Goal: Information Seeking & Learning: Find specific fact

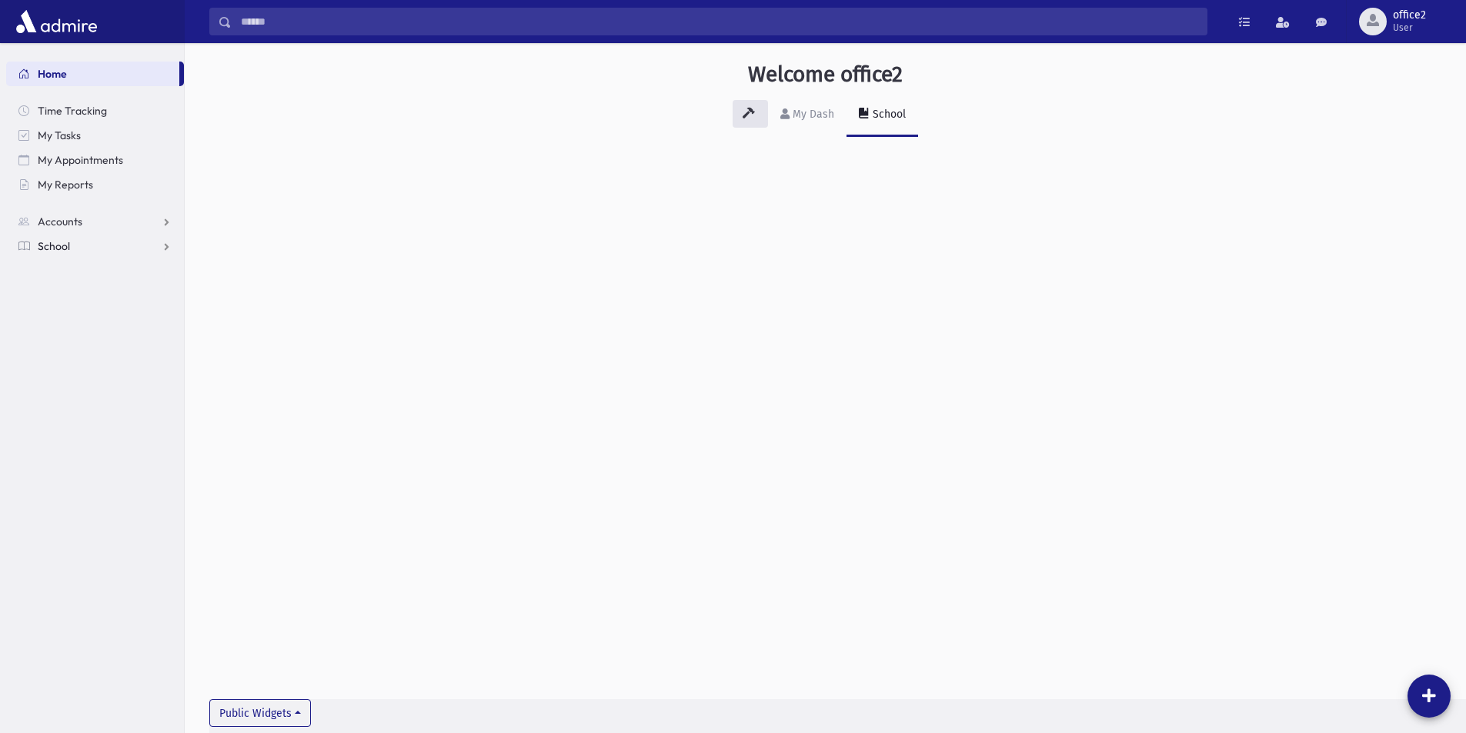
click at [68, 246] on span "School" at bounding box center [54, 246] width 32 height 14
click at [65, 285] on link "Attendance" at bounding box center [95, 295] width 178 height 25
click at [82, 312] on link "Entry" at bounding box center [95, 320] width 178 height 25
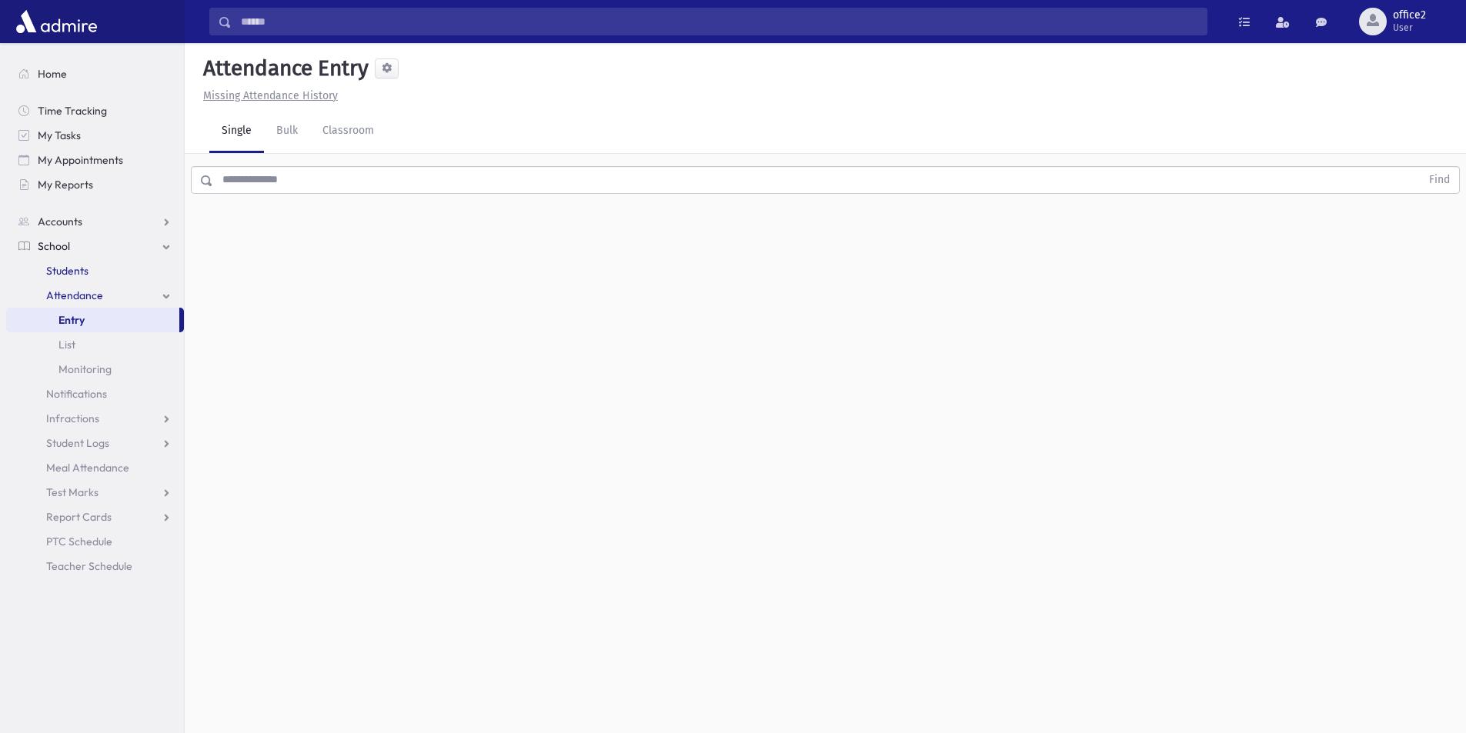
click at [78, 272] on span "Students" at bounding box center [67, 271] width 42 height 14
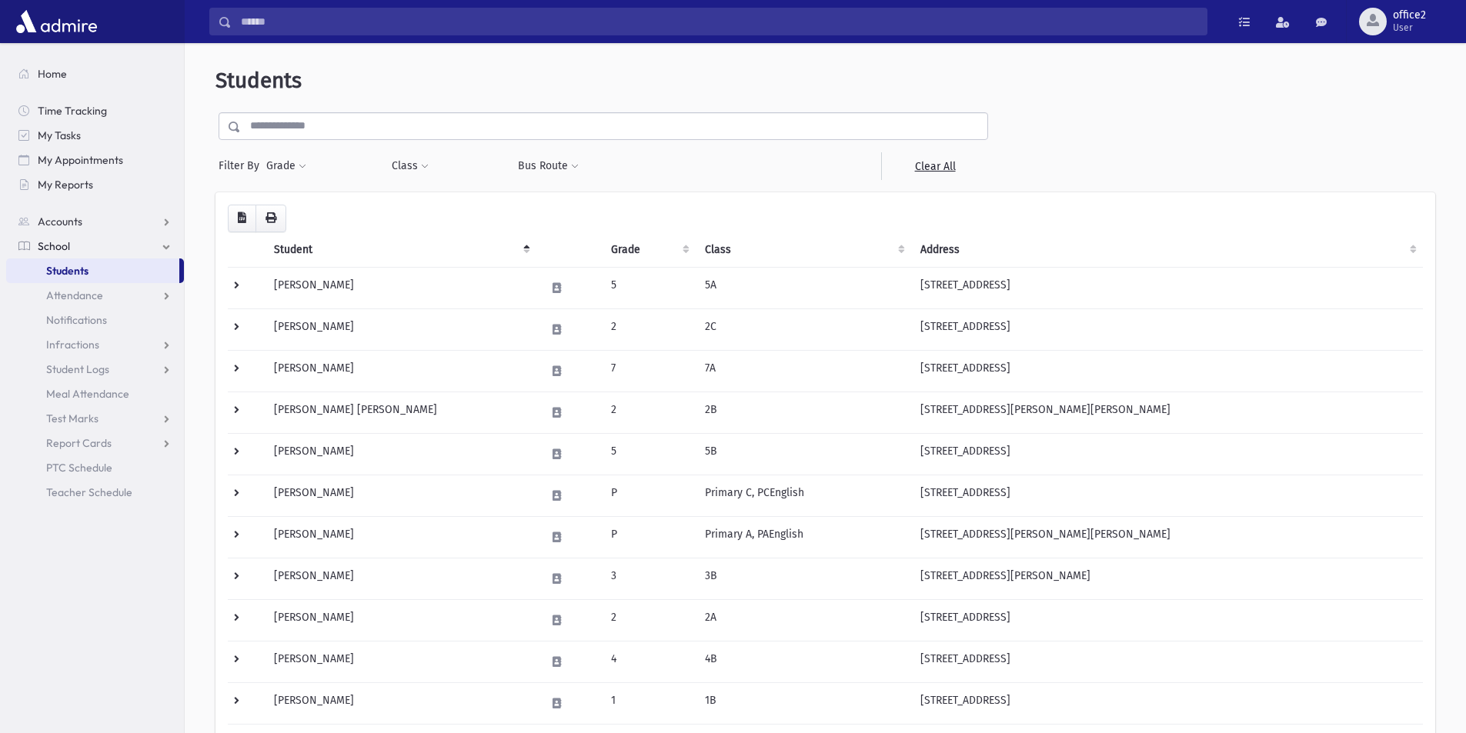
click at [311, 128] on input "text" at bounding box center [614, 126] width 746 height 28
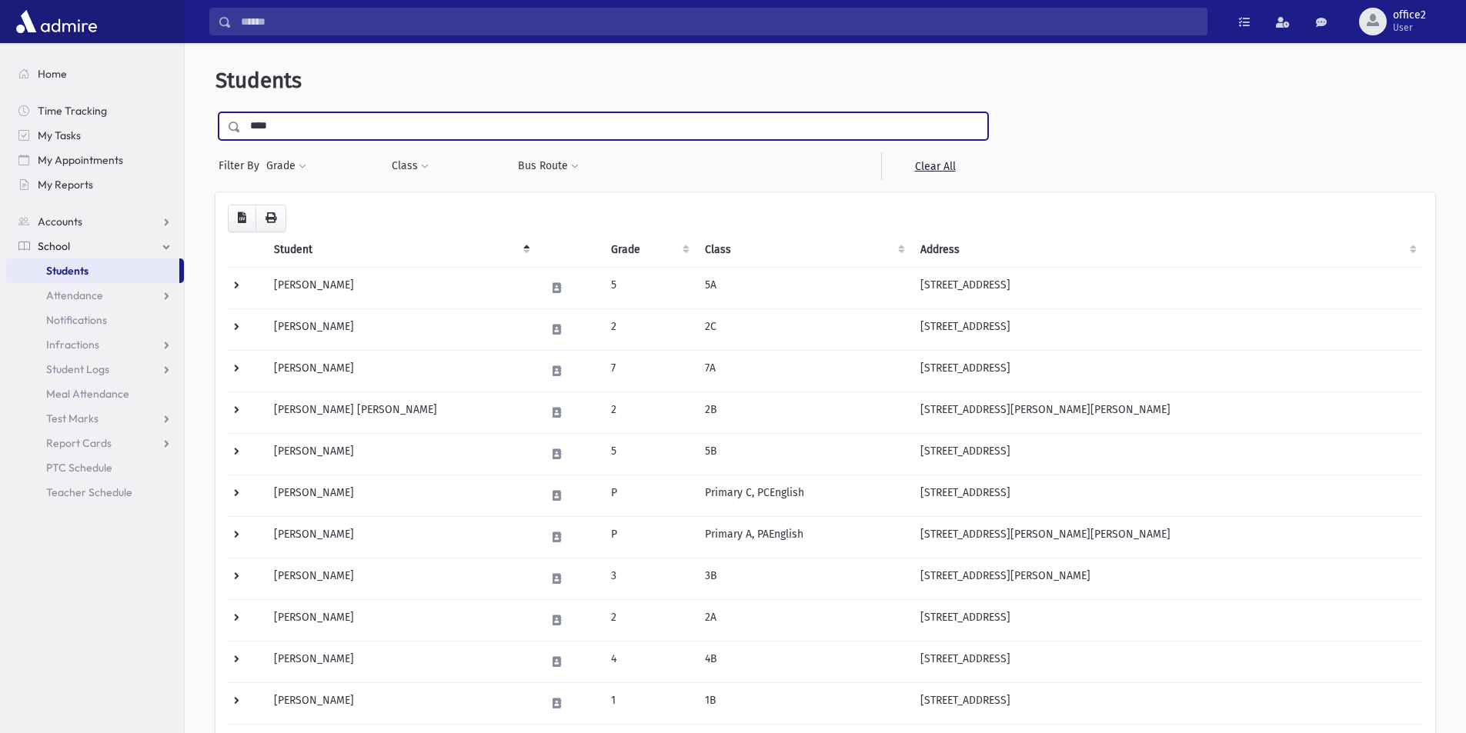
type input "****"
click at [215, 112] on input "submit" at bounding box center [236, 122] width 43 height 21
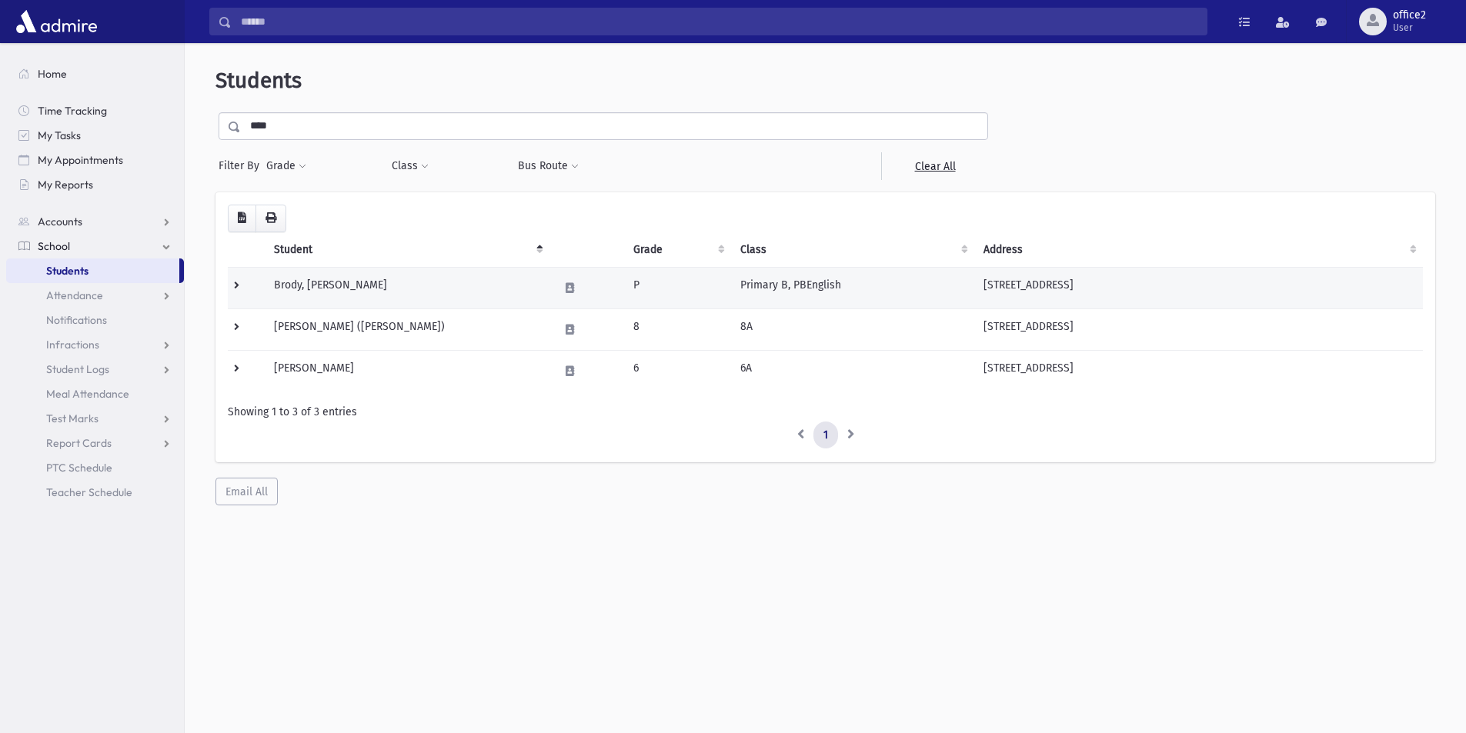
click at [450, 287] on td "Brody, Aryeh Leib" at bounding box center [407, 288] width 285 height 42
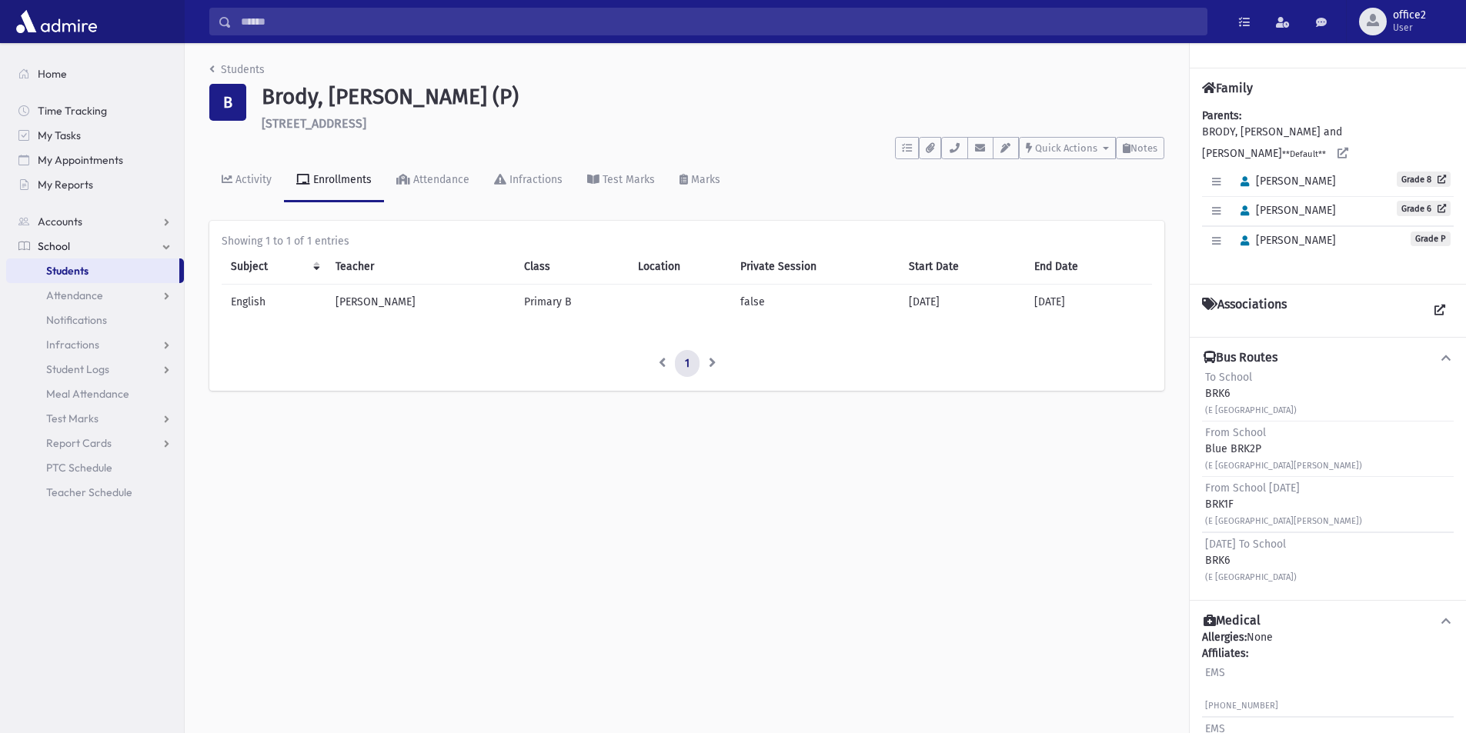
drag, startPoint x: 1205, startPoint y: 544, endPoint x: 1287, endPoint y: 542, distance: 82.4
click at [1286, 542] on span "[DATE] To School" at bounding box center [1245, 544] width 81 height 13
click at [1286, 542] on span "Sunday To School" at bounding box center [1245, 544] width 81 height 13
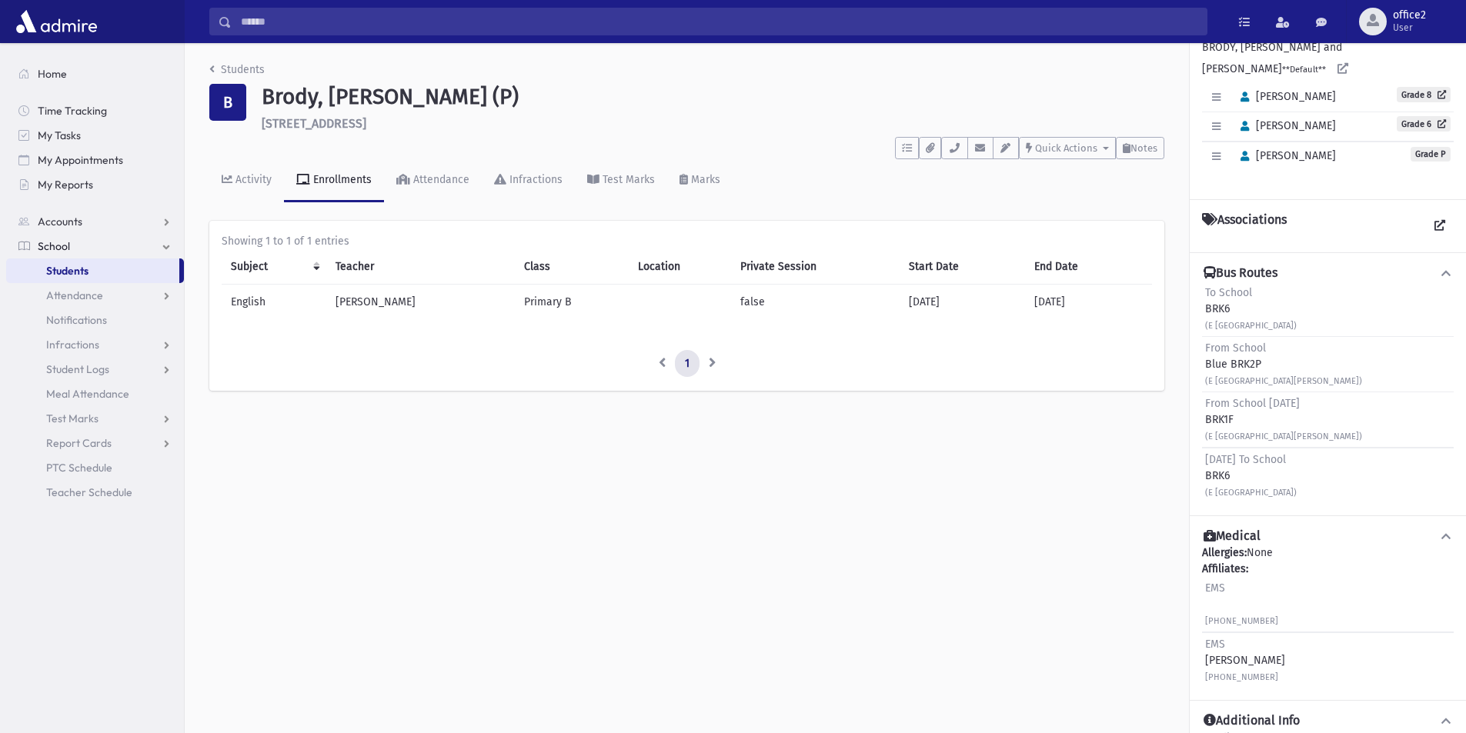
scroll to position [86, 0]
click at [1268, 409] on div "From School Friday BRK1F (E 4th St & Ridge 4th St , Bruce St & Pearl St)" at bounding box center [1283, 418] width 157 height 48
click at [1238, 354] on div "From School Blue BRK2P (E 4th St & Ridge 4th St , Bruce St & Pearl St)" at bounding box center [1283, 363] width 157 height 48
drag, startPoint x: 1238, startPoint y: 354, endPoint x: 1246, endPoint y: 366, distance: 14.9
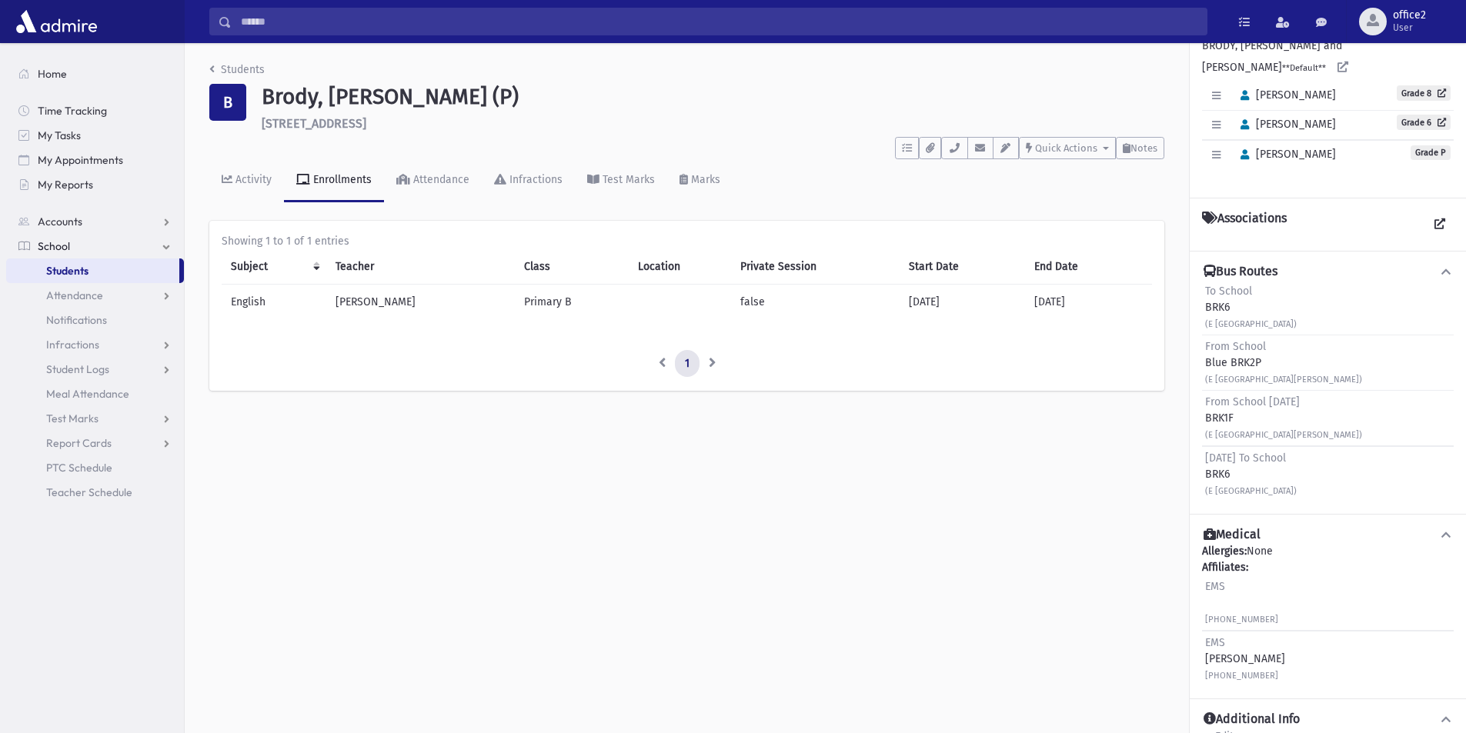
click at [1239, 355] on div "From School Blue BRK2P (E 4th St & Ridge 4th St , Bruce St & Pearl St)" at bounding box center [1283, 363] width 157 height 48
click at [1247, 367] on div "From School Blue BRK2P (E 4th St & Ridge 4th St , Bruce St & Pearl St)" at bounding box center [1283, 363] width 157 height 48
click at [1263, 401] on span "From School Friday" at bounding box center [1252, 401] width 95 height 13
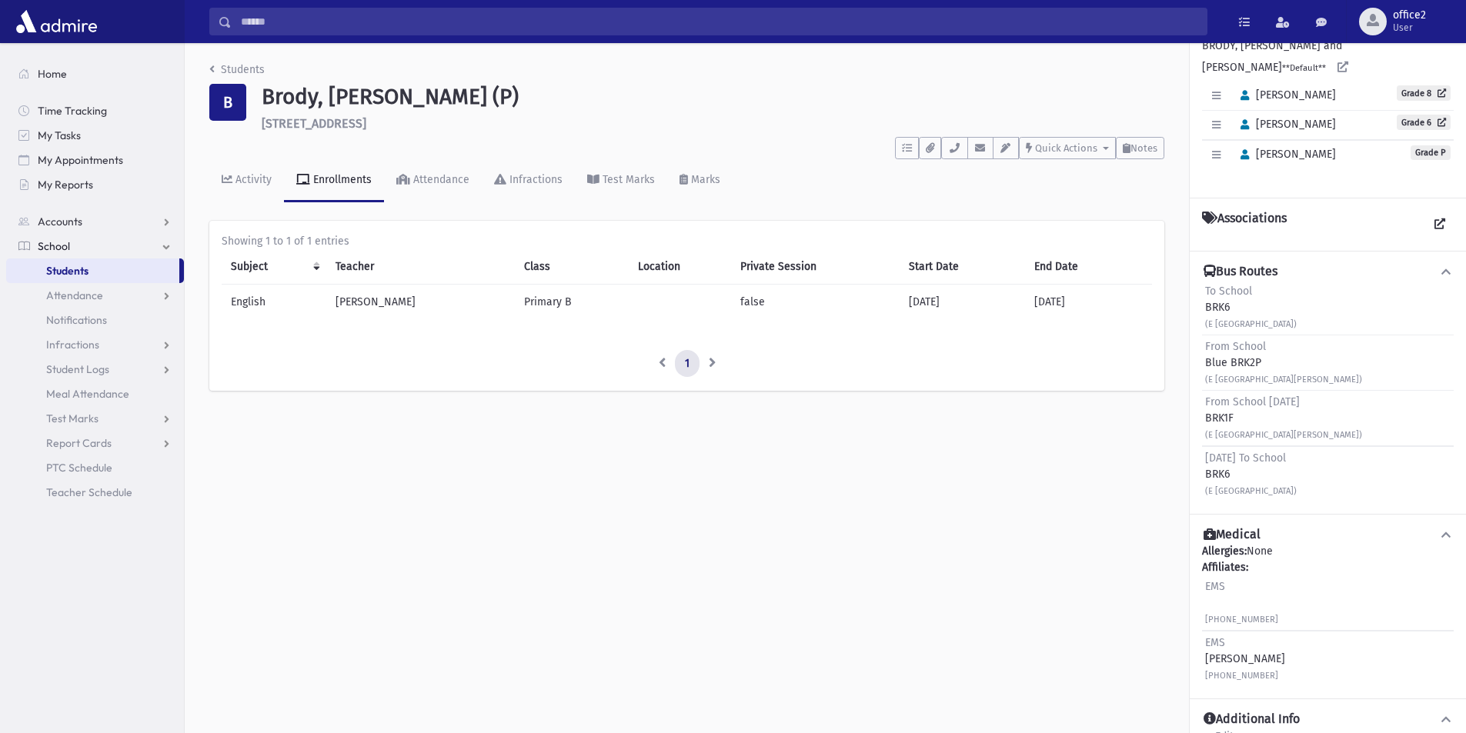
click at [1263, 444] on div "From School Friday BRK1F (E 4th St & Ridge 4th St , Bruce St & Pearl St)" at bounding box center [1328, 418] width 252 height 55
click at [1246, 343] on span "From School" at bounding box center [1235, 346] width 61 height 13
click at [1244, 319] on div "(E 4th St & Ridge 4th St)" at bounding box center [1251, 323] width 92 height 16
click at [1244, 319] on small "(E 4th St & Ridge 4th St)" at bounding box center [1251, 324] width 92 height 10
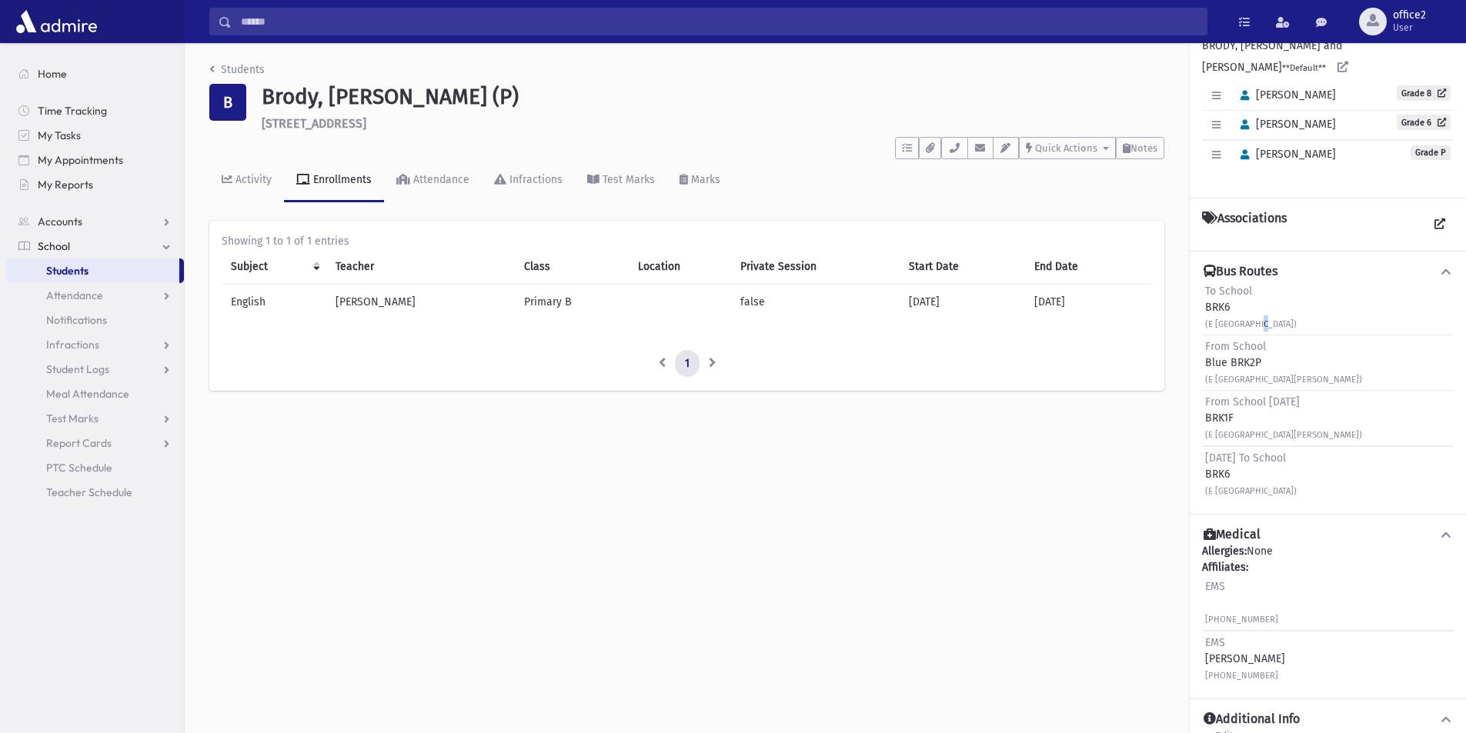
click at [1251, 323] on small "(E 4th St & Ridge 4th St)" at bounding box center [1251, 324] width 92 height 10
drag, startPoint x: 1200, startPoint y: 491, endPoint x: 1237, endPoint y: 483, distance: 37.7
click at [1237, 483] on div "Bus Routes To School BRK6 (E 4th St & Ridge 4th St) From School Blue BRK2P (E 4…" at bounding box center [1328, 382] width 276 height 263
click at [1288, 502] on div "Sunday To School BRK6 (E 4th St & Ridge 4th St)" at bounding box center [1328, 473] width 252 height 55
click at [1272, 493] on small "(E 4th St & Ridge 4th St)" at bounding box center [1251, 491] width 92 height 10
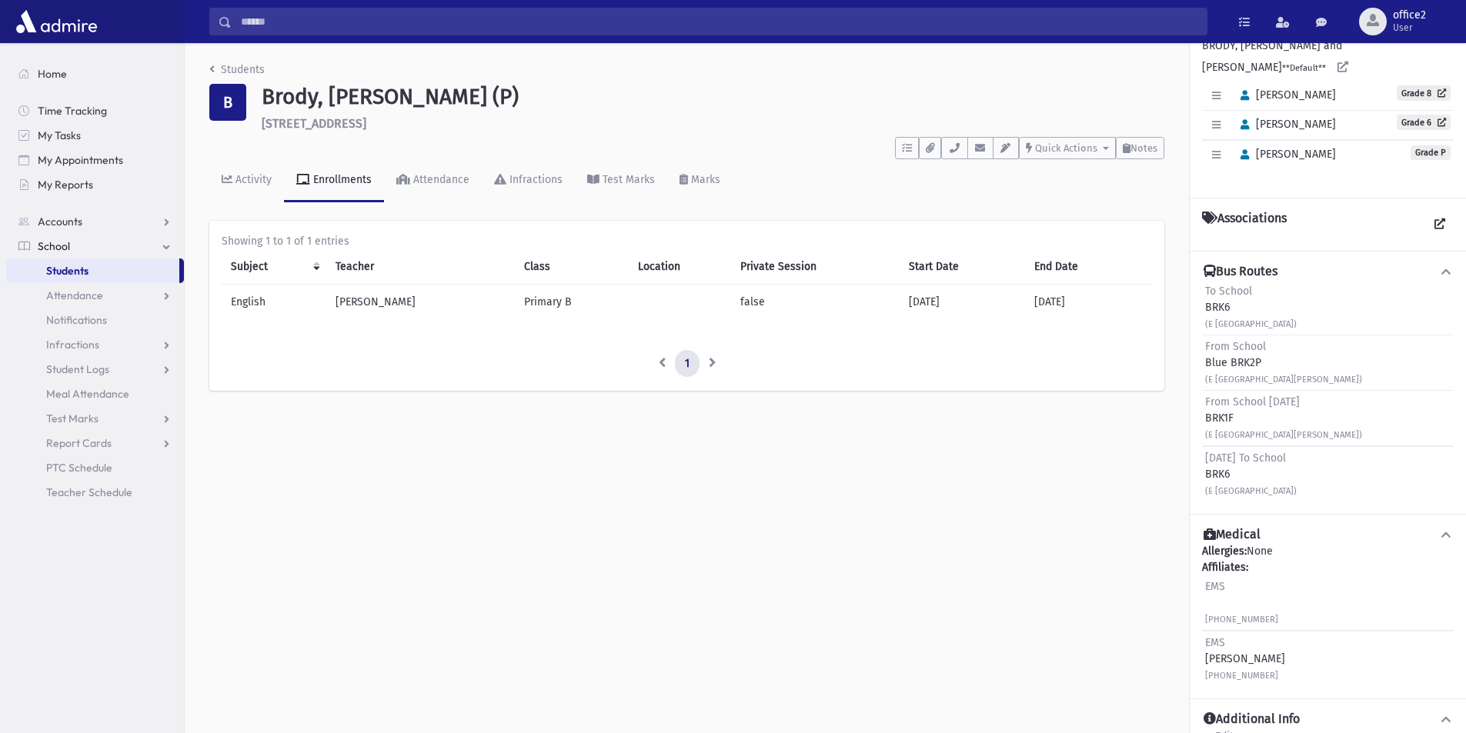
click at [1272, 493] on small "(E 4th St & Ridge 4th St)" at bounding box center [1251, 491] width 92 height 10
click at [73, 285] on link "Attendance" at bounding box center [95, 295] width 178 height 25
click at [73, 273] on span "Students" at bounding box center [67, 271] width 42 height 14
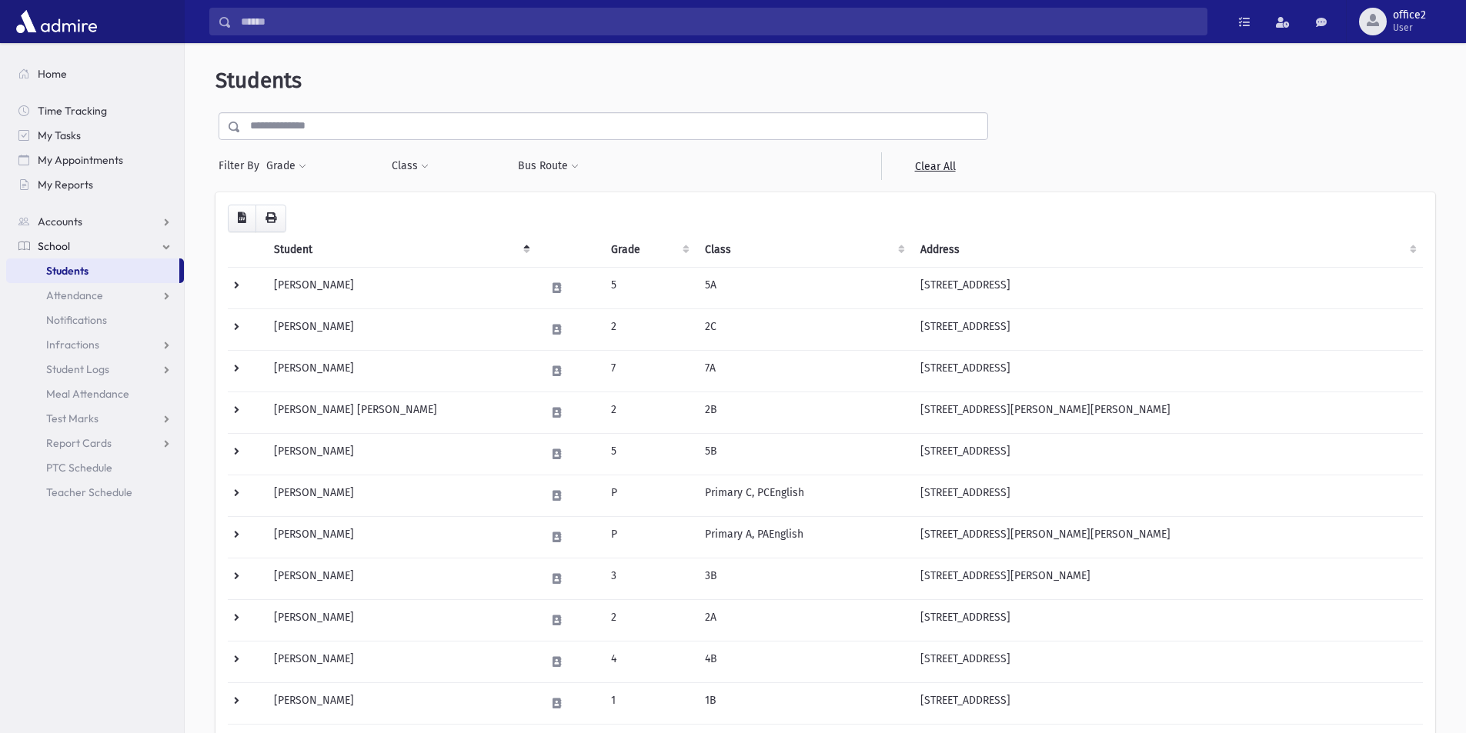
click at [308, 125] on input "text" at bounding box center [614, 126] width 746 height 28
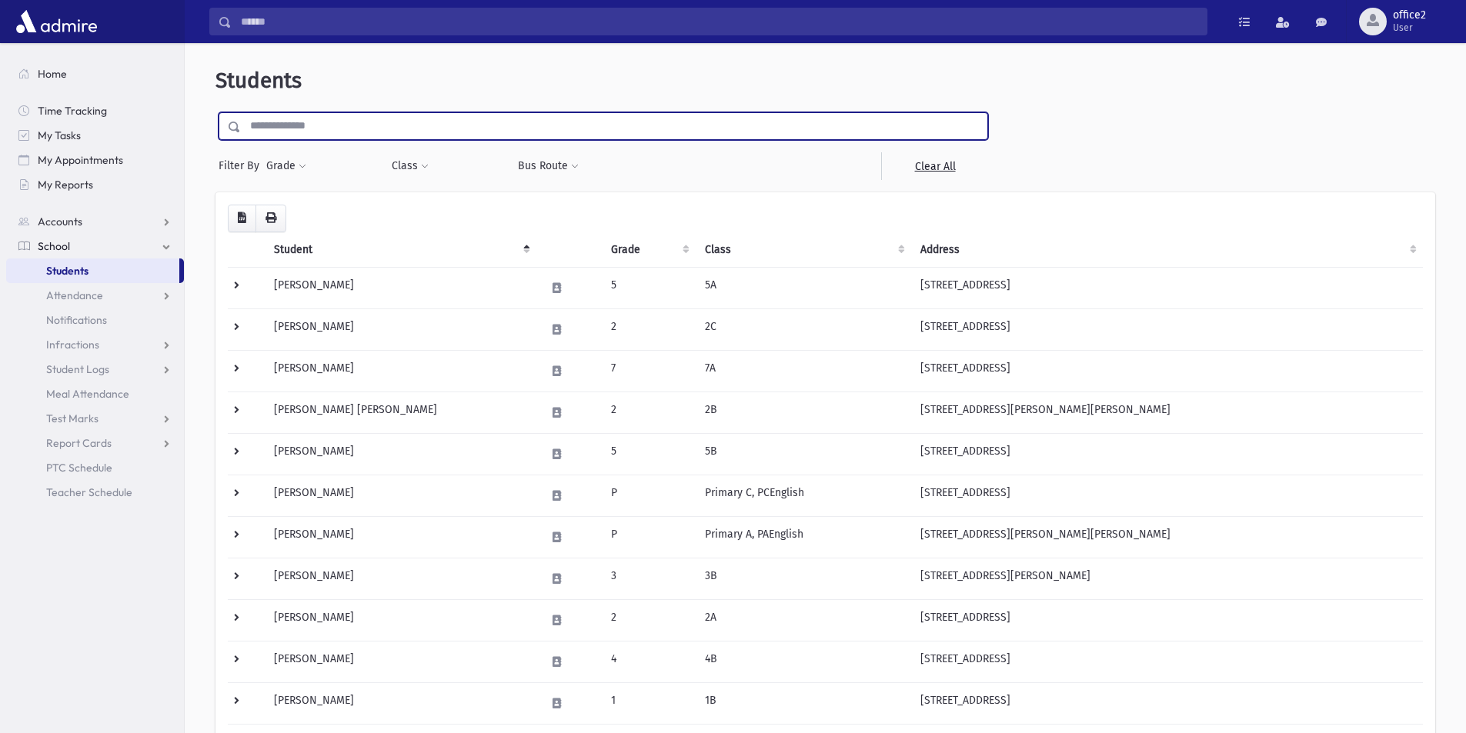
click at [308, 125] on input "text" at bounding box center [614, 126] width 746 height 28
click at [308, 129] on input "text" at bounding box center [614, 126] width 746 height 28
type input "*****"
click at [215, 112] on input "submit" at bounding box center [236, 122] width 43 height 21
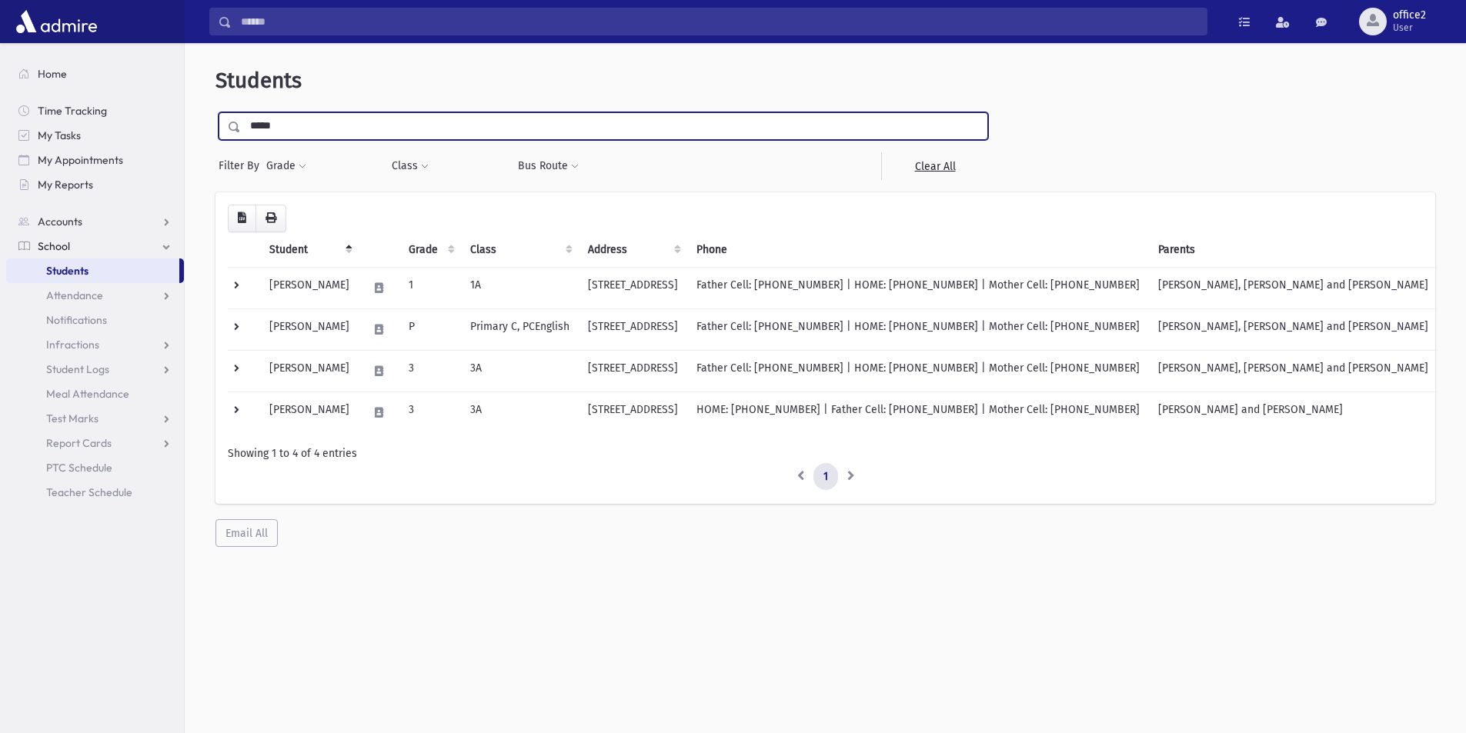
click at [272, 125] on input "*****" at bounding box center [614, 126] width 746 height 28
type input "****"
click at [215, 112] on input "submit" at bounding box center [236, 122] width 43 height 21
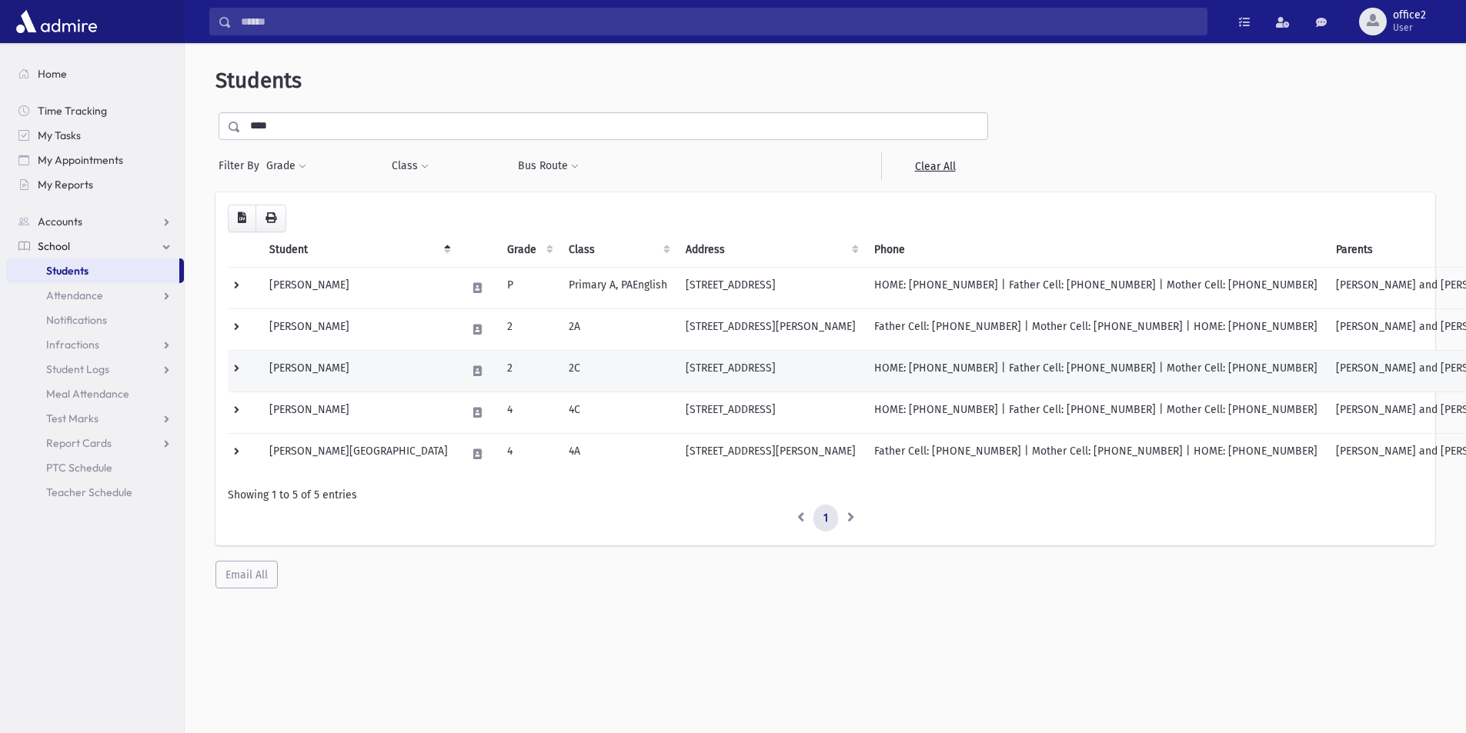
click at [562, 374] on td "2C" at bounding box center [617, 371] width 117 height 42
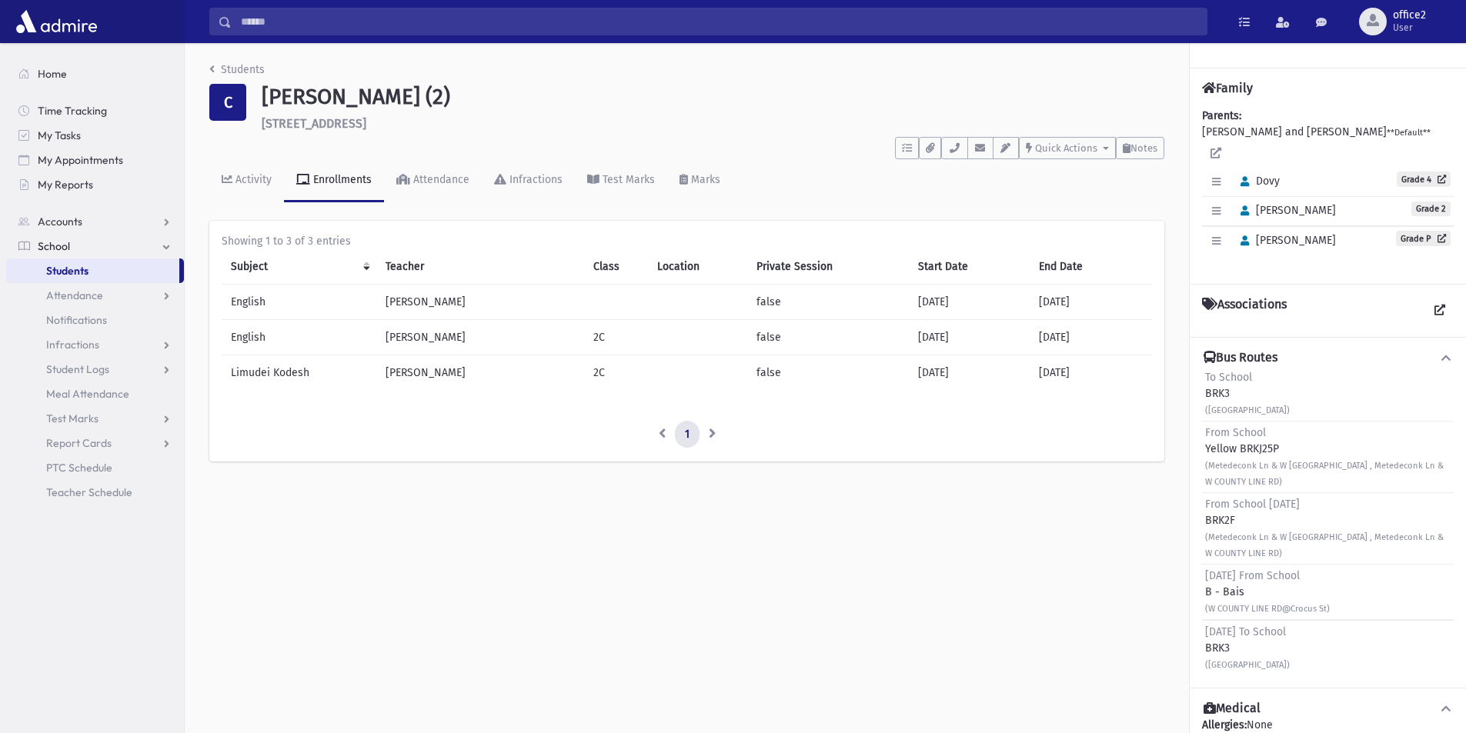
drag, startPoint x: 1208, startPoint y: 578, endPoint x: 1245, endPoint y: 579, distance: 37.0
click at [1245, 579] on div "Sunday From School B - Bais (W COUNTY LINE RD@Crocus St)" at bounding box center [1267, 592] width 125 height 48
click at [1234, 576] on div "Sunday From School B - Bais (W COUNTY LINE RD@Crocus St)" at bounding box center [1267, 592] width 125 height 48
click at [1235, 576] on div "Sunday From School B - Bais (W COUNTY LINE RD@Crocus St)" at bounding box center [1267, 592] width 125 height 48
click at [1229, 579] on div "Sunday From School B - Bais (W COUNTY LINE RD@Crocus St)" at bounding box center [1267, 592] width 125 height 48
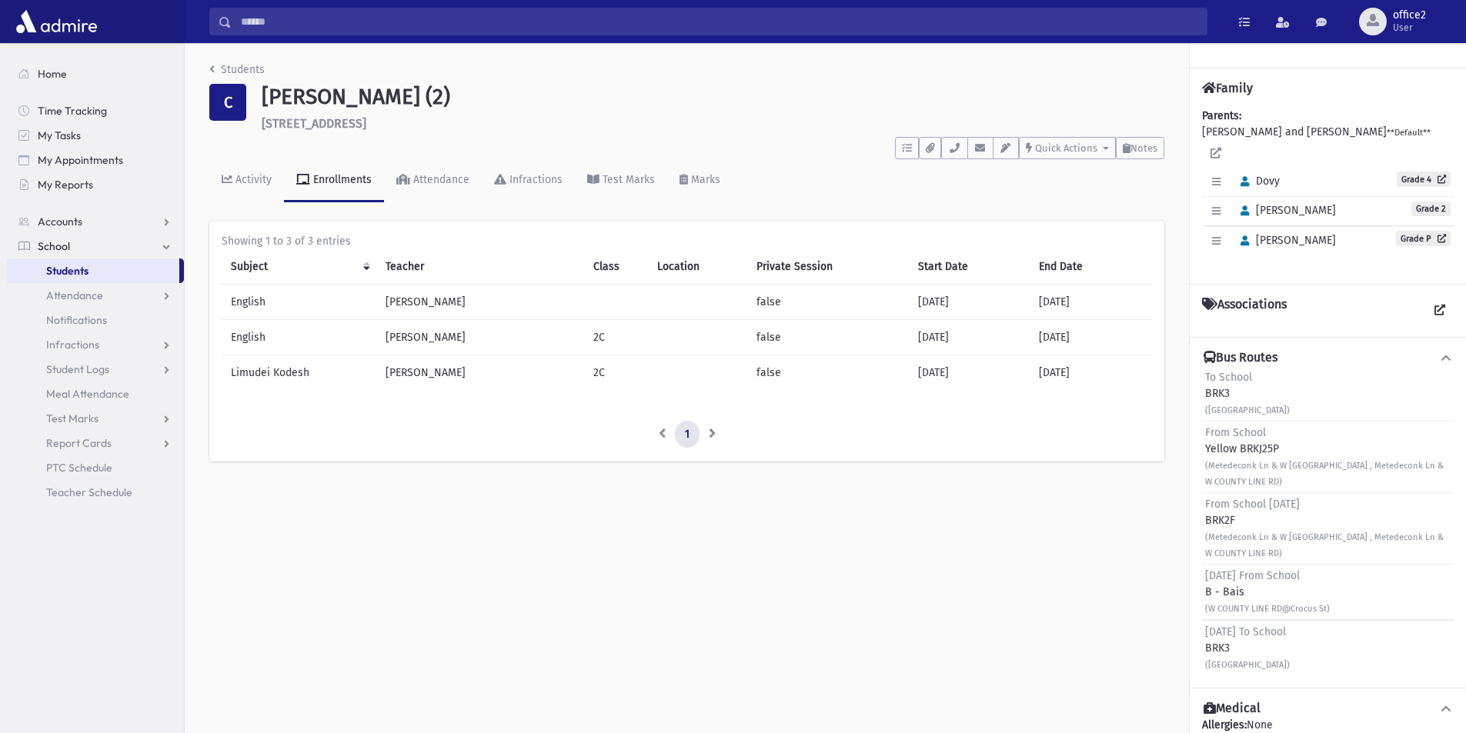
click at [1229, 579] on div "Sunday From School B - Bais (W COUNTY LINE RD@Crocus St)" at bounding box center [1267, 592] width 125 height 48
click at [1218, 577] on div "Sunday From School B - Bais (W COUNTY LINE RD@Crocus St)" at bounding box center [1267, 592] width 125 height 48
click at [1217, 576] on div "Sunday From School B - Bais (W COUNTY LINE RD@Crocus St)" at bounding box center [1267, 592] width 125 height 48
click at [1218, 574] on div "Sunday From School B - Bais (W COUNTY LINE RD@Crocus St)" at bounding box center [1267, 592] width 125 height 48
click at [1218, 576] on div "Sunday From School B - Bais (W COUNTY LINE RD@Crocus St)" at bounding box center [1267, 592] width 125 height 48
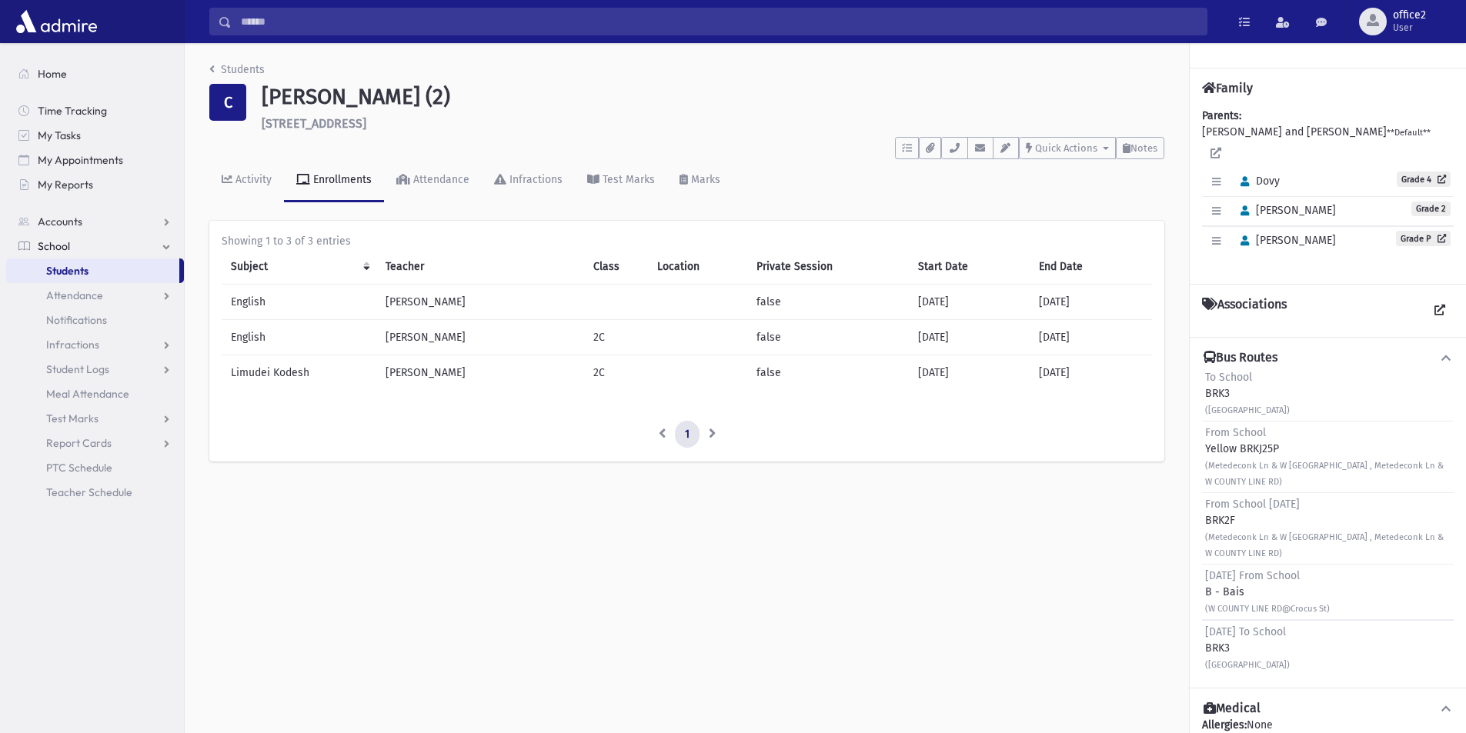
click at [1218, 576] on div "Sunday From School B - Bais (W COUNTY LINE RD@Crocus St)" at bounding box center [1267, 592] width 125 height 48
click at [1267, 604] on small "(W COUNTY LINE RD@Crocus St)" at bounding box center [1267, 609] width 125 height 10
drag, startPoint x: 1267, startPoint y: 589, endPoint x: 1267, endPoint y: 601, distance: 11.5
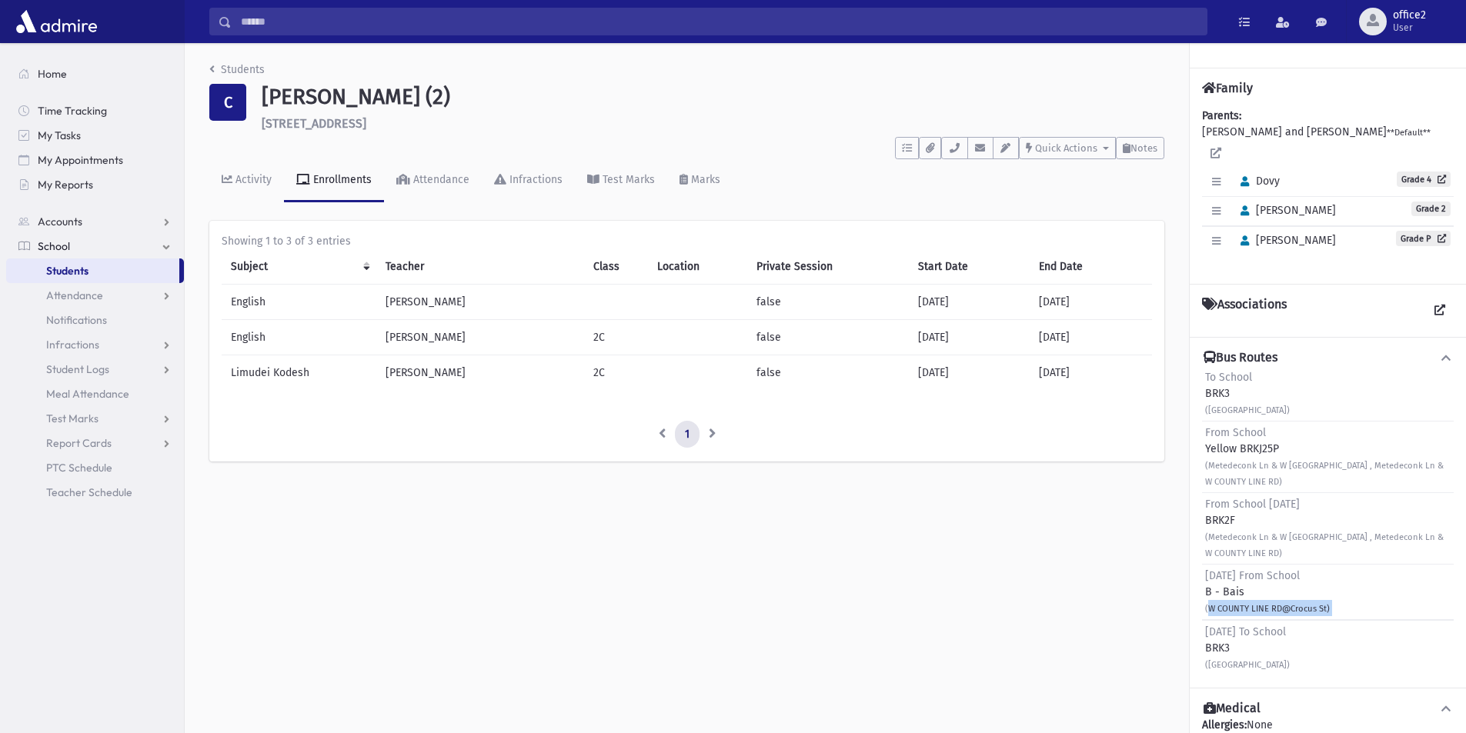
click at [1267, 601] on div "Sunday From School B - Bais (W COUNTY LINE RD@Crocus St)" at bounding box center [1328, 592] width 252 height 55
click at [1270, 604] on small "(W COUNTY LINE RD@Crocus St)" at bounding box center [1267, 609] width 125 height 10
click at [1268, 604] on small "(W COUNTY LINE RD@Crocus St)" at bounding box center [1267, 609] width 125 height 10
click at [1269, 604] on small "(W COUNTY LINE RD@Crocus St)" at bounding box center [1267, 609] width 125 height 10
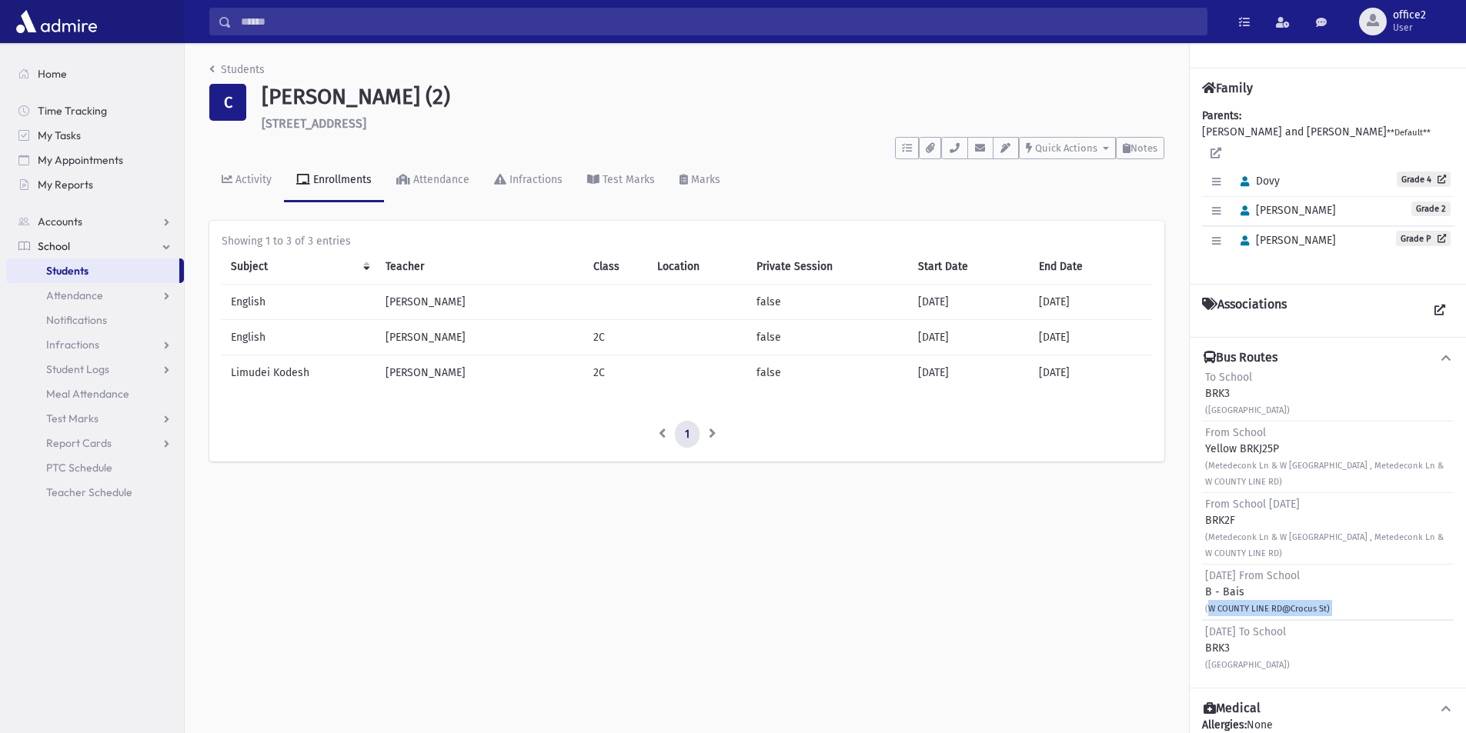
click at [1269, 604] on small "(W COUNTY LINE RD@Crocus St)" at bounding box center [1267, 609] width 125 height 10
click at [1267, 604] on small "(W COUNTY LINE RD@Crocus St)" at bounding box center [1267, 609] width 125 height 10
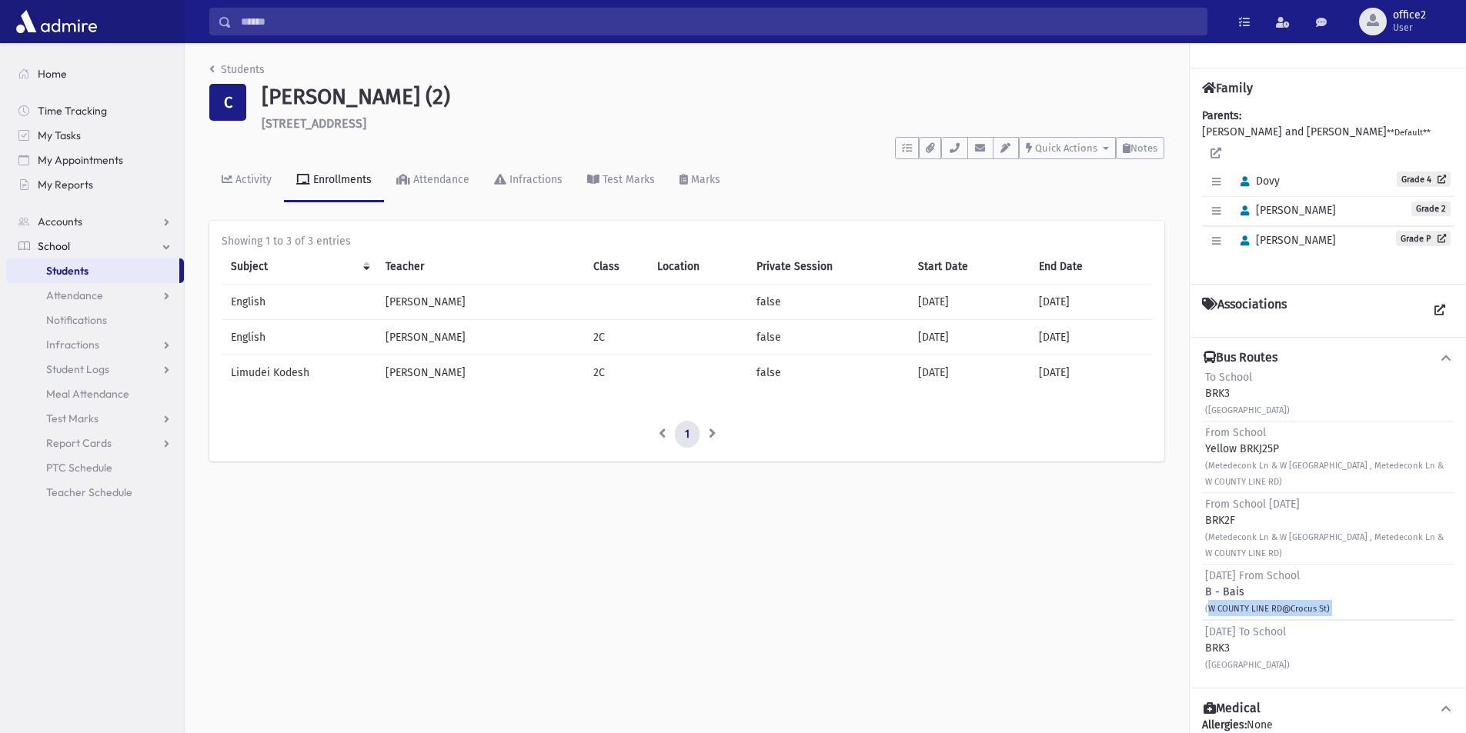
click at [1267, 604] on small "(W COUNTY LINE RD@Crocus St)" at bounding box center [1267, 609] width 125 height 10
click at [1263, 604] on small "(W COUNTY LINE RD@Crocus St)" at bounding box center [1267, 609] width 125 height 10
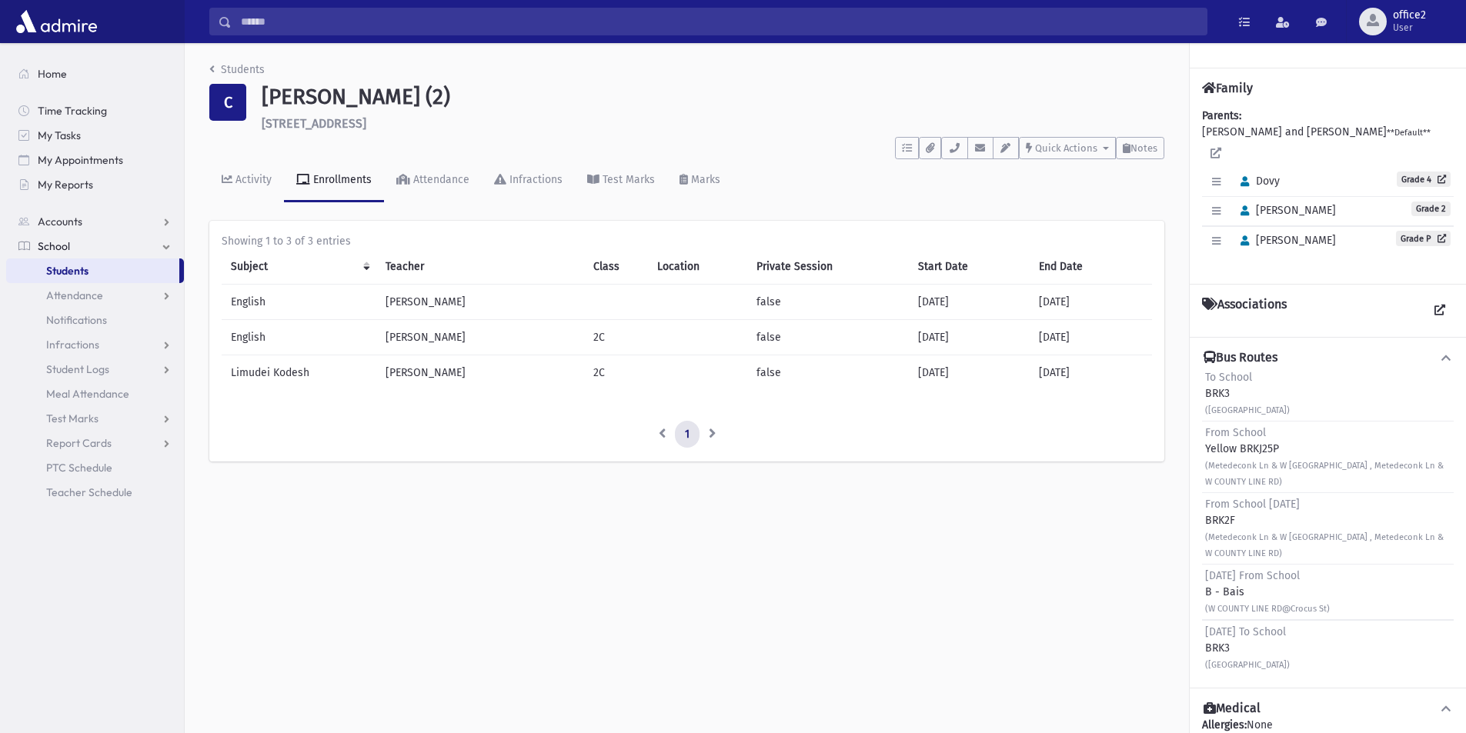
click at [1263, 604] on small "(W COUNTY LINE RD@Crocus St)" at bounding box center [1267, 609] width 125 height 10
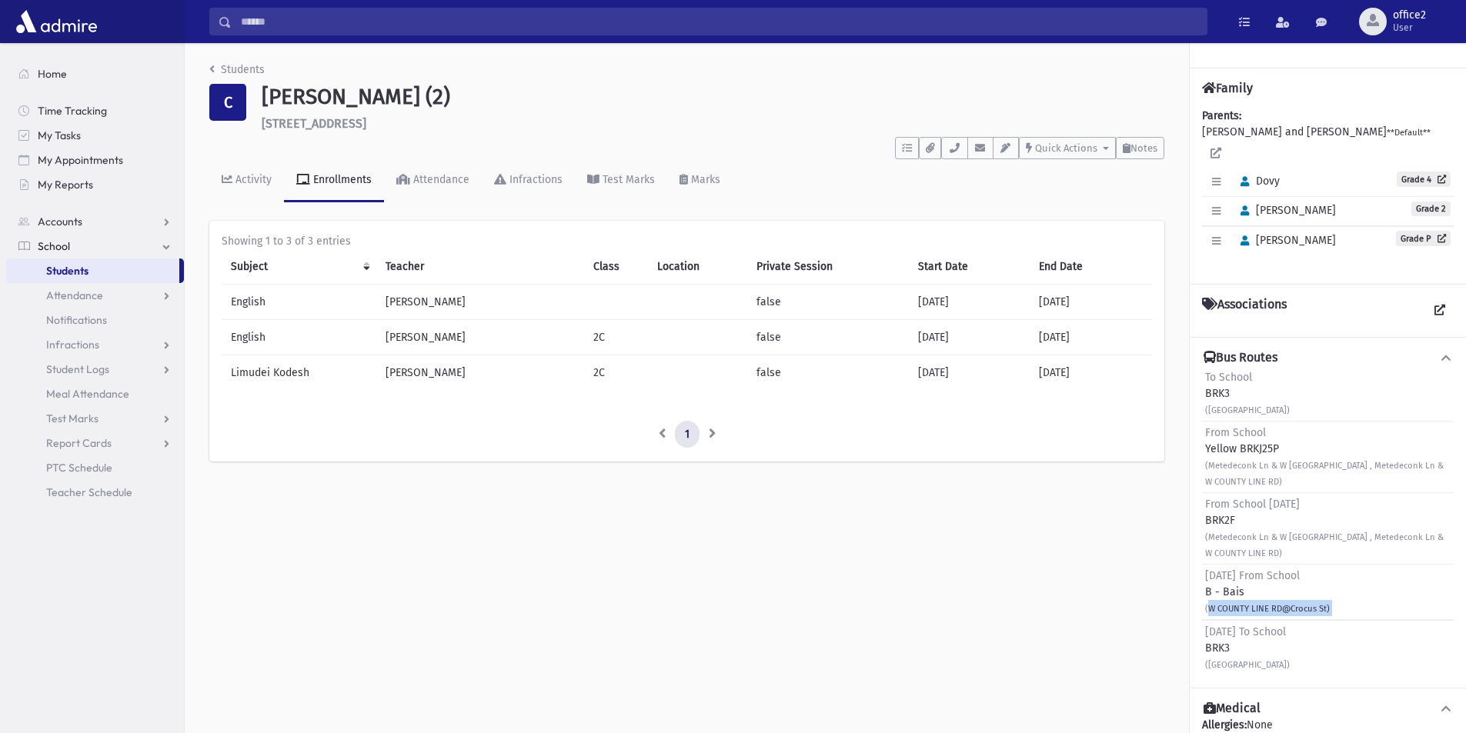
click at [1263, 604] on small "(W COUNTY LINE RD@Crocus St)" at bounding box center [1267, 609] width 125 height 10
drag, startPoint x: 512, startPoint y: 380, endPoint x: 377, endPoint y: 363, distance: 136.5
click at [377, 363] on td "Rabbi Bodenheimer" at bounding box center [480, 372] width 208 height 35
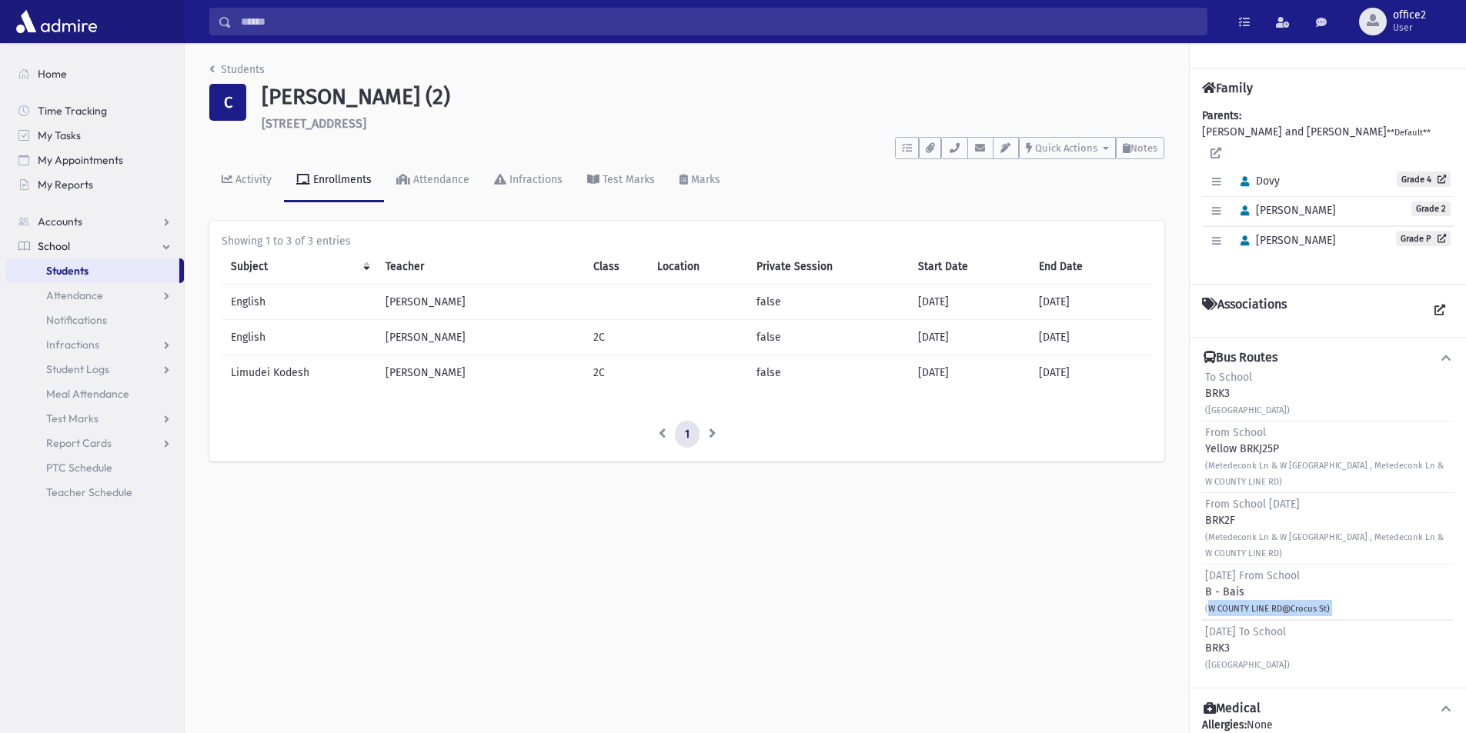
click at [486, 372] on td "Rabbi Bodenheimer" at bounding box center [480, 372] width 208 height 35
click at [480, 369] on td "Rabbi Bodenheimer" at bounding box center [480, 372] width 208 height 35
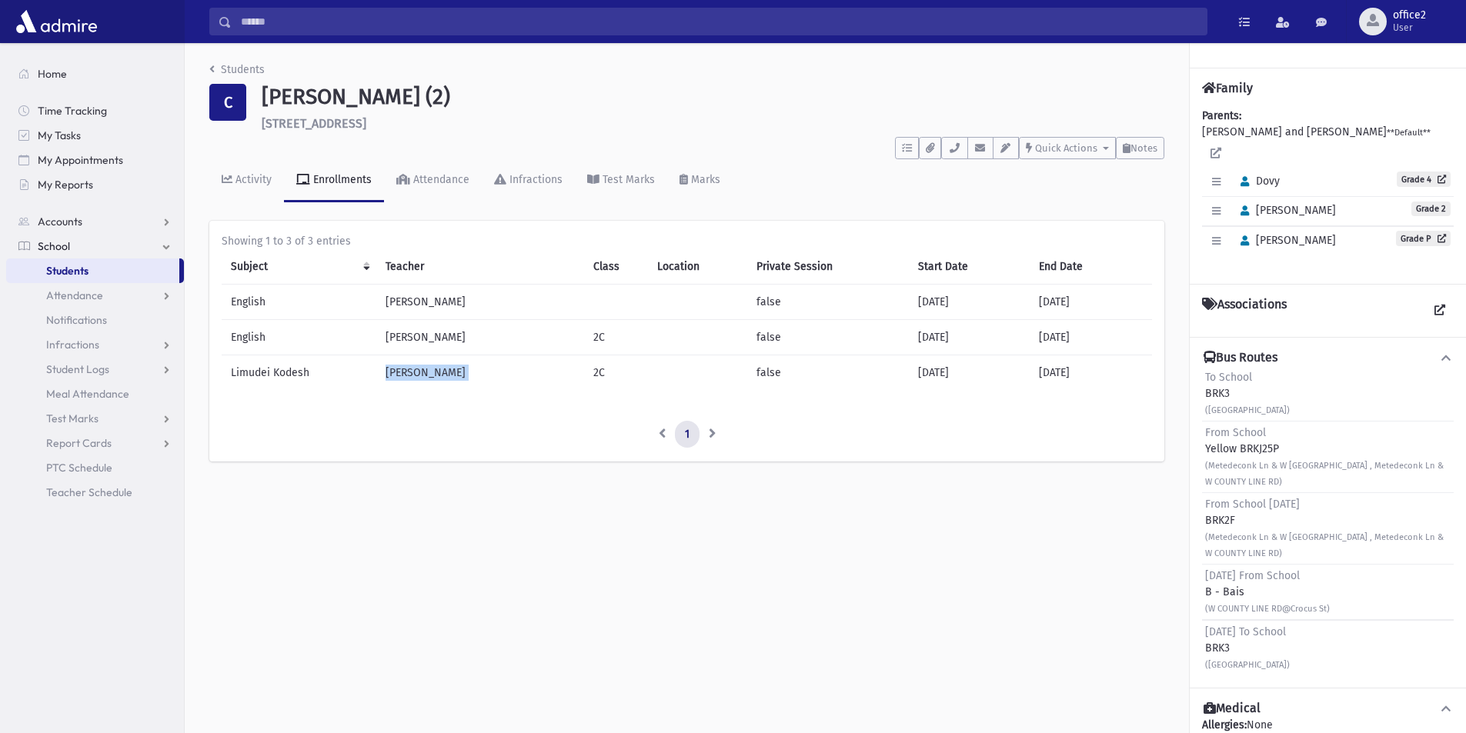
click at [482, 369] on td "Rabbi Bodenheimer" at bounding box center [480, 372] width 208 height 35
click at [469, 372] on td "Rabbi Bodenheimer" at bounding box center [480, 372] width 208 height 35
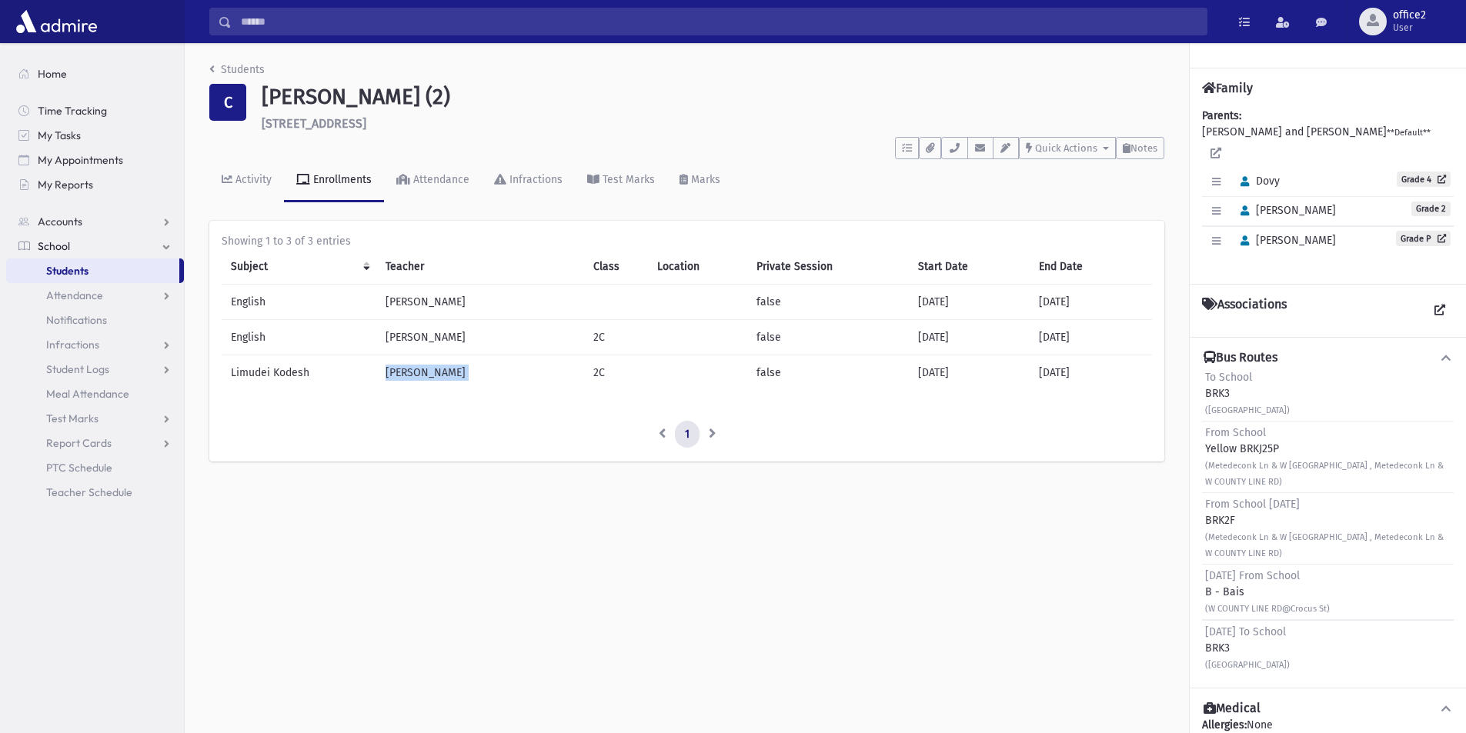
click at [84, 272] on span "Students" at bounding box center [67, 271] width 42 height 14
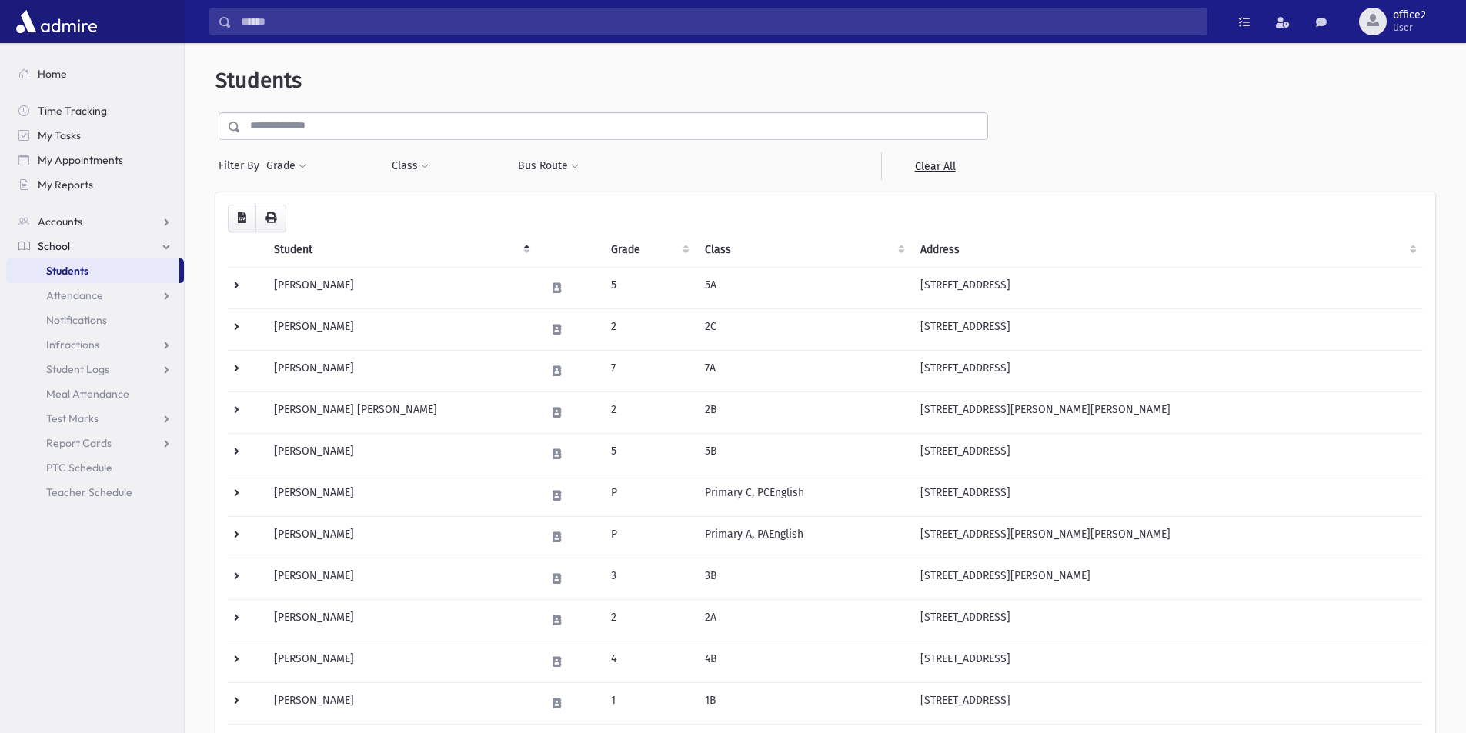
drag, startPoint x: 358, startPoint y: 133, endPoint x: 363, endPoint y: 116, distance: 17.8
click at [358, 133] on input "text" at bounding box center [614, 126] width 746 height 28
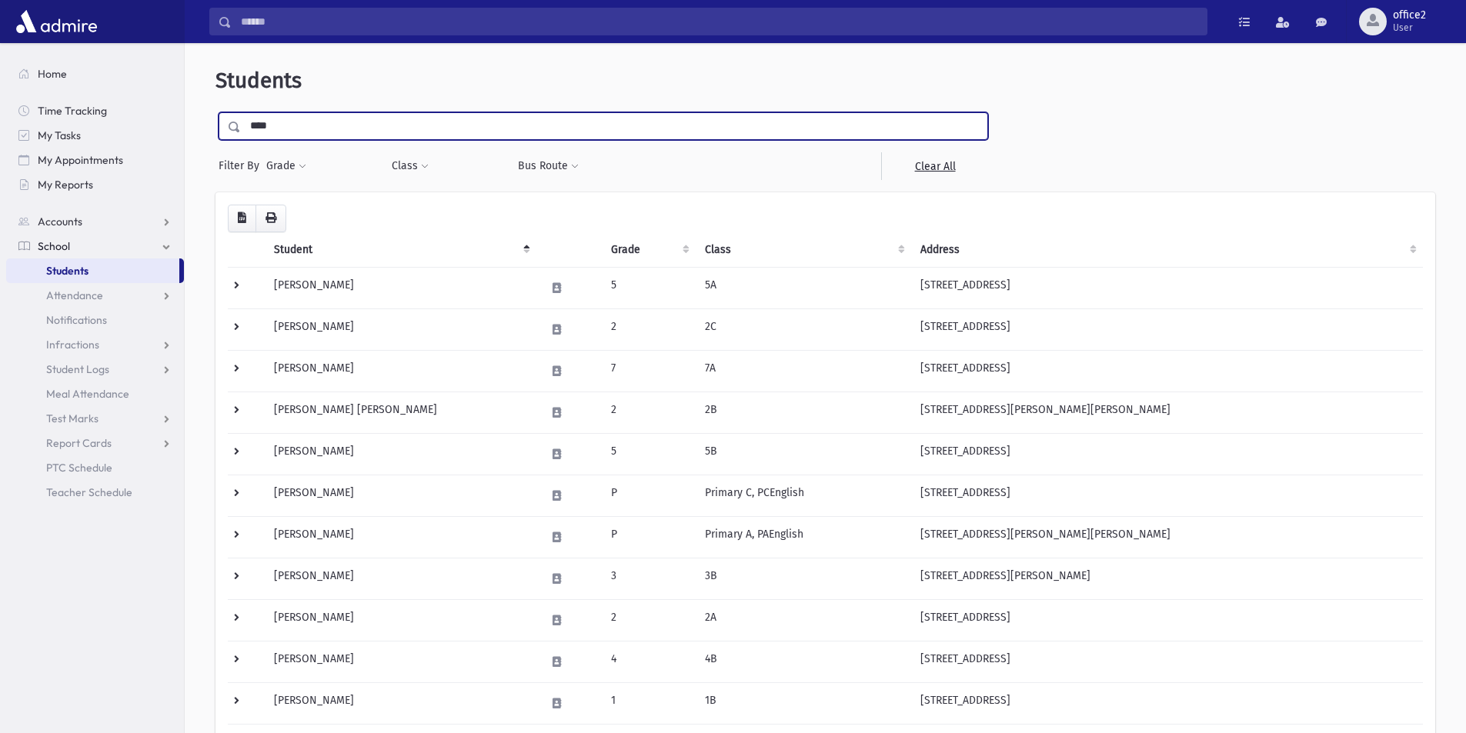
type input "****"
click at [215, 112] on input "submit" at bounding box center [236, 122] width 43 height 21
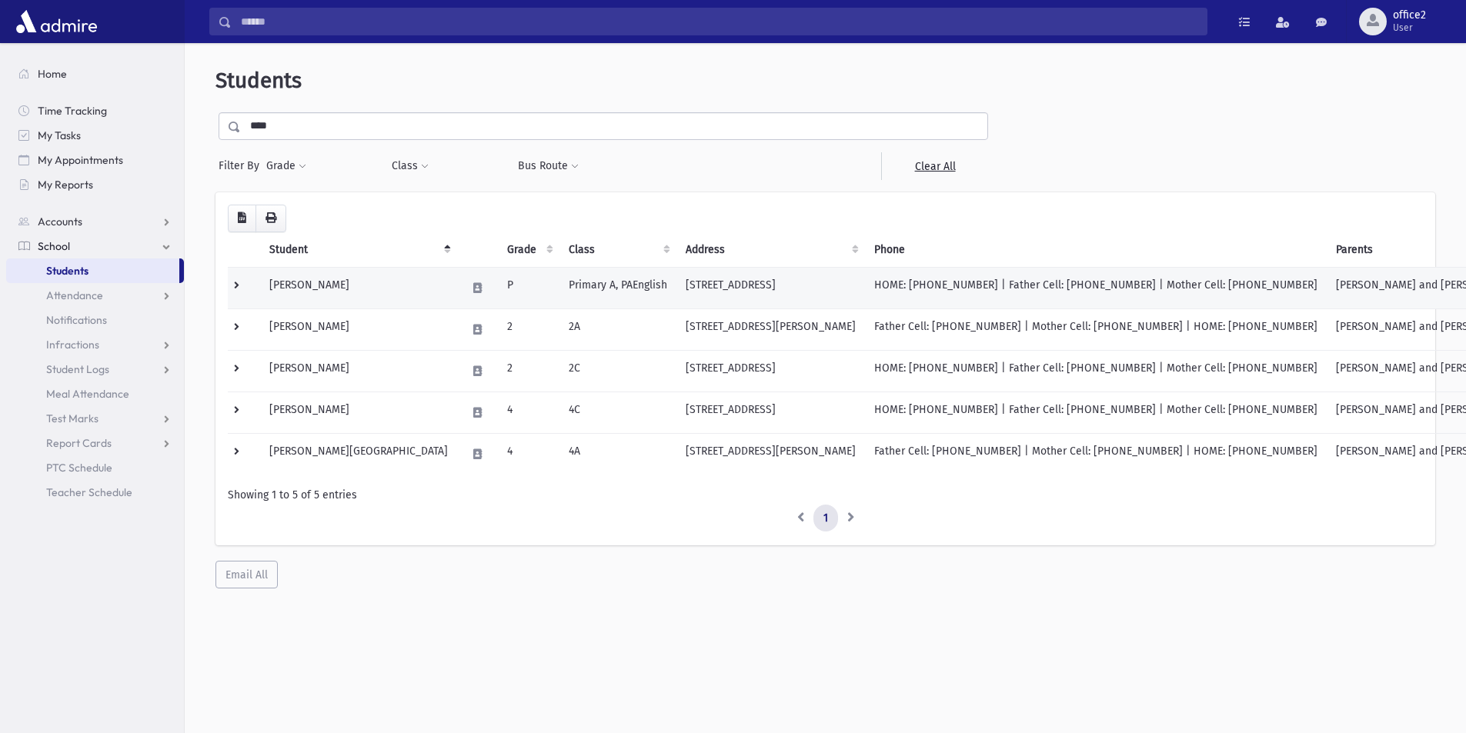
click at [498, 289] on td "P" at bounding box center [529, 288] width 62 height 42
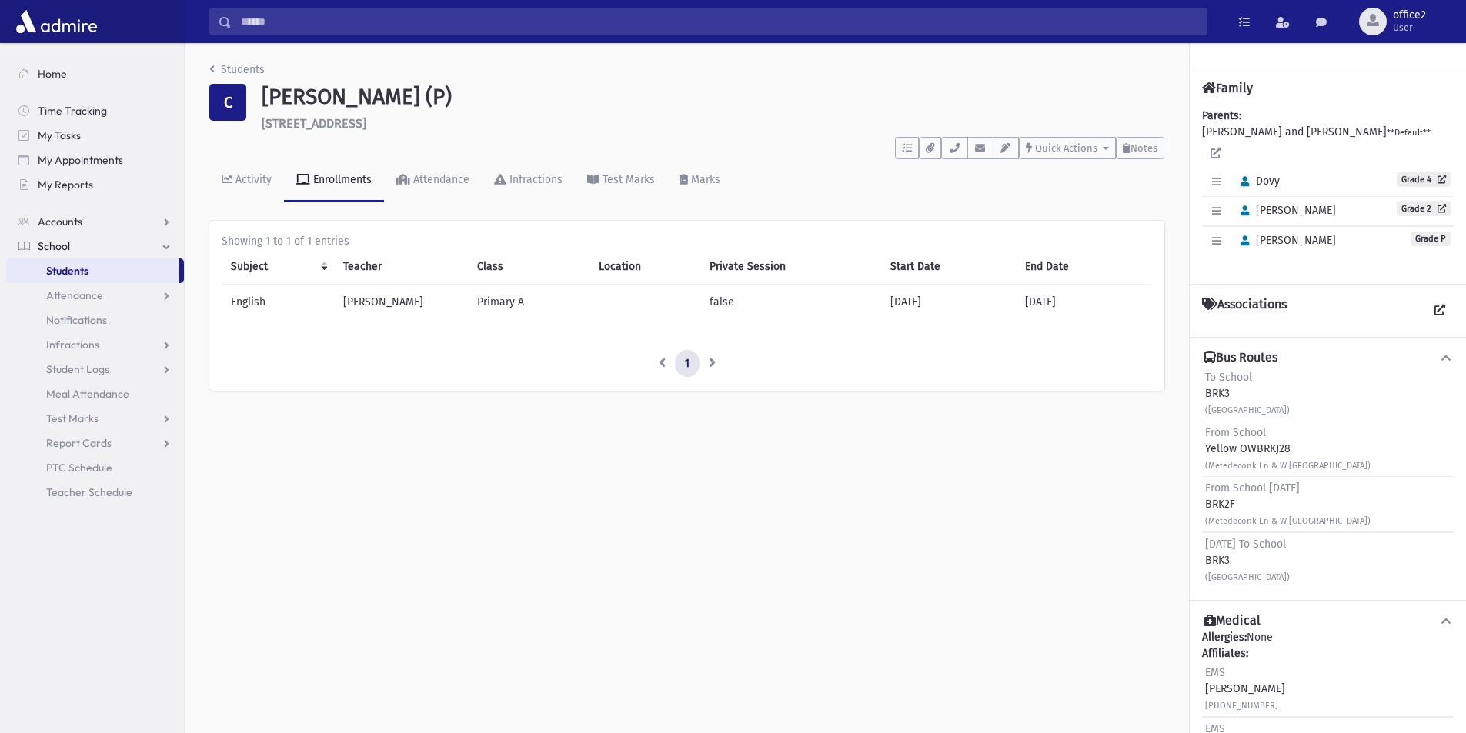
click at [1270, 489] on div "To School BRK3 ([GEOGRAPHIC_DATA]) From School Yellow OWBRKJ28 (Metedeconk Ln &…" at bounding box center [1328, 477] width 252 height 222
click at [1270, 489] on span "From School [DATE]" at bounding box center [1252, 488] width 95 height 13
click at [1239, 457] on div "(Metedeconk Ln & W COUNTY LINE RD , Crocus St & W COUNTY LINE RD)" at bounding box center [1287, 465] width 165 height 16
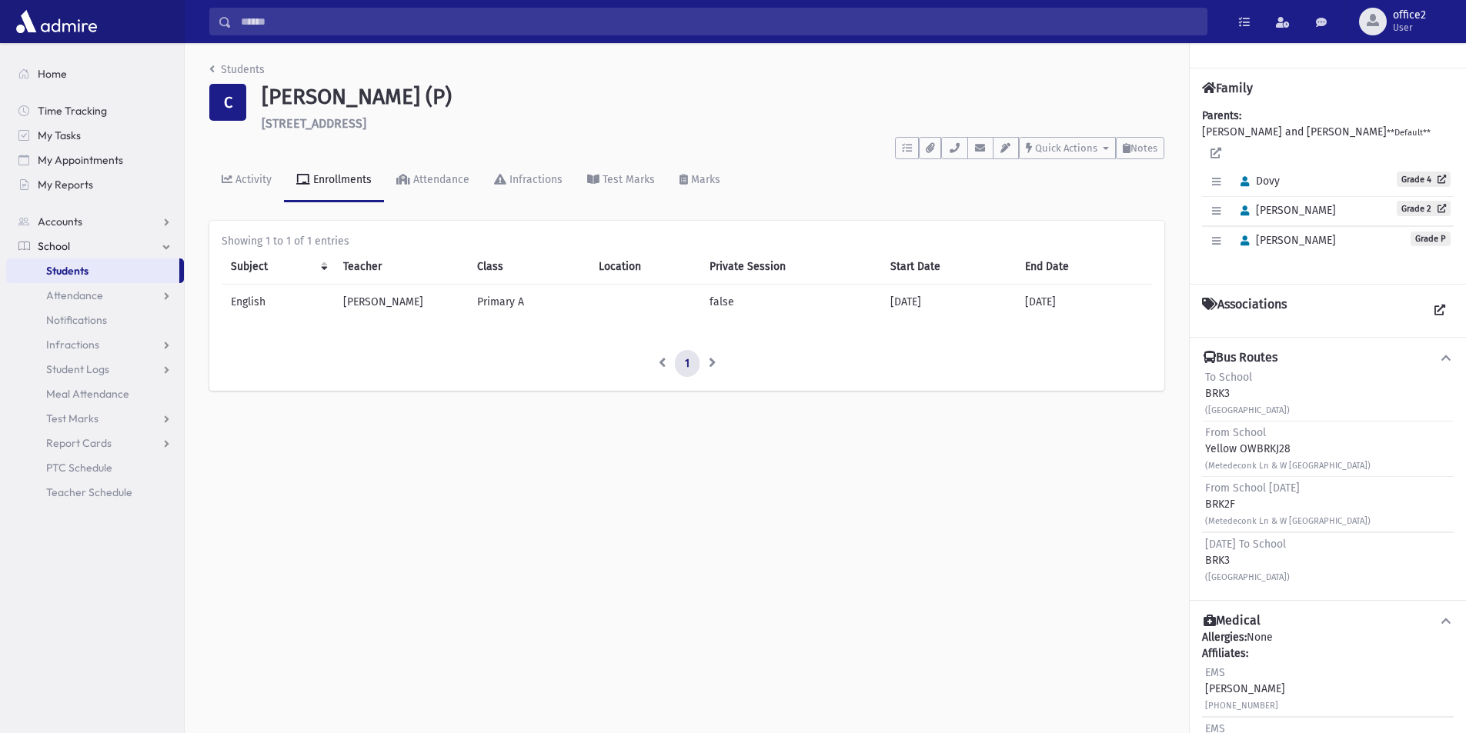
click at [1236, 436] on div "From School Yellow OWBRKJ28 (Metedeconk Ln & W COUNTY LINE RD , Crocus St & W C…" at bounding box center [1287, 449] width 165 height 48
click at [1258, 581] on div "Sunday To School BRK3 (Crocus St & W COUNTY LINE RD)" at bounding box center [1247, 560] width 85 height 48
click at [1243, 526] on small "(Metedeconk Ln & W COUNTY LINE RD , Crocus St & W COUNTY LINE RD)" at bounding box center [1287, 521] width 165 height 10
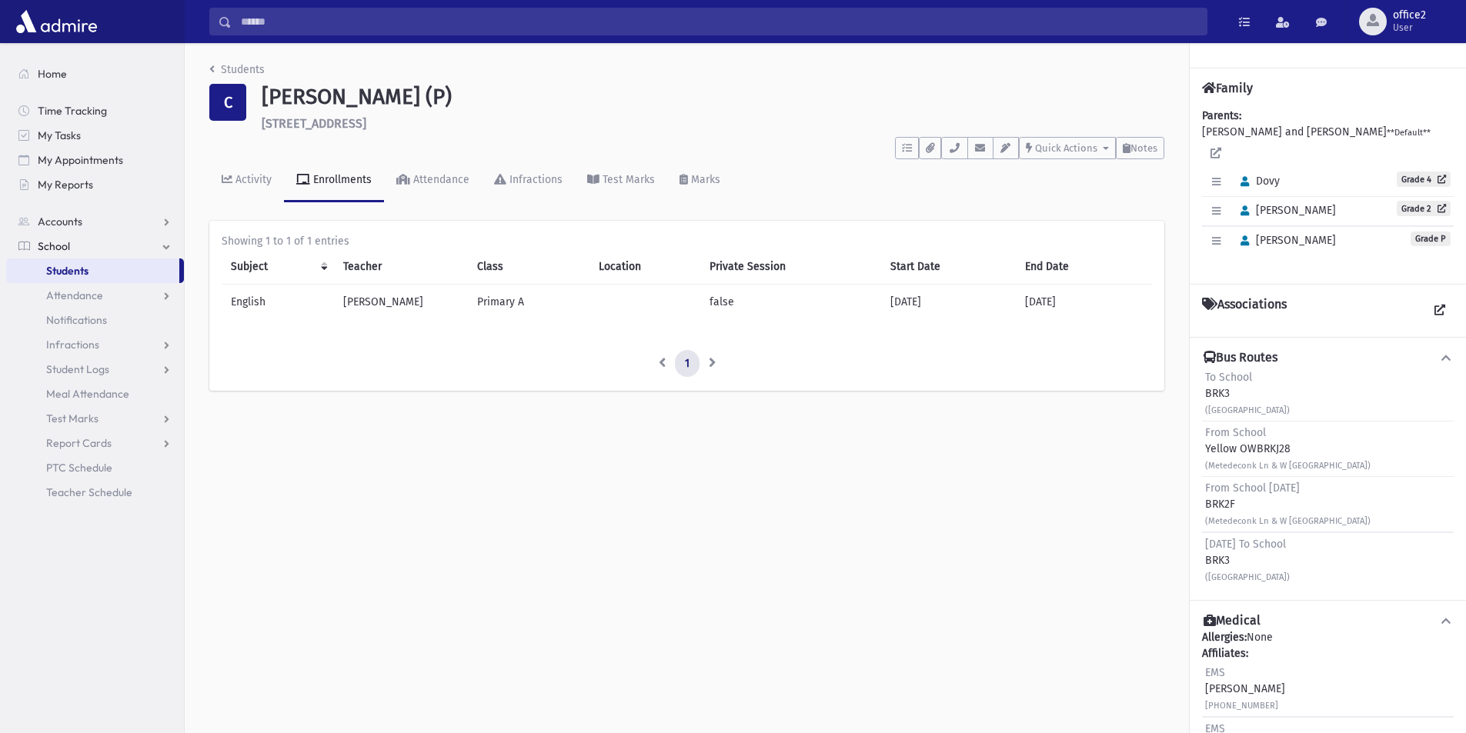
click at [1243, 526] on small "(Metedeconk Ln & W COUNTY LINE RD , Crocus St & W COUNTY LINE RD)" at bounding box center [1287, 521] width 165 height 10
drag, startPoint x: 1219, startPoint y: 490, endPoint x: 1238, endPoint y: 528, distance: 42.3
click at [1238, 528] on div "From School Friday BRK2F (Metedeconk Ln & W COUNTY LINE RD , Crocus St & W COUN…" at bounding box center [1287, 504] width 165 height 48
click at [1238, 528] on div "(Metedeconk Ln & W COUNTY LINE RD , Crocus St & W COUNTY LINE RD)" at bounding box center [1287, 520] width 165 height 16
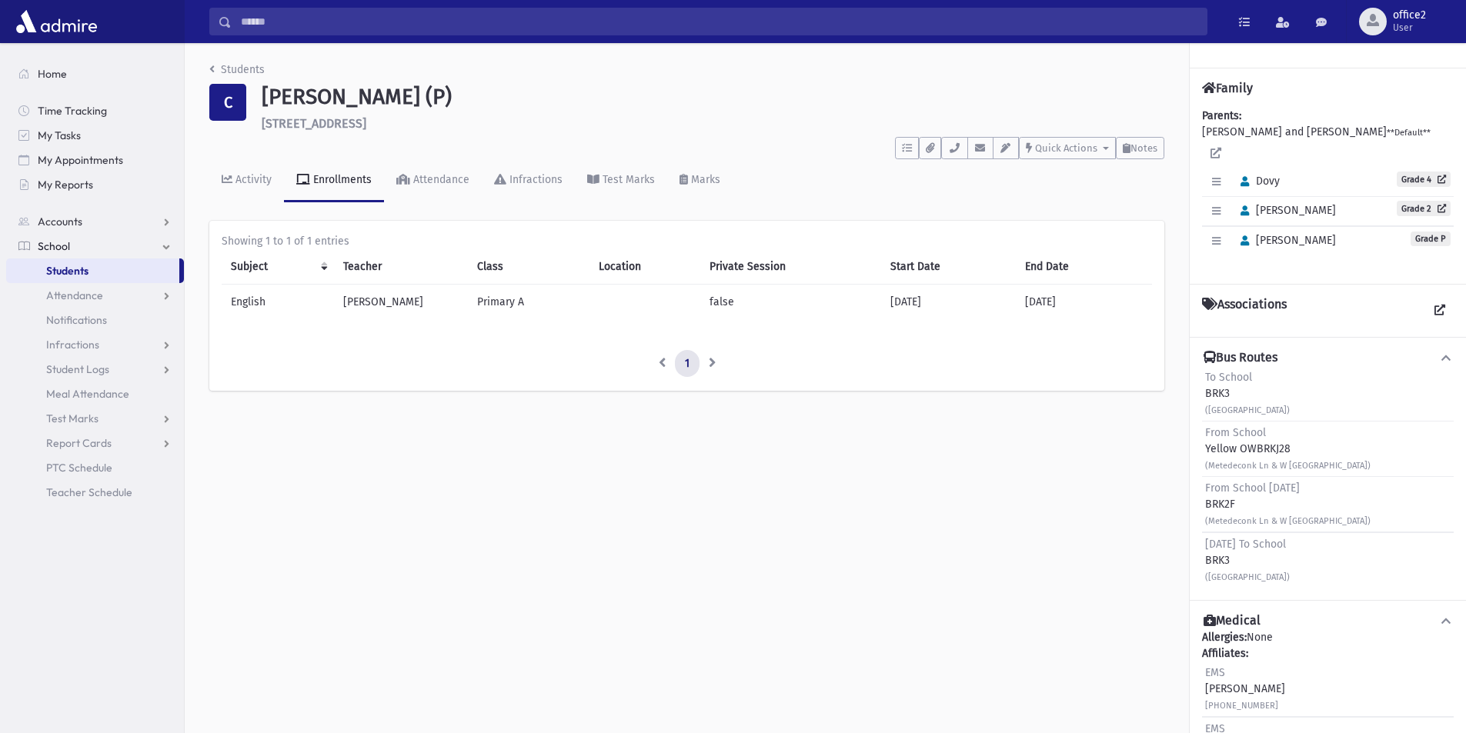
click at [1243, 527] on div "(Metedeconk Ln & W COUNTY LINE RD , Crocus St & W COUNTY LINE RD)" at bounding box center [1287, 520] width 165 height 16
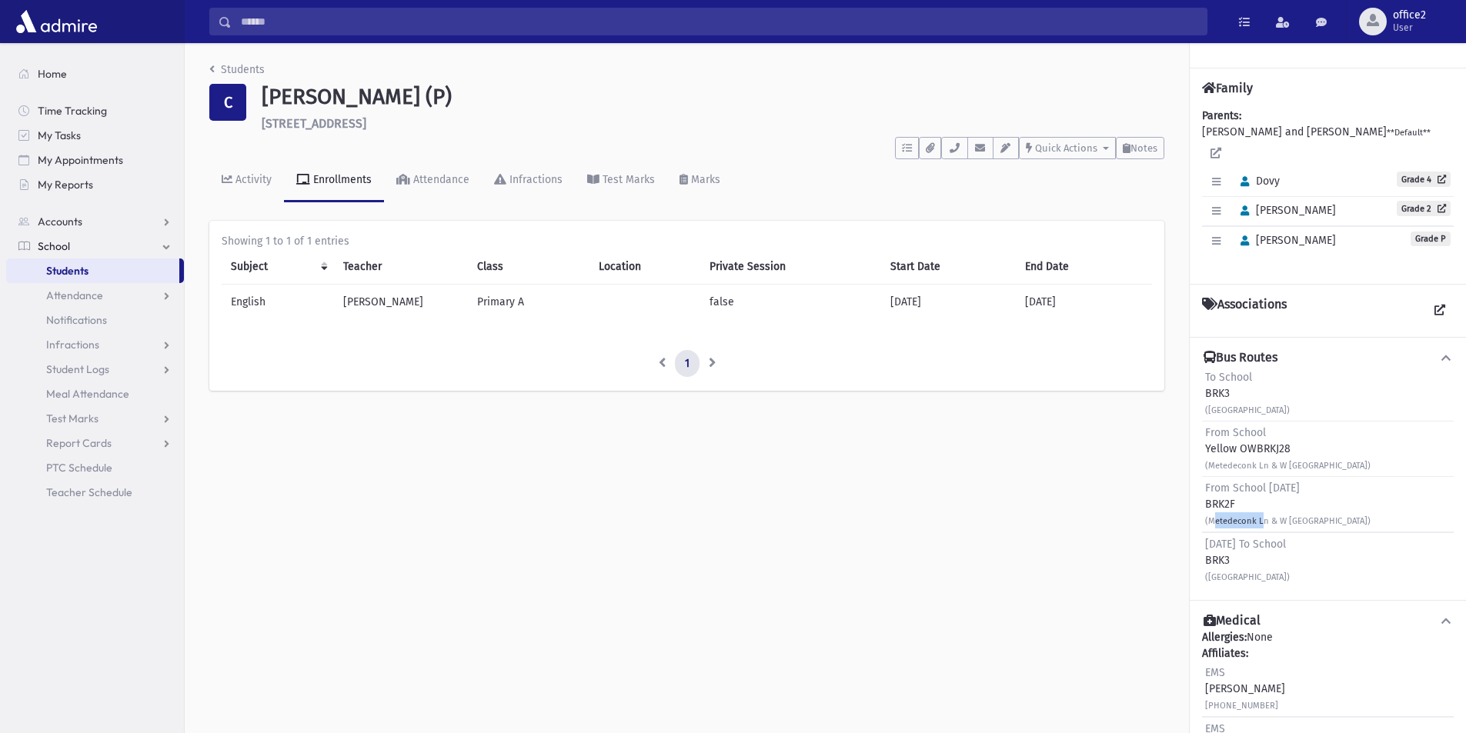
click at [64, 267] on span "Students" at bounding box center [67, 271] width 42 height 14
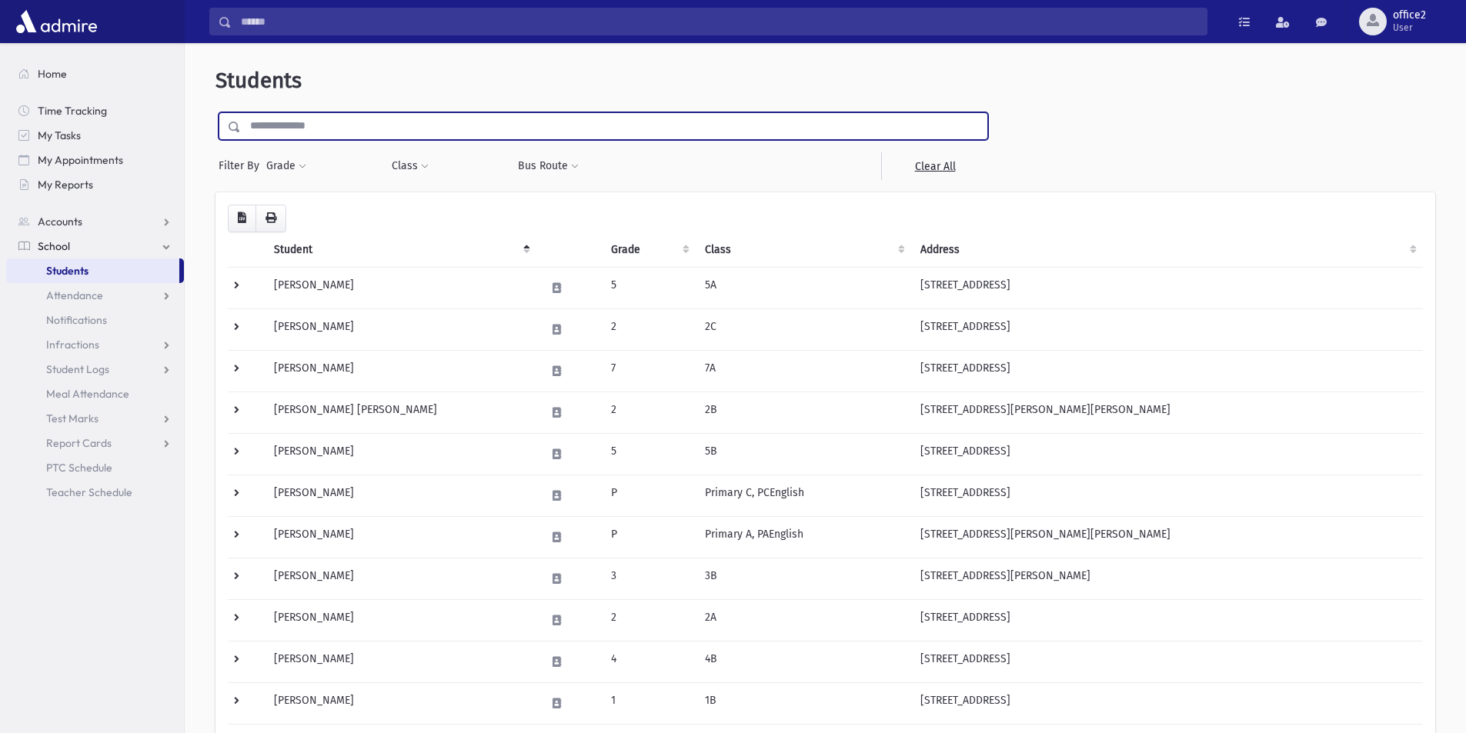
click at [273, 115] on input "text" at bounding box center [614, 126] width 746 height 28
type input "****"
click at [215, 112] on input "submit" at bounding box center [236, 122] width 43 height 21
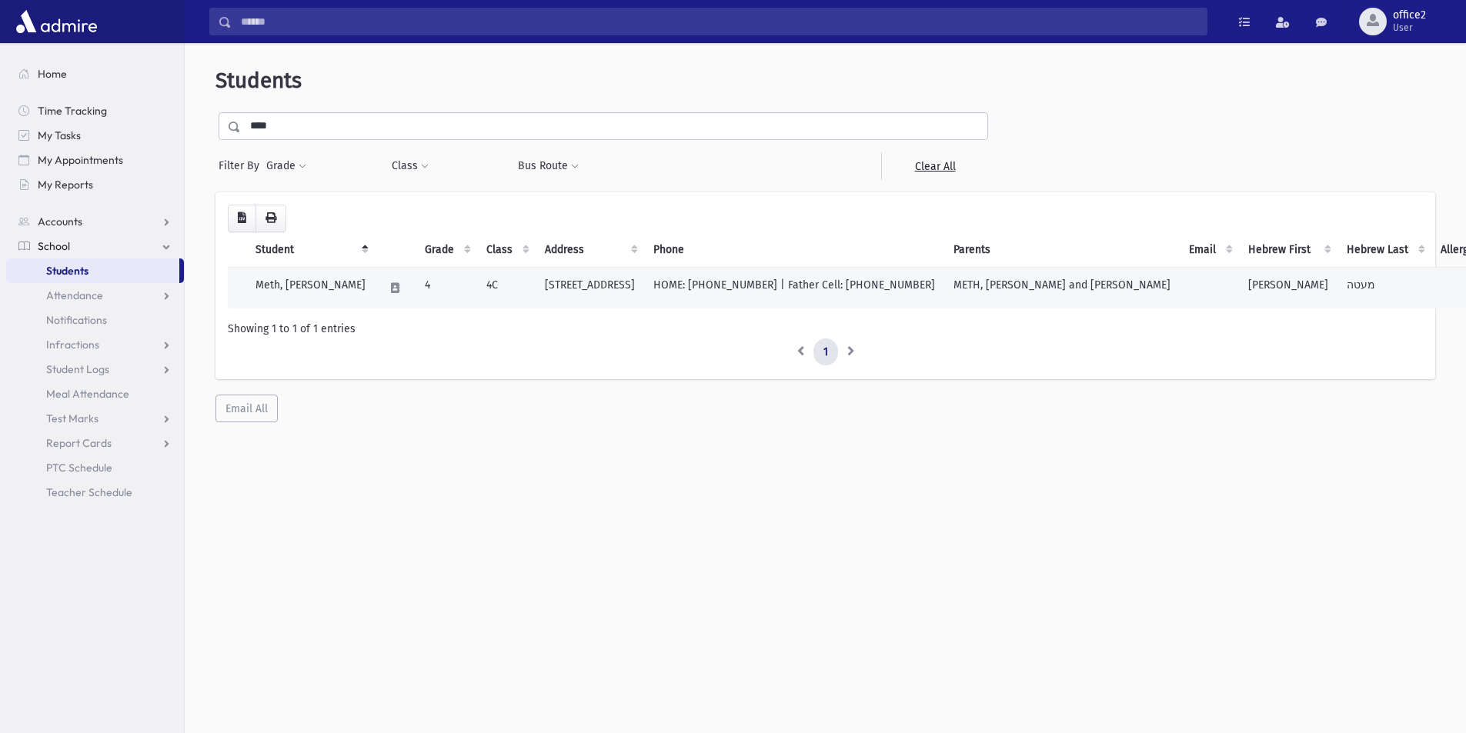
click at [903, 281] on td "HOME: [PHONE_NUMBER] | Father Cell: [PHONE_NUMBER]" at bounding box center [794, 288] width 300 height 42
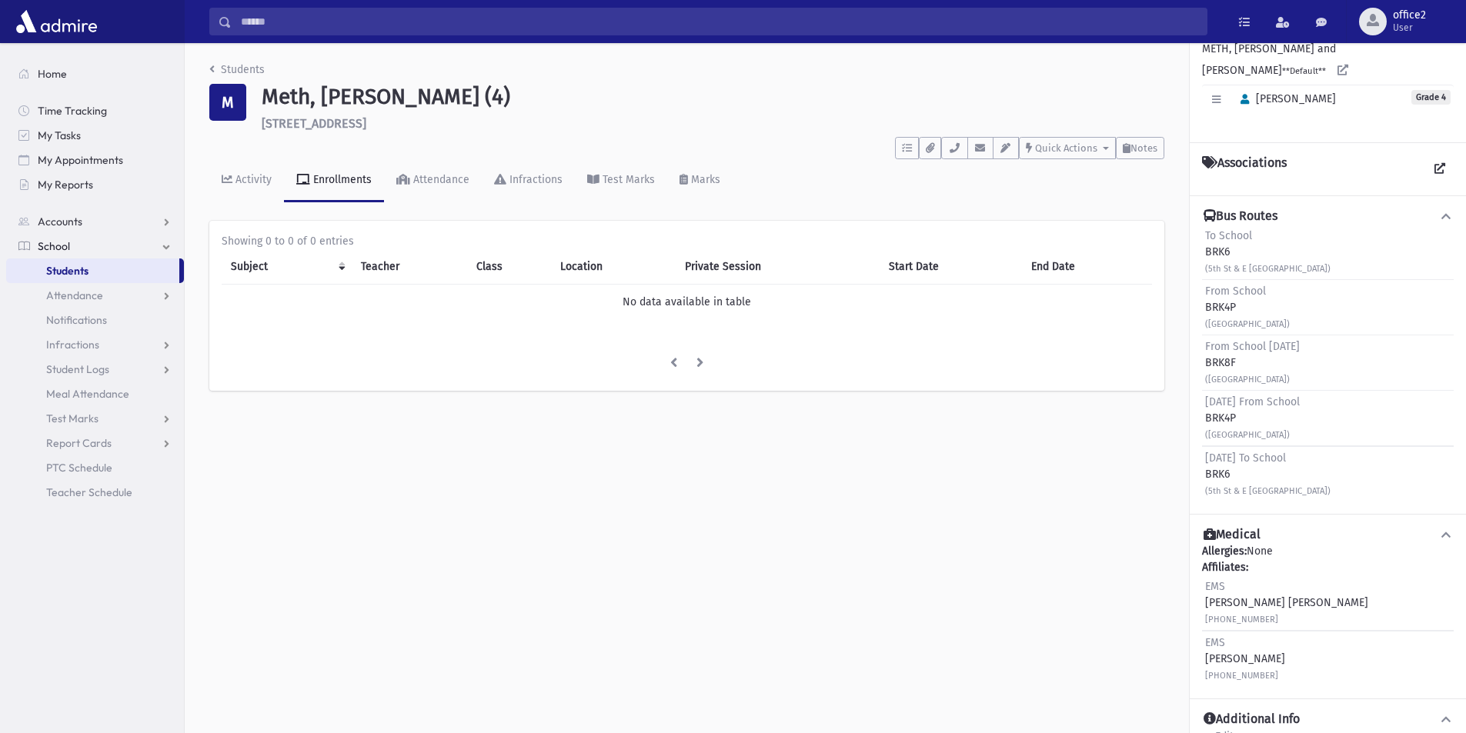
scroll to position [115, 0]
click at [1249, 493] on small "(5th St & E 5th St & Princeton Ave)" at bounding box center [1267, 491] width 125 height 10
click at [254, 180] on div "Activity" at bounding box center [251, 179] width 39 height 13
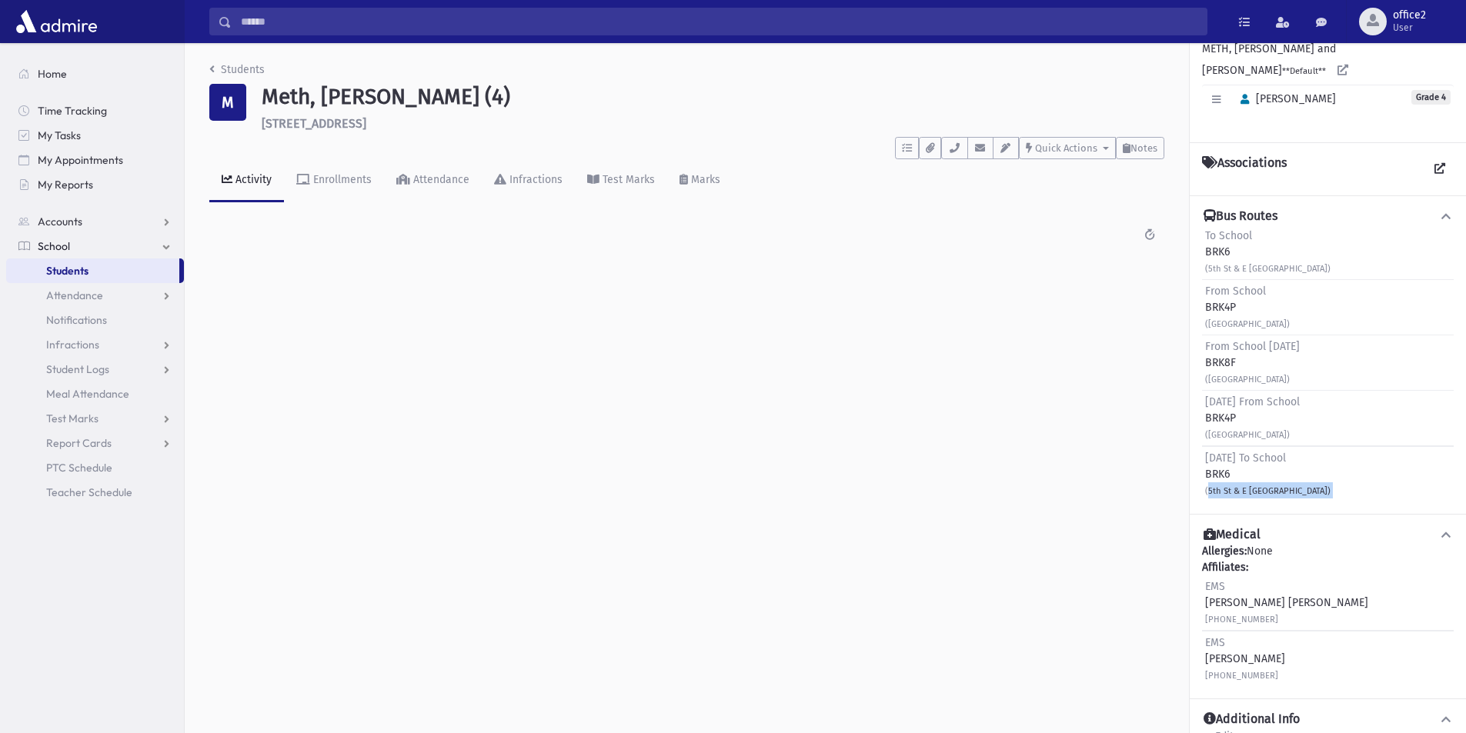
click at [41, 275] on link "Students" at bounding box center [92, 271] width 173 height 25
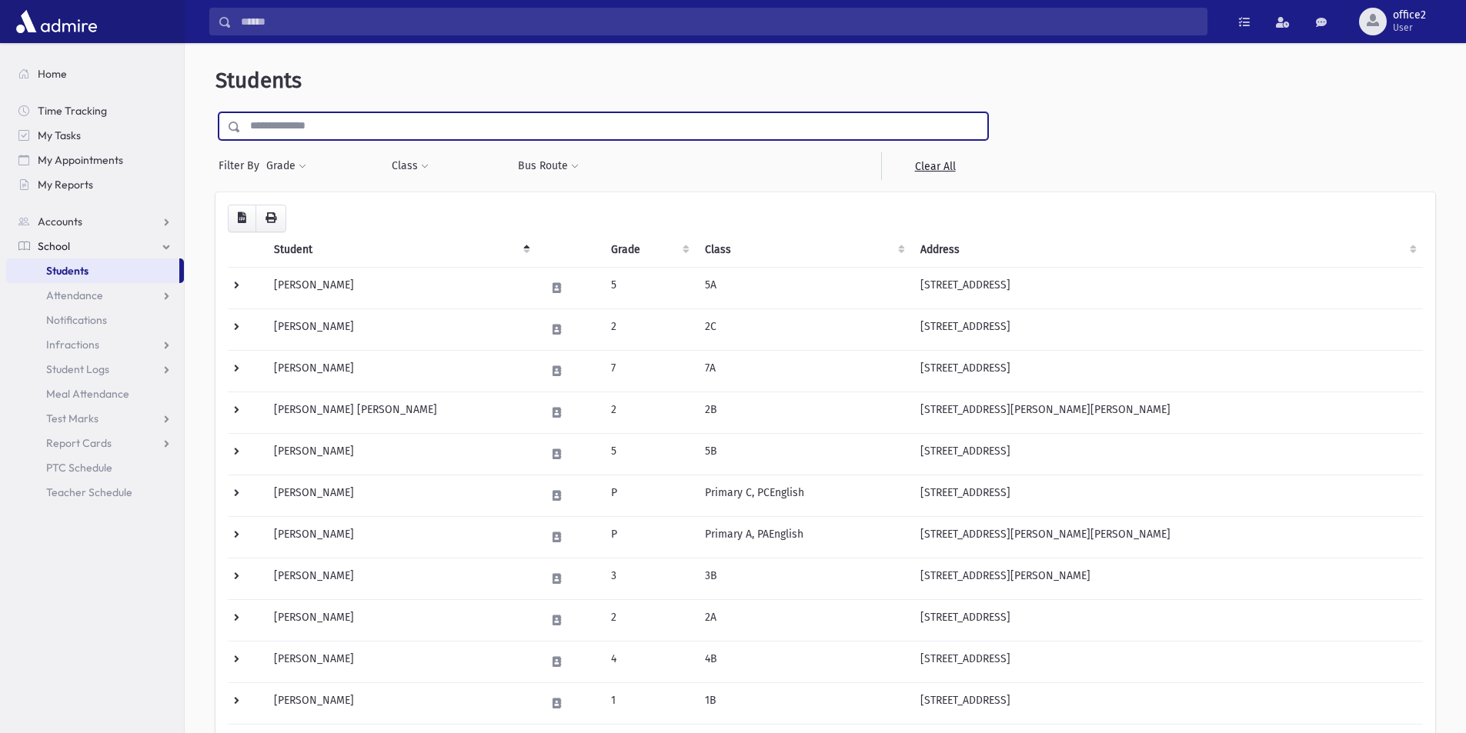
click at [395, 128] on input "text" at bounding box center [614, 126] width 746 height 28
type input "*****"
click at [215, 112] on input "submit" at bounding box center [236, 122] width 43 height 21
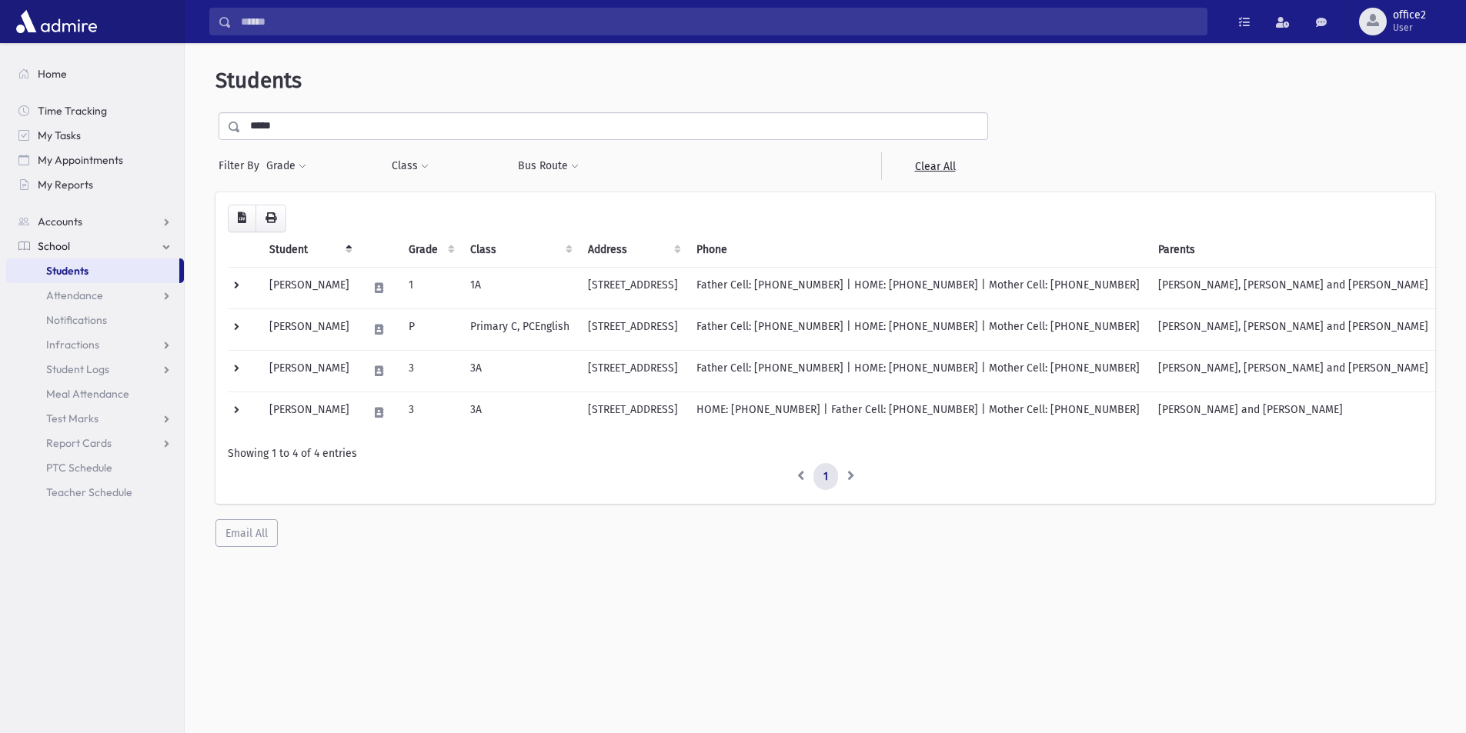
click at [414, 132] on input "*****" at bounding box center [614, 126] width 746 height 28
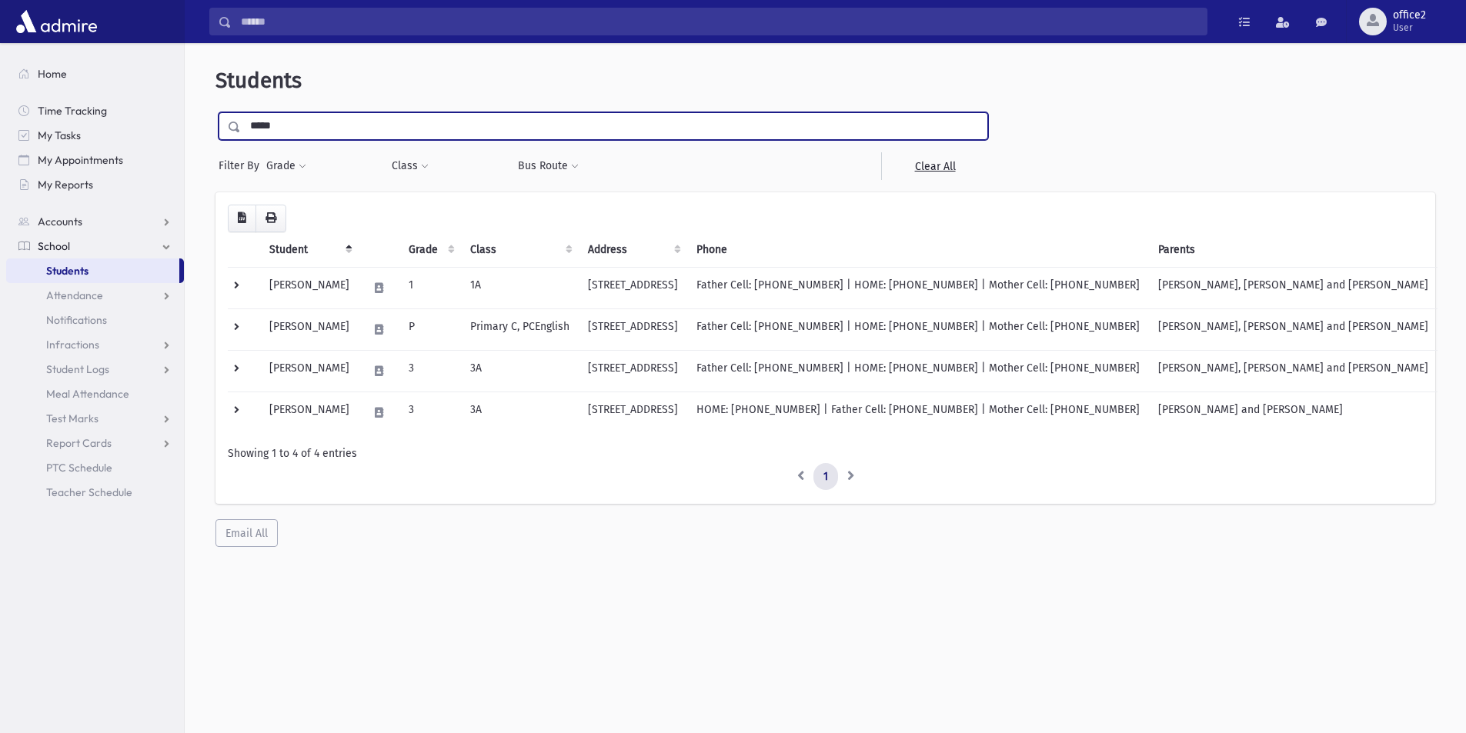
click at [414, 132] on input "*****" at bounding box center [614, 126] width 746 height 28
type input "*"
click at [414, 117] on input "text" at bounding box center [614, 126] width 746 height 28
click at [259, 128] on input "text" at bounding box center [614, 126] width 746 height 28
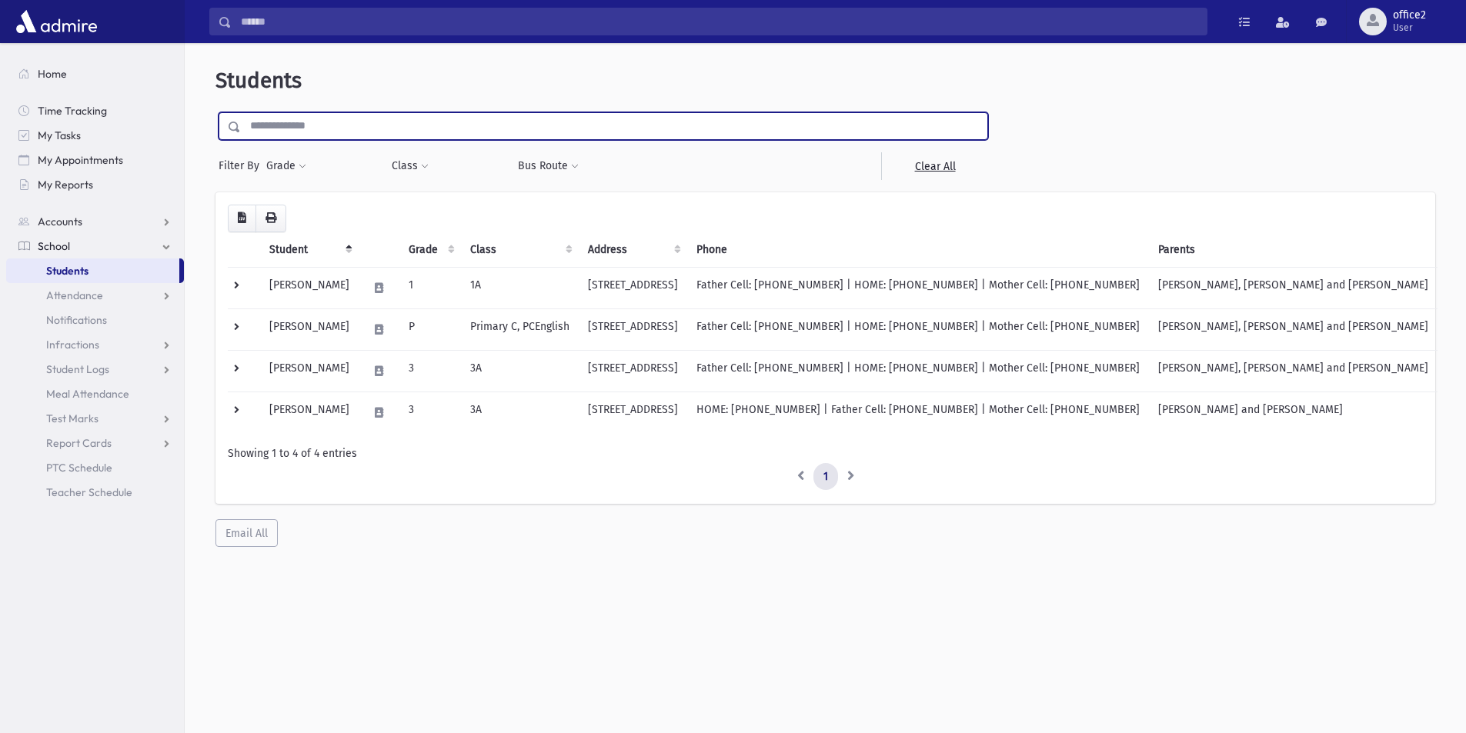
drag, startPoint x: 259, startPoint y: 128, endPoint x: 280, endPoint y: 144, distance: 26.3
click at [259, 128] on input "text" at bounding box center [614, 126] width 746 height 28
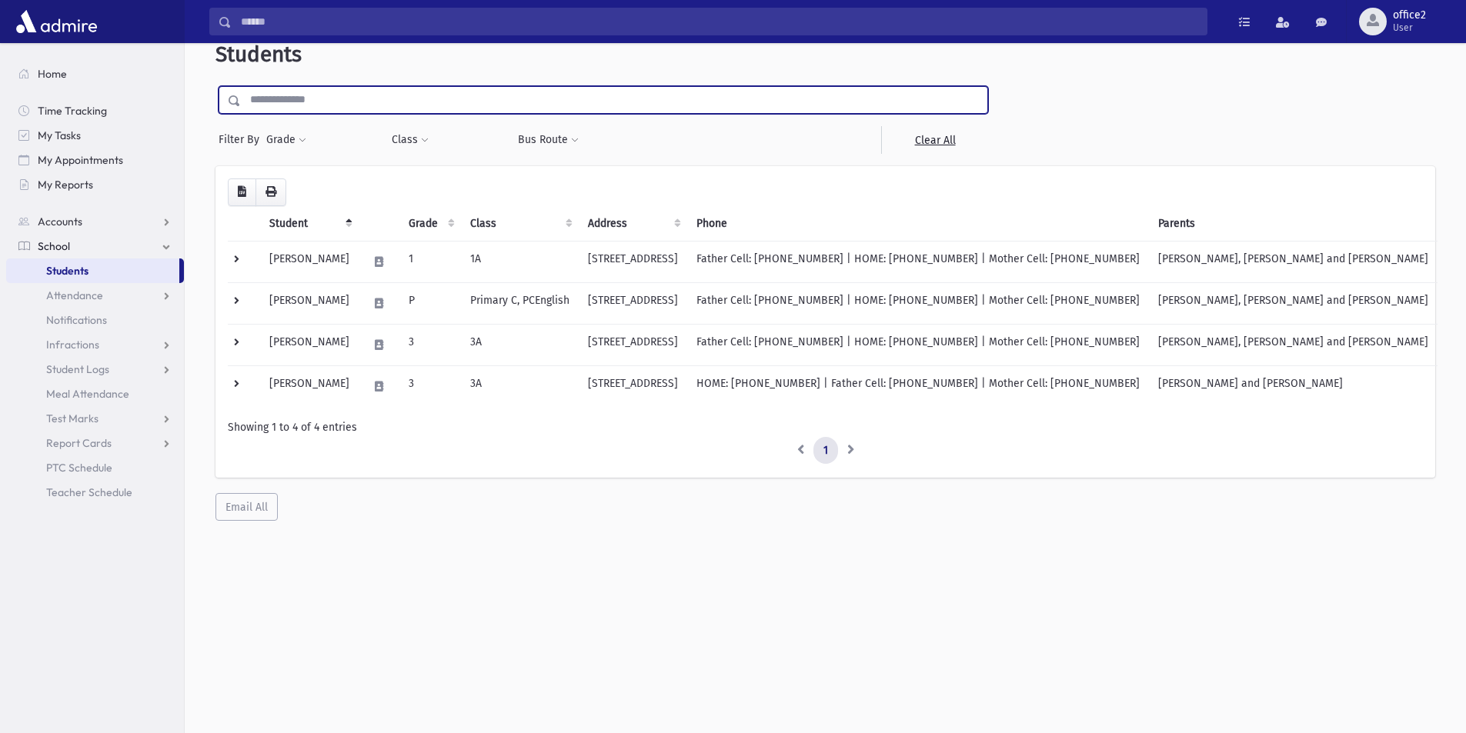
scroll to position [41, 0]
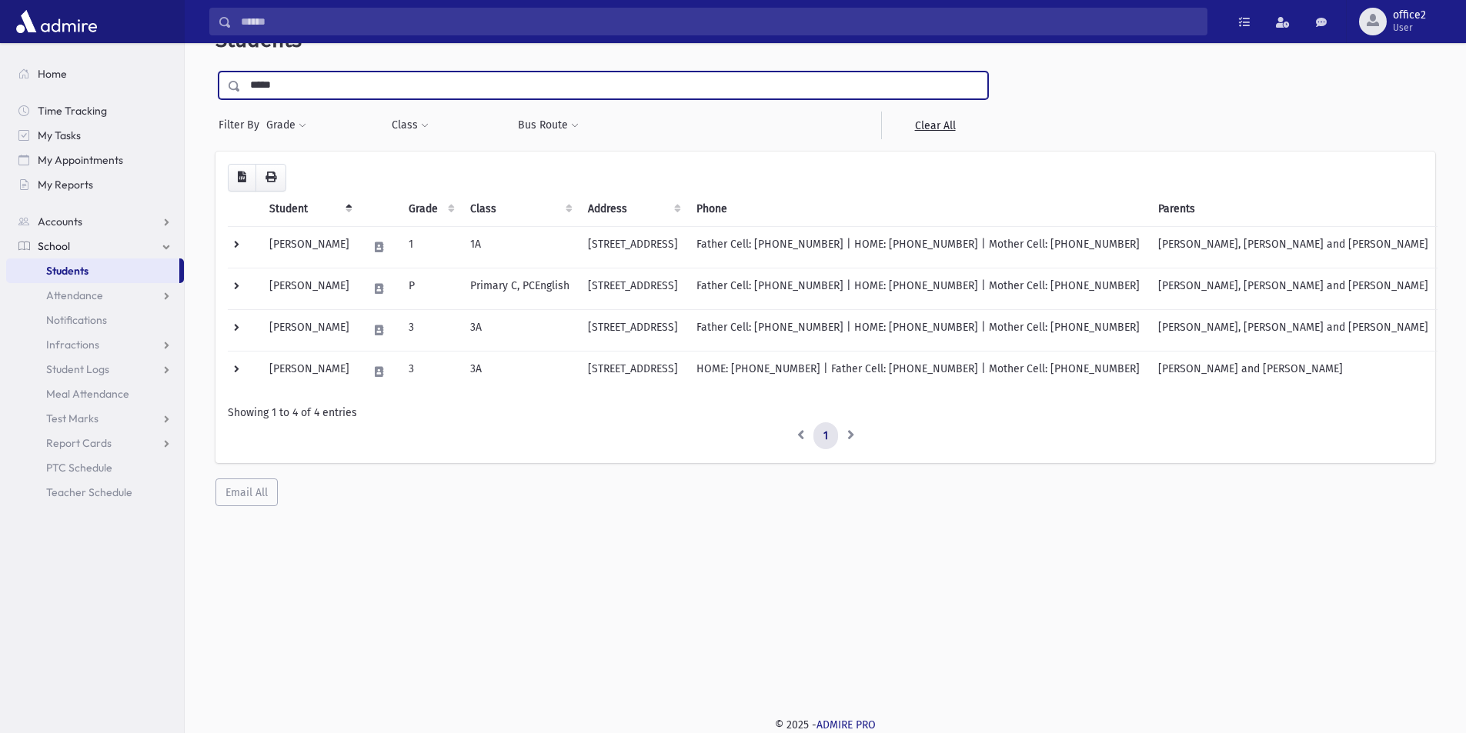
type input "*****"
click at [215, 72] on input "submit" at bounding box center [236, 82] width 43 height 21
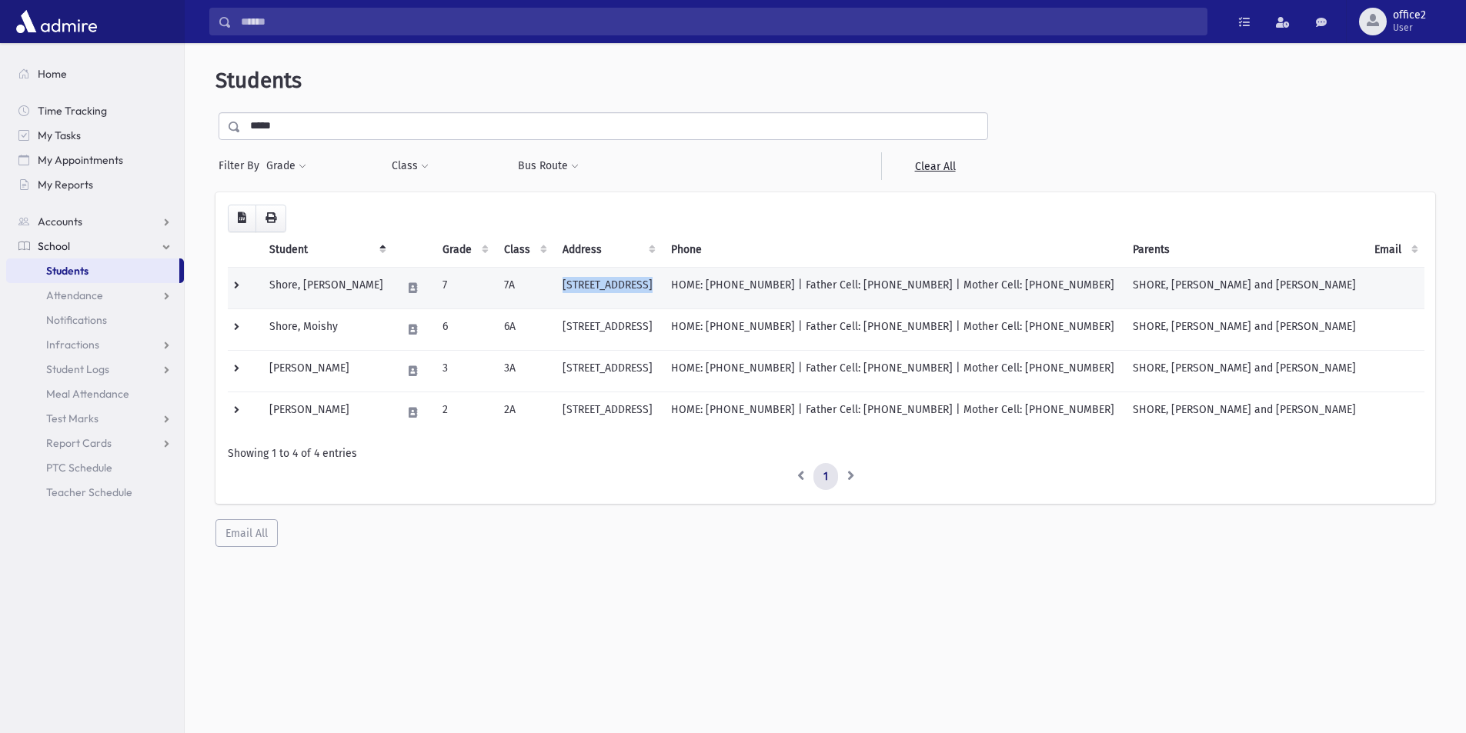
drag, startPoint x: 571, startPoint y: 288, endPoint x: 661, endPoint y: 292, distance: 90.1
click at [661, 292] on tr "Shore, Ahron Asher 7 7A 49 Radin Village Lakewood, NJ 08701 HOME: (732) 364-474…" at bounding box center [826, 288] width 1196 height 42
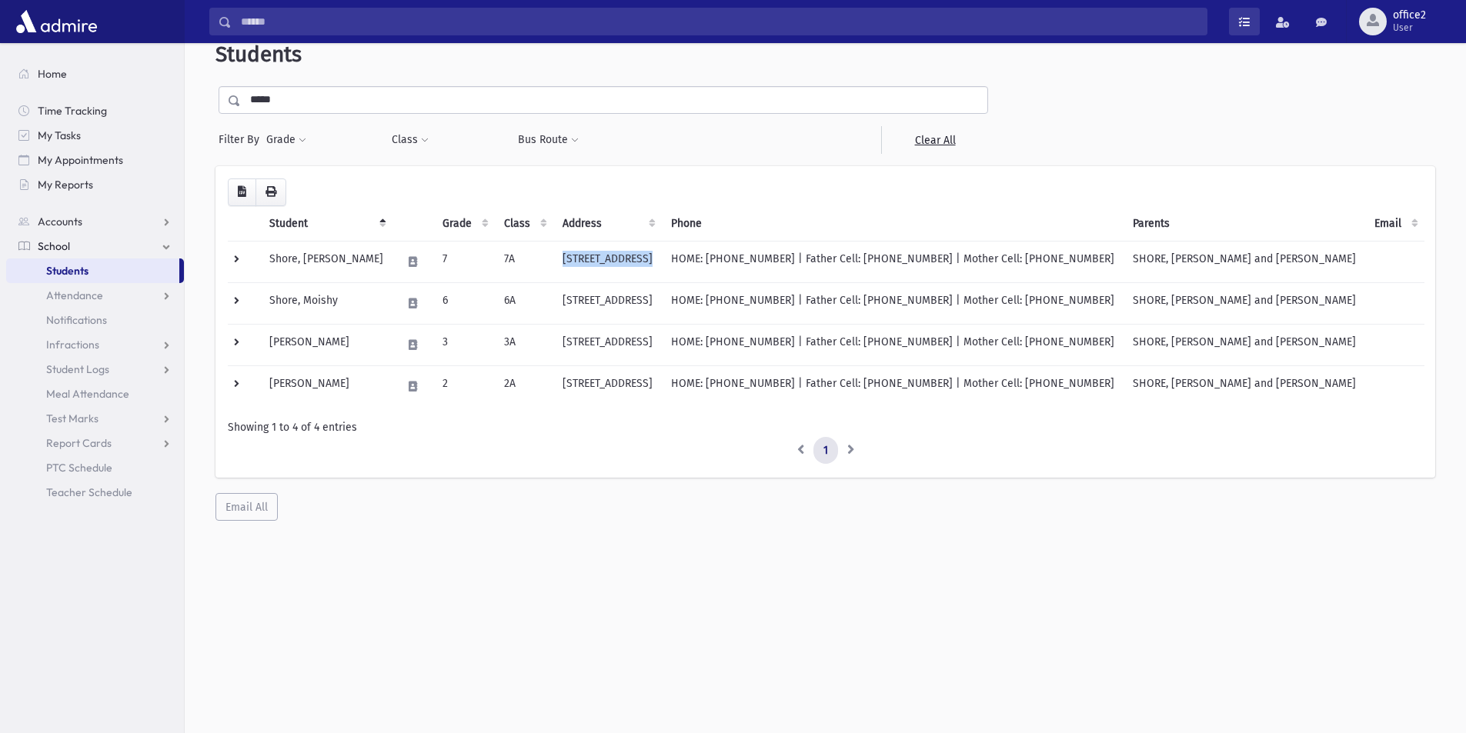
scroll to position [41, 0]
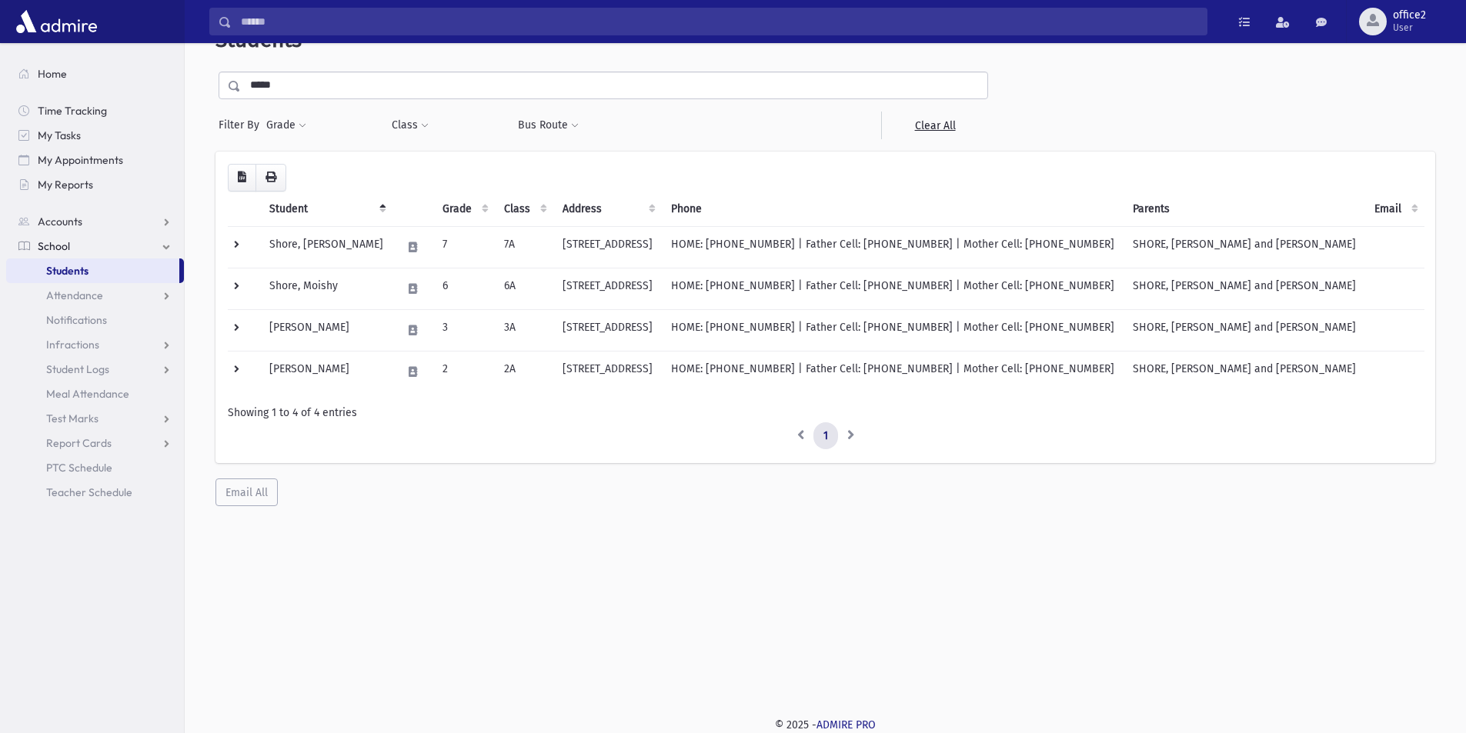
click at [289, 95] on input "*****" at bounding box center [614, 86] width 746 height 28
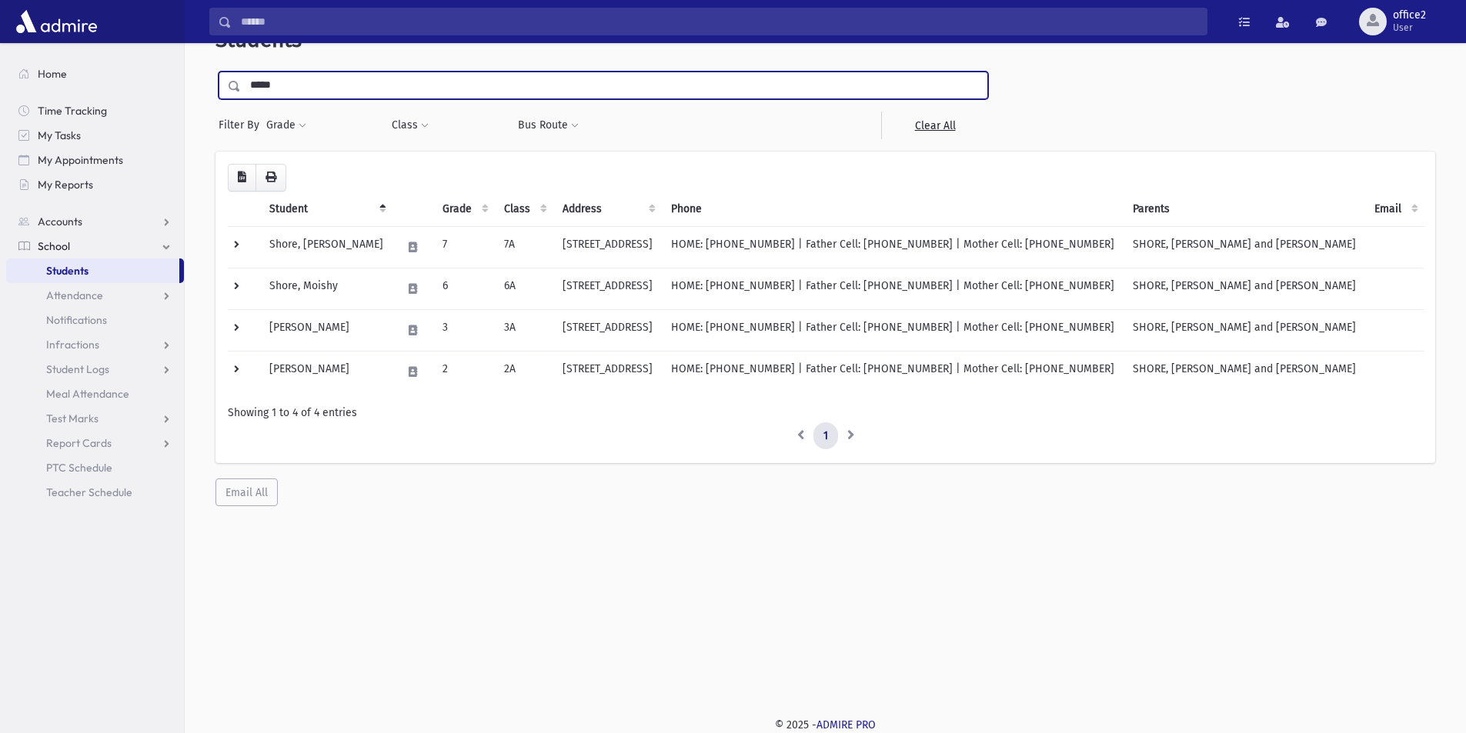
click at [286, 93] on input "*****" at bounding box center [614, 86] width 746 height 28
type input "*"
type input "****"
click at [215, 72] on input "submit" at bounding box center [236, 82] width 43 height 21
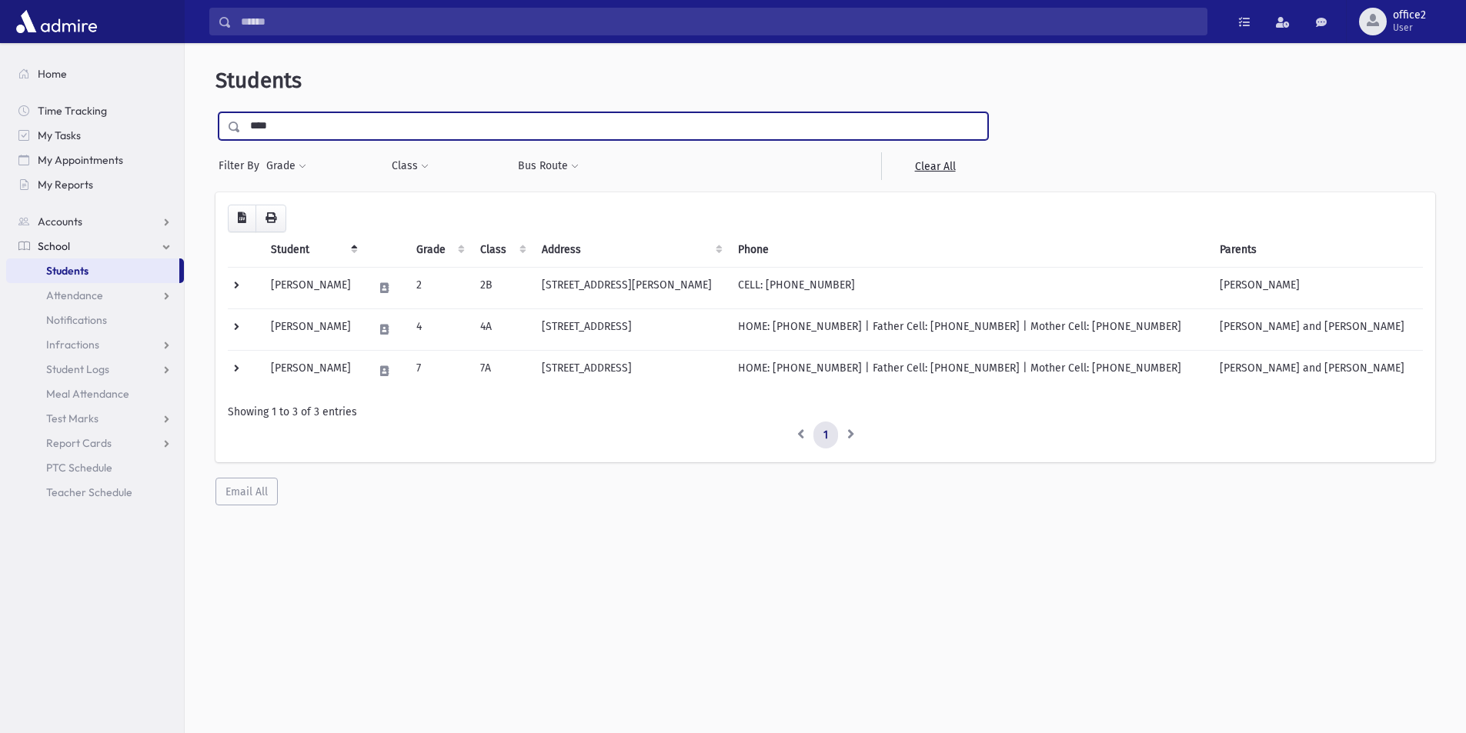
drag, startPoint x: 329, startPoint y: 113, endPoint x: 0, endPoint y: 128, distance: 328.9
click at [0, 128] on div "Search Results All Accounts" at bounding box center [733, 387] width 1466 height 774
type input "****"
click at [215, 112] on input "submit" at bounding box center [236, 122] width 43 height 21
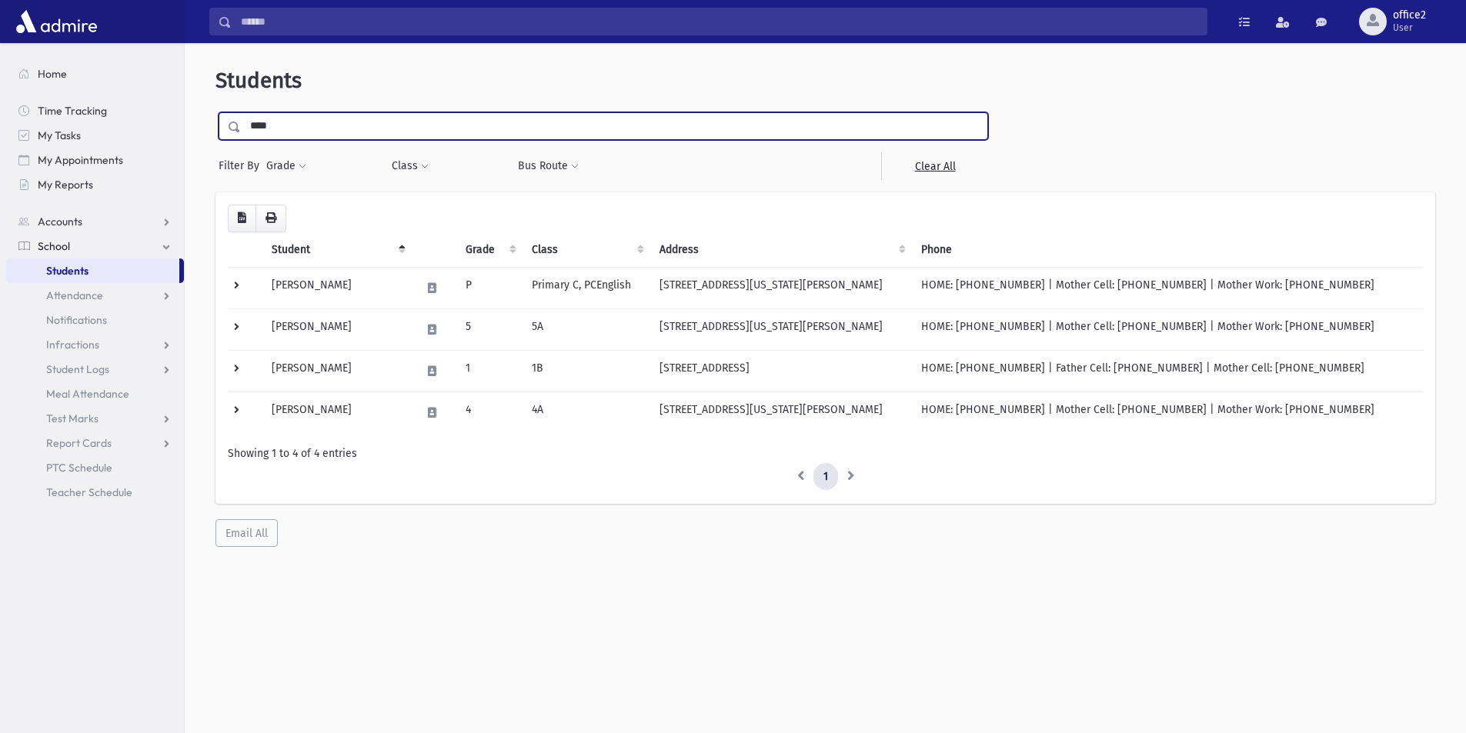
drag, startPoint x: 455, startPoint y: 138, endPoint x: 0, endPoint y: 175, distance: 456.3
click at [0, 175] on div "Search Results All Accounts" at bounding box center [733, 387] width 1466 height 774
type input "******"
click at [215, 112] on input "submit" at bounding box center [236, 122] width 43 height 21
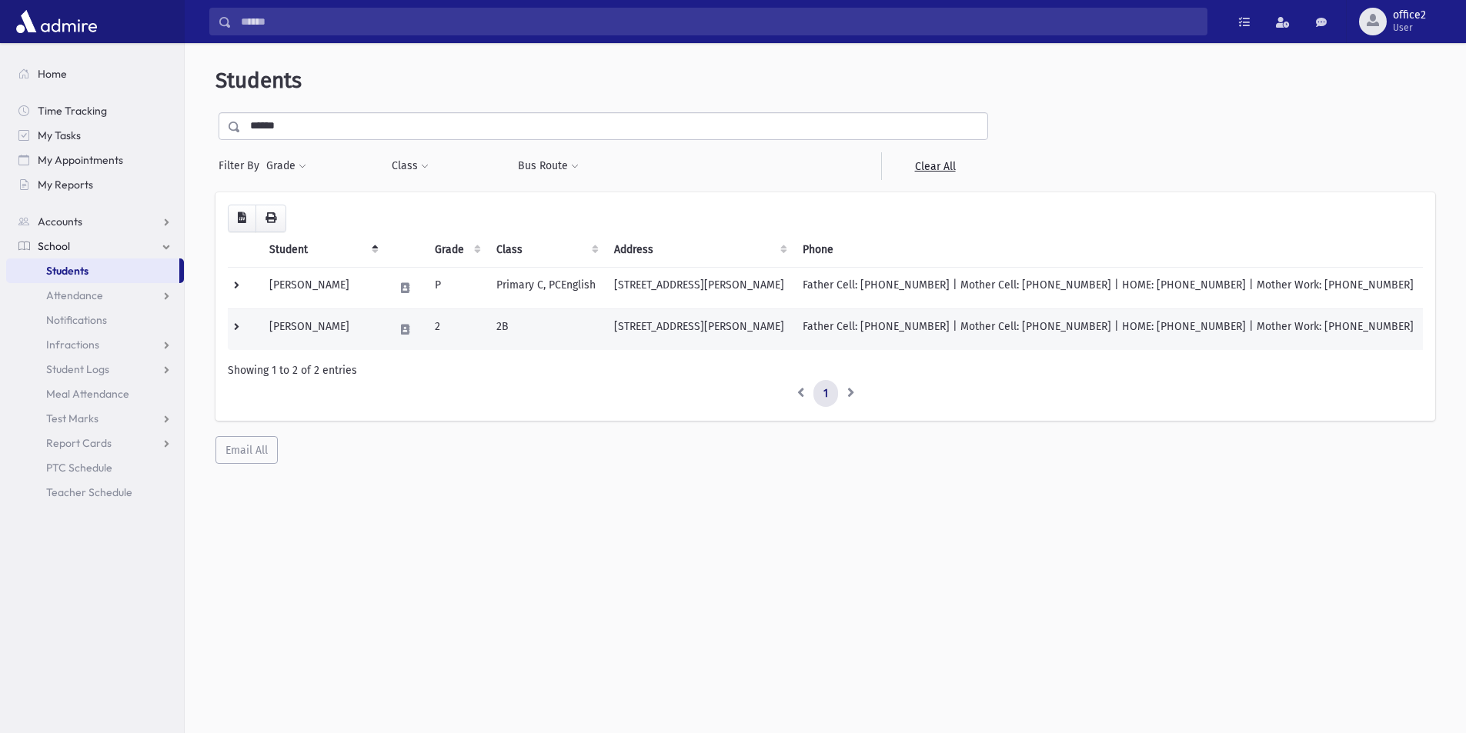
drag, startPoint x: 654, startPoint y: 321, endPoint x: 850, endPoint y: 332, distance: 196.5
click at [793, 332] on td "231 Woehr Avenue Lakewood, NJ 08701" at bounding box center [699, 330] width 189 height 42
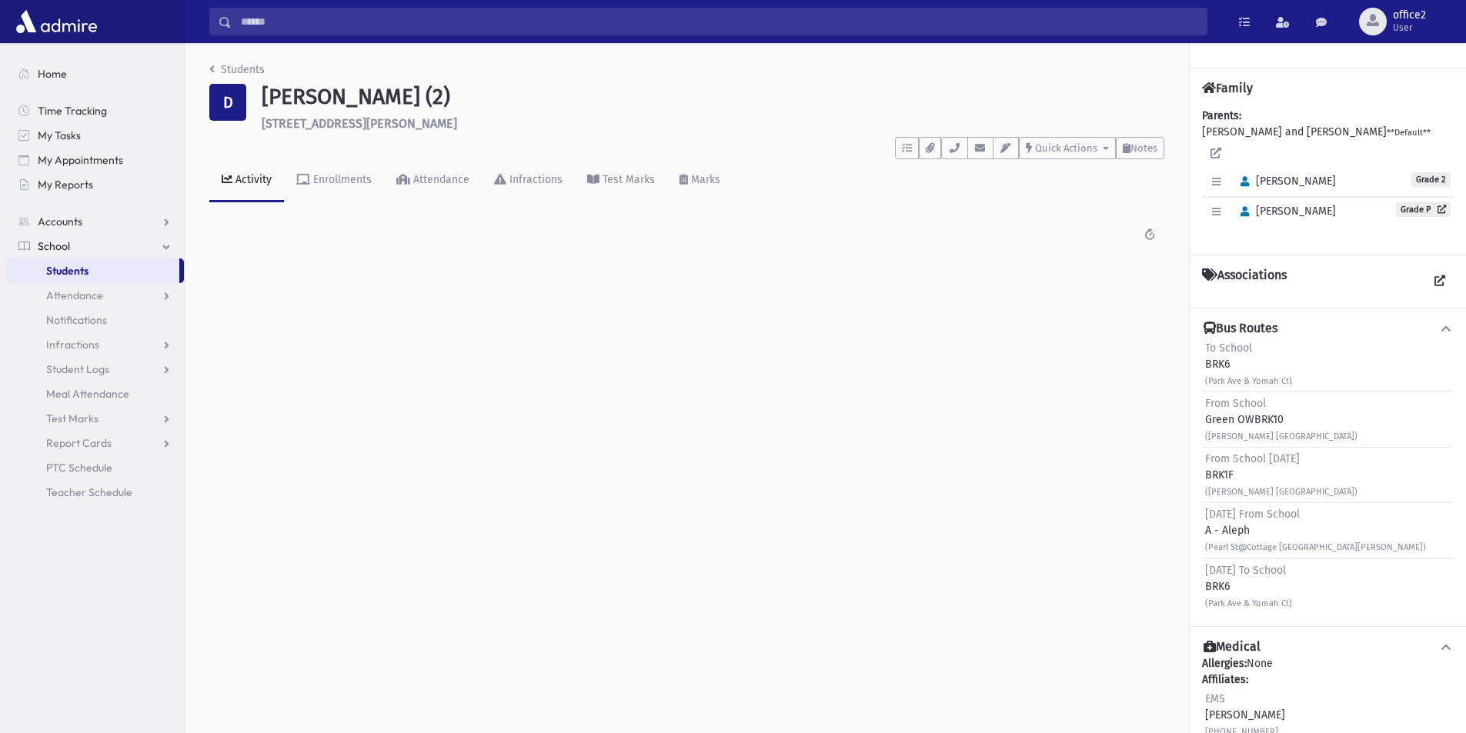
drag, startPoint x: 266, startPoint y: 118, endPoint x: 414, endPoint y: 122, distance: 147.8
click at [394, 123] on h6 "231 Woehr Avenue Lakewood" at bounding box center [713, 123] width 903 height 15
drag, startPoint x: 419, startPoint y: 122, endPoint x: 335, endPoint y: 123, distance: 83.1
click at [267, 122] on h6 "231 Woehr Avenue Lakewood" at bounding box center [713, 123] width 903 height 15
drag, startPoint x: 330, startPoint y: 123, endPoint x: 399, endPoint y: 123, distance: 69.2
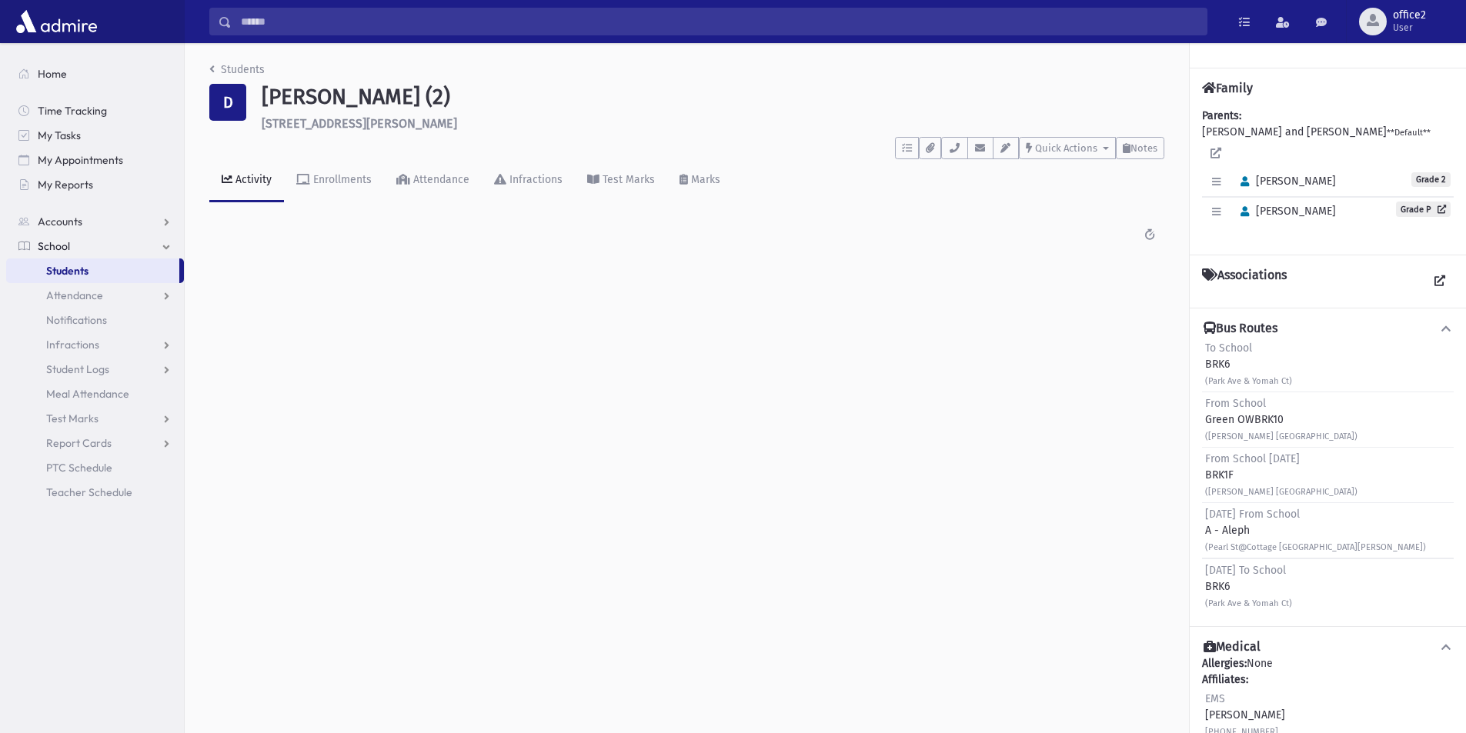
click at [475, 122] on div "Danishefsky, Yisroel Yitzchok (2) 231 Woehr Avenue Lakewood" at bounding box center [713, 107] width 918 height 47
click at [117, 270] on link "Students" at bounding box center [92, 271] width 173 height 25
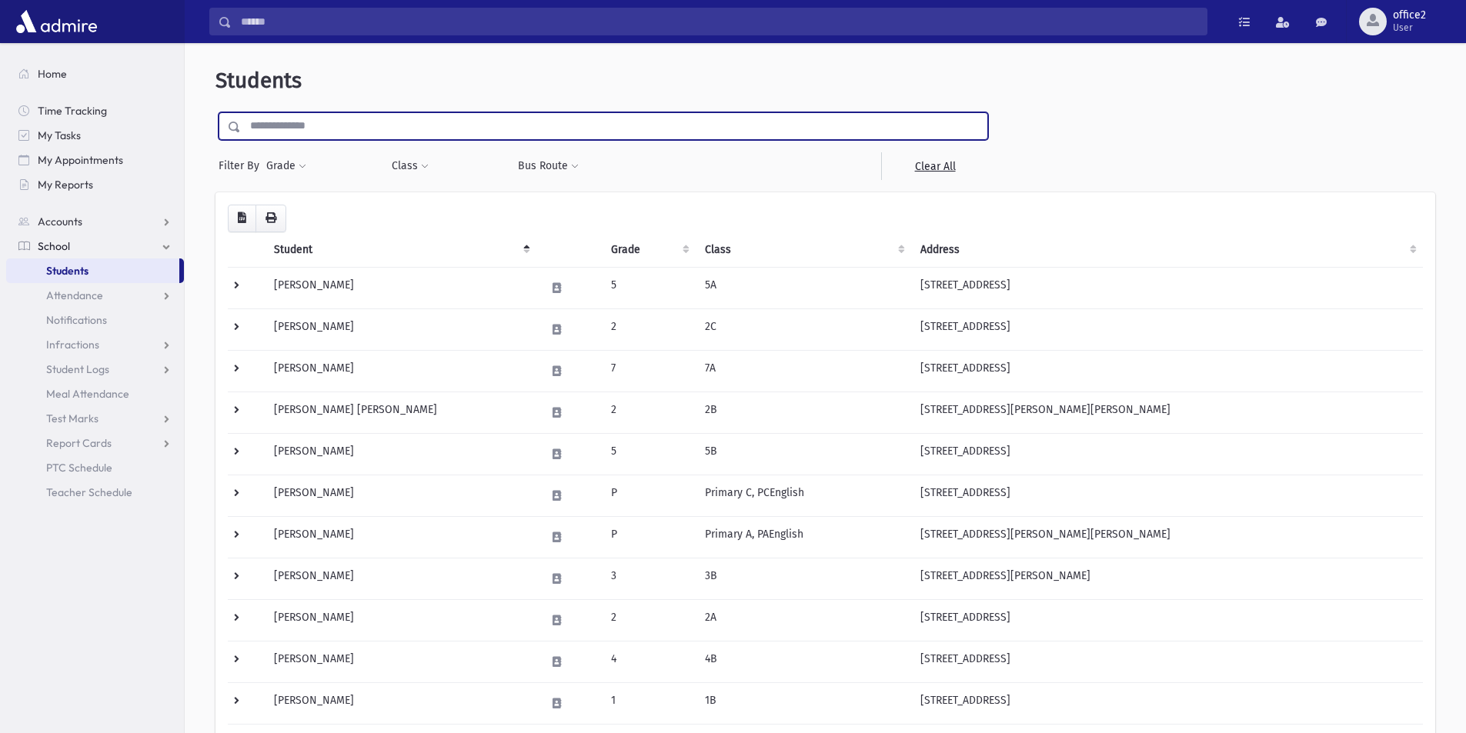
click at [360, 129] on input "text" at bounding box center [614, 126] width 746 height 28
type input "*****"
click at [215, 112] on input "submit" at bounding box center [236, 122] width 43 height 21
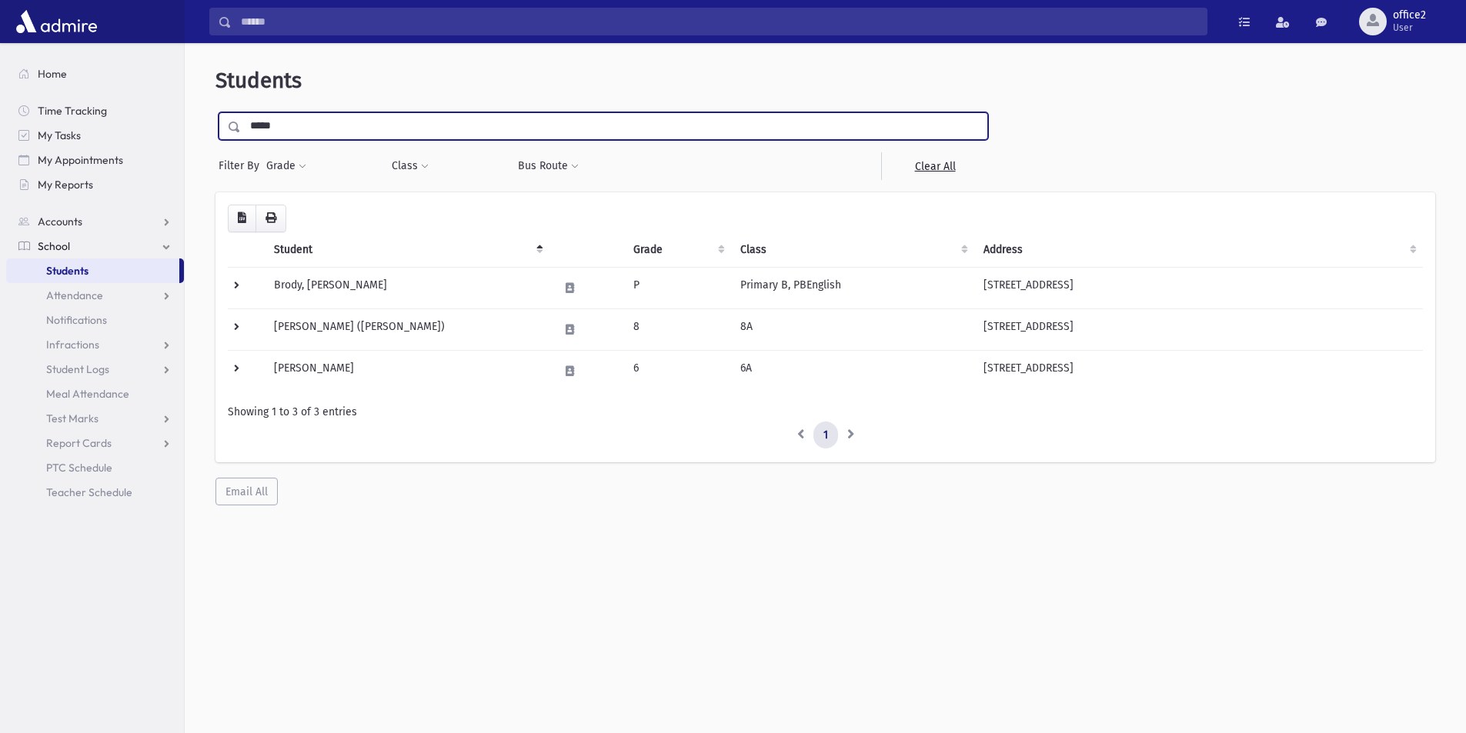
drag, startPoint x: 436, startPoint y: 125, endPoint x: 0, endPoint y: 55, distance: 441.8
click at [0, 55] on div "Search Results All Accounts" at bounding box center [733, 387] width 1466 height 774
type input "******"
click at [215, 112] on input "submit" at bounding box center [236, 122] width 43 height 21
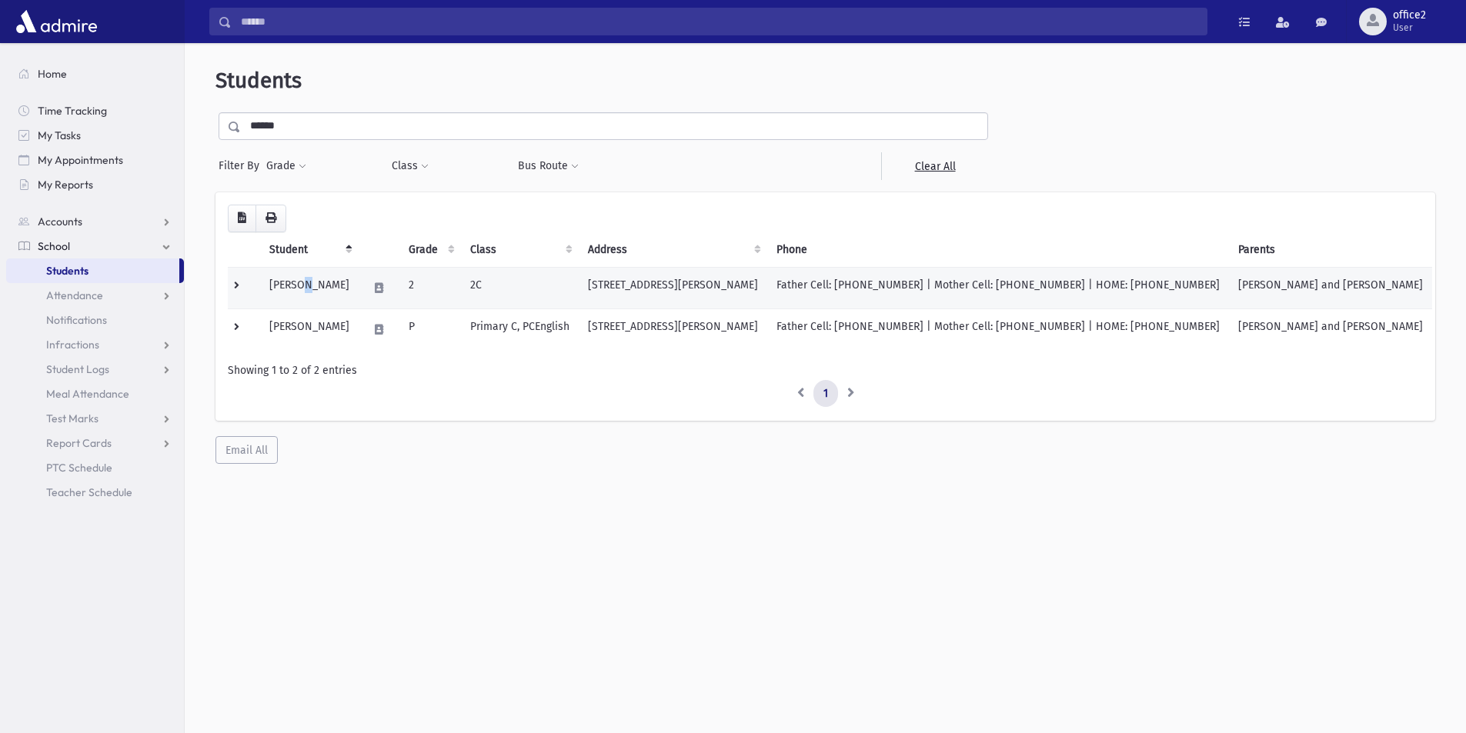
click at [304, 281] on td "[PERSON_NAME]" at bounding box center [309, 288] width 98 height 42
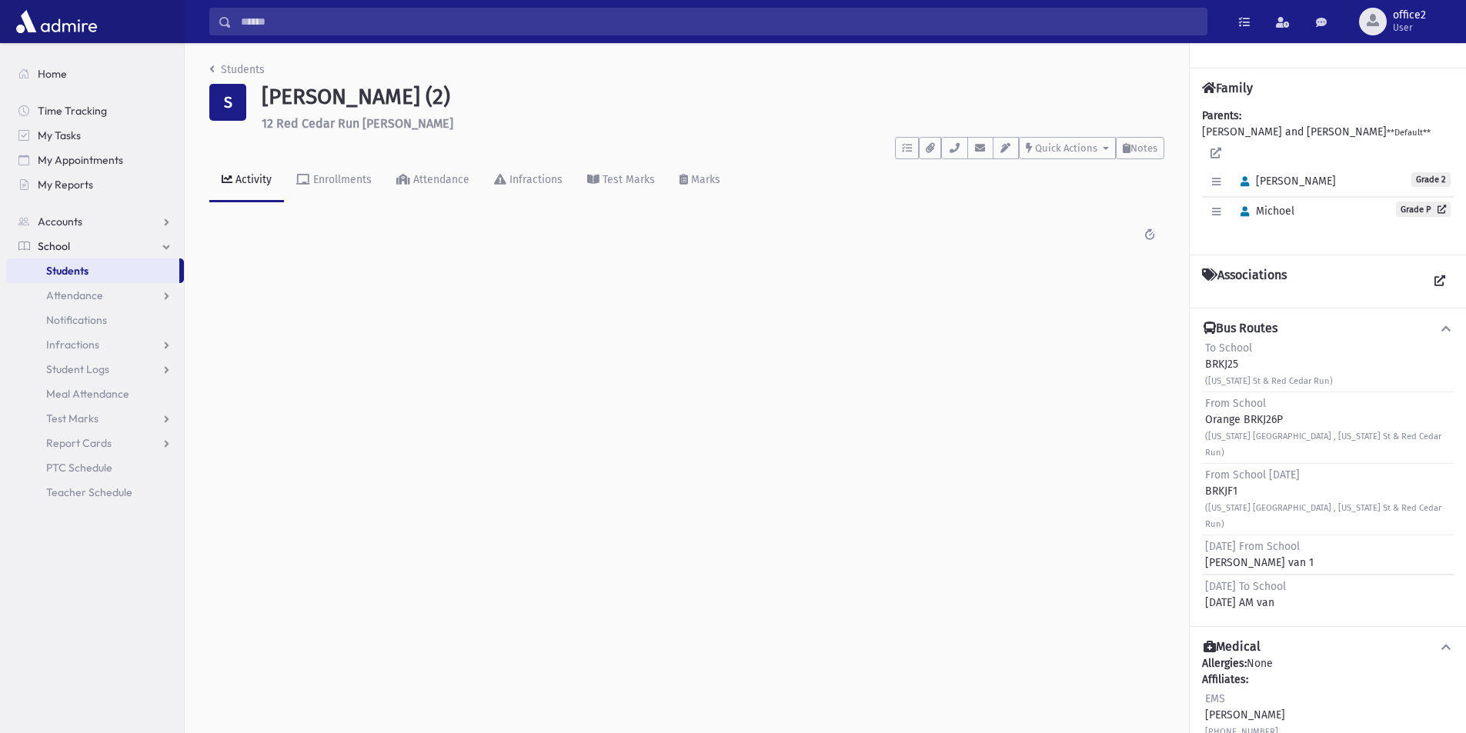
click at [151, 275] on link "Students" at bounding box center [92, 271] width 173 height 25
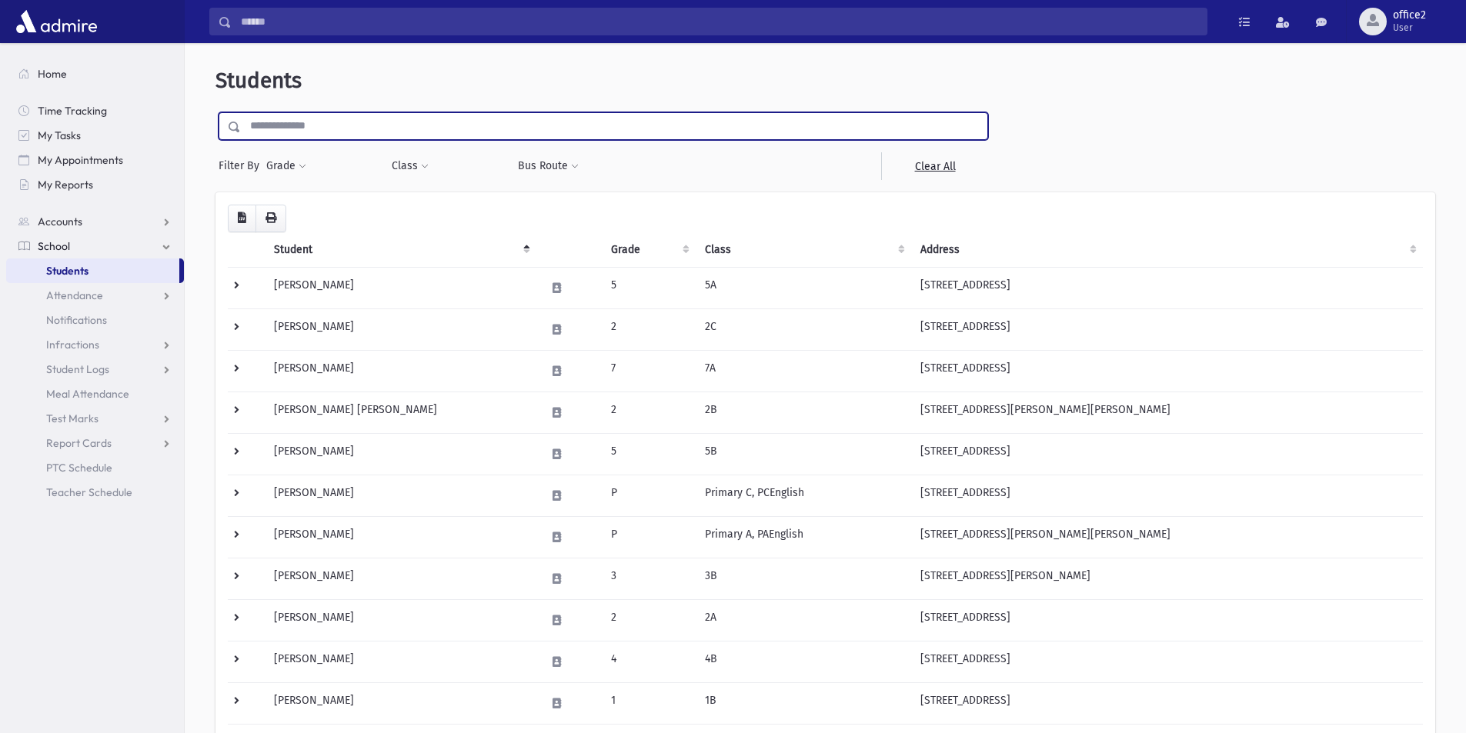
click at [375, 118] on input "text" at bounding box center [614, 126] width 746 height 28
type input "*****"
click at [215, 112] on input "submit" at bounding box center [236, 122] width 43 height 21
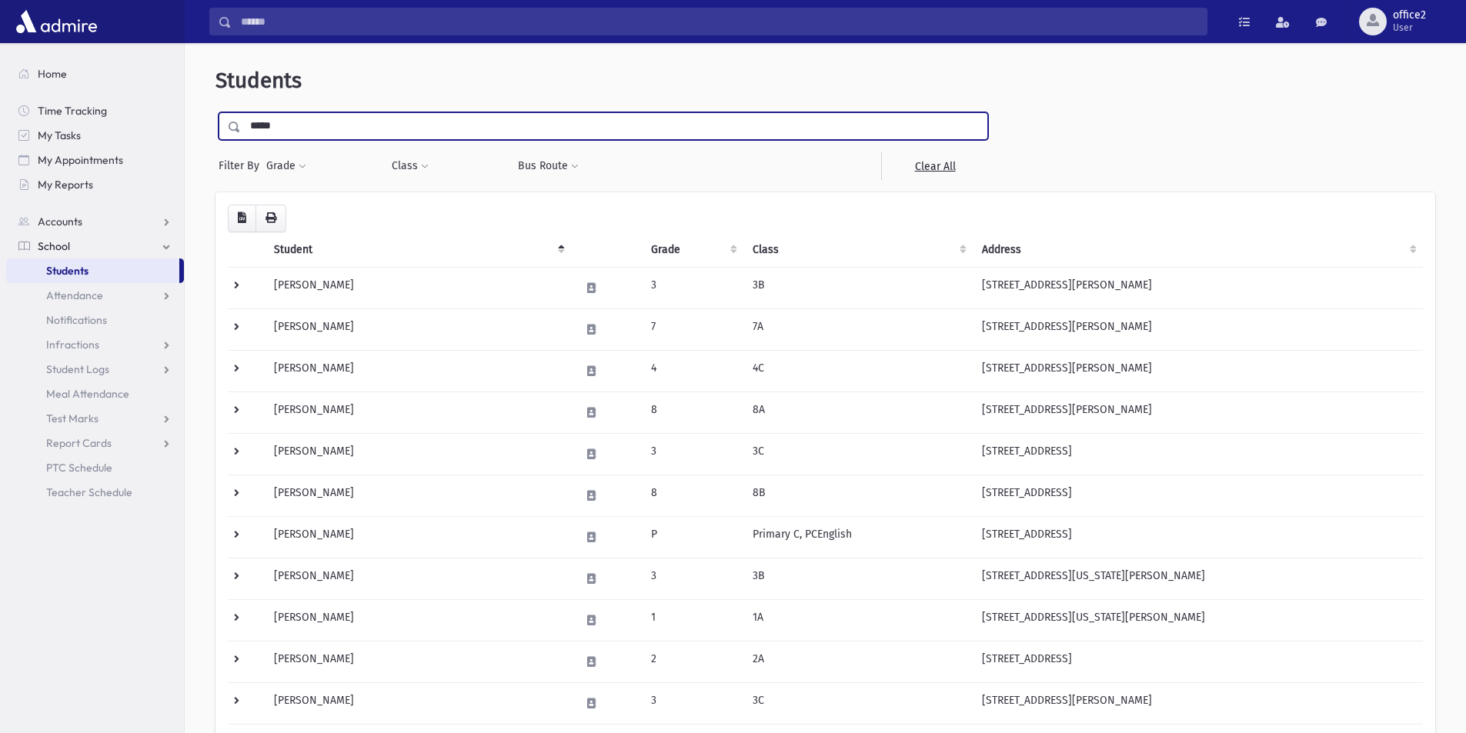
click at [335, 125] on input "*****" at bounding box center [614, 126] width 746 height 28
type input "*********"
click at [215, 112] on input "submit" at bounding box center [236, 122] width 43 height 21
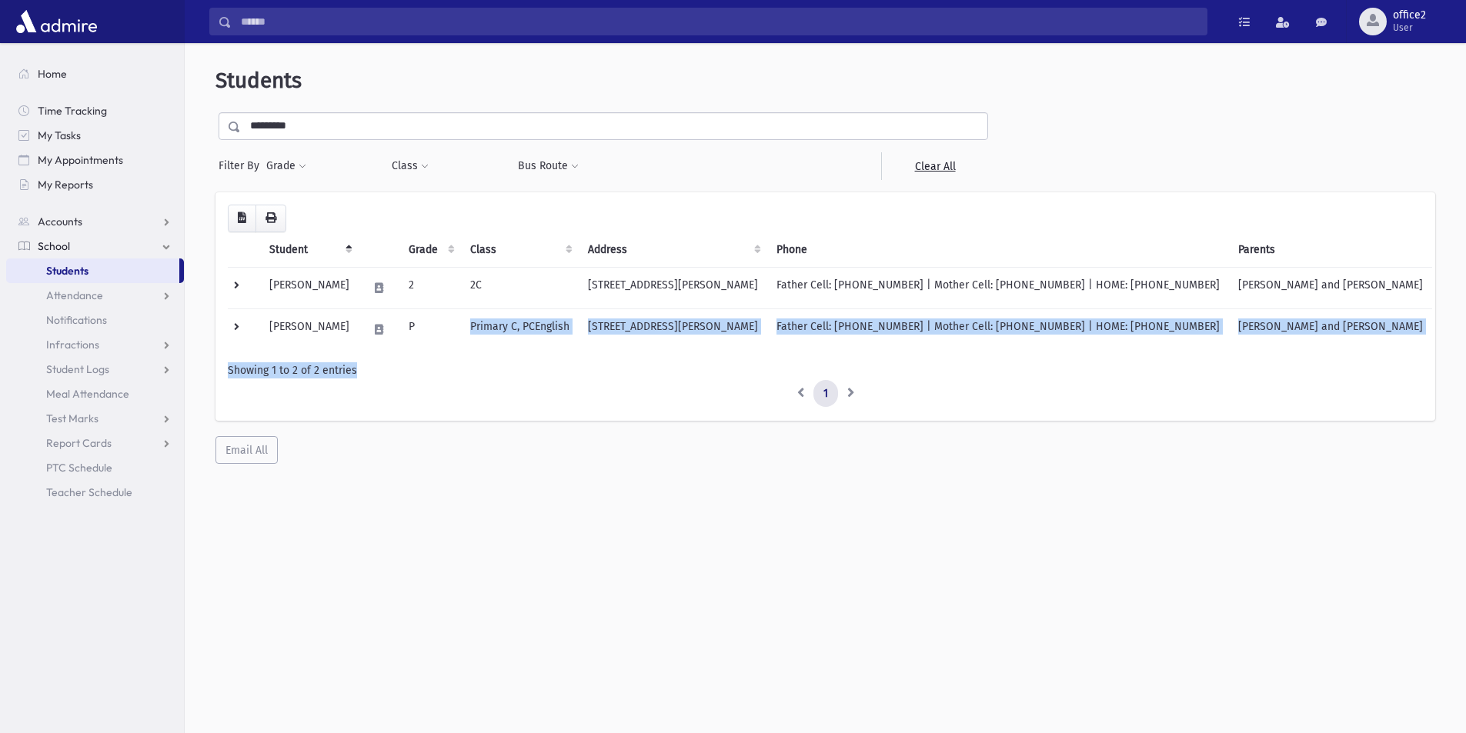
drag, startPoint x: 646, startPoint y: 335, endPoint x: 836, endPoint y: 351, distance: 191.5
click at [836, 351] on div "Loading... Student Grade Class Address Phone Parents Email Hebrew First Hebrew …" at bounding box center [825, 306] width 1195 height 203
click at [767, 330] on td "[STREET_ADDRESS][PERSON_NAME]" at bounding box center [673, 330] width 189 height 42
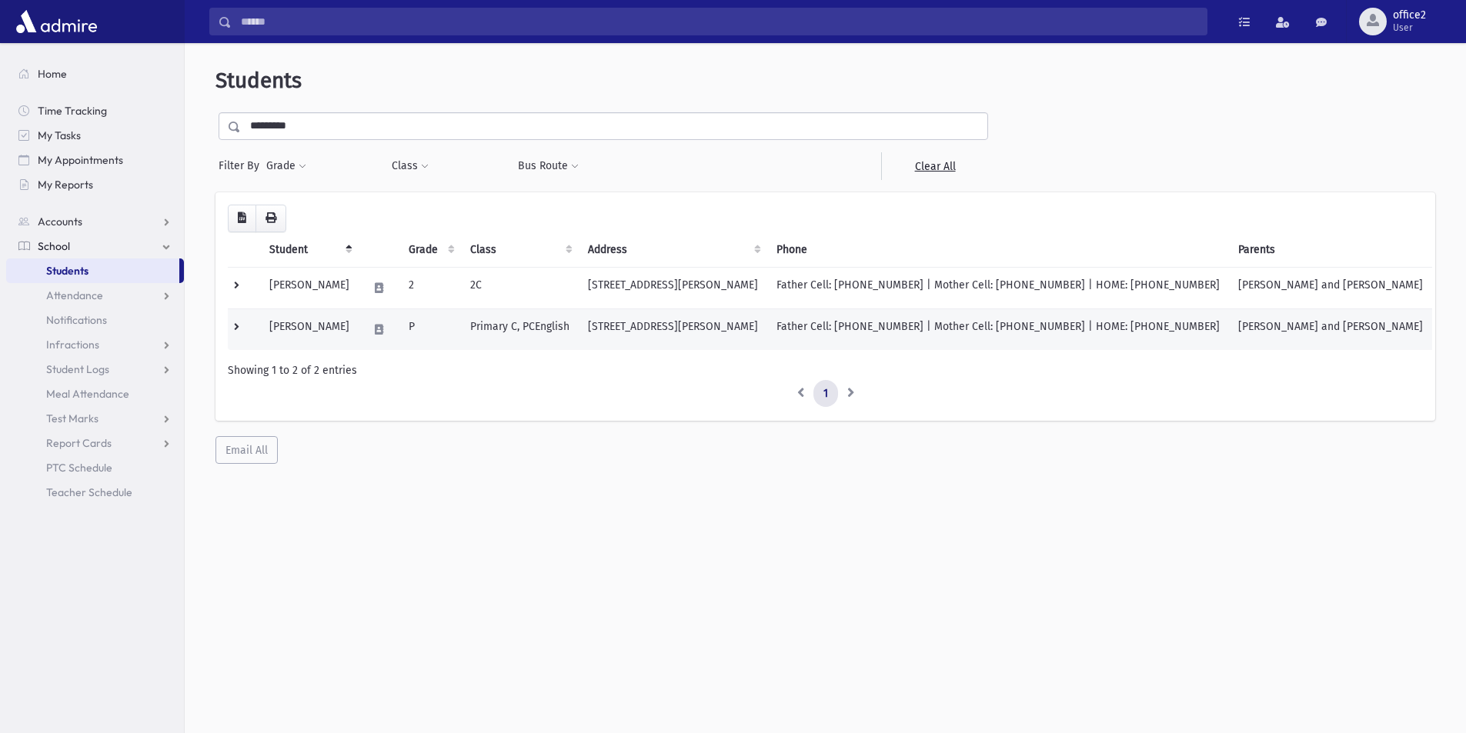
click at [767, 326] on td "[STREET_ADDRESS][PERSON_NAME]" at bounding box center [673, 330] width 189 height 42
click at [767, 326] on td "12 Red Cedar Run Jackson, NJ 08527" at bounding box center [673, 330] width 189 height 42
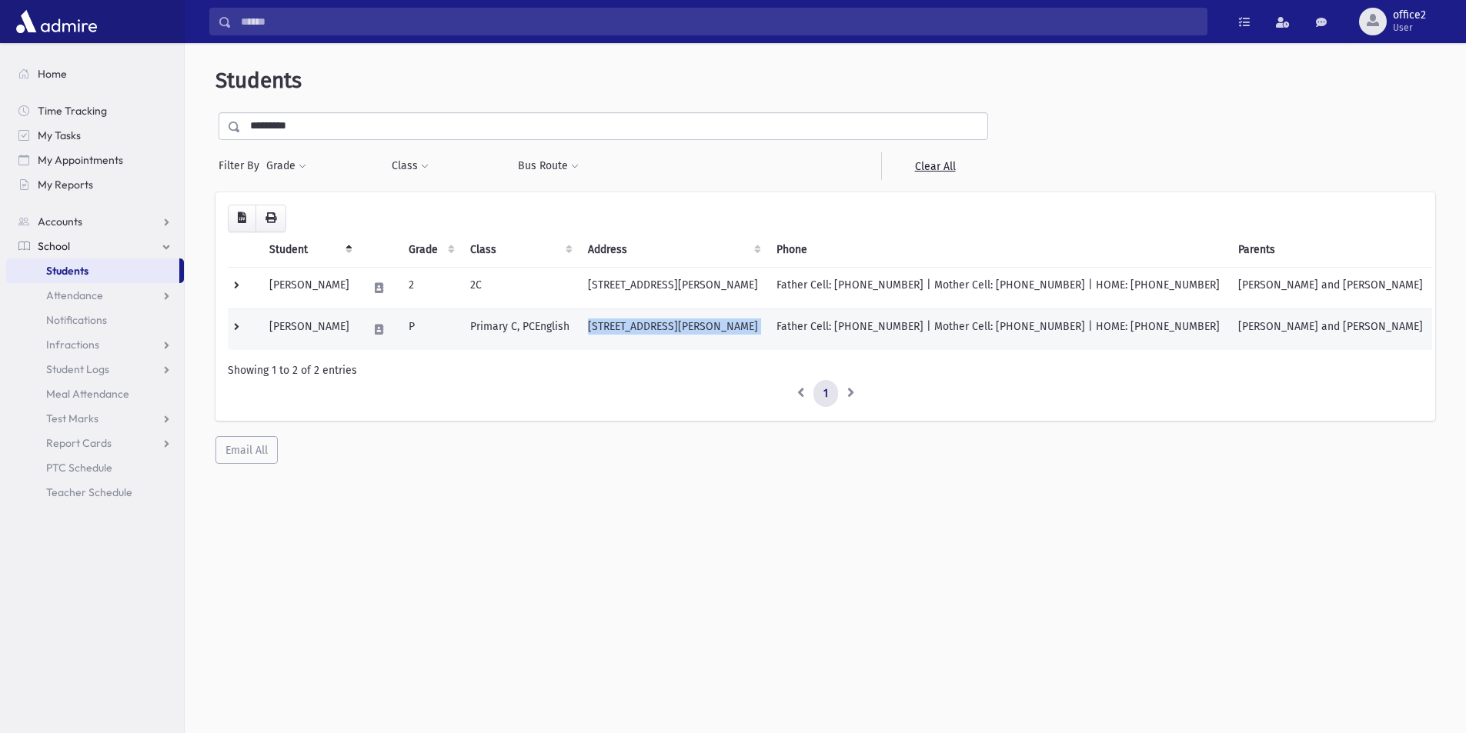
click at [767, 328] on td "12 Red Cedar Run Jackson, NJ 08527" at bounding box center [673, 330] width 189 height 42
click at [767, 318] on td "12 Red Cedar Run Jackson, NJ 08527" at bounding box center [673, 330] width 189 height 42
click at [726, 315] on td "12 Red Cedar Run Jackson, NJ 08527" at bounding box center [673, 330] width 189 height 42
click at [722, 319] on td "12 Red Cedar Run Jackson, NJ 08527" at bounding box center [673, 330] width 189 height 42
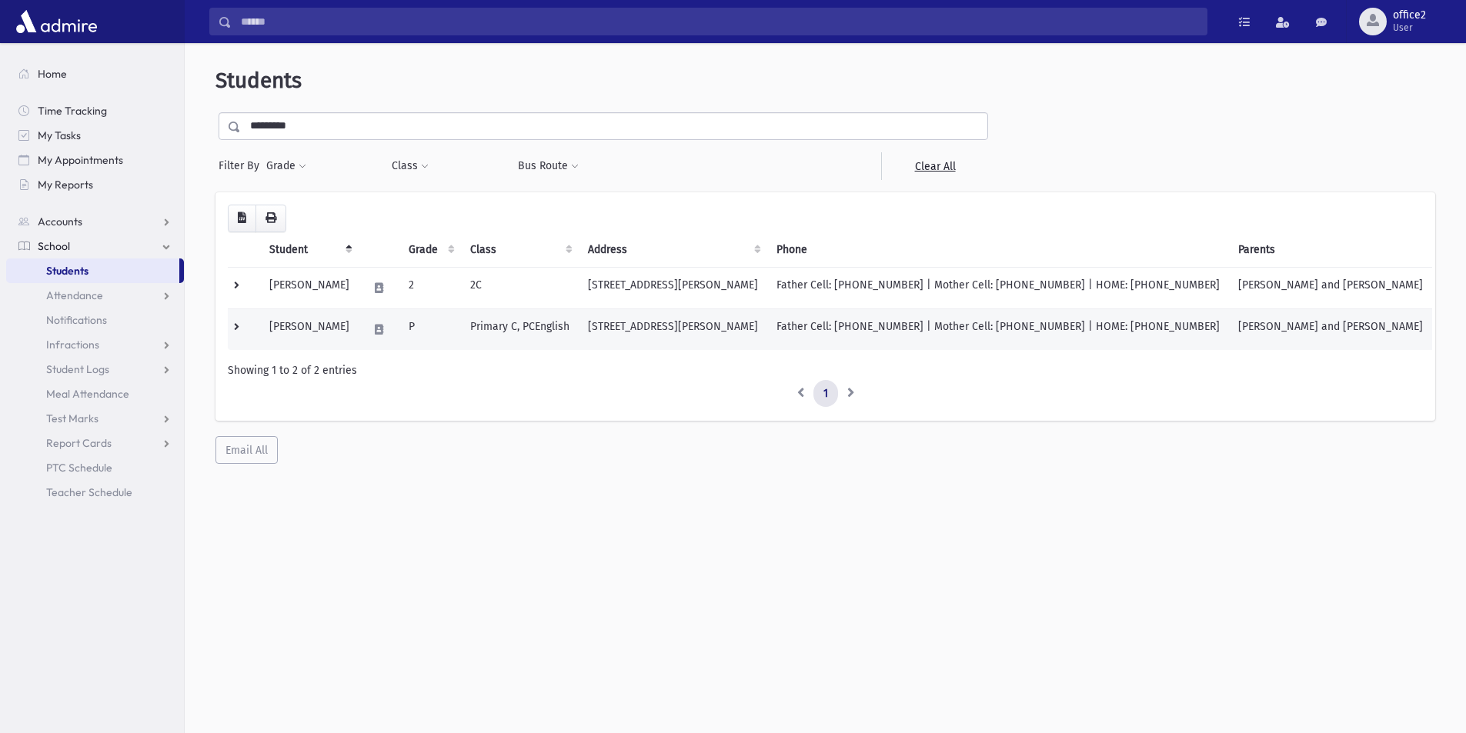
click at [722, 319] on td "12 Red Cedar Run Jackson, NJ 08527" at bounding box center [673, 330] width 189 height 42
drag, startPoint x: 753, startPoint y: 322, endPoint x: 655, endPoint y: 332, distance: 99.1
click at [655, 332] on td "12 Red Cedar Run Jackson, NJ 08527" at bounding box center [673, 330] width 189 height 42
click at [672, 325] on td "12 Red Cedar Run Jackson, NJ 08527" at bounding box center [673, 330] width 189 height 42
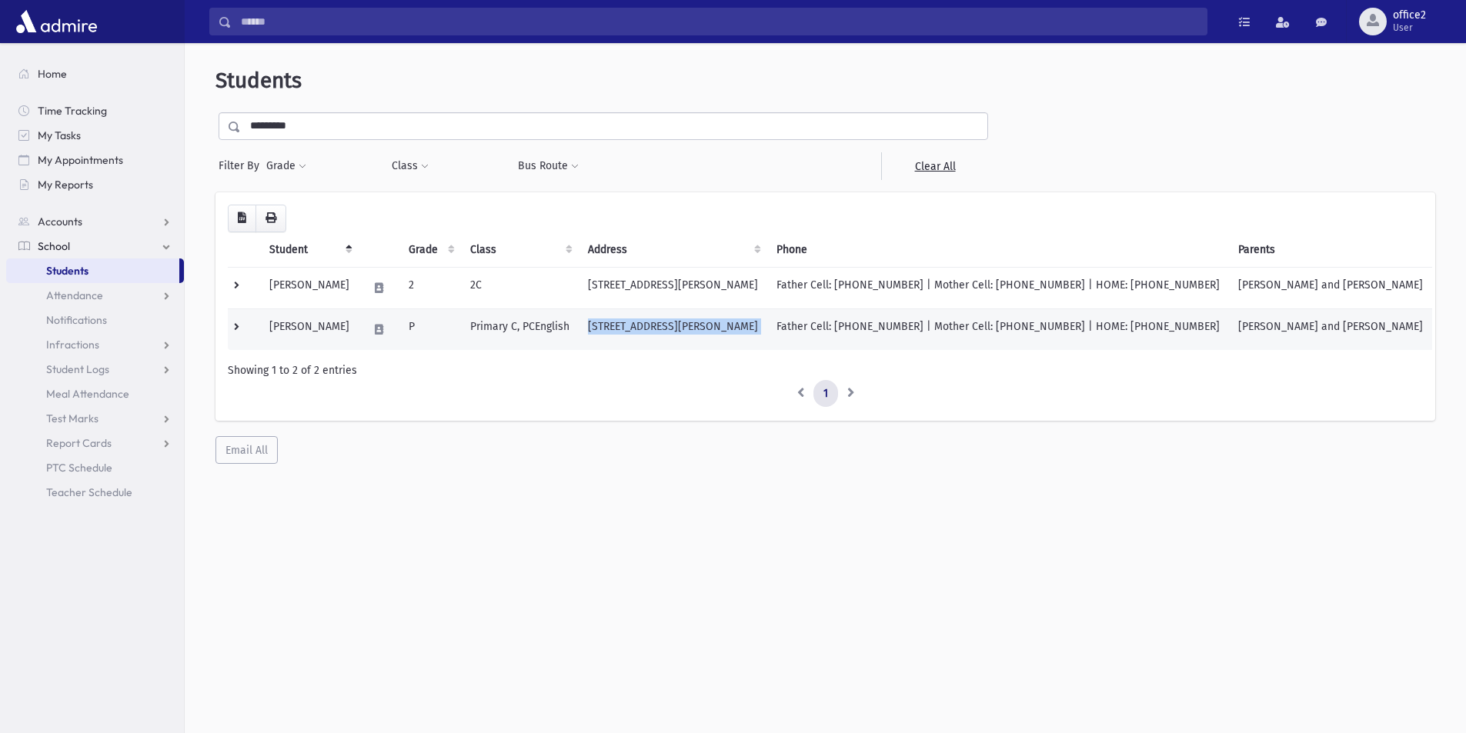
click at [672, 325] on td "12 Red Cedar Run Jackson, NJ 08527" at bounding box center [673, 330] width 189 height 42
click at [709, 332] on td "12 Red Cedar Run Jackson, NJ 08527" at bounding box center [673, 330] width 189 height 42
click at [709, 330] on td "12 Red Cedar Run Jackson, NJ 08527" at bounding box center [673, 330] width 189 height 42
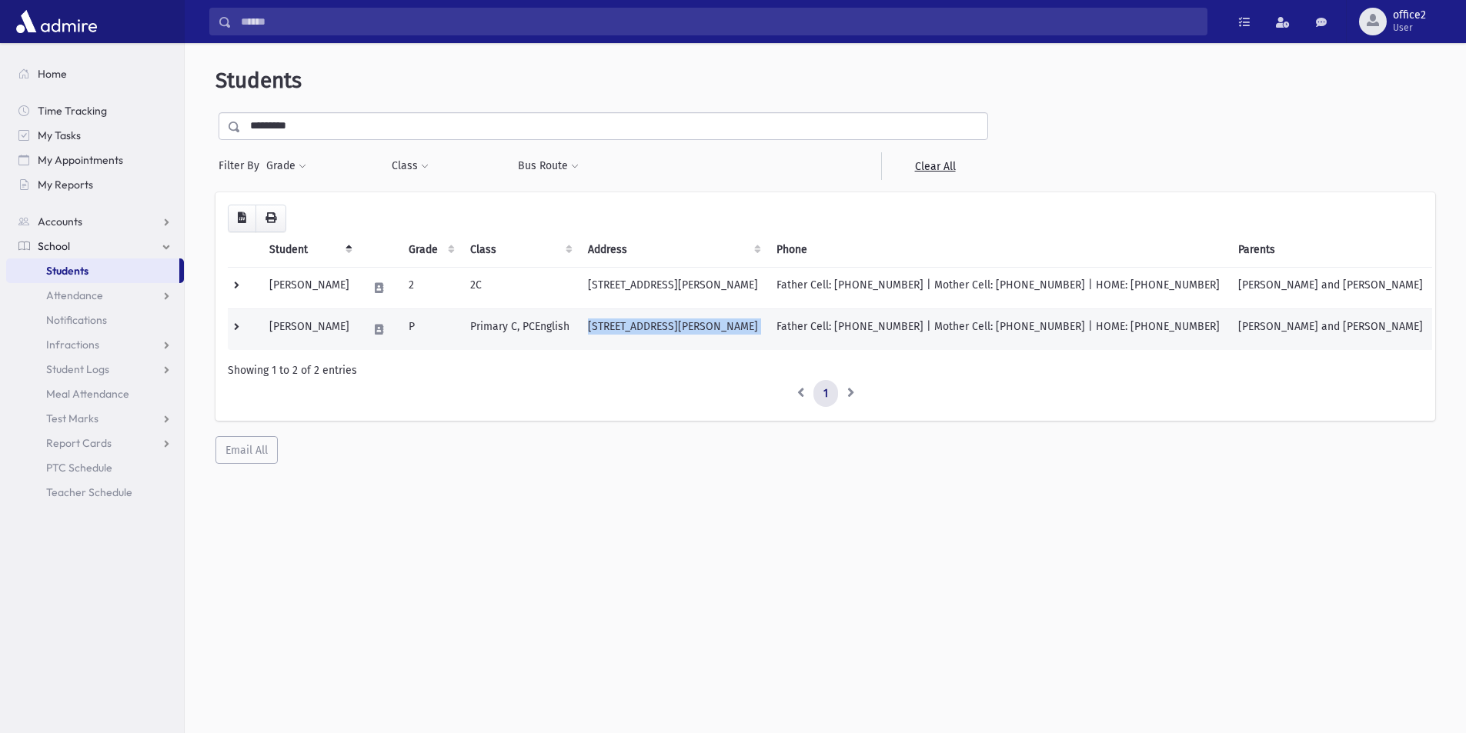
click at [709, 330] on td "12 Red Cedar Run Jackson, NJ 08527" at bounding box center [673, 330] width 189 height 42
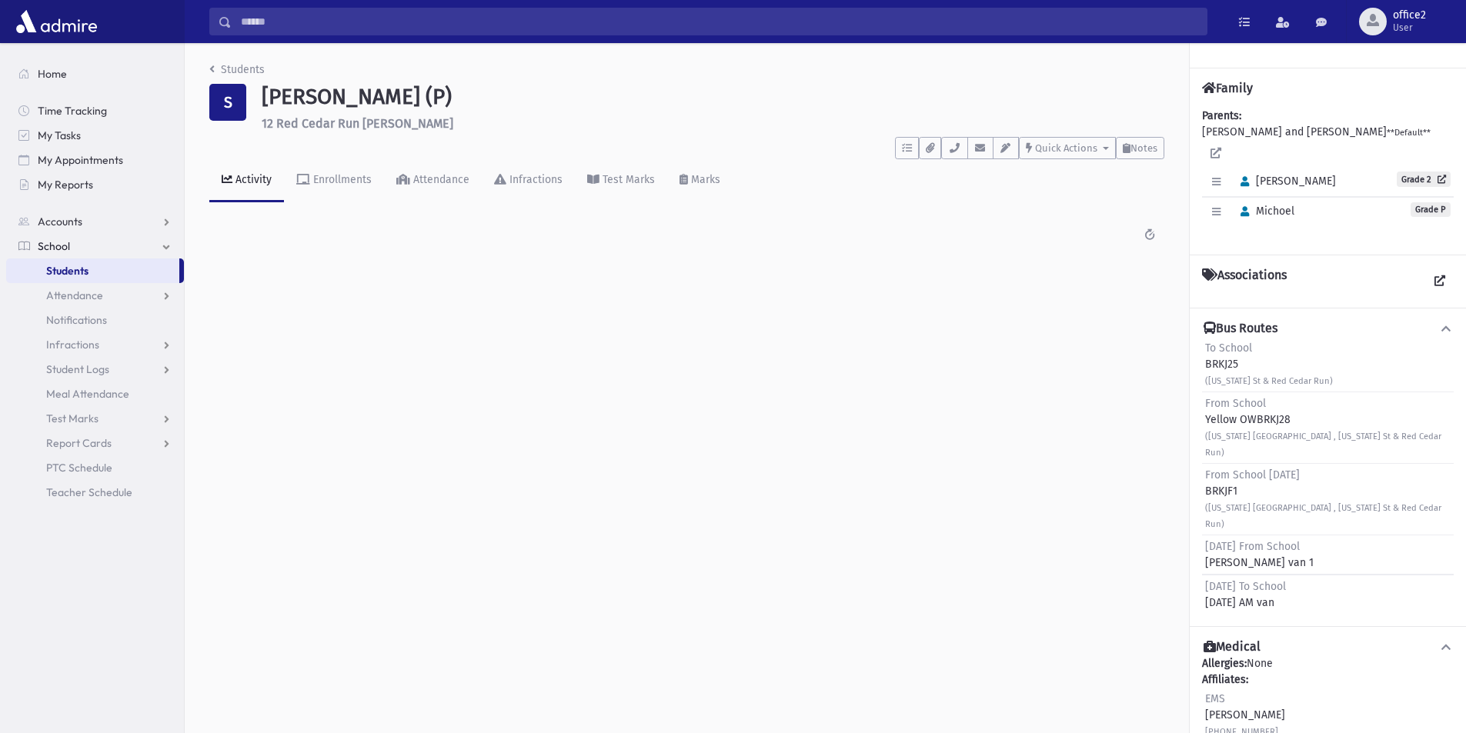
click at [138, 268] on link "Students" at bounding box center [92, 271] width 173 height 25
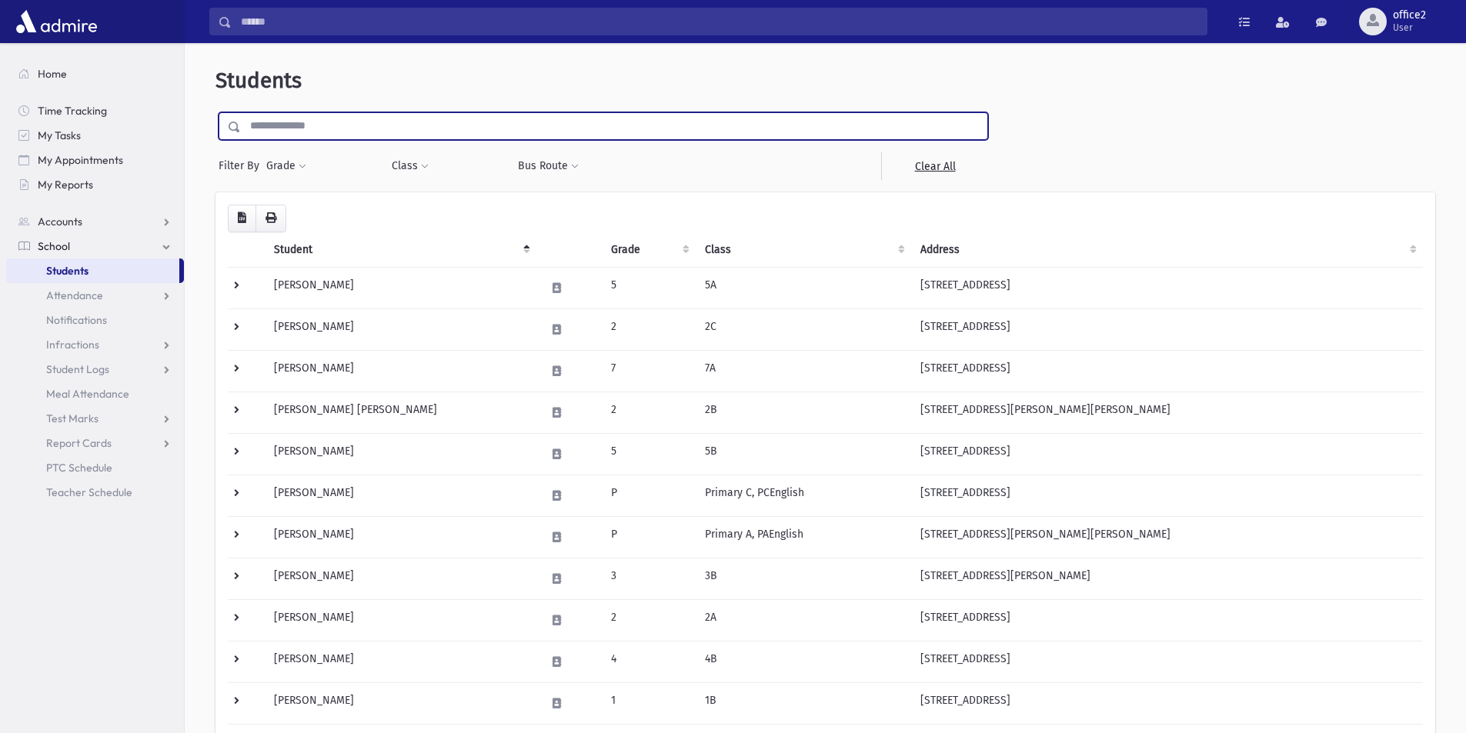
click at [369, 133] on input "text" at bounding box center [614, 126] width 746 height 28
click at [369, 132] on input "text" at bounding box center [614, 126] width 746 height 28
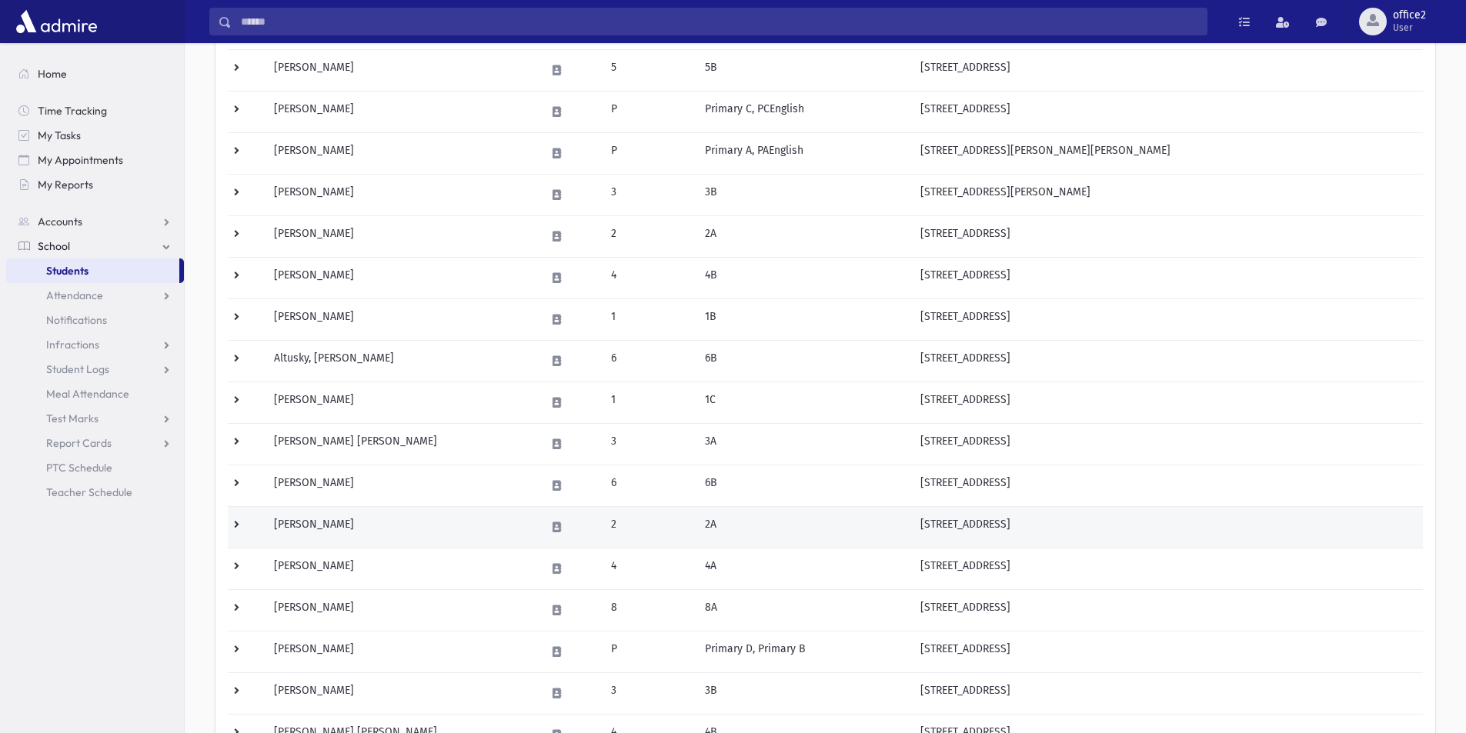
scroll to position [385, 0]
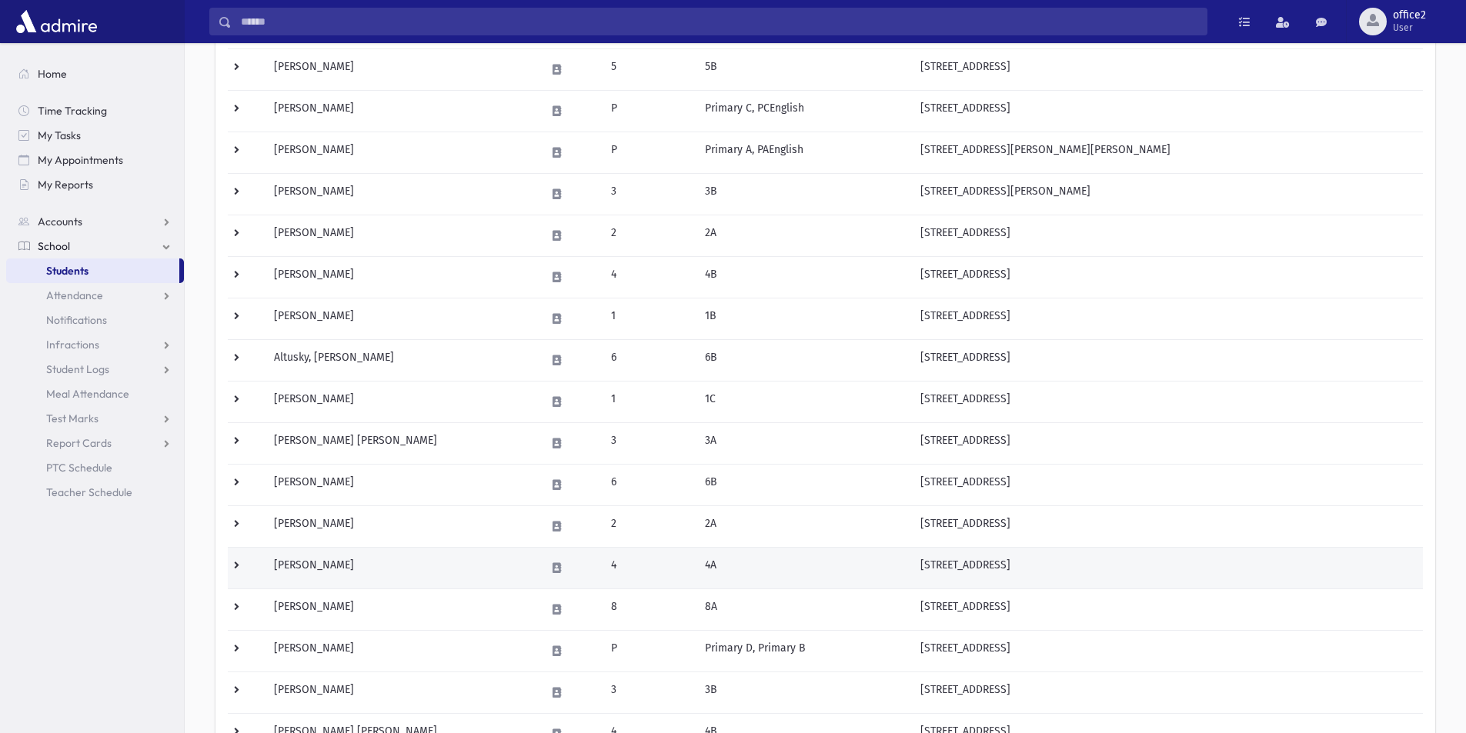
drag, startPoint x: 646, startPoint y: 559, endPoint x: 636, endPoint y: 557, distance: 9.5
click at [643, 559] on td "4" at bounding box center [649, 568] width 94 height 42
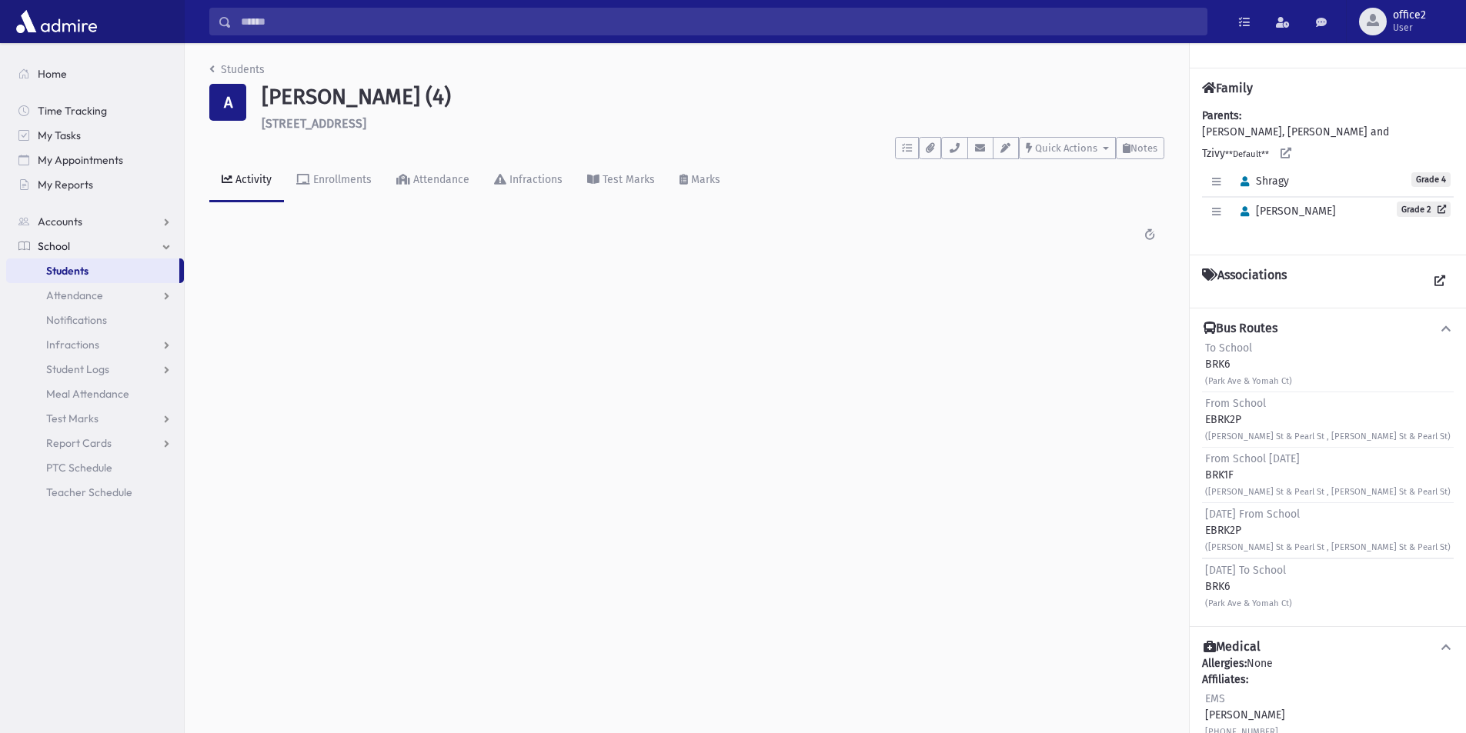
click at [121, 263] on link "Students" at bounding box center [92, 271] width 173 height 25
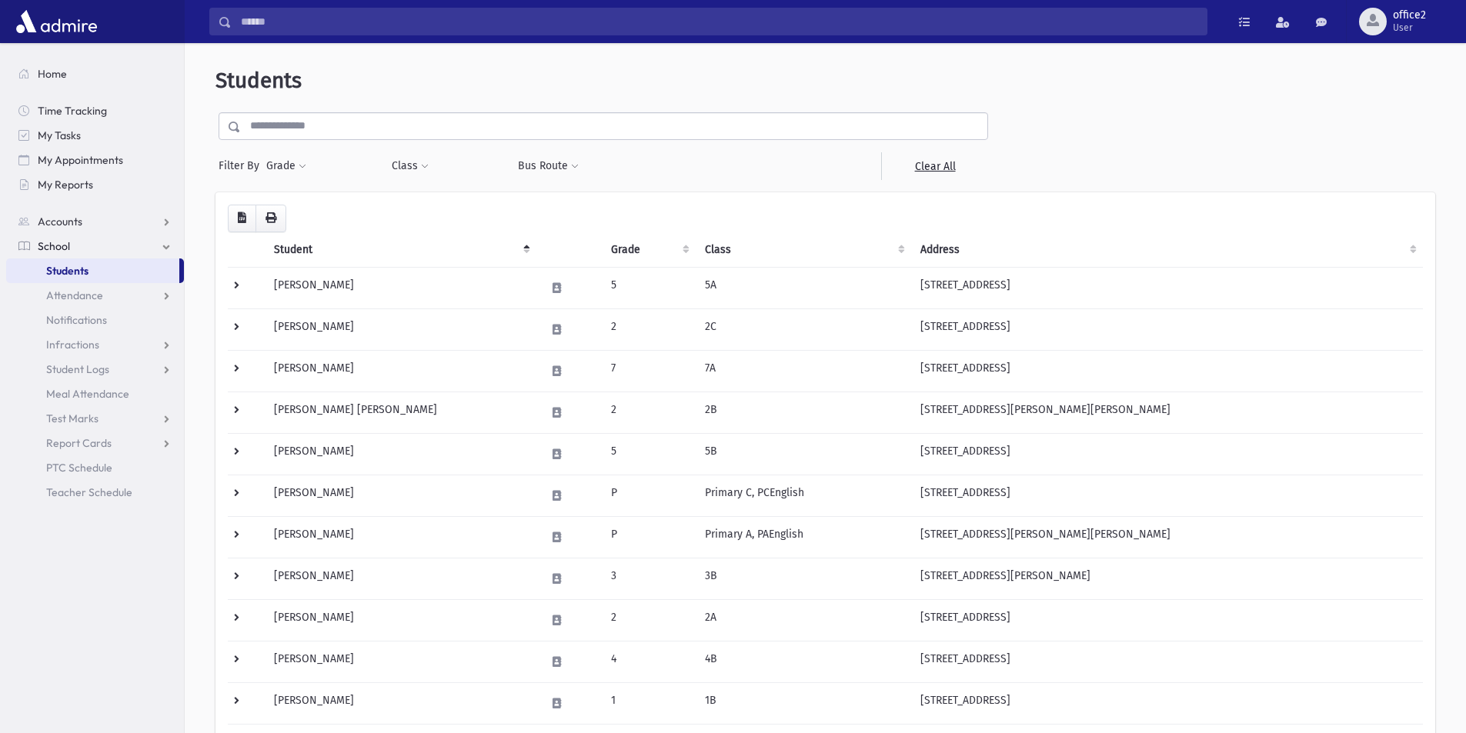
click at [317, 129] on input "text" at bounding box center [614, 126] width 746 height 28
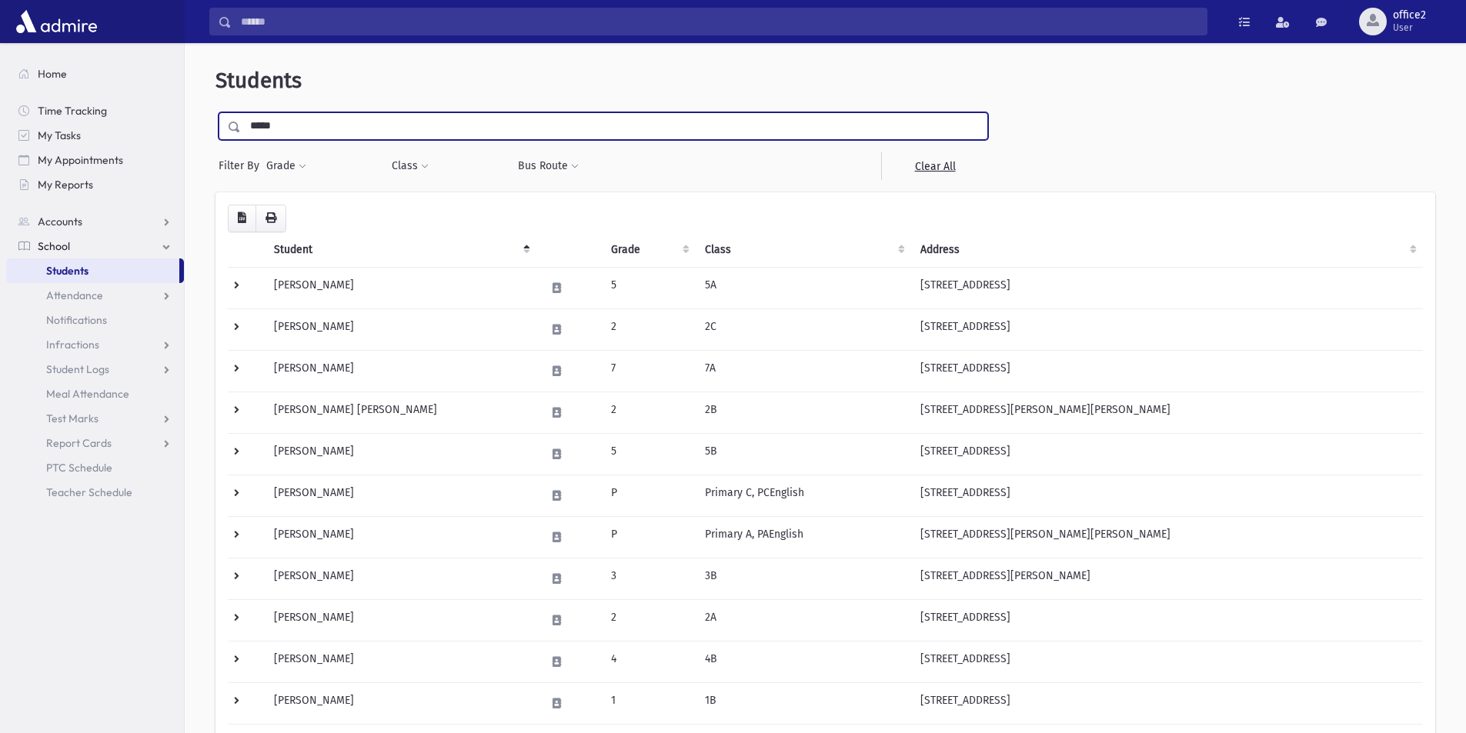
type input "*****"
click at [215, 112] on input "submit" at bounding box center [236, 122] width 43 height 21
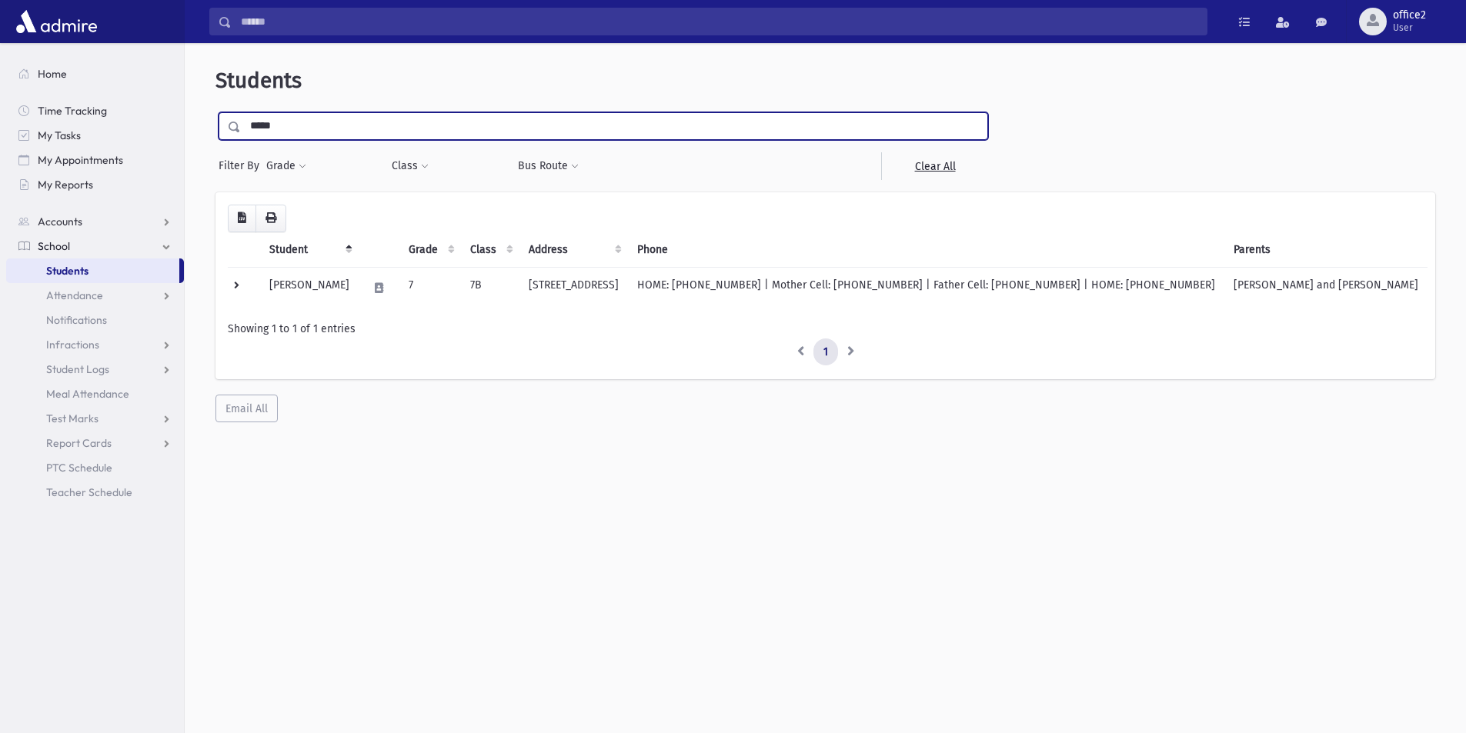
drag, startPoint x: 425, startPoint y: 128, endPoint x: 0, endPoint y: 108, distance: 425.2
click at [0, 118] on div "Search Results All Accounts" at bounding box center [733, 387] width 1466 height 774
type input "****"
click at [215, 112] on input "submit" at bounding box center [236, 122] width 43 height 21
drag, startPoint x: 463, startPoint y: 122, endPoint x: 0, endPoint y: 163, distance: 465.0
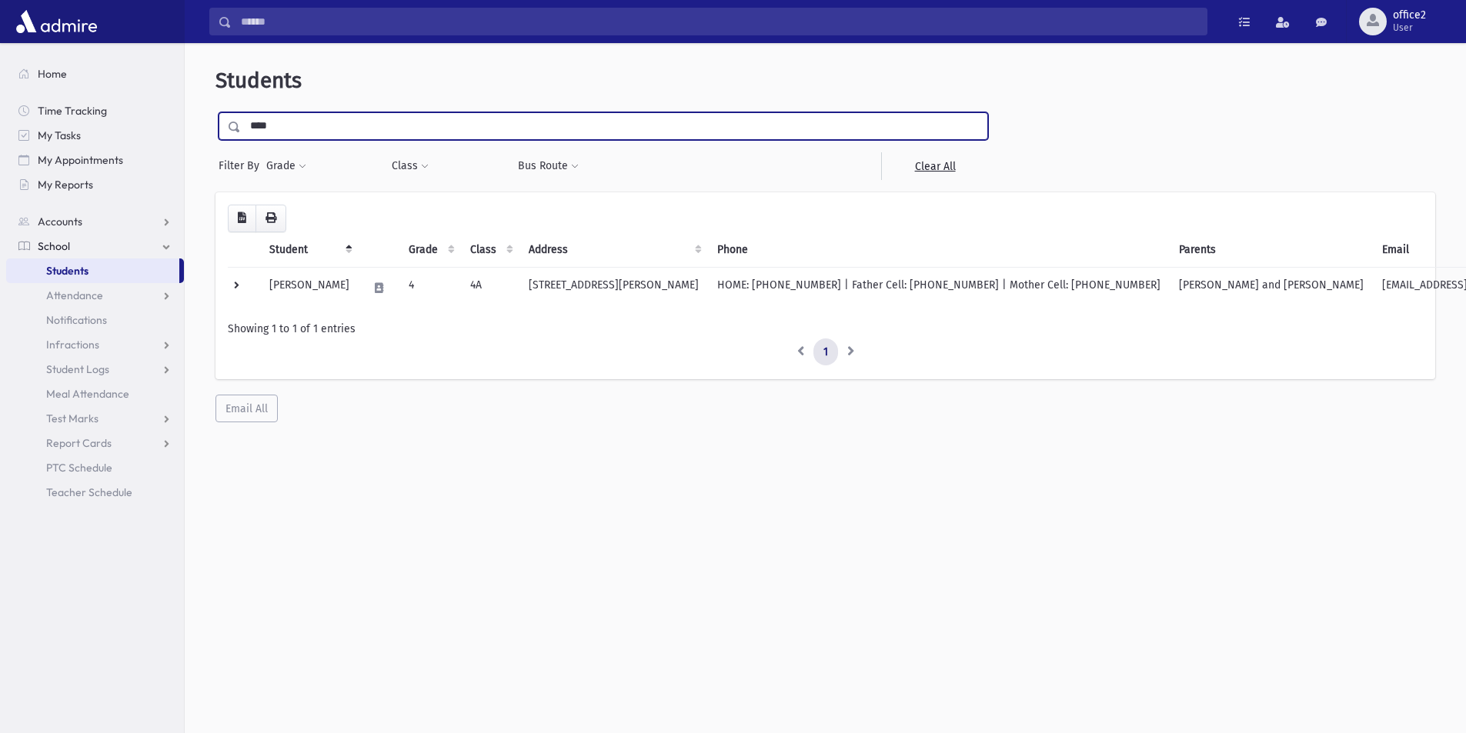
click at [0, 164] on div "Search Results All Accounts" at bounding box center [733, 387] width 1466 height 774
type input "****"
click at [215, 112] on input "submit" at bounding box center [236, 122] width 43 height 21
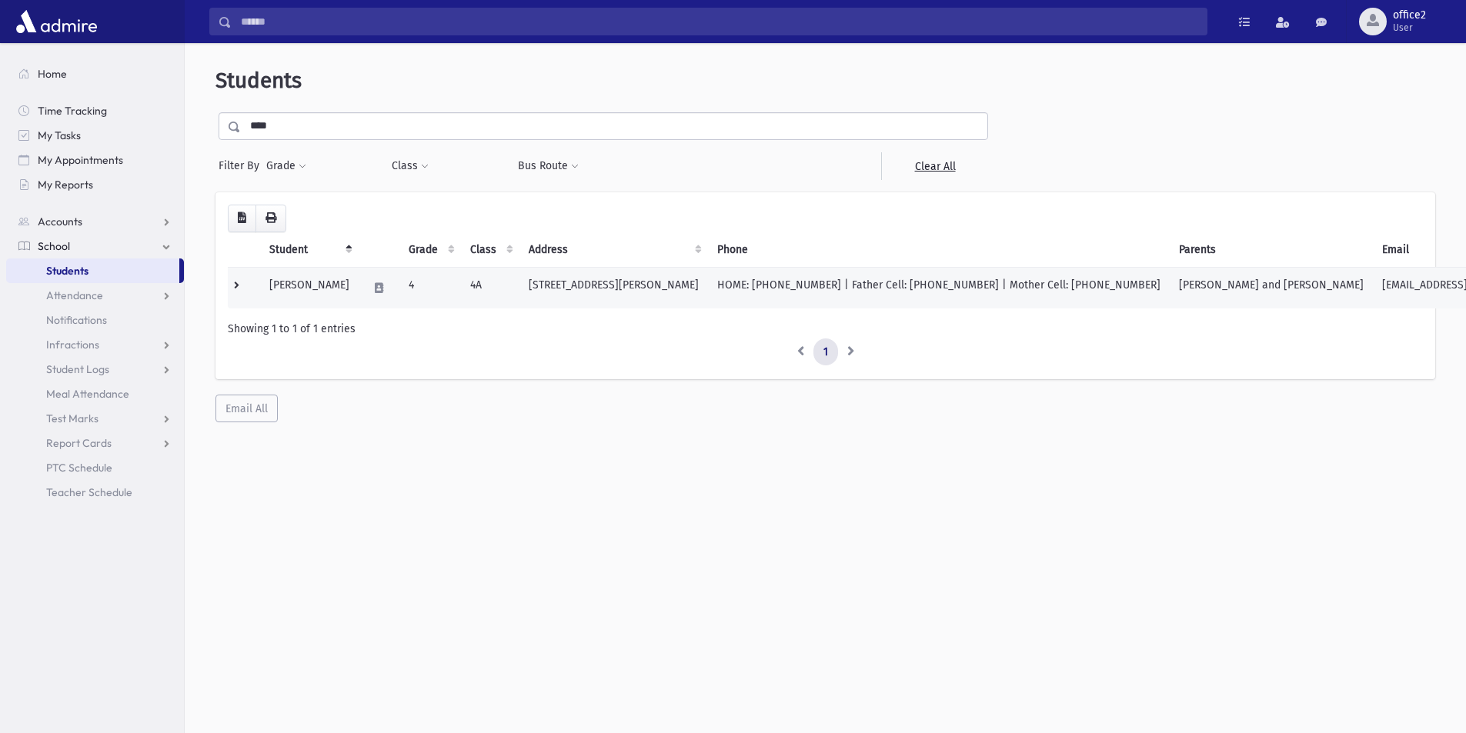
click at [360, 285] on td at bounding box center [379, 288] width 41 height 42
click at [352, 286] on td "[PERSON_NAME]" at bounding box center [309, 288] width 98 height 42
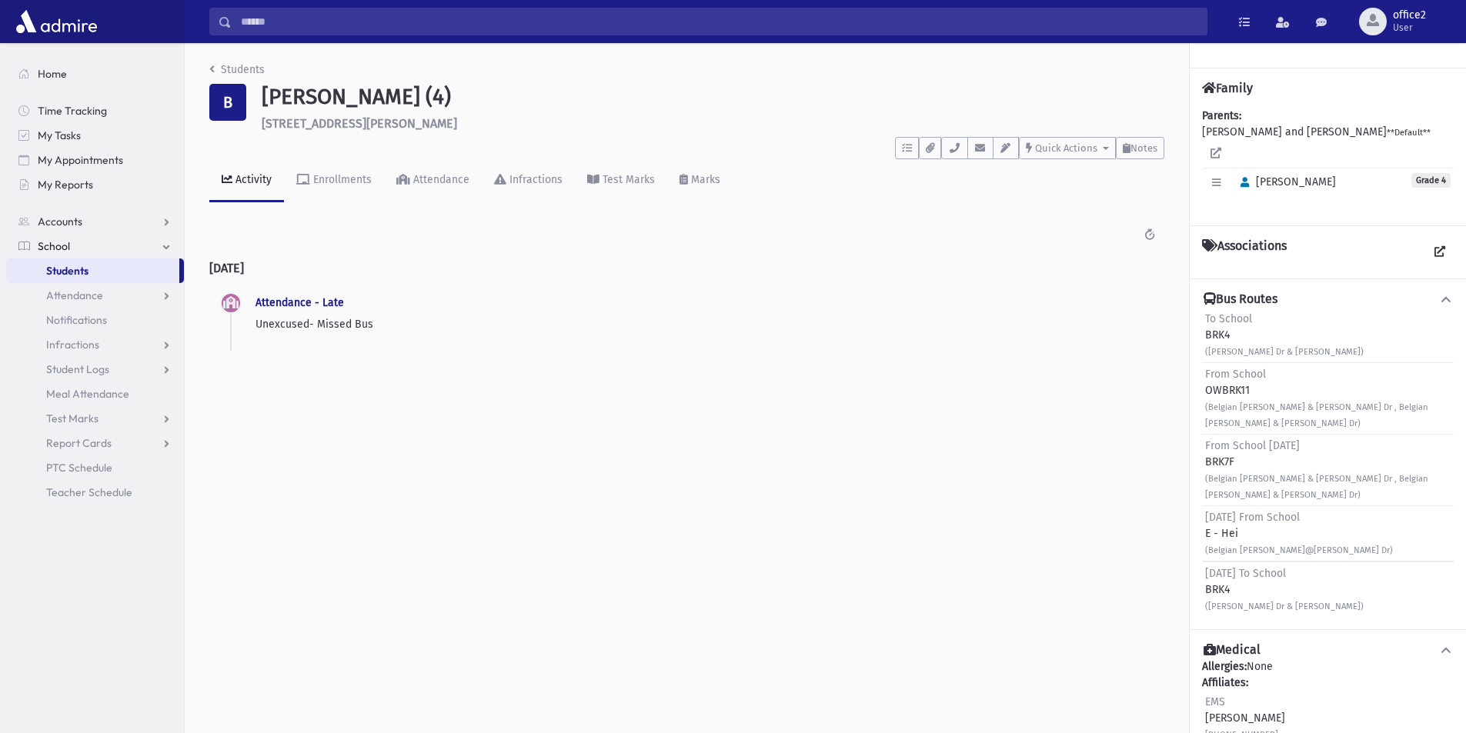
click at [100, 266] on link "Students" at bounding box center [92, 271] width 173 height 25
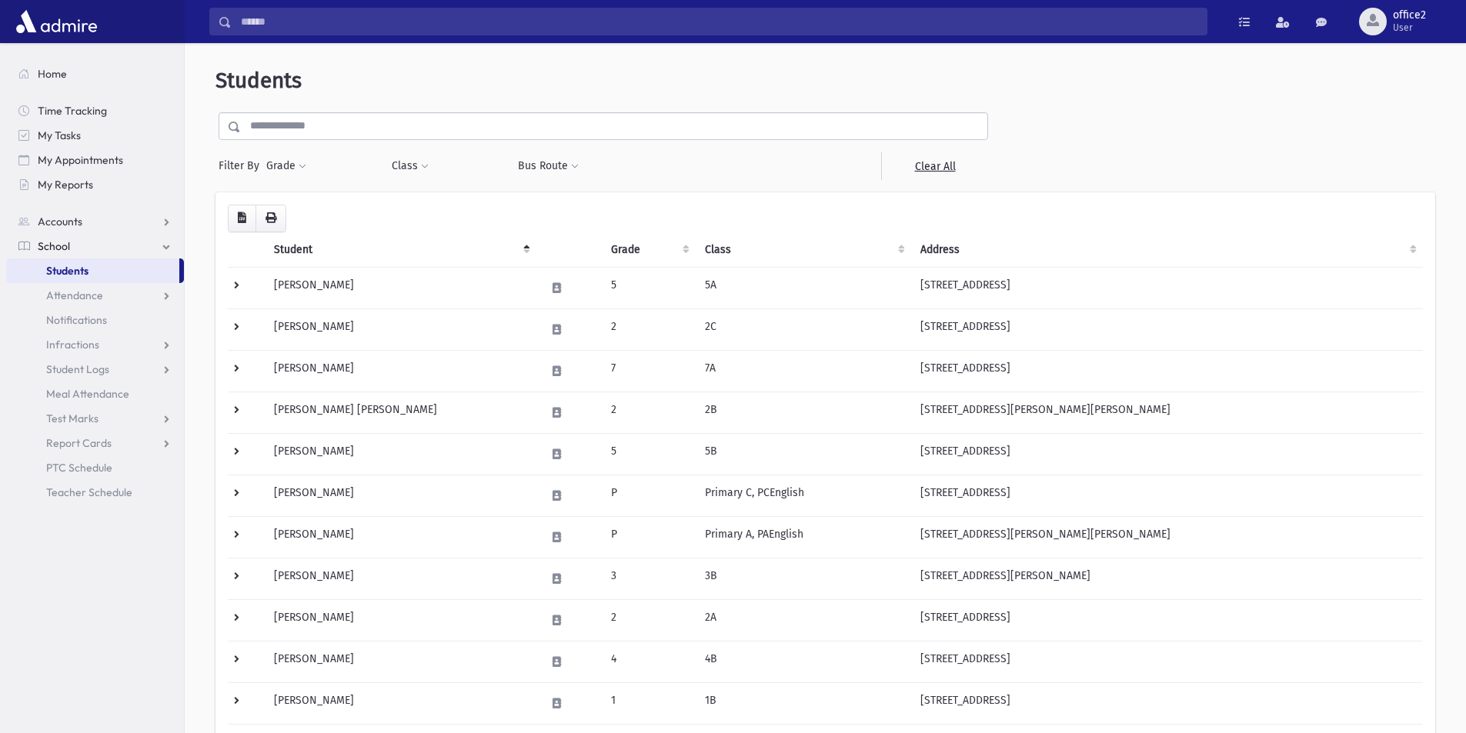
click at [349, 119] on input "text" at bounding box center [614, 126] width 746 height 28
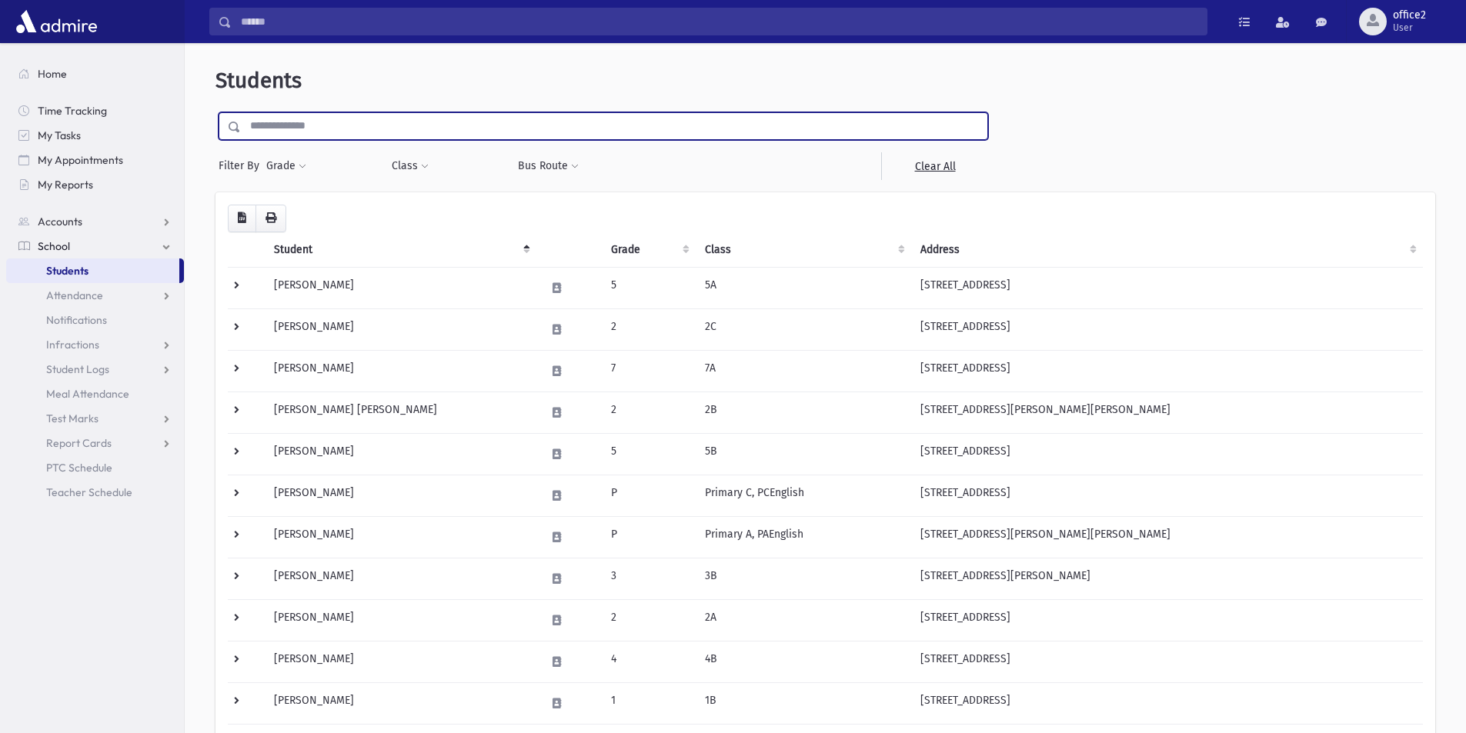
click at [349, 119] on input "text" at bounding box center [614, 126] width 746 height 28
type input "*****"
click at [215, 112] on input "submit" at bounding box center [236, 122] width 43 height 21
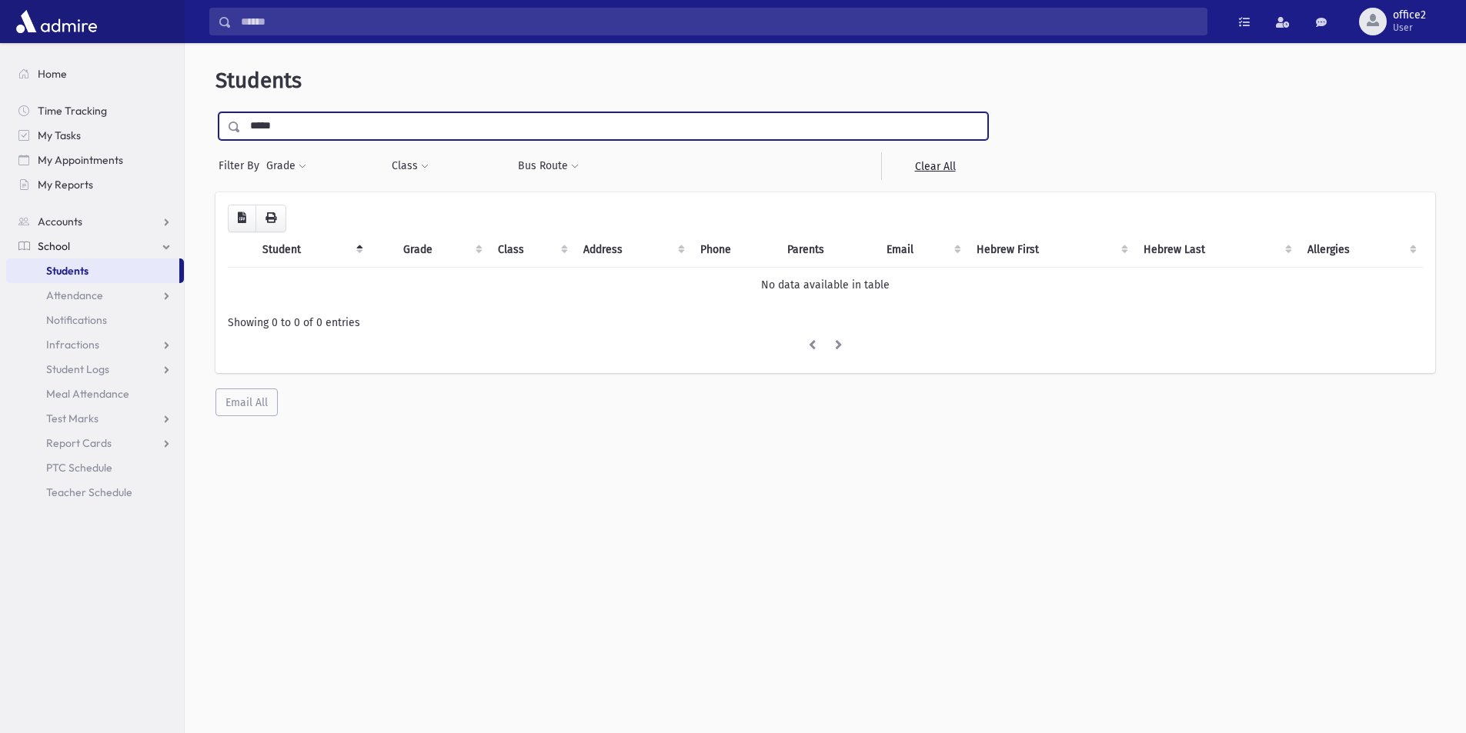
drag, startPoint x: 198, startPoint y: 131, endPoint x: 215, endPoint y: 159, distance: 32.5
click at [186, 132] on div "Students ***** Filter By Grade * * * * * * * * * Filter Class ********* ** ** *" at bounding box center [825, 394] width 1281 height 690
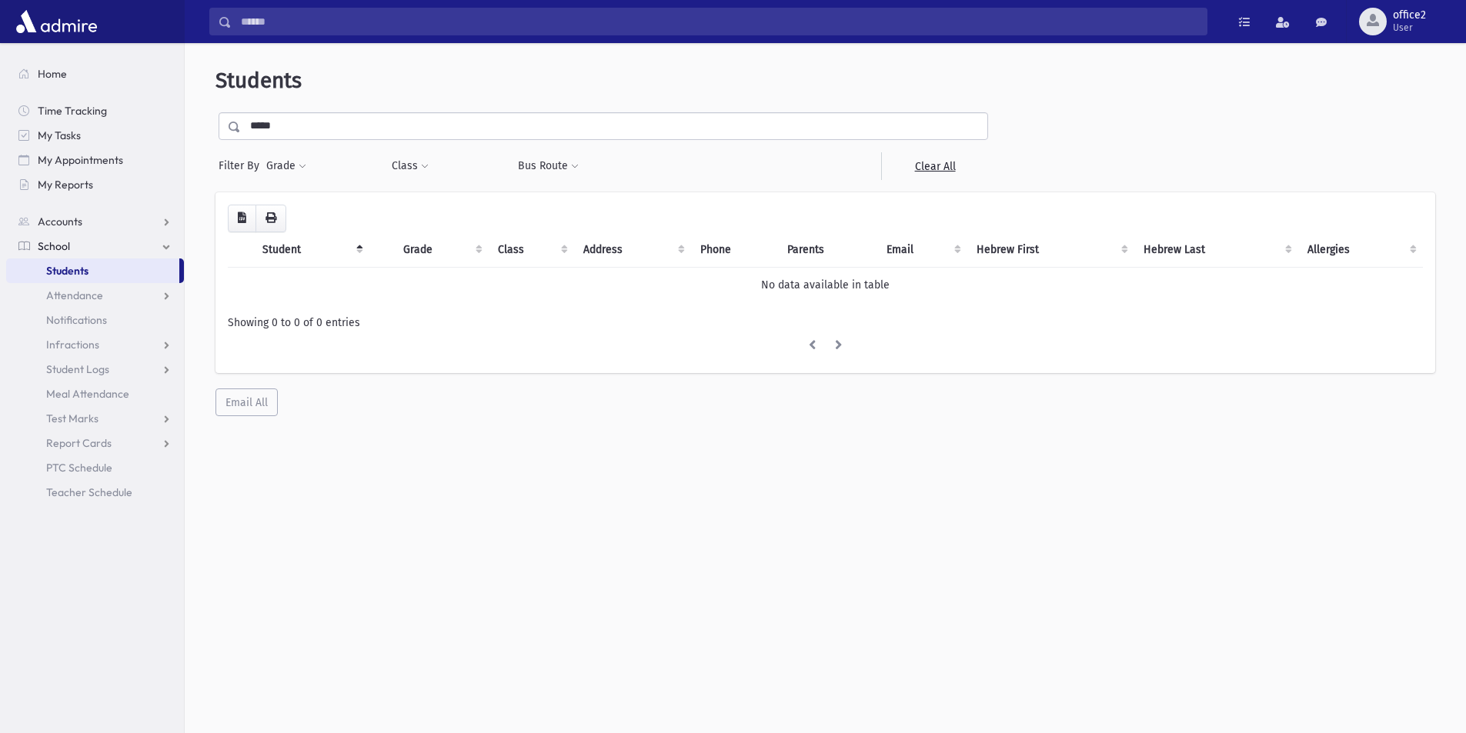
click at [482, 562] on div "Students ***** Filter By Grade * * * * * * * * * Filter Class ********* ** ** *" at bounding box center [825, 394] width 1281 height 690
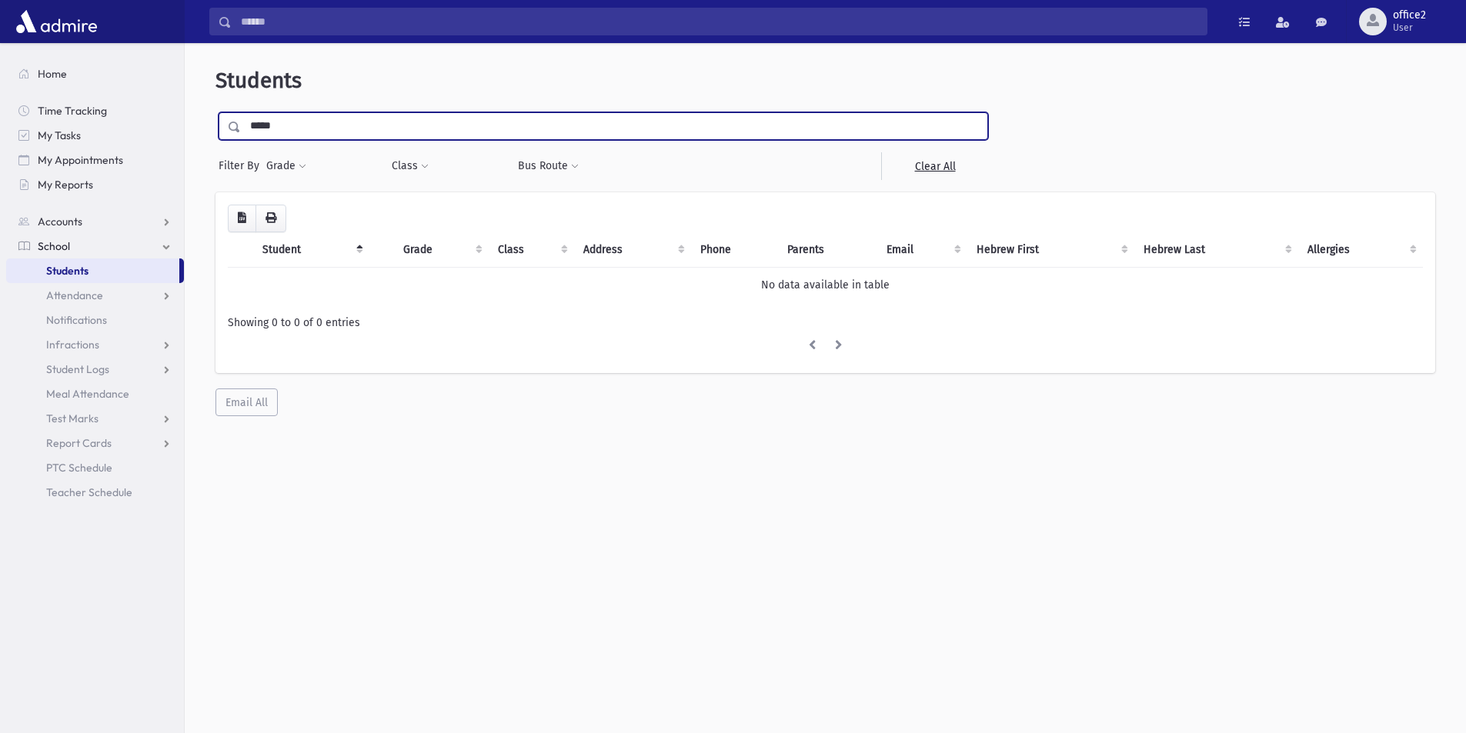
drag, startPoint x: 339, startPoint y: 125, endPoint x: 262, endPoint y: 146, distance: 79.2
click at [262, 146] on div "***** Filter By Grade * * * * * * * * * Filter Class ********* ********* ******…" at bounding box center [603, 146] width 776 height 68
type input "****"
click at [215, 112] on input "submit" at bounding box center [236, 122] width 43 height 21
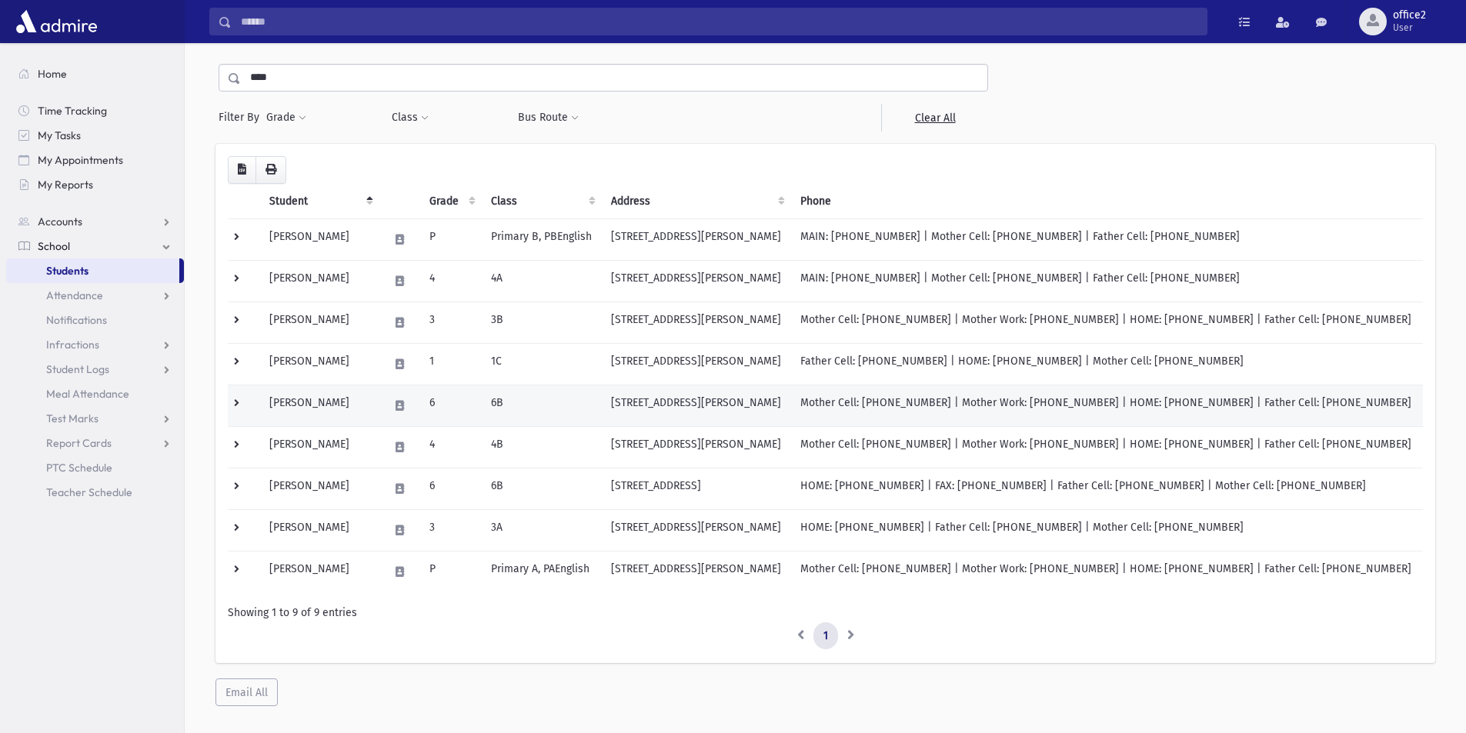
scroll to position [75, 0]
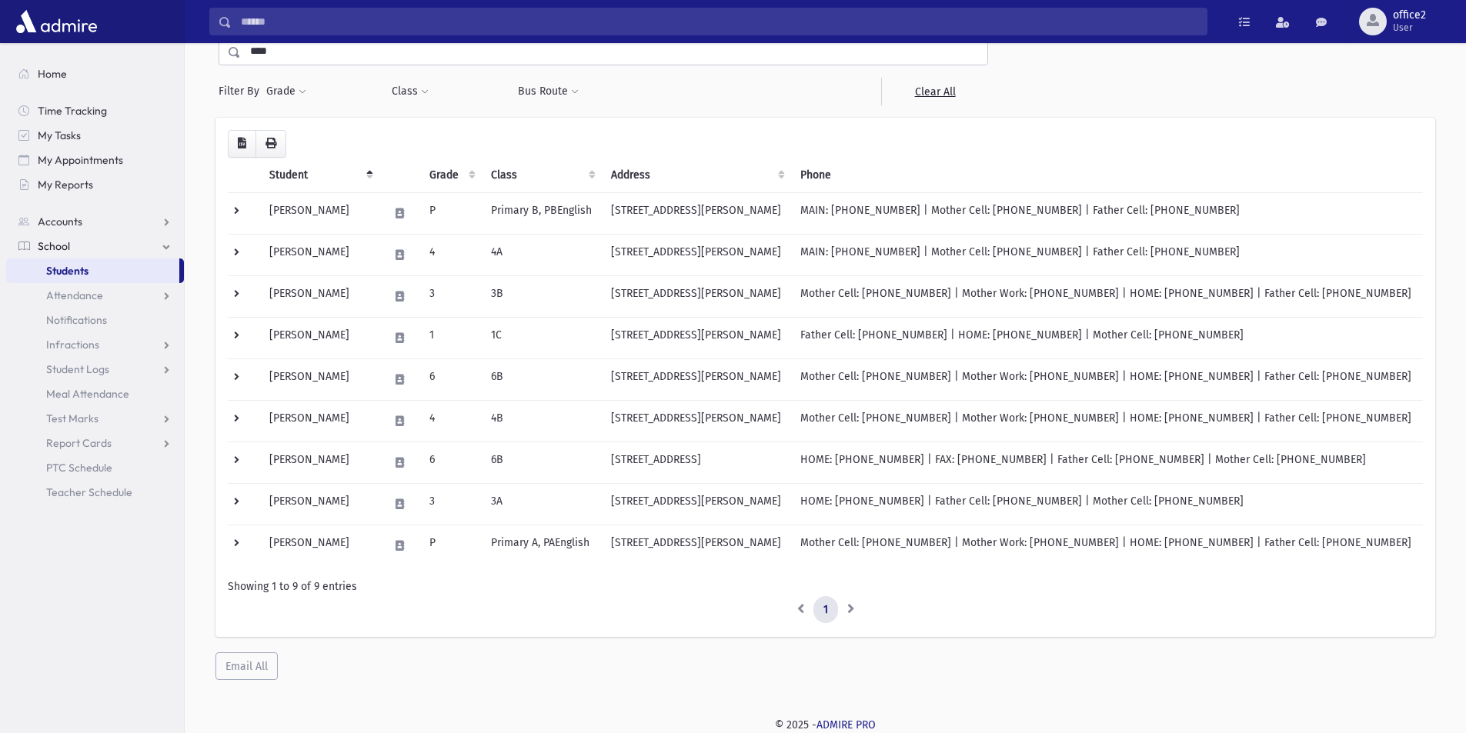
click at [853, 608] on li at bounding box center [851, 610] width 26 height 28
click at [848, 606] on li at bounding box center [851, 610] width 26 height 28
click at [793, 606] on li at bounding box center [800, 610] width 27 height 28
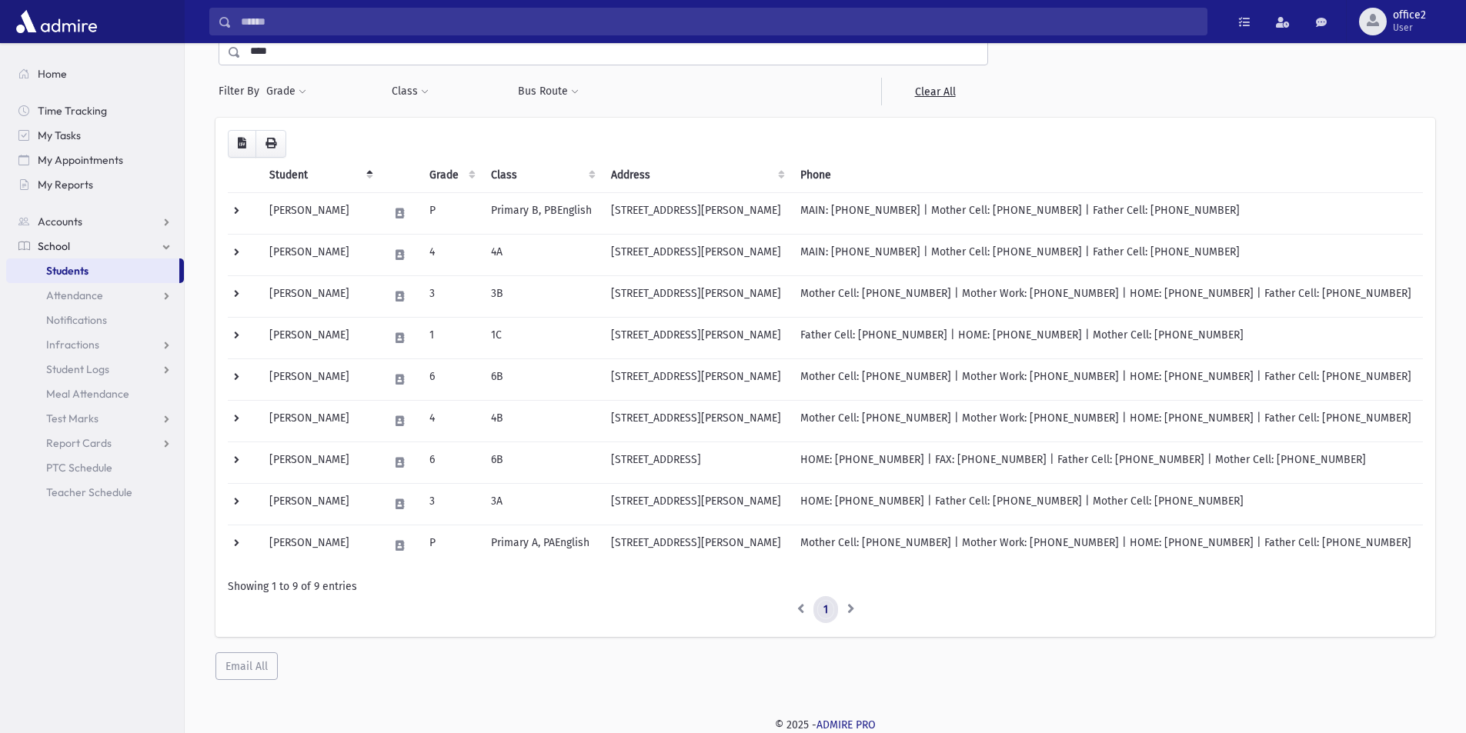
click at [828, 602] on link "1" at bounding box center [825, 610] width 25 height 28
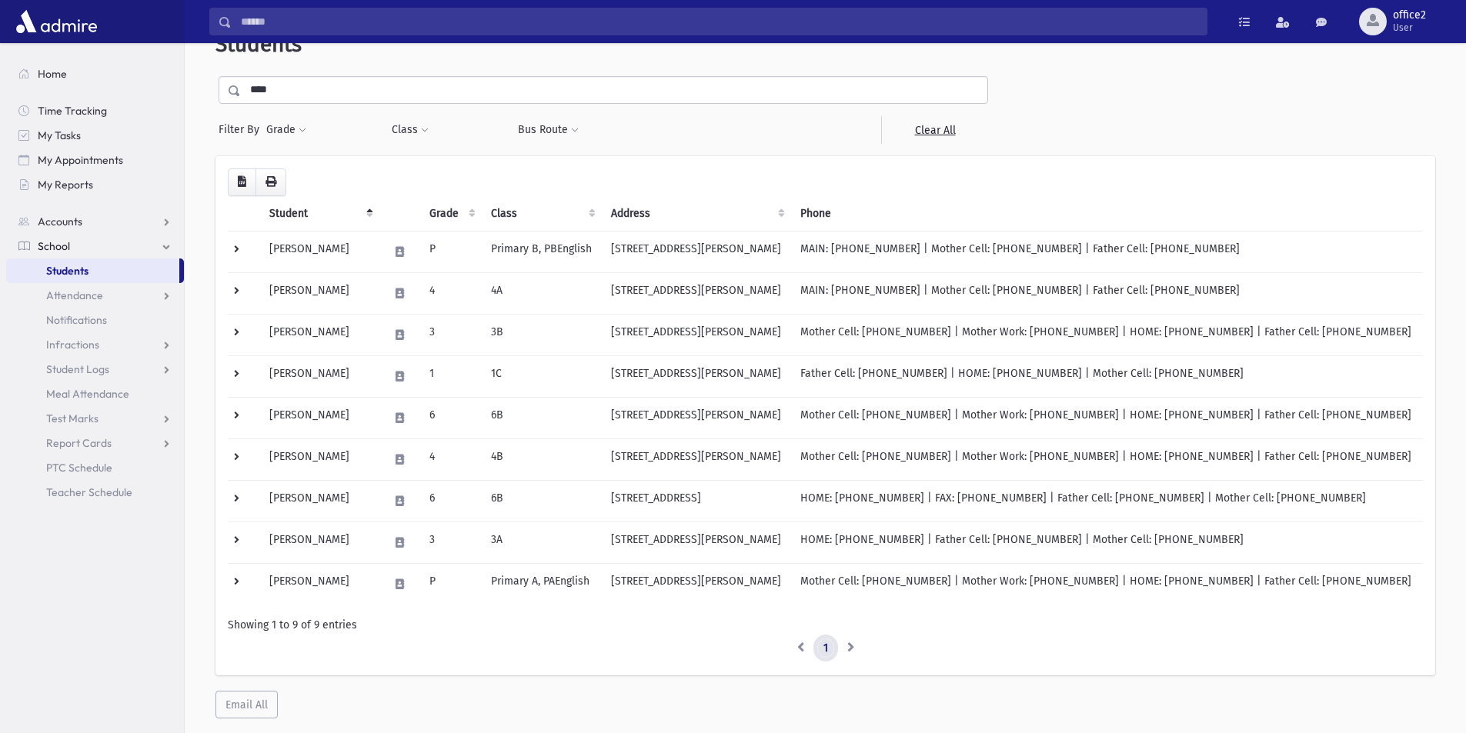
scroll to position [0, 0]
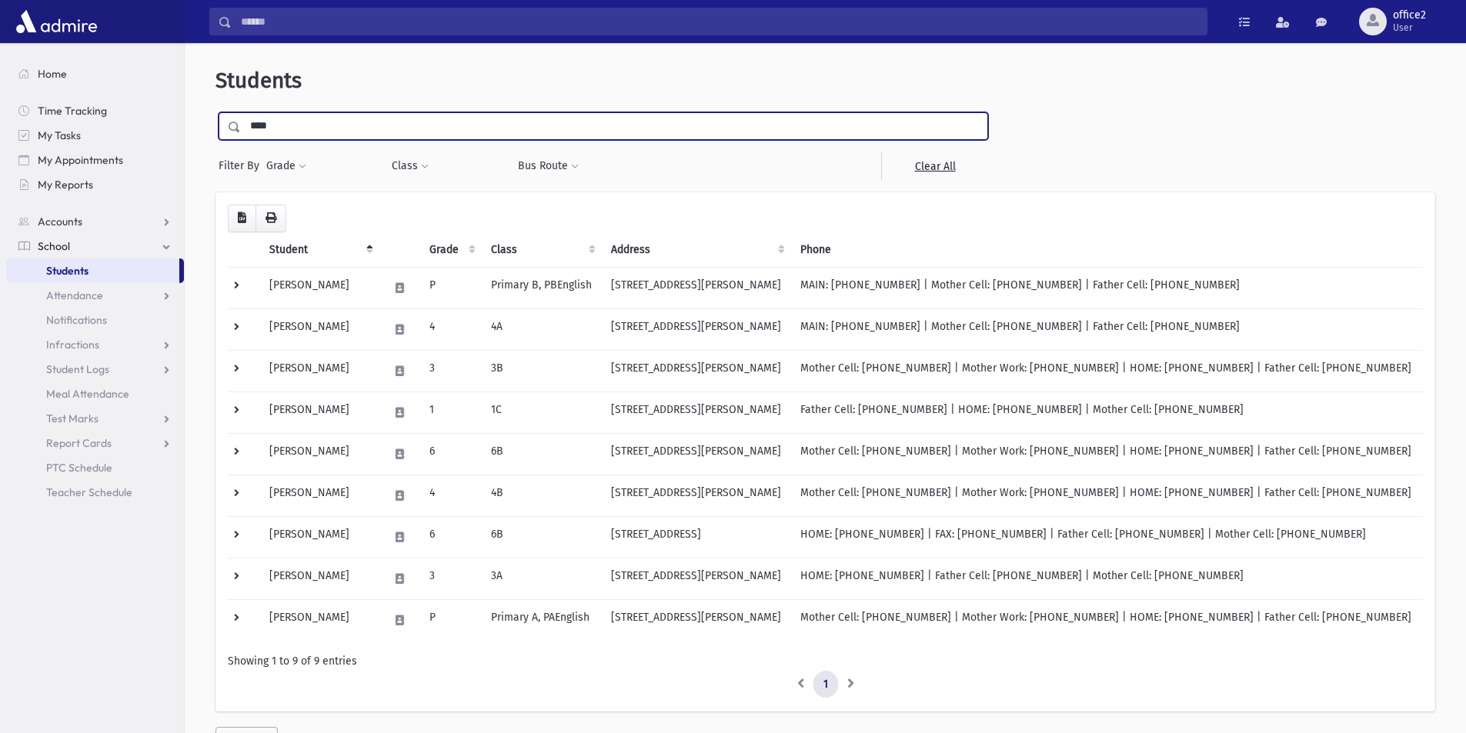
click at [326, 123] on input "****" at bounding box center [614, 126] width 746 height 28
type input "****"
click at [215, 112] on input "submit" at bounding box center [236, 122] width 43 height 21
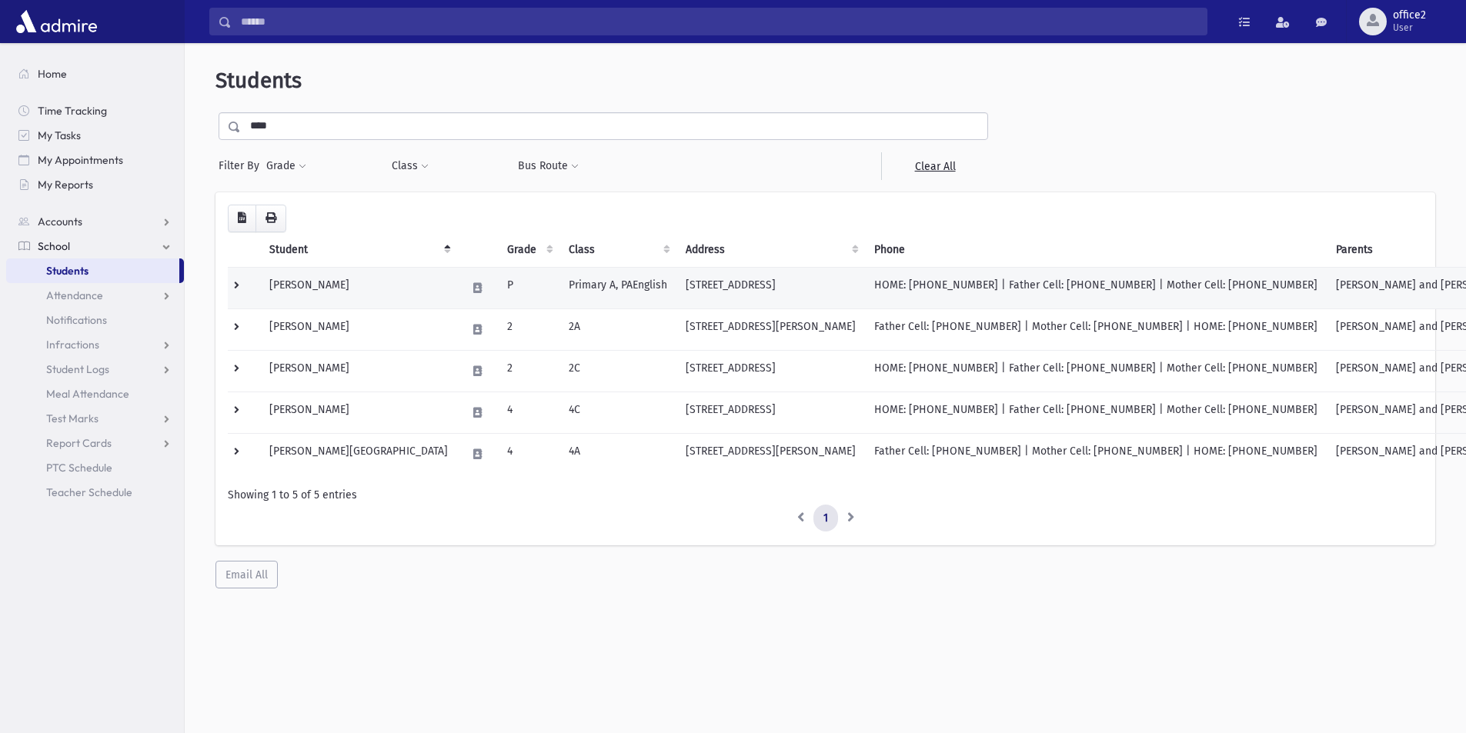
click at [712, 280] on td "[STREET_ADDRESS]" at bounding box center [770, 288] width 189 height 42
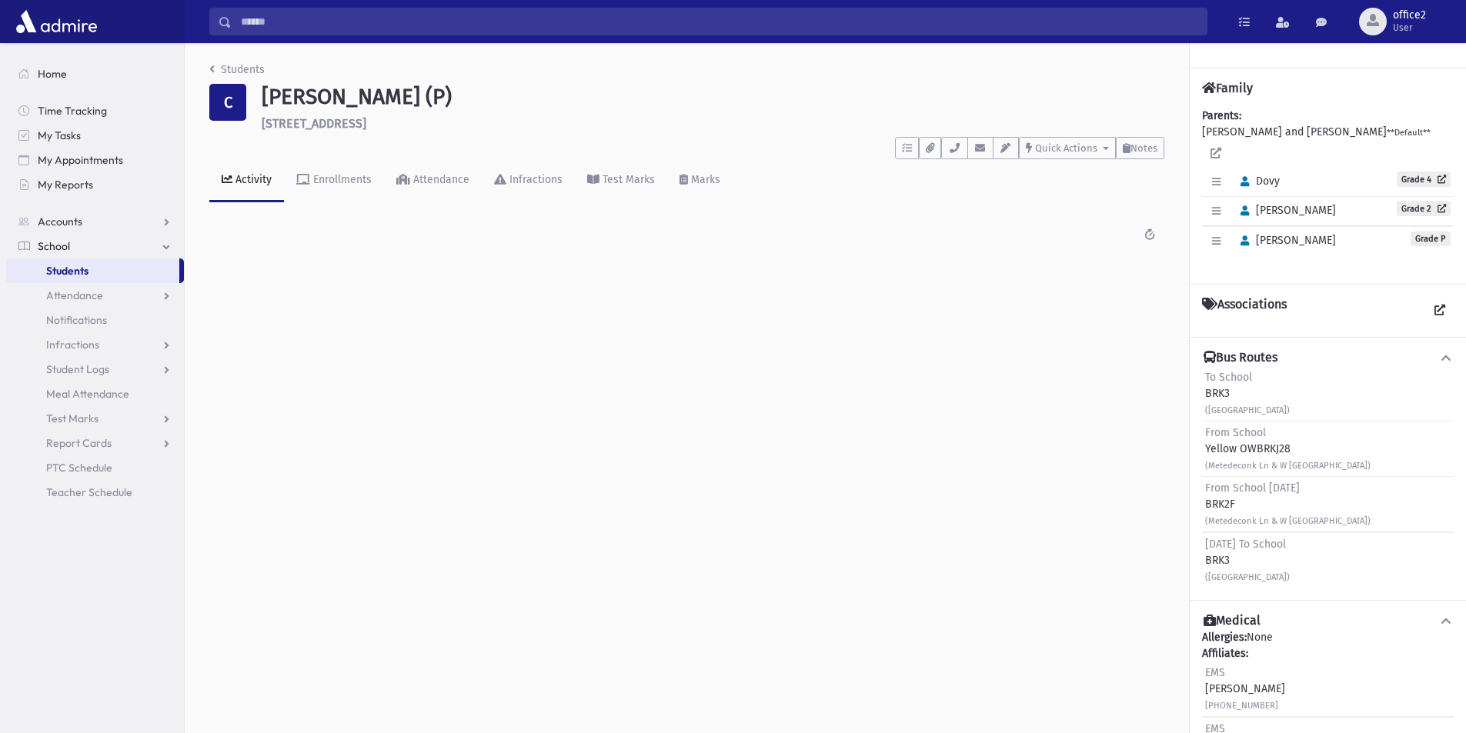
click at [105, 275] on link "Students" at bounding box center [92, 271] width 173 height 25
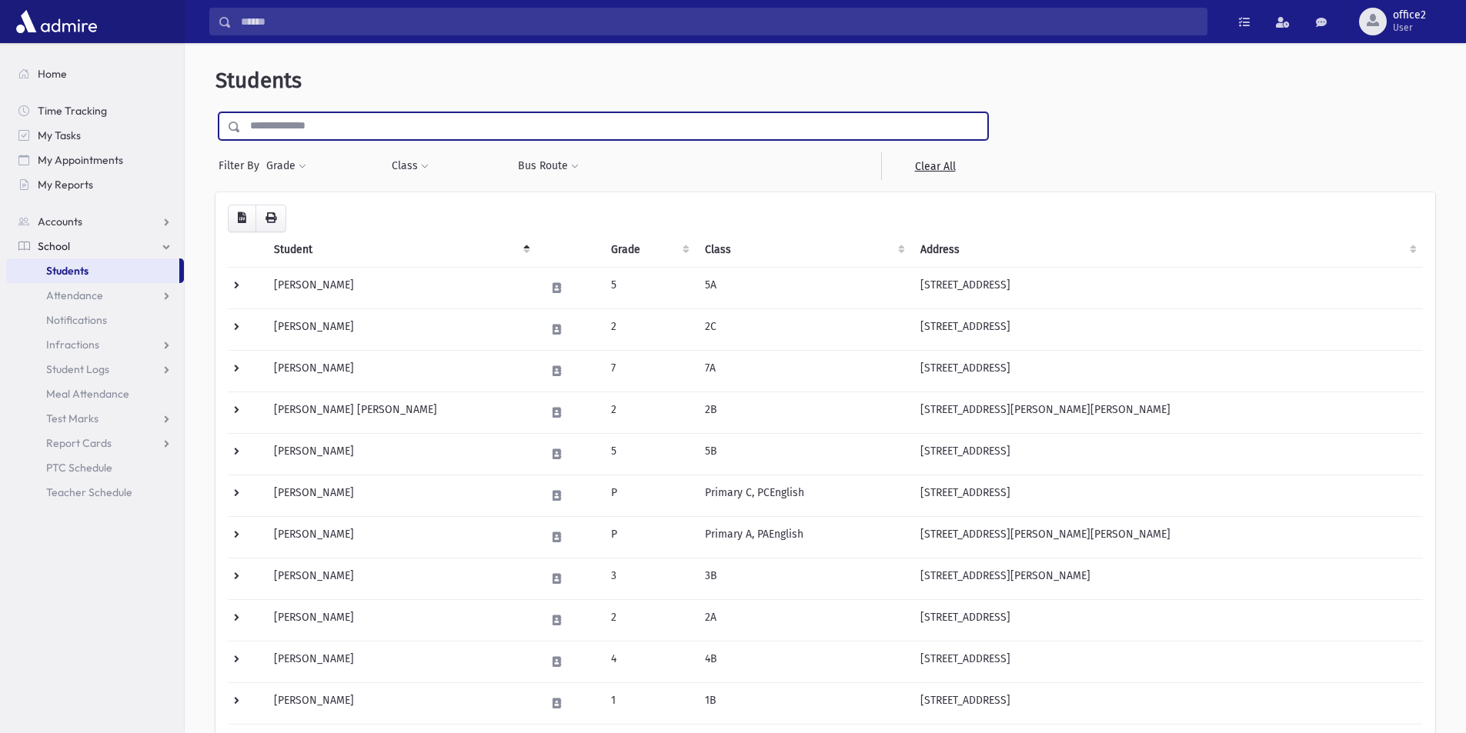
click at [433, 119] on input "text" at bounding box center [614, 126] width 746 height 28
drag, startPoint x: 433, startPoint y: 119, endPoint x: 358, endPoint y: 132, distance: 76.5
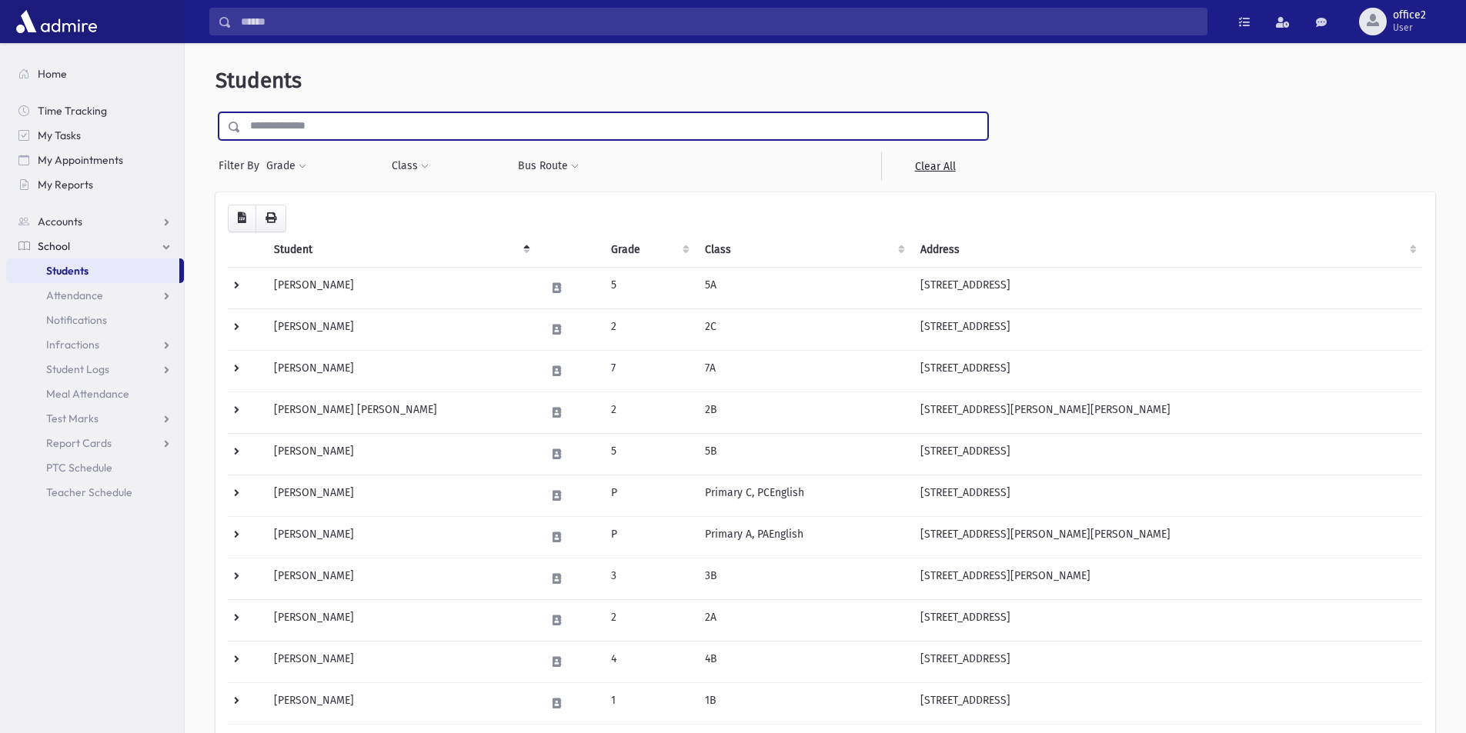
drag, startPoint x: 358, startPoint y: 132, endPoint x: 282, endPoint y: 132, distance: 76.2
paste input "**********"
type input "**********"
drag, startPoint x: 479, startPoint y: 118, endPoint x: 0, endPoint y: 132, distance: 479.6
click at [0, 132] on div "Search Results All Accounts" at bounding box center [733, 736] width 1466 height 1473
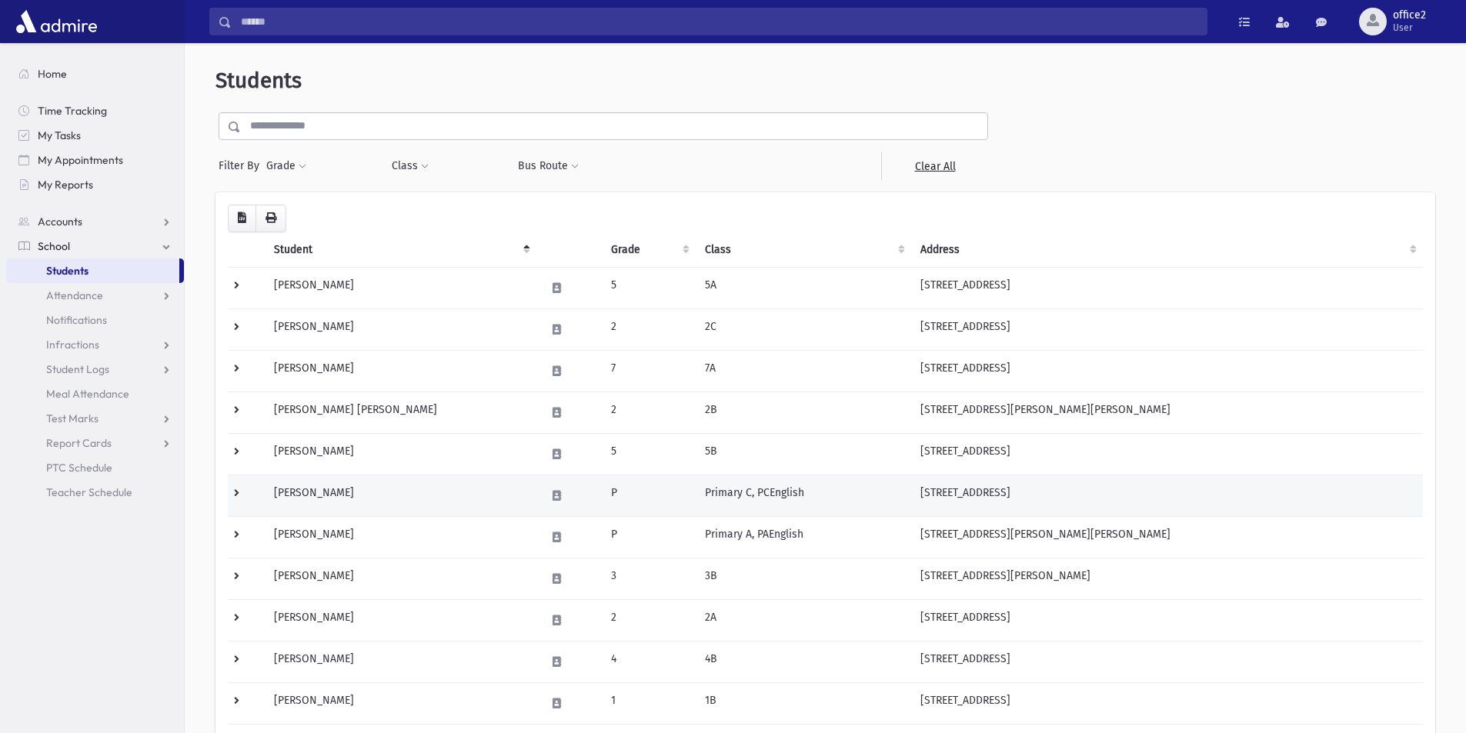
click at [552, 482] on td at bounding box center [569, 496] width 66 height 42
click at [485, 486] on td "[PERSON_NAME]" at bounding box center [401, 496] width 272 height 42
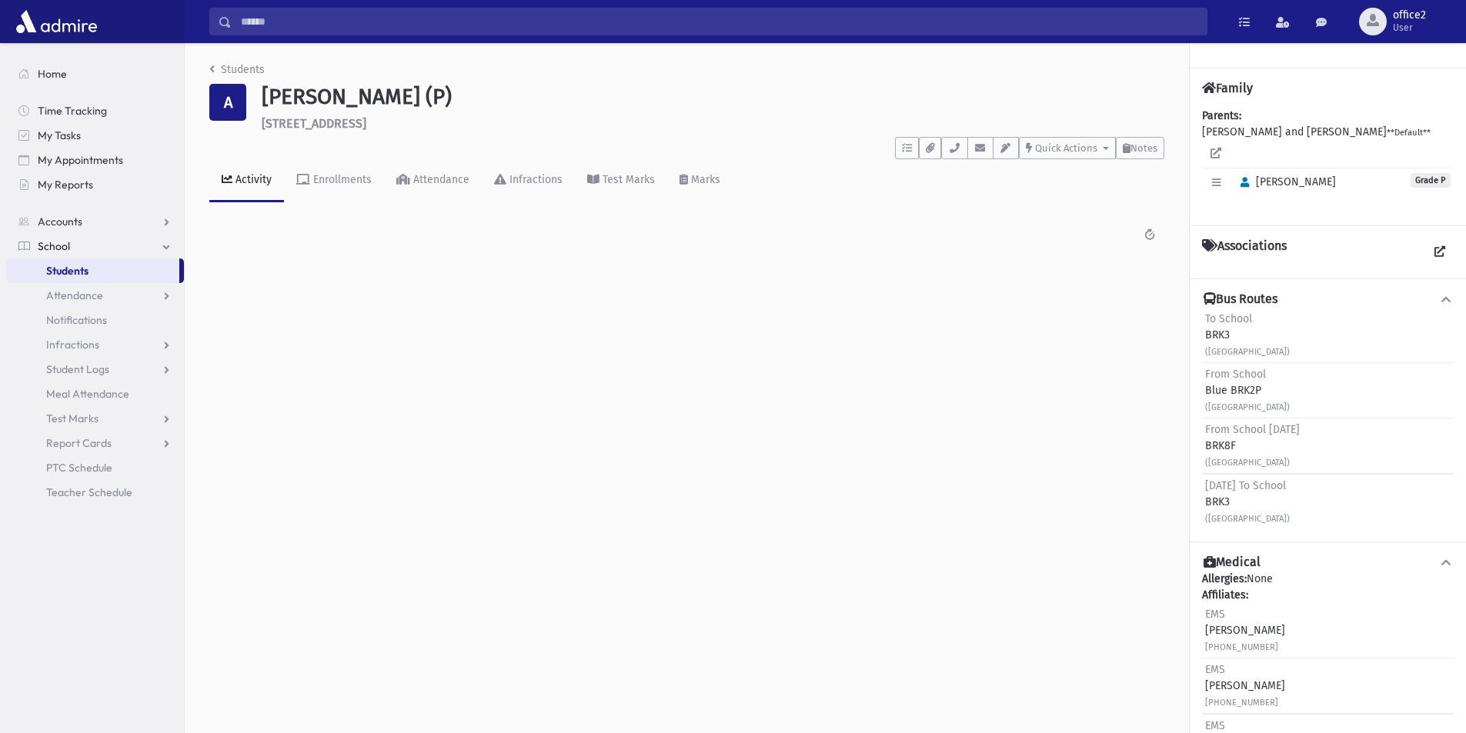
click at [299, 500] on div "Students A [PERSON_NAME] (P) [STREET_ADDRESS] **** To Do's No open tasks Show L…" at bounding box center [825, 388] width 1281 height 690
click at [110, 275] on link "Students" at bounding box center [92, 271] width 173 height 25
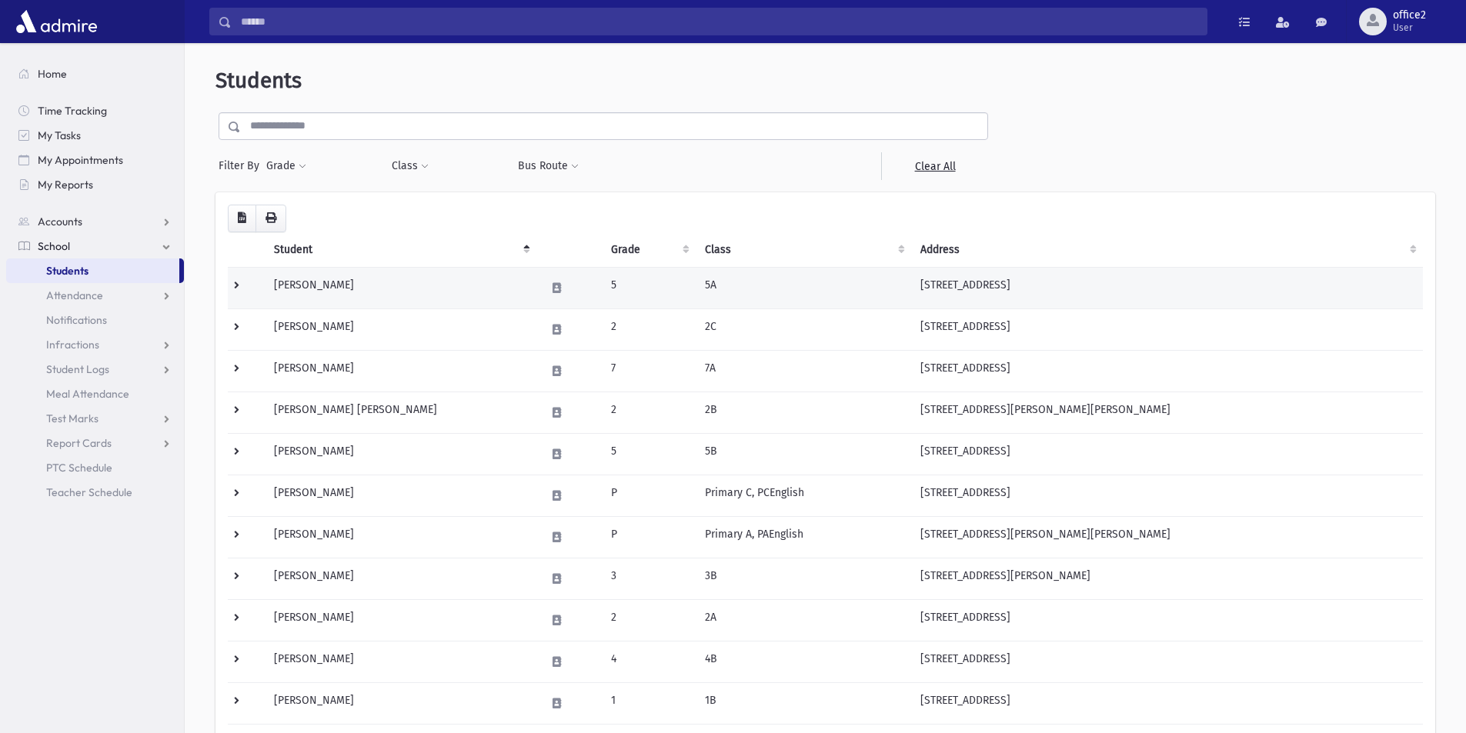
drag, startPoint x: 433, startPoint y: 286, endPoint x: 430, endPoint y: 294, distance: 8.3
click at [432, 289] on td "[PERSON_NAME]" at bounding box center [401, 288] width 272 height 42
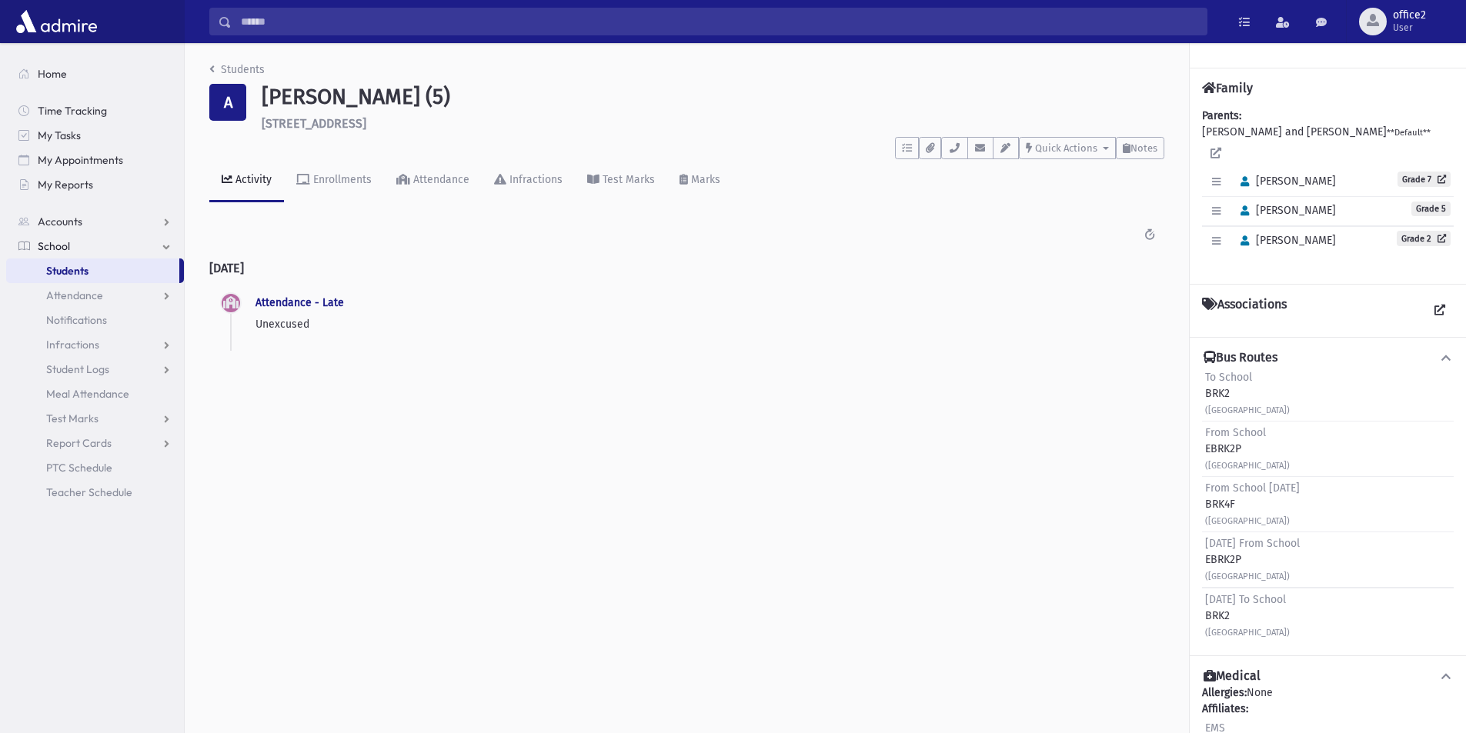
click at [305, 329] on p "Unexcused" at bounding box center [703, 324] width 896 height 16
click at [302, 329] on p "Unexcused" at bounding box center [703, 324] width 896 height 16
copy p "Unexcused"
click at [78, 272] on span "Students" at bounding box center [67, 271] width 42 height 14
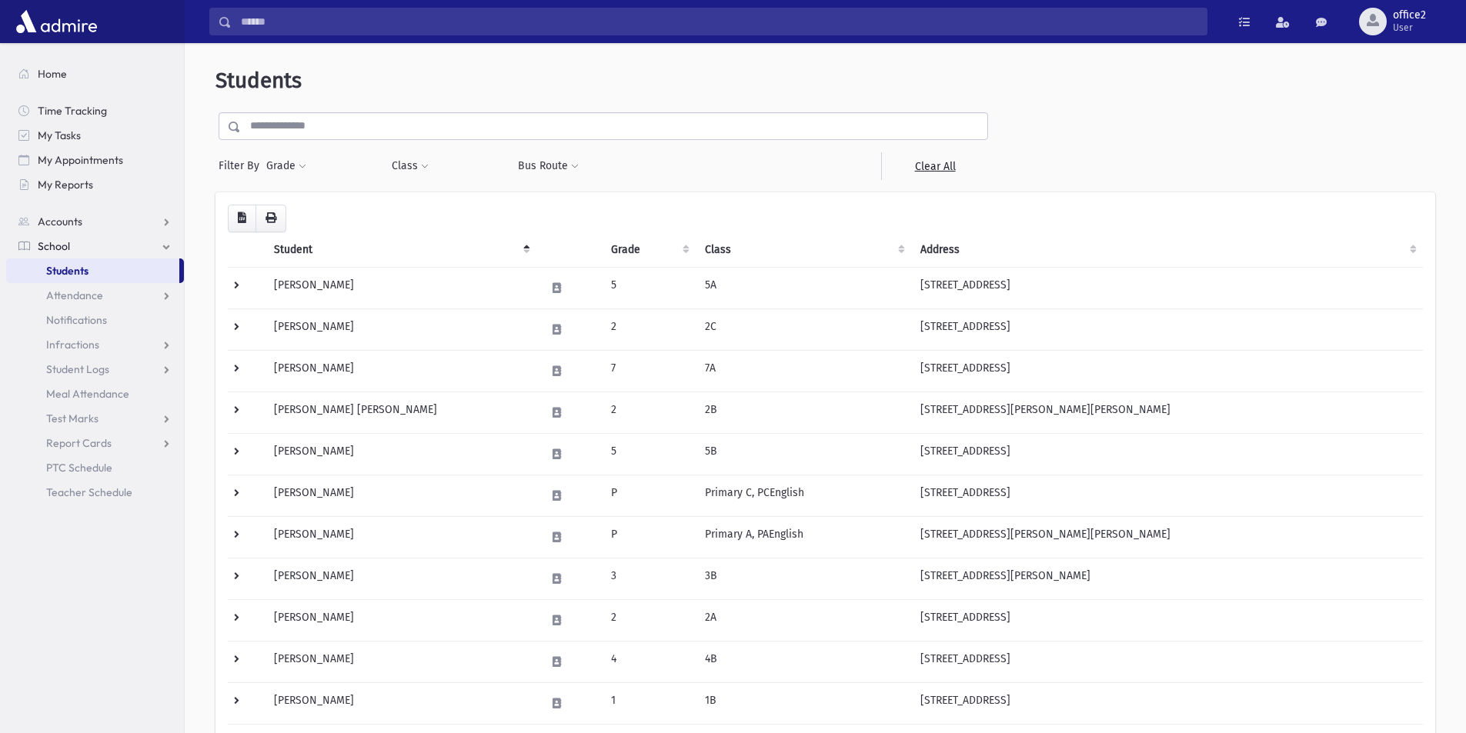
click at [362, 136] on input "text" at bounding box center [614, 126] width 746 height 28
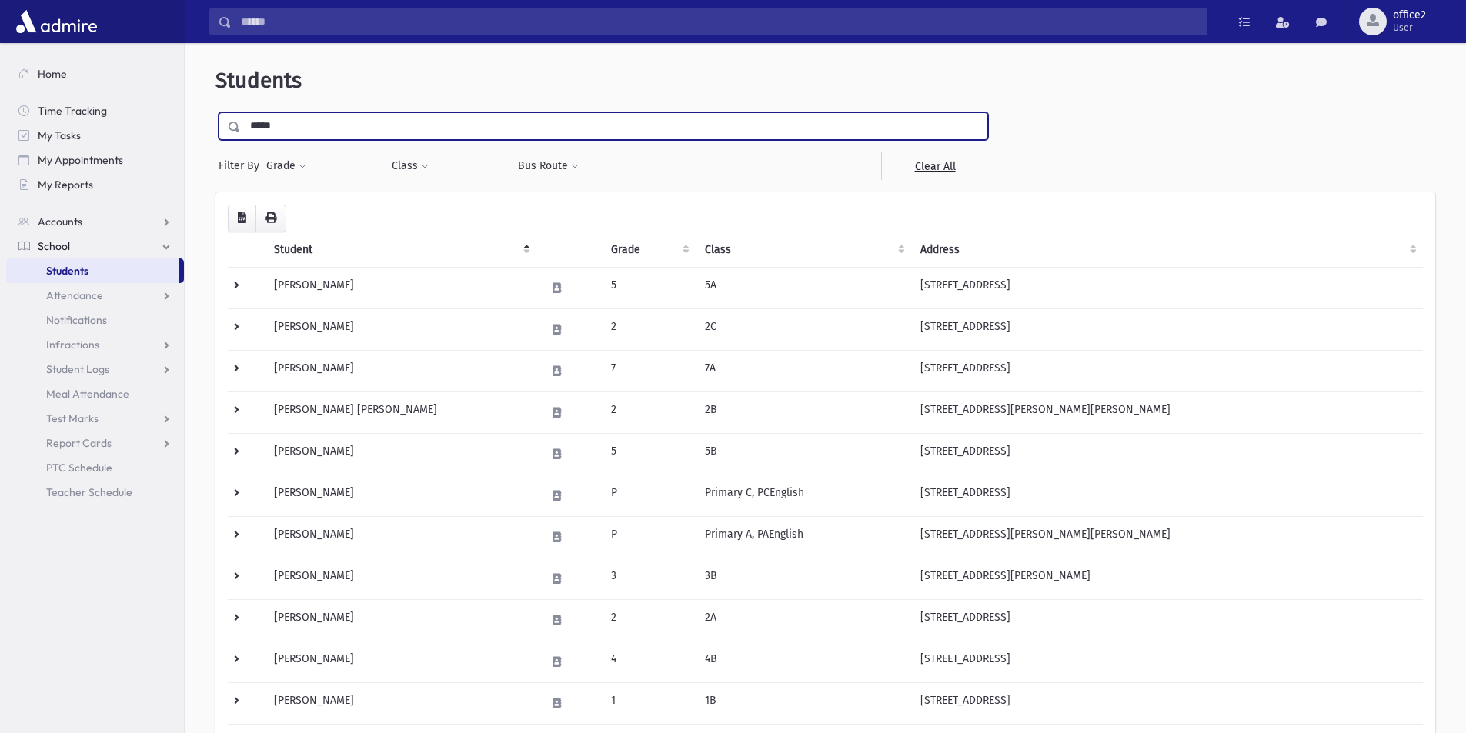
type input "*****"
click at [215, 112] on input "submit" at bounding box center [236, 122] width 43 height 21
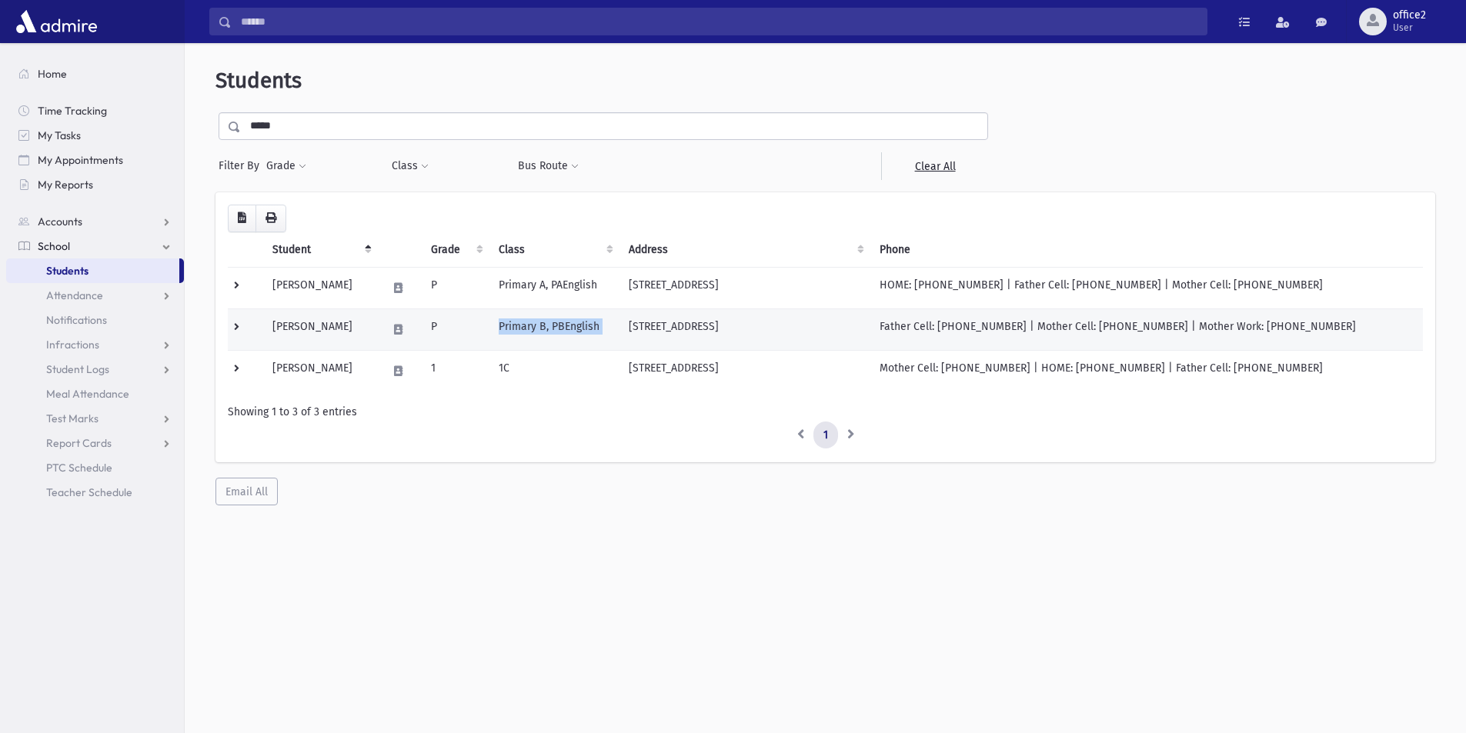
drag, startPoint x: 504, startPoint y: 323, endPoint x: 631, endPoint y: 325, distance: 127.0
click at [631, 325] on tr "Bilus, Yehoshua P Primary B, PBEnglish 18 Waterview Drive Lakewood, NJ 08701 Fa…" at bounding box center [825, 330] width 1195 height 42
drag, startPoint x: 775, startPoint y: 362, endPoint x: 620, endPoint y: 349, distance: 155.2
click at [620, 349] on tbody "Bilus, Refoel P Primary A, PAEnglish 600 Forest Avenue # 19 Lakewood, NJ 08701 …" at bounding box center [825, 329] width 1195 height 125
click at [637, 369] on td "519 4th Street Apt 101 Lakewood, NJ 08701" at bounding box center [744, 371] width 251 height 42
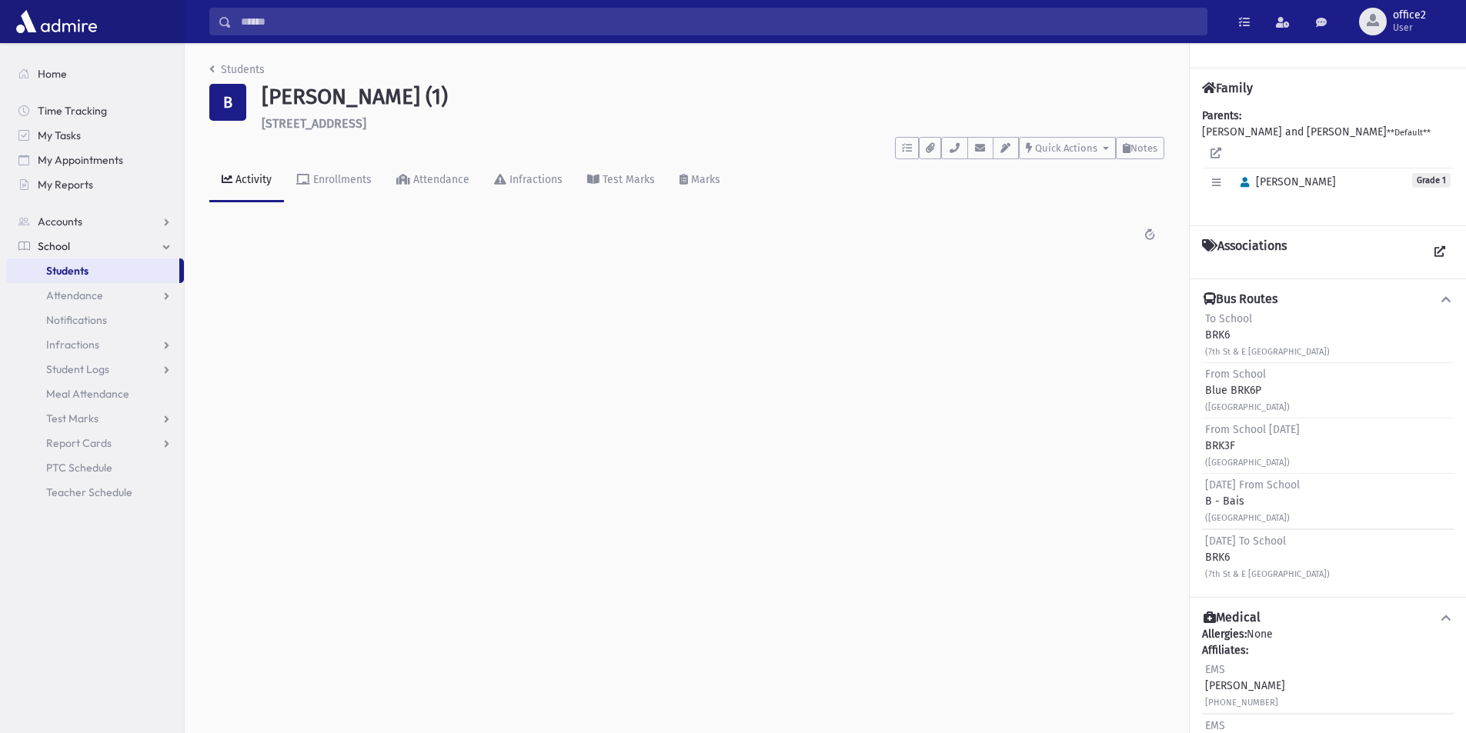
click at [878, 362] on div "Students B [PERSON_NAME] (1) [STREET_ADDRESS] **** To Do's No open tasks Show L…" at bounding box center [825, 388] width 1281 height 690
click at [114, 269] on link "Students" at bounding box center [92, 271] width 173 height 25
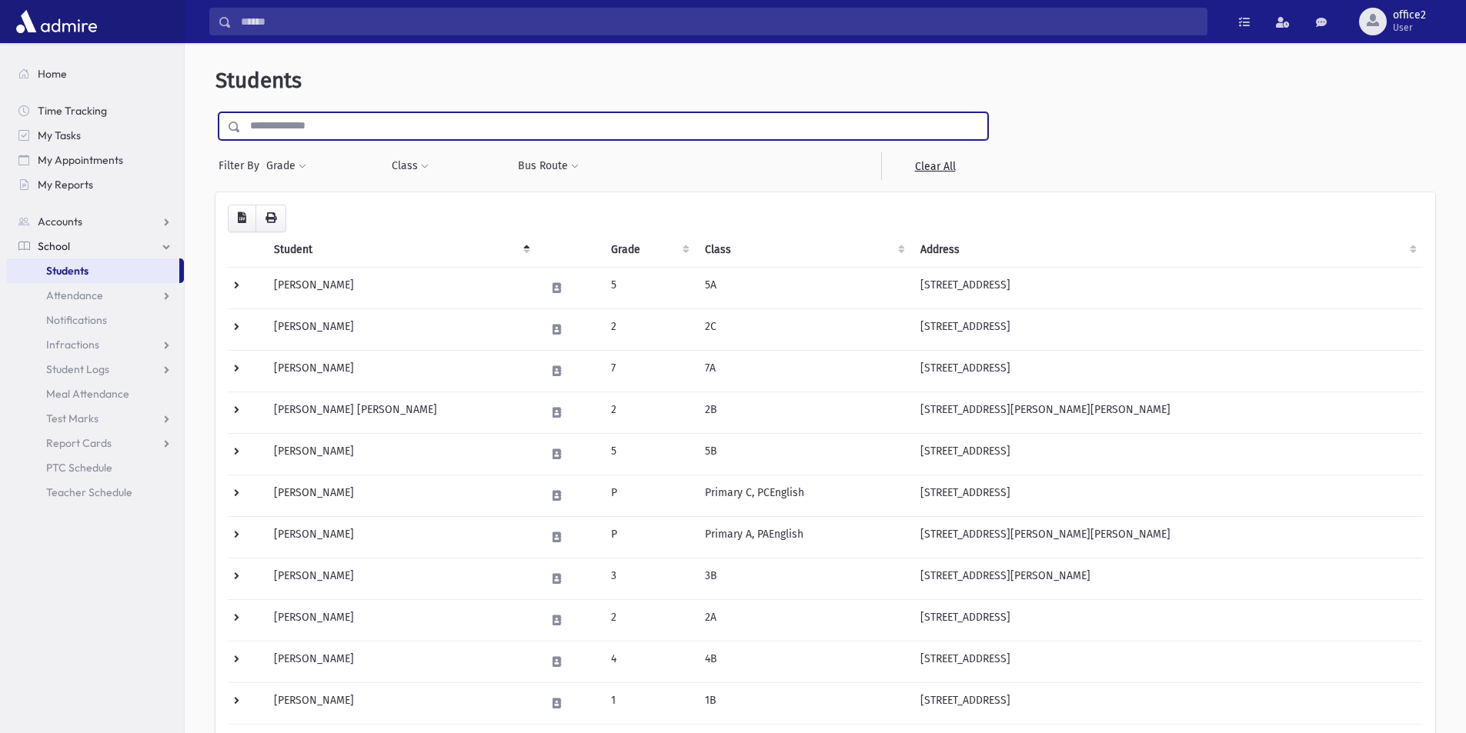
click at [441, 132] on input "text" at bounding box center [614, 126] width 746 height 28
type input "*****"
click at [215, 112] on input "submit" at bounding box center [236, 122] width 43 height 21
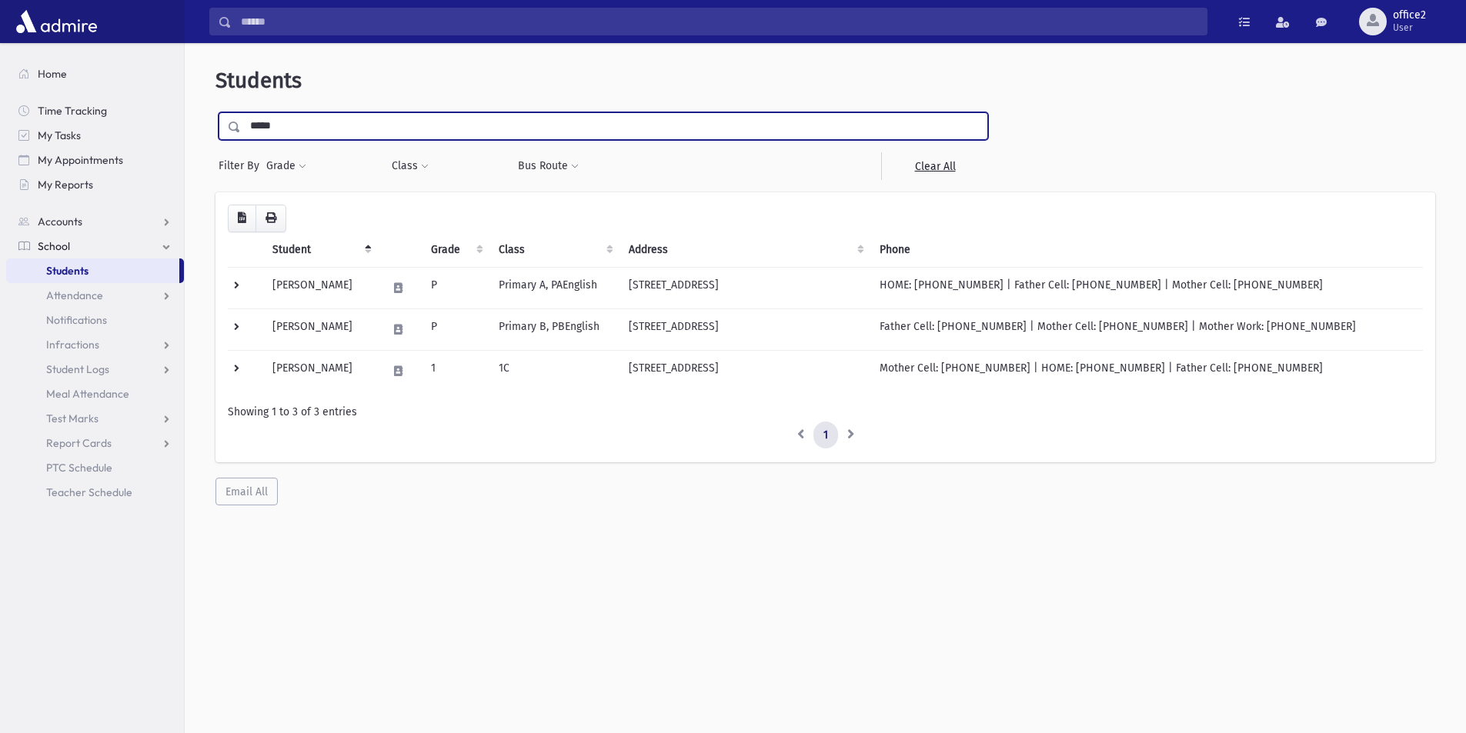
click at [542, 112] on input "*****" at bounding box center [614, 126] width 746 height 28
click at [540, 112] on input "*****" at bounding box center [614, 126] width 746 height 28
type input "*****"
click at [215, 112] on input "submit" at bounding box center [236, 122] width 43 height 21
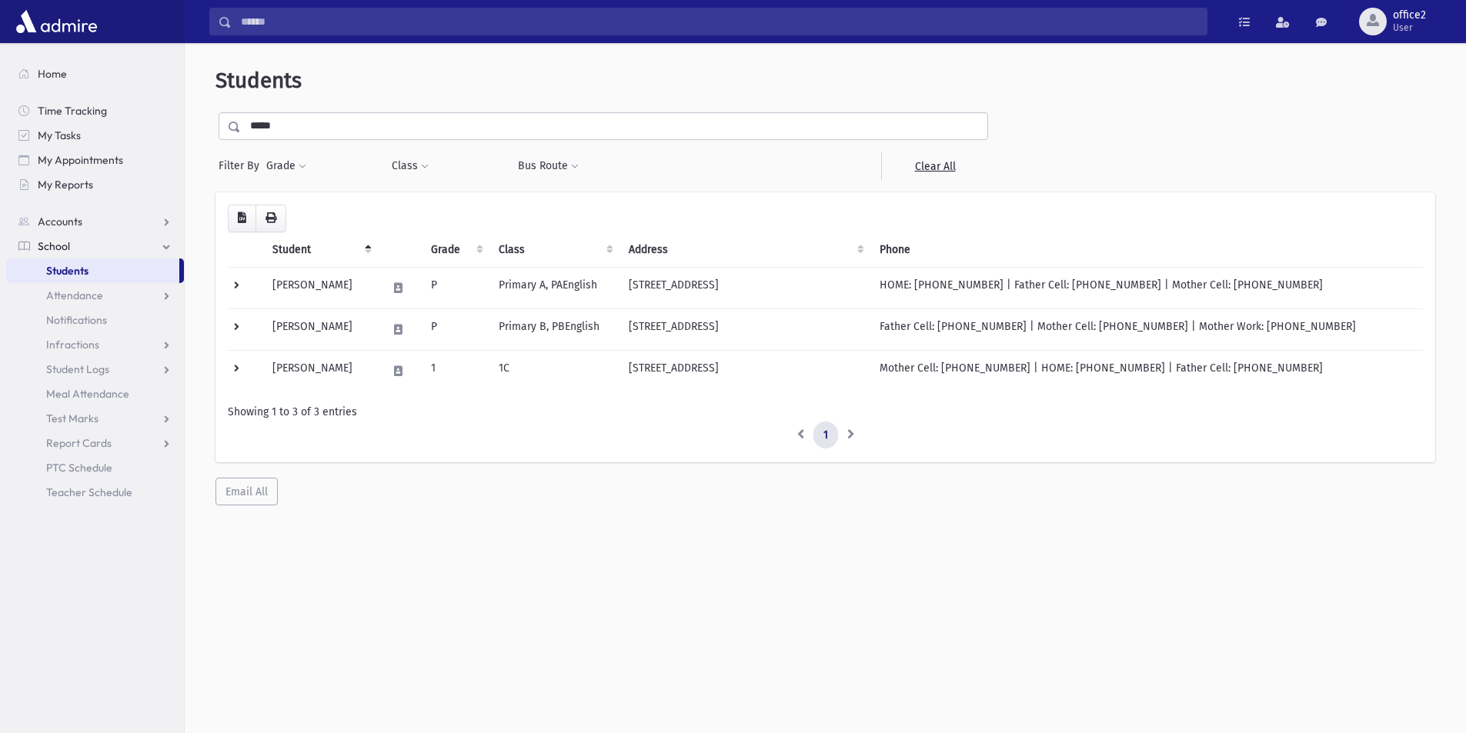
click at [533, 725] on div "Students ***** Filter By Grade * * * * * * * * * Filter Class ********* ** ** *" at bounding box center [825, 394] width 1281 height 690
click at [106, 271] on link "Students" at bounding box center [92, 271] width 173 height 25
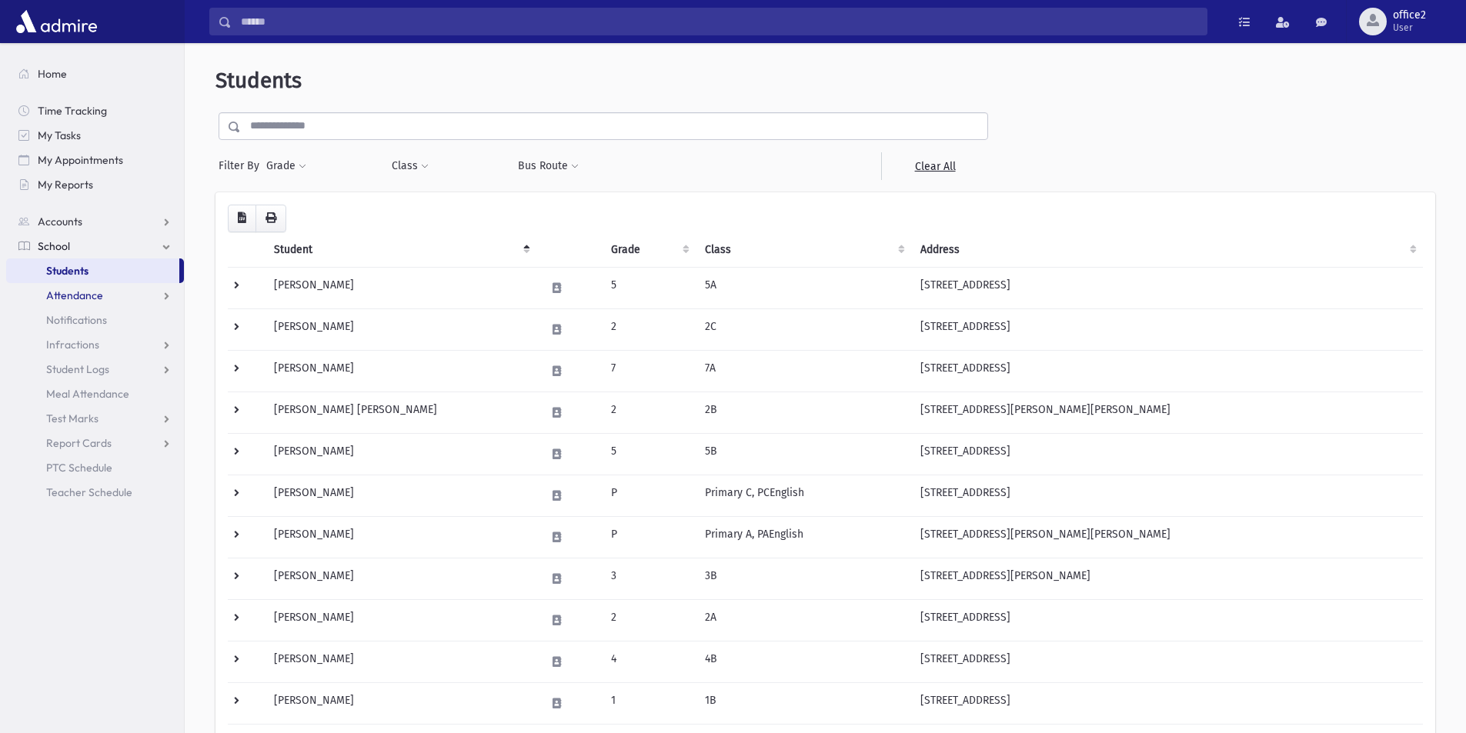
click at [52, 299] on span "Attendance" at bounding box center [74, 296] width 57 height 14
click at [305, 128] on input "text" at bounding box center [614, 126] width 746 height 28
click at [84, 319] on span "Entry" at bounding box center [71, 320] width 26 height 14
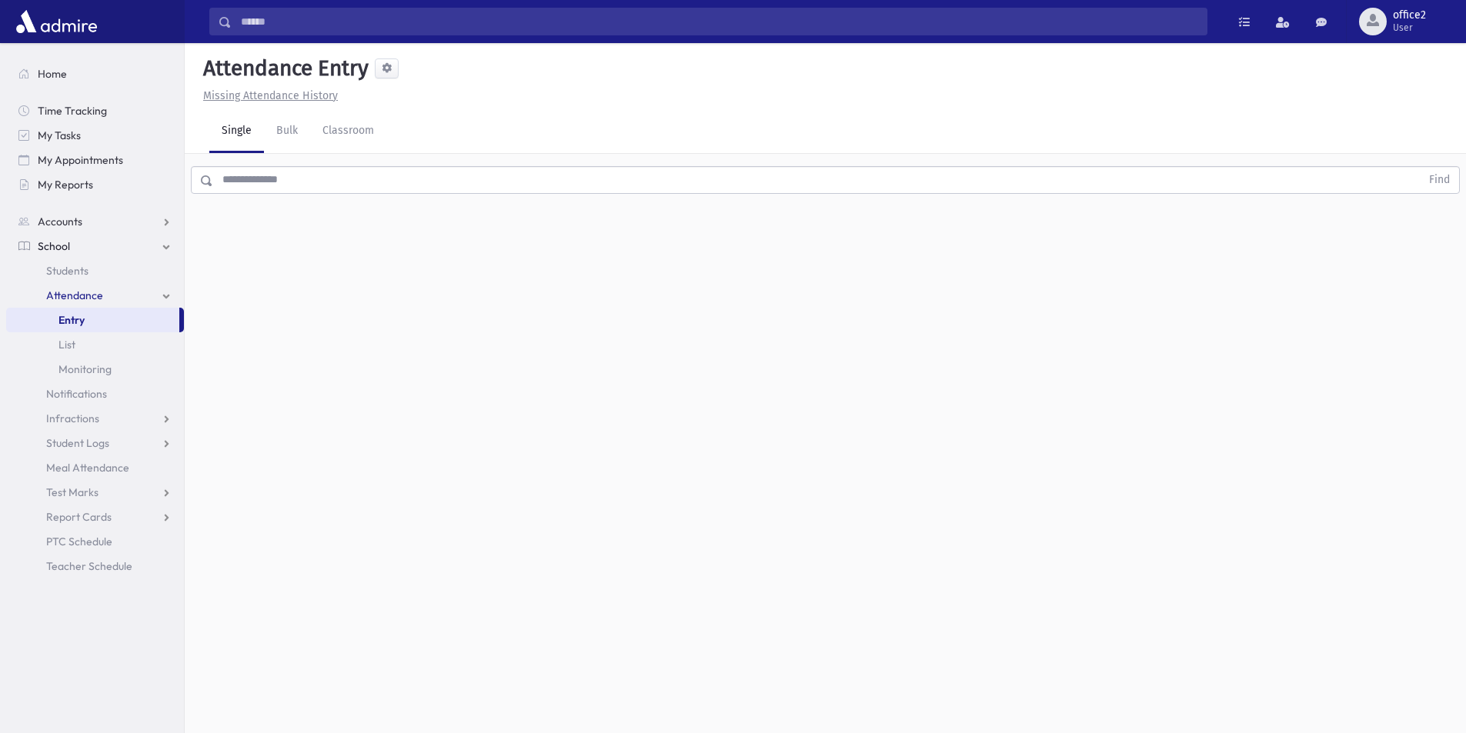
click at [309, 187] on input "text" at bounding box center [816, 180] width 1207 height 28
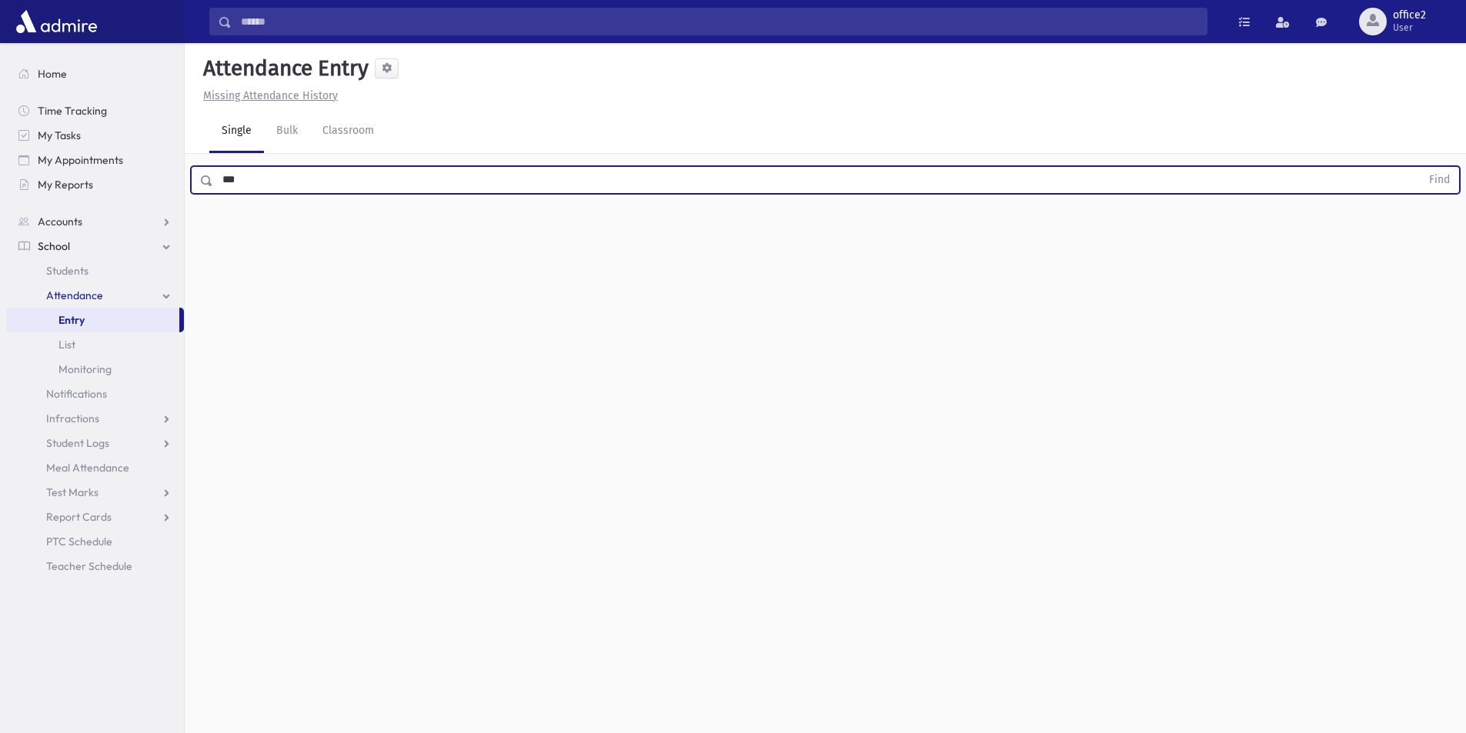
type input "***"
click at [1420, 167] on button "Find" at bounding box center [1439, 180] width 39 height 26
click at [799, 226] on span "Left Early" at bounding box center [808, 230] width 46 height 16
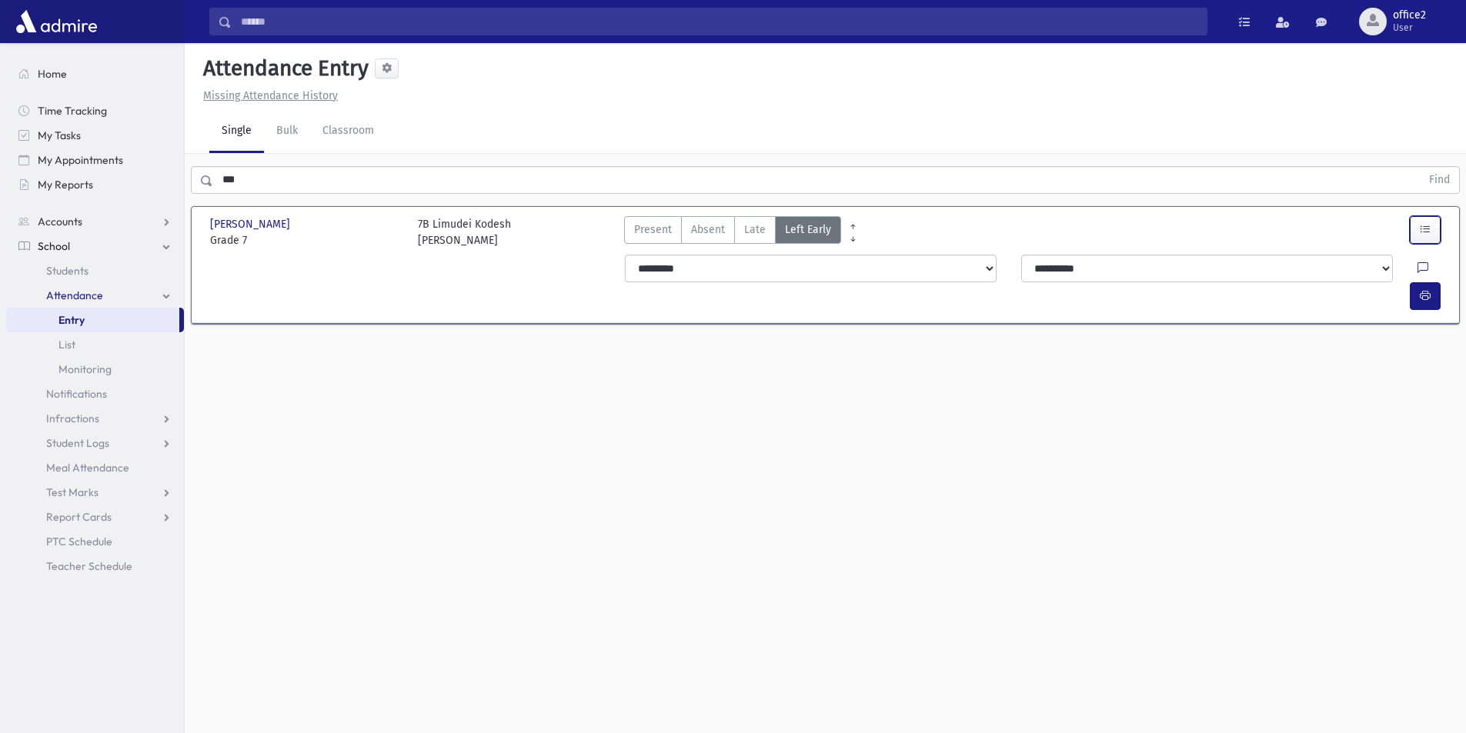
click at [1427, 225] on icon "button" at bounding box center [1425, 229] width 11 height 13
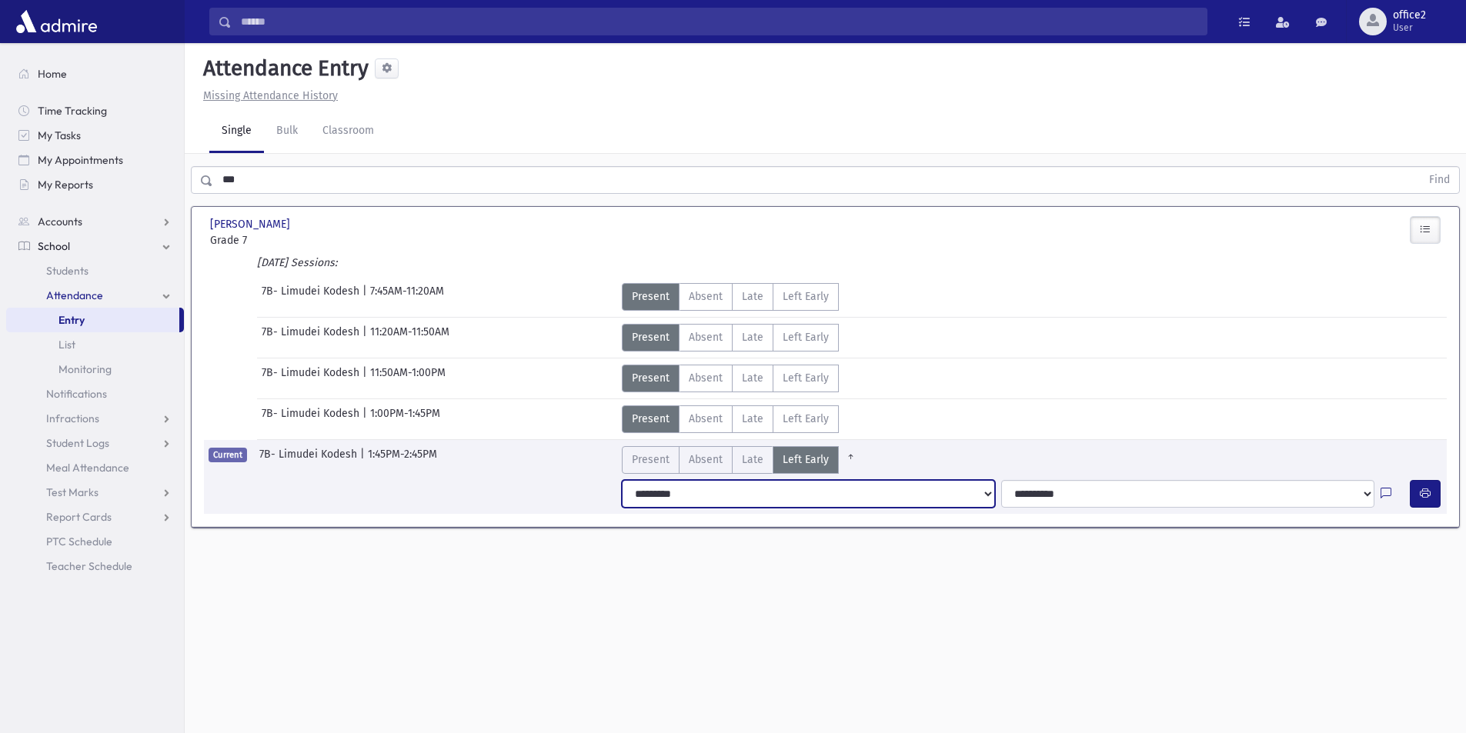
drag, startPoint x: 794, startPoint y: 490, endPoint x: 765, endPoint y: 506, distance: 33.4
click at [794, 490] on select "**********" at bounding box center [808, 494] width 373 height 28
select select "*******"
click at [622, 480] on select "**********" at bounding box center [808, 494] width 373 height 28
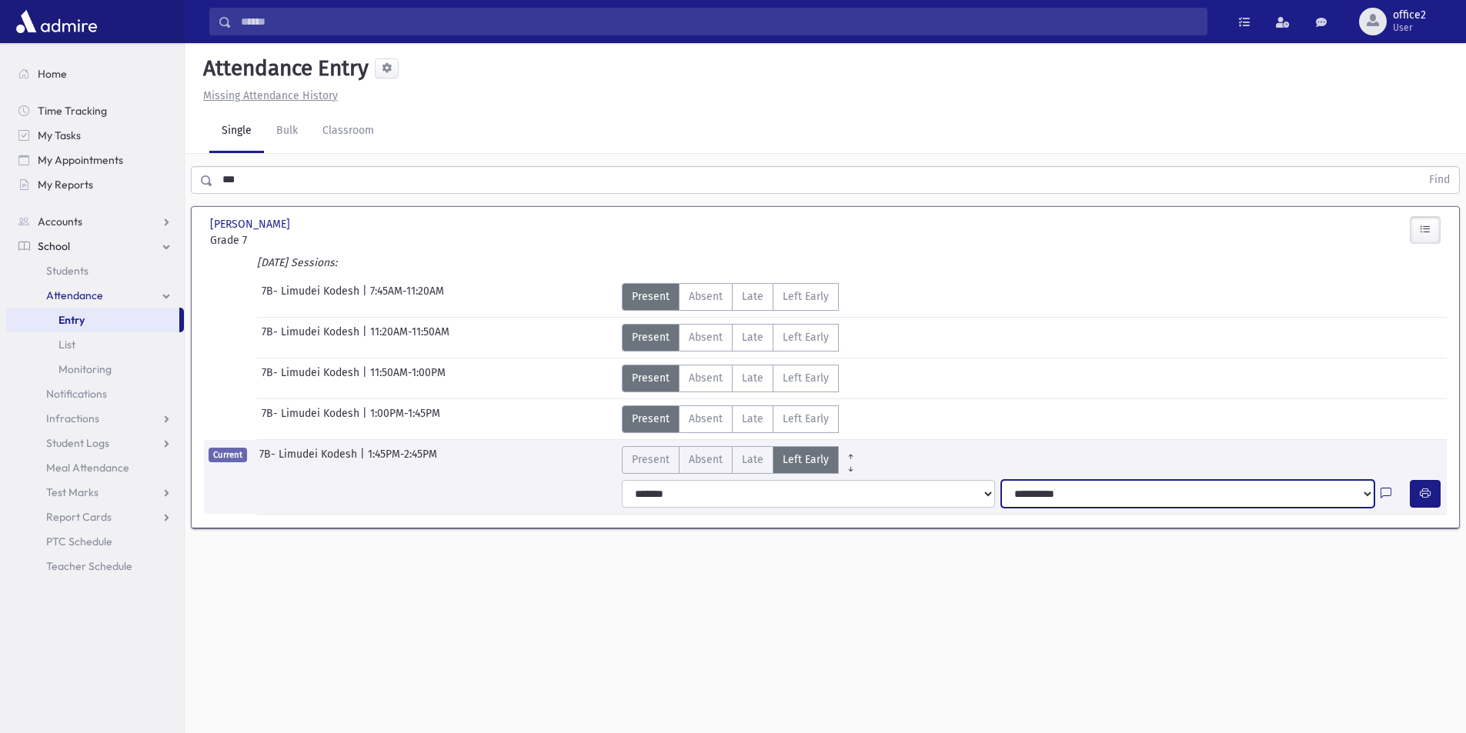
click at [1054, 494] on select "**********" at bounding box center [1187, 494] width 373 height 28
select select "**********"
click at [1001, 480] on select "**********" at bounding box center [1187, 494] width 373 height 28
click at [1389, 486] on link at bounding box center [1385, 494] width 11 height 16
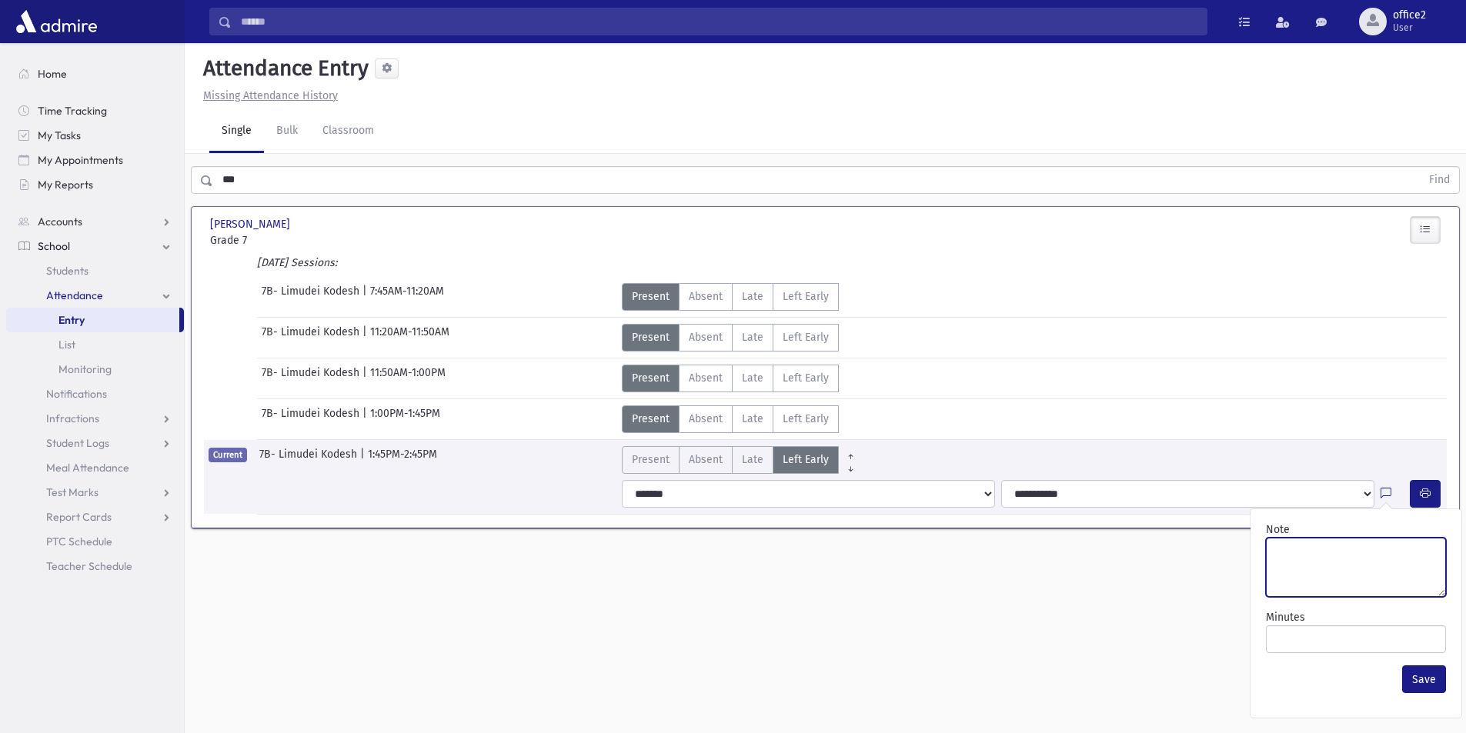
click at [1354, 550] on textarea "Note" at bounding box center [1356, 567] width 180 height 59
type textarea "****"
click at [1422, 680] on button "Save" at bounding box center [1424, 680] width 44 height 28
click at [1433, 496] on button "button" at bounding box center [1425, 494] width 31 height 28
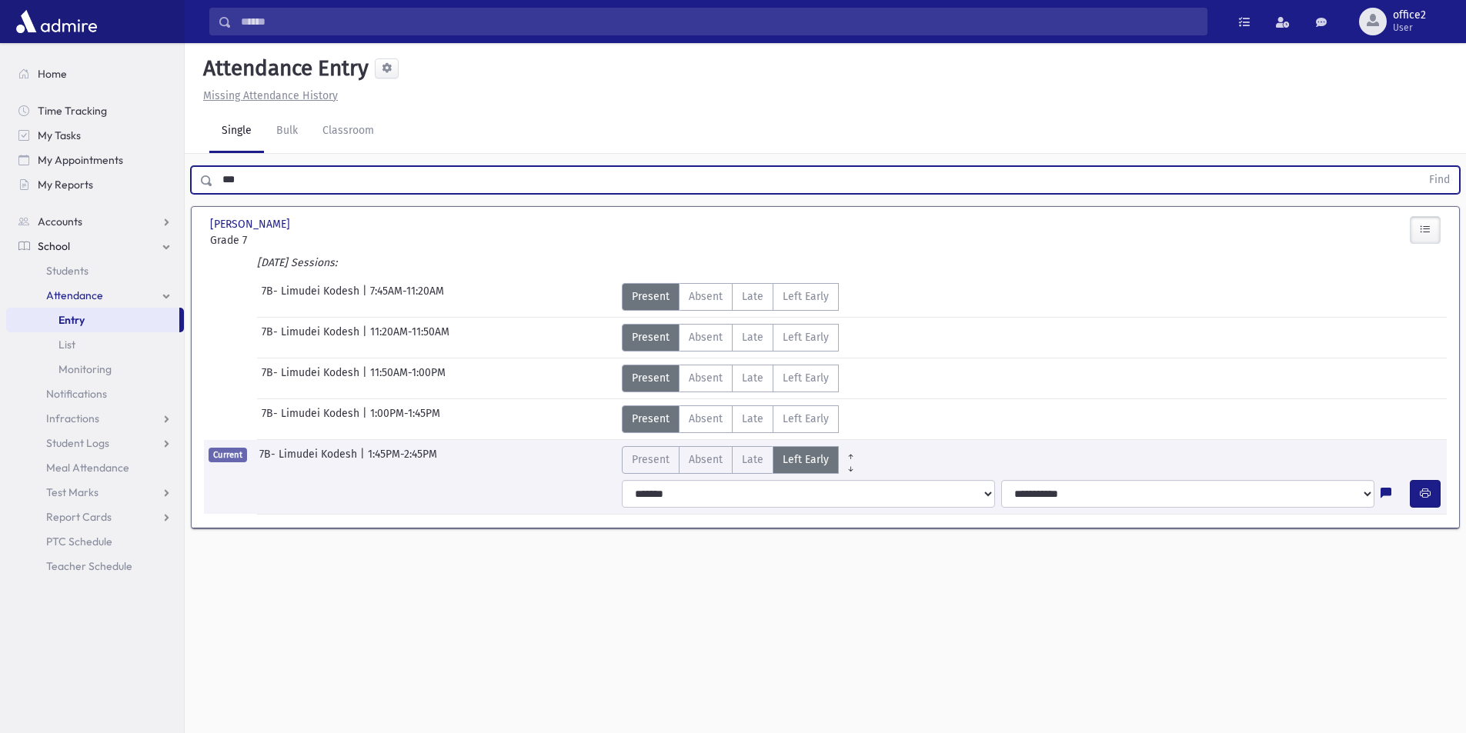
drag, startPoint x: 260, startPoint y: 177, endPoint x: 0, endPoint y: 179, distance: 260.1
click at [0, 179] on div "Search Results All Accounts" at bounding box center [733, 384] width 1466 height 768
type input "******"
click at [1420, 167] on button "Find" at bounding box center [1439, 180] width 39 height 26
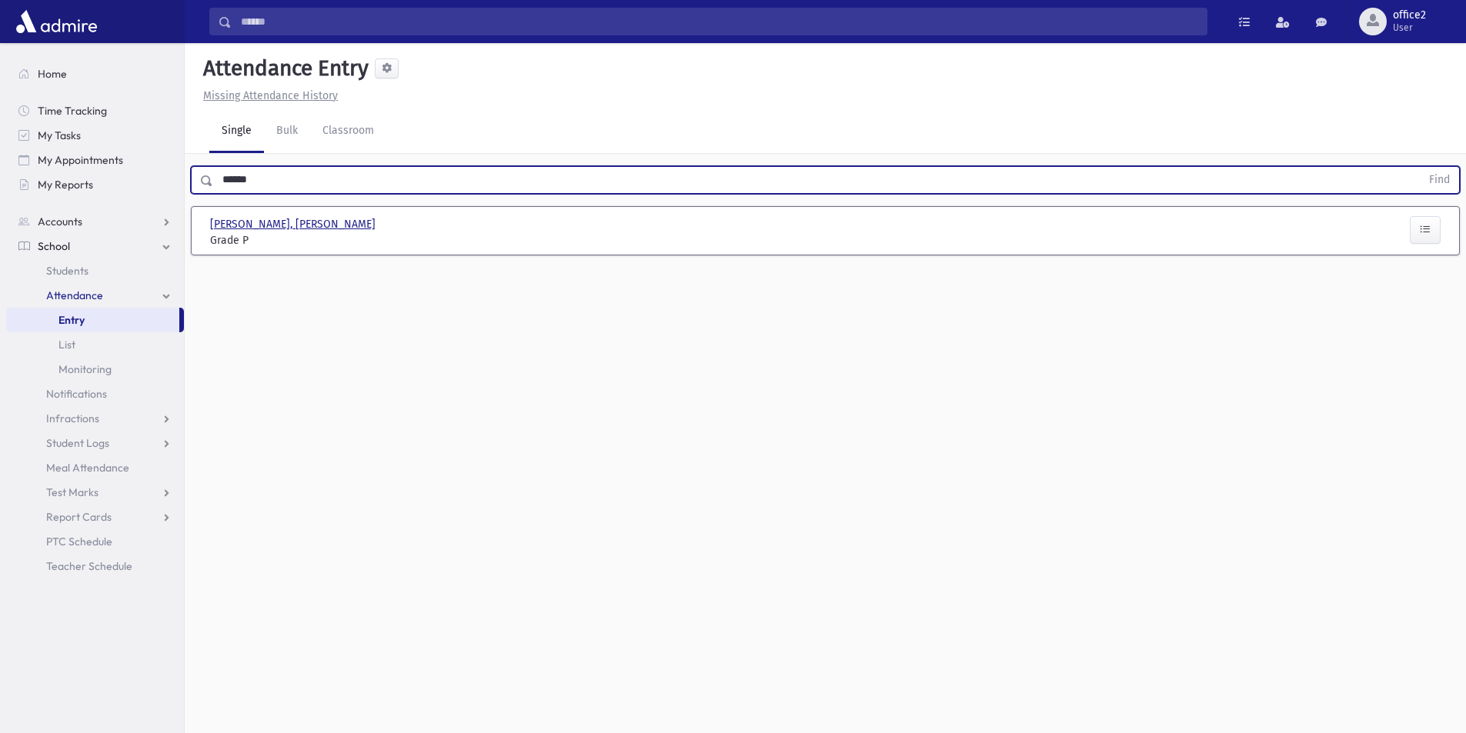
click at [307, 221] on span "Strauss, Nochum Leib" at bounding box center [294, 224] width 169 height 16
click at [324, 188] on input "text" at bounding box center [816, 180] width 1207 height 28
type input "*******"
click at [1420, 167] on button "Find" at bounding box center [1439, 180] width 39 height 26
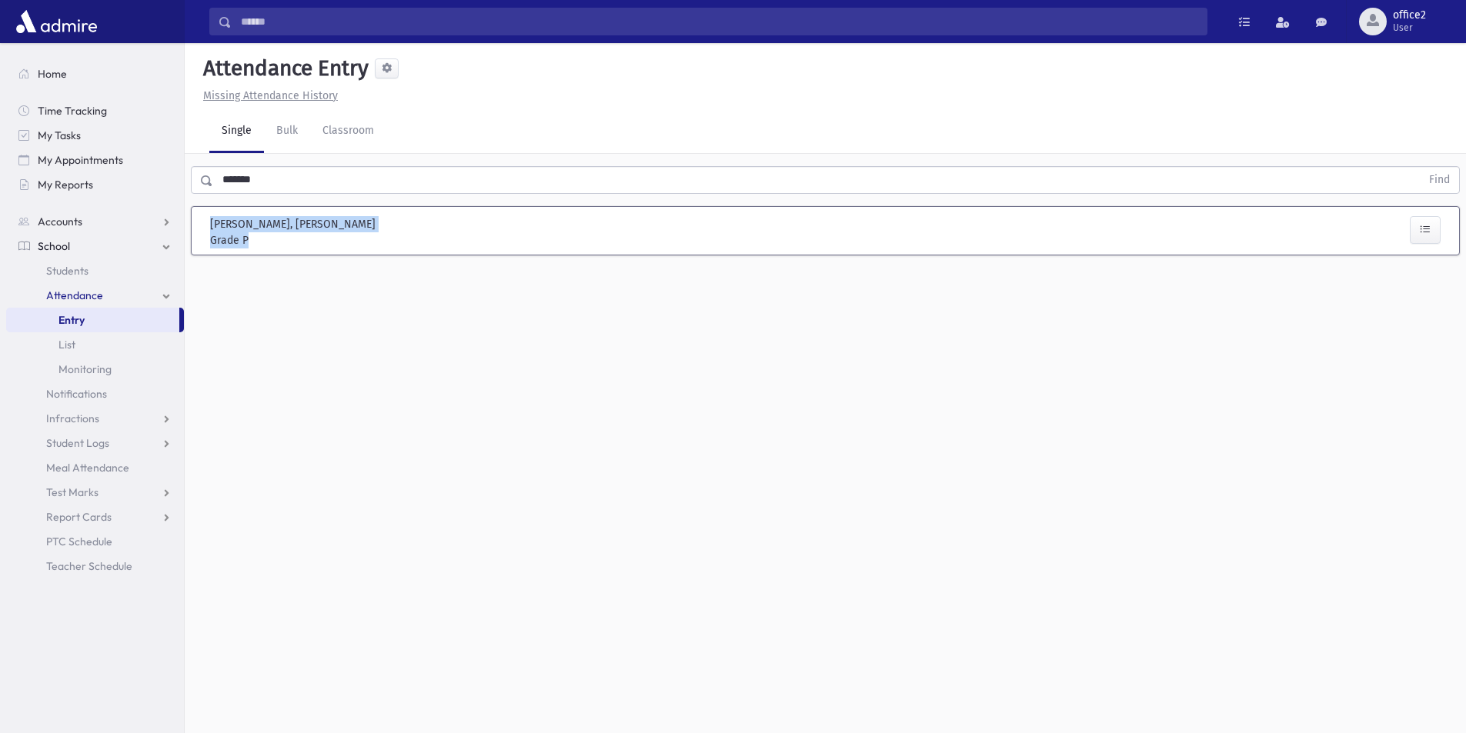
drag, startPoint x: 421, startPoint y: 228, endPoint x: 204, endPoint y: 217, distance: 217.2
click at [204, 217] on div "Strauss, Nochum Leib Strauss, Nochum Leib Grade P Grade P Present P Absent A La…" at bounding box center [825, 230] width 1258 height 35
click at [245, 242] on span "Grade P" at bounding box center [306, 240] width 192 height 16
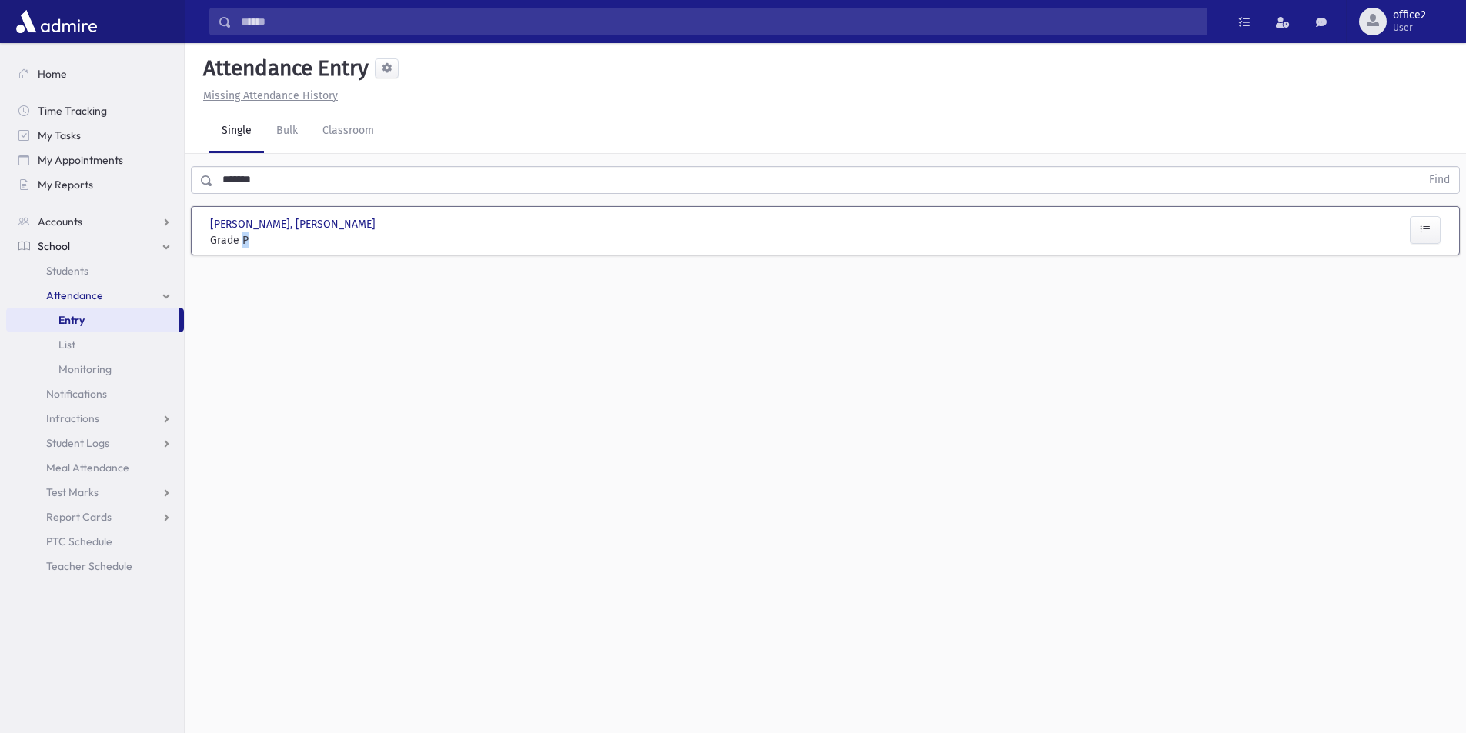
click at [245, 242] on span "Grade P" at bounding box center [306, 240] width 192 height 16
click at [282, 243] on span "Grade P" at bounding box center [306, 240] width 192 height 16
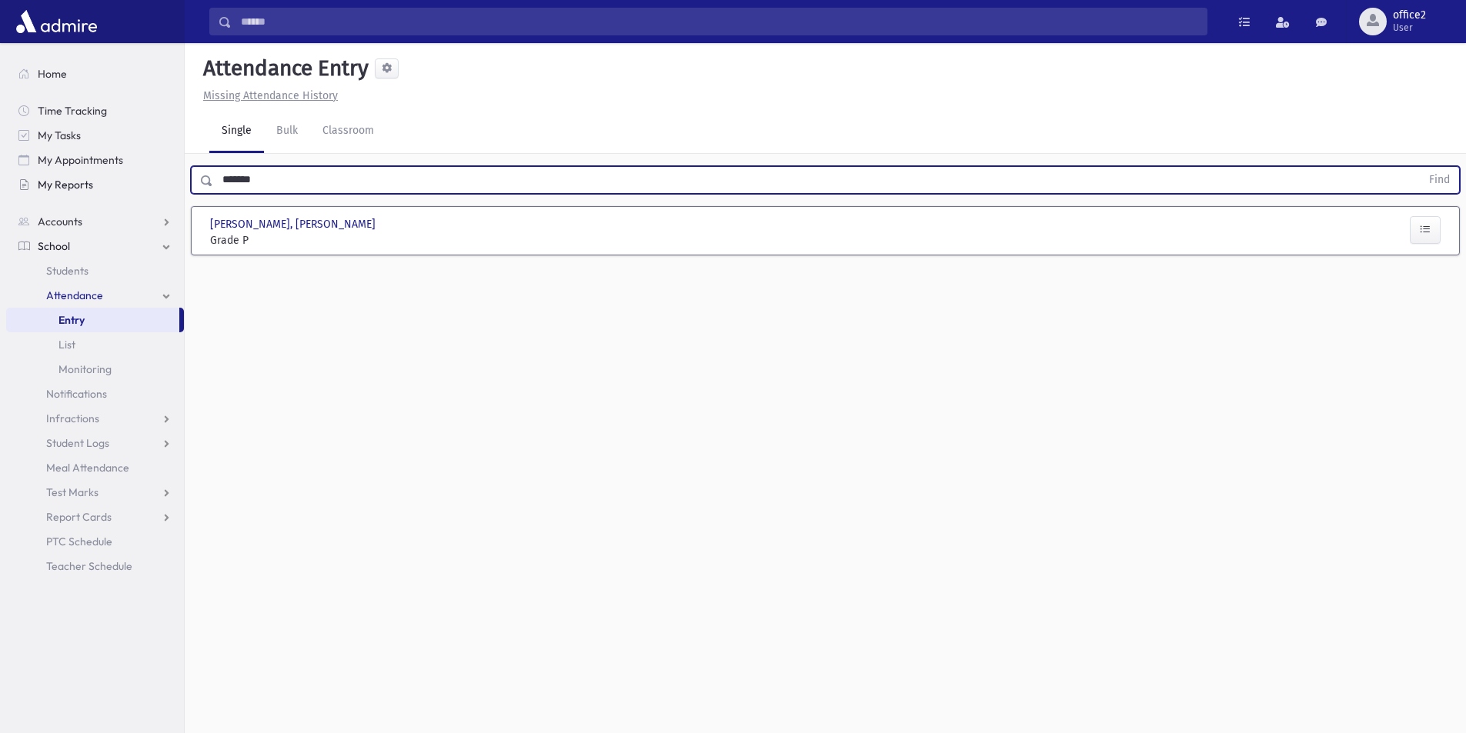
drag, startPoint x: 255, startPoint y: 179, endPoint x: 98, endPoint y: 192, distance: 157.4
click at [98, 192] on div "Search Results All Accounts" at bounding box center [733, 384] width 1466 height 768
click at [376, 185] on input "text" at bounding box center [816, 180] width 1207 height 28
click at [482, 170] on input "text" at bounding box center [816, 180] width 1207 height 28
click at [482, 169] on input "text" at bounding box center [816, 180] width 1207 height 28
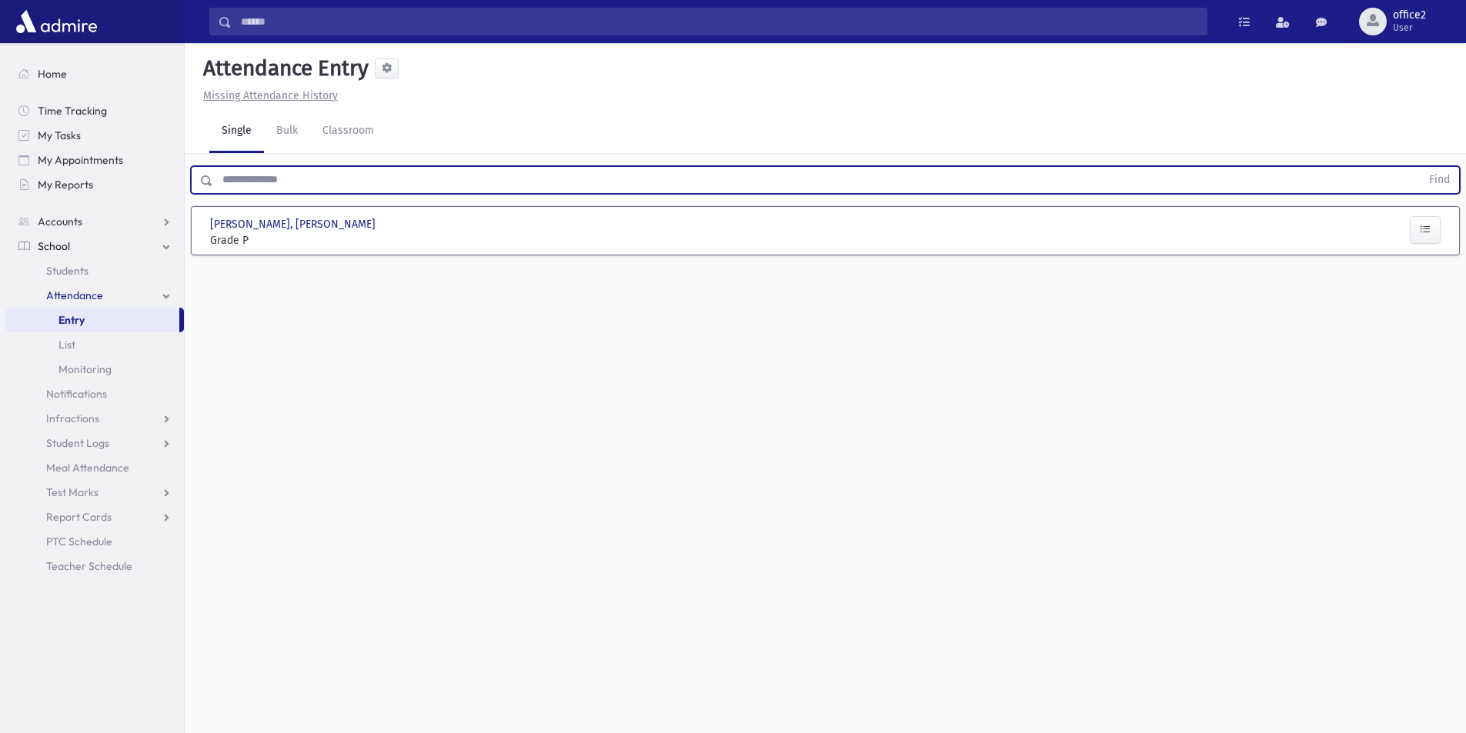
paste input "**********"
type input "**********"
drag, startPoint x: 806, startPoint y: 183, endPoint x: 28, endPoint y: 239, distance: 779.9
click at [5, 239] on div "Search Results All Accounts" at bounding box center [733, 384] width 1466 height 768
click at [267, 183] on input "text" at bounding box center [816, 180] width 1207 height 28
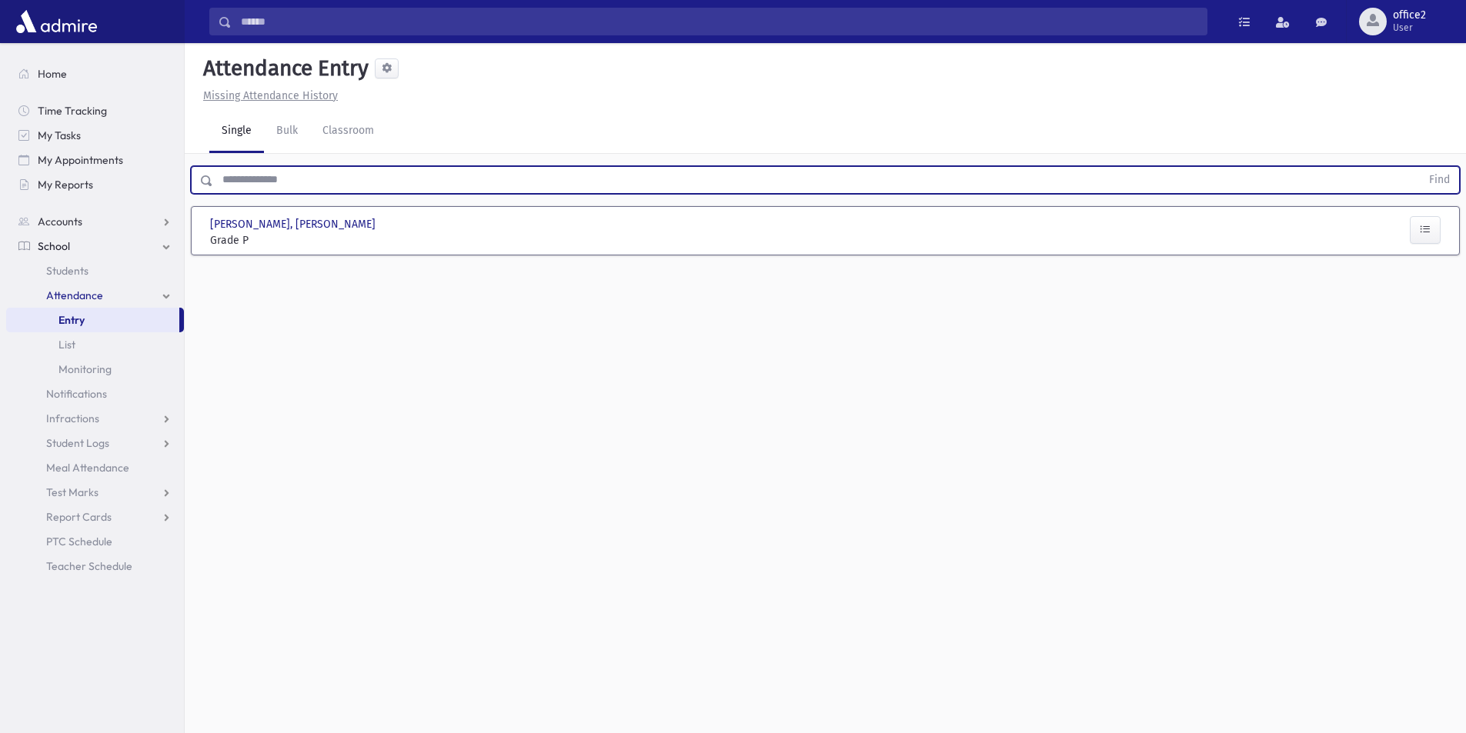
click at [267, 183] on input "text" at bounding box center [816, 180] width 1207 height 28
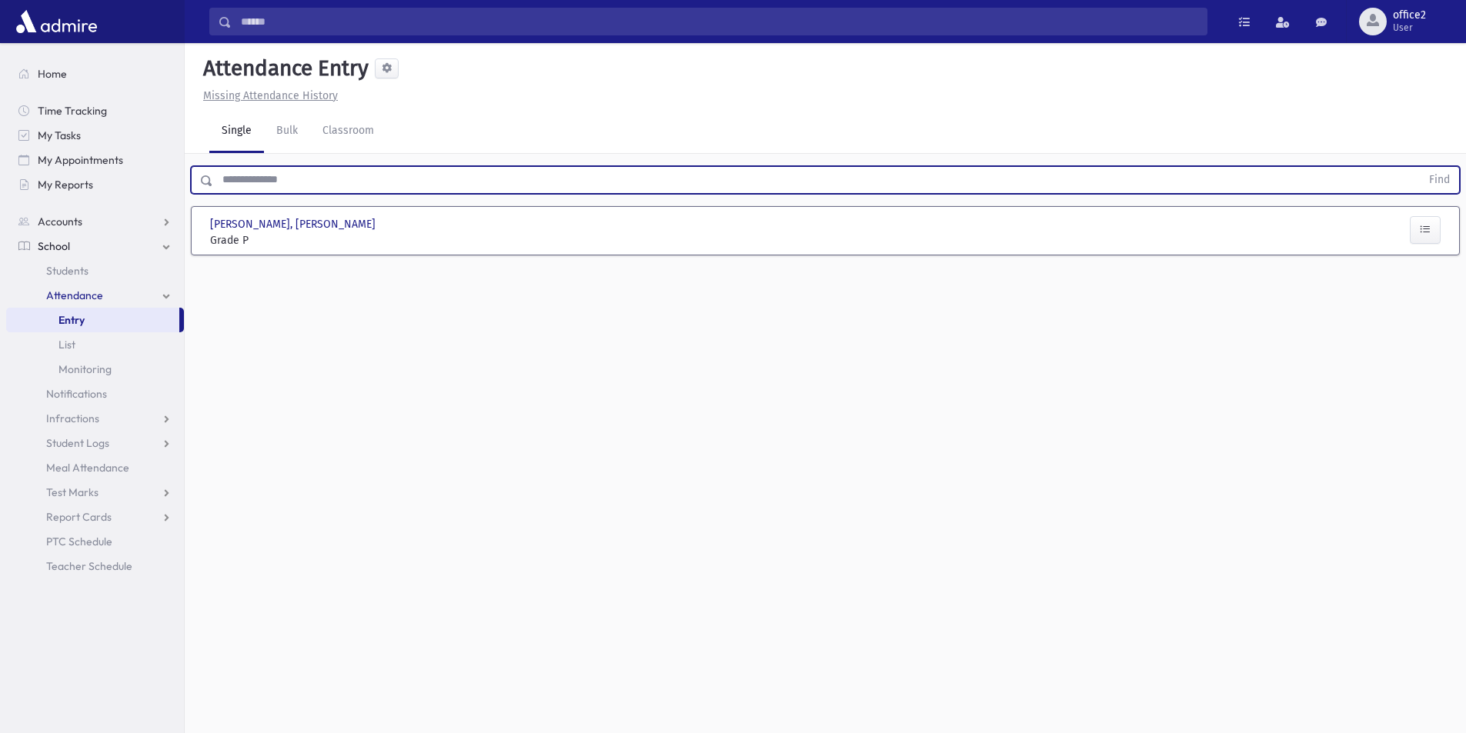
click at [267, 183] on input "text" at bounding box center [816, 180] width 1207 height 28
click at [305, 182] on input "text" at bounding box center [816, 180] width 1207 height 28
paste input "**********"
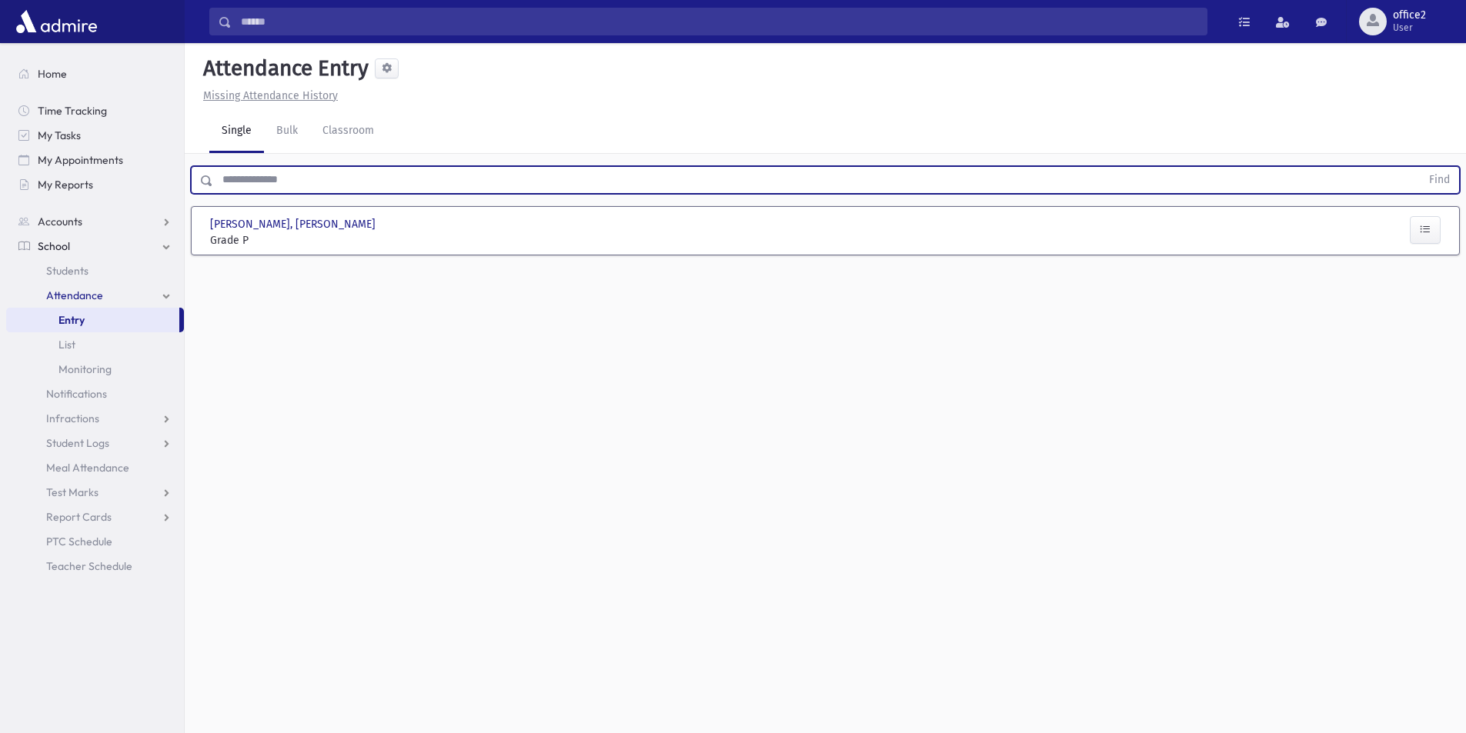
type input "**********"
drag, startPoint x: 846, startPoint y: 179, endPoint x: 0, endPoint y: 111, distance: 848.3
click at [0, 122] on div "Search Results All Accounts" at bounding box center [733, 384] width 1466 height 768
click at [92, 265] on link "Students" at bounding box center [95, 271] width 178 height 25
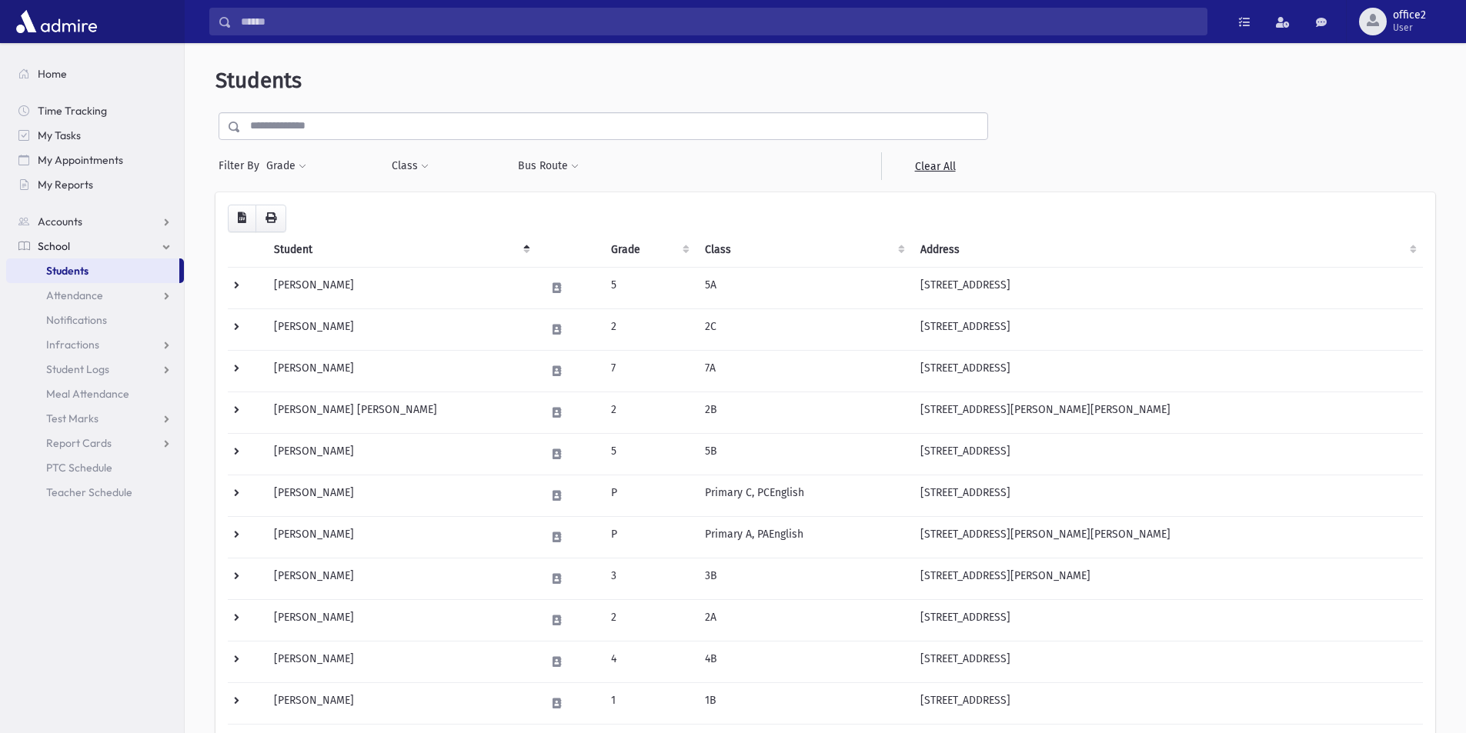
click at [392, 136] on input "text" at bounding box center [614, 126] width 746 height 28
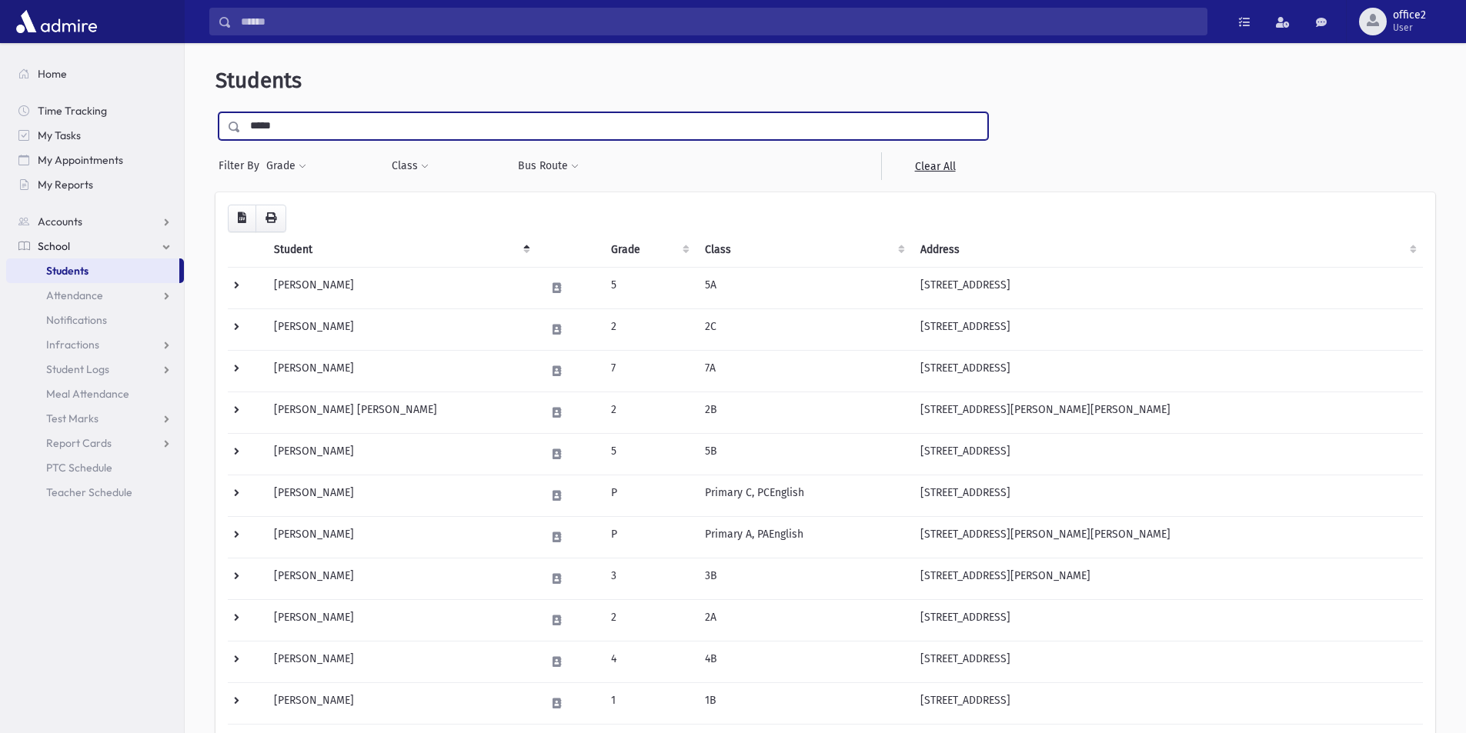
type input "*****"
click at [215, 112] on input "submit" at bounding box center [236, 122] width 43 height 21
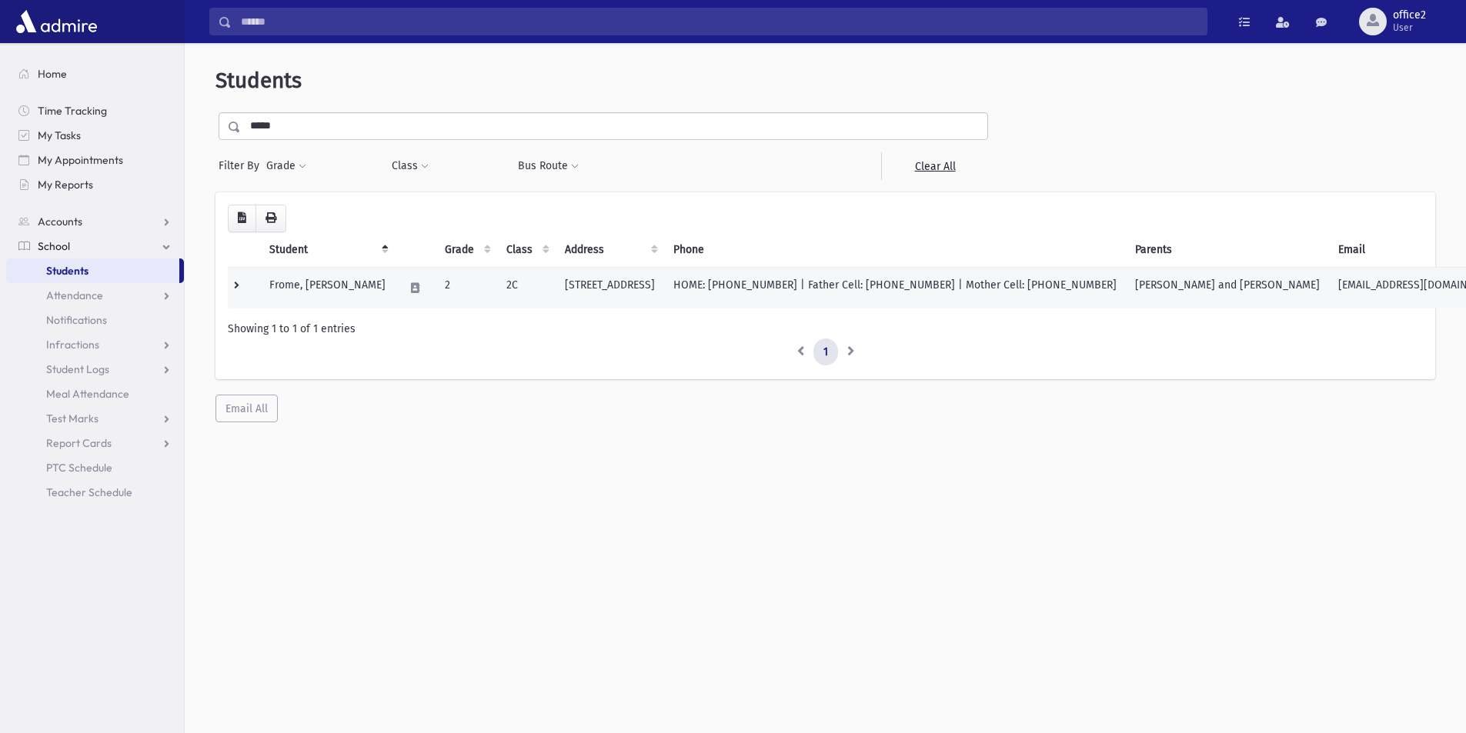
click at [556, 289] on td "186 Vine Street Lakewood, NJ 08701" at bounding box center [610, 288] width 108 height 42
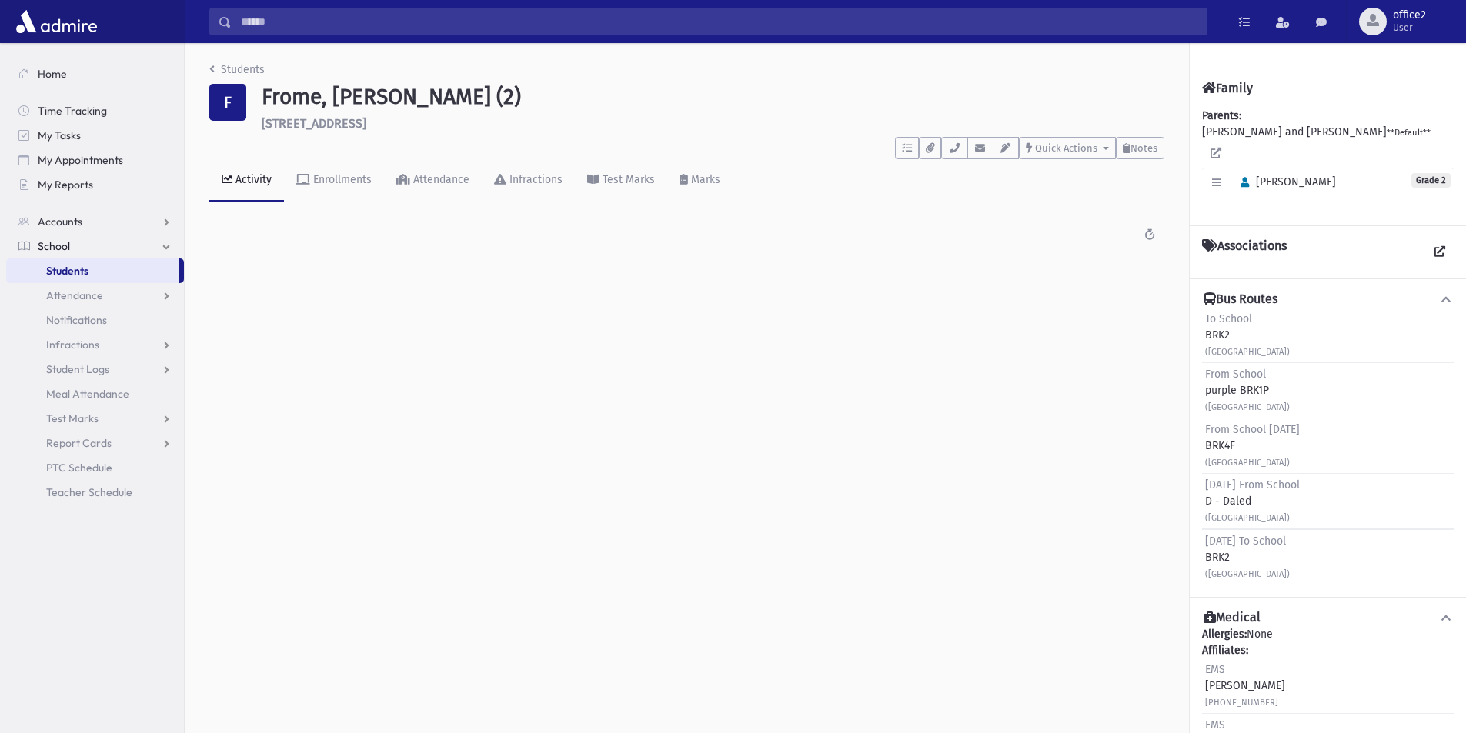
click at [108, 269] on link "Students" at bounding box center [92, 271] width 173 height 25
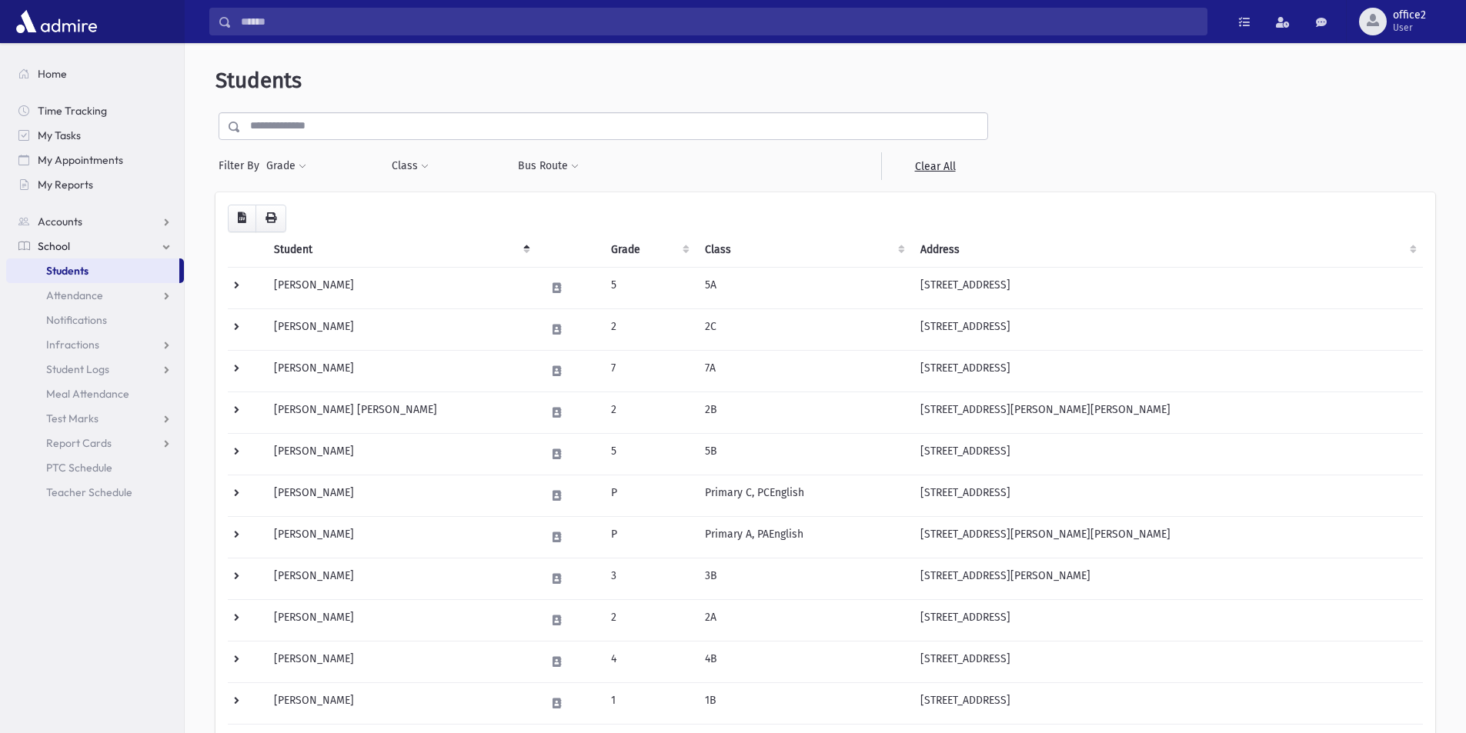
click at [345, 119] on input "text" at bounding box center [614, 126] width 746 height 28
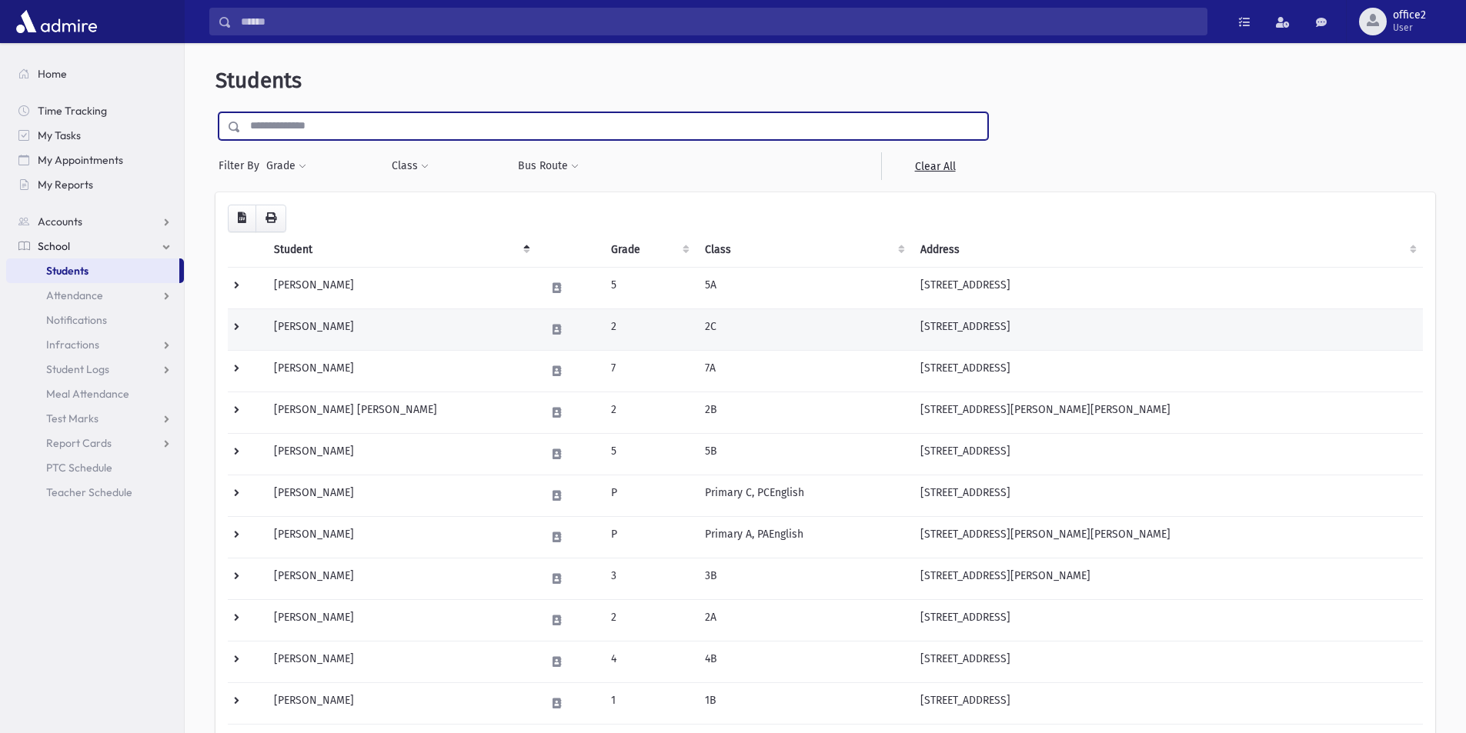
click at [236, 331] on td at bounding box center [246, 330] width 37 height 42
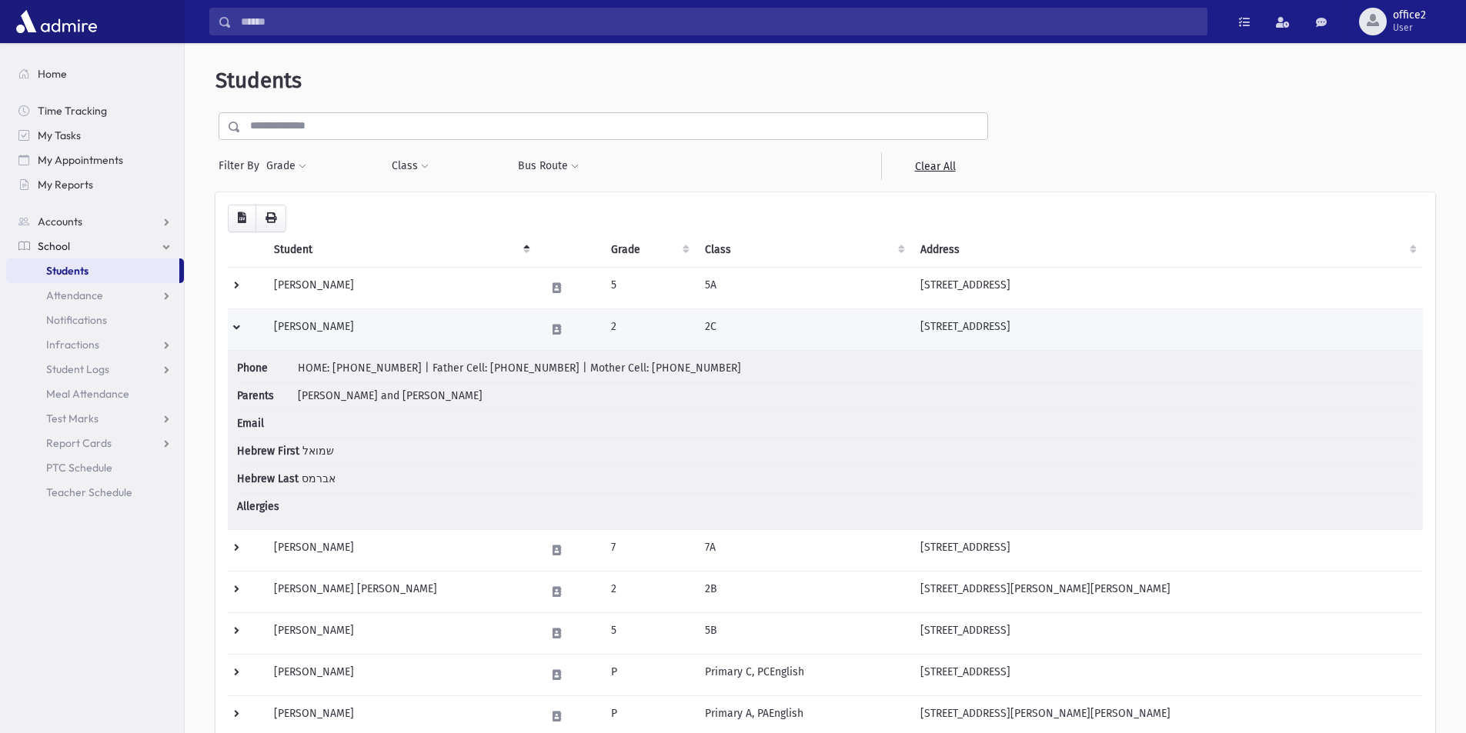
click at [236, 331] on td at bounding box center [246, 330] width 37 height 42
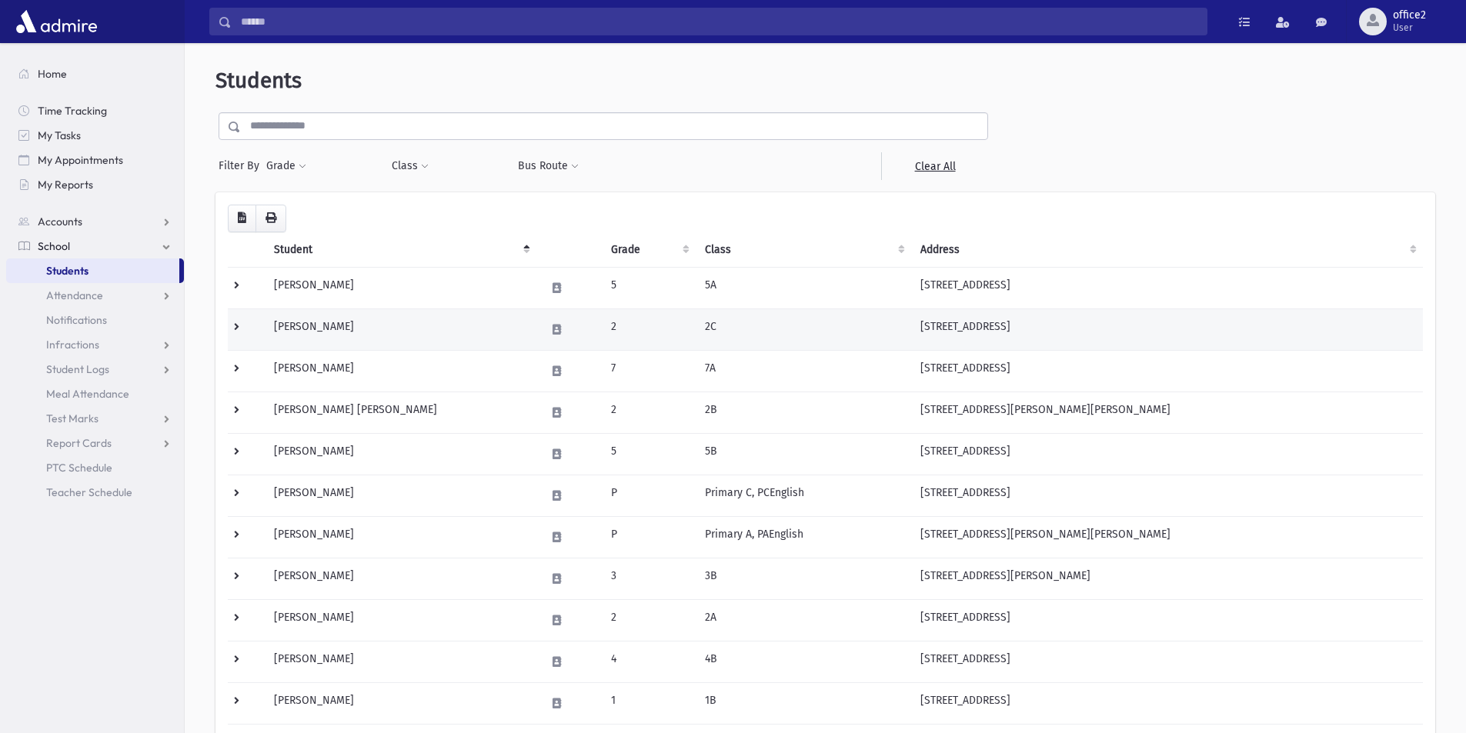
click at [236, 331] on td at bounding box center [246, 330] width 37 height 42
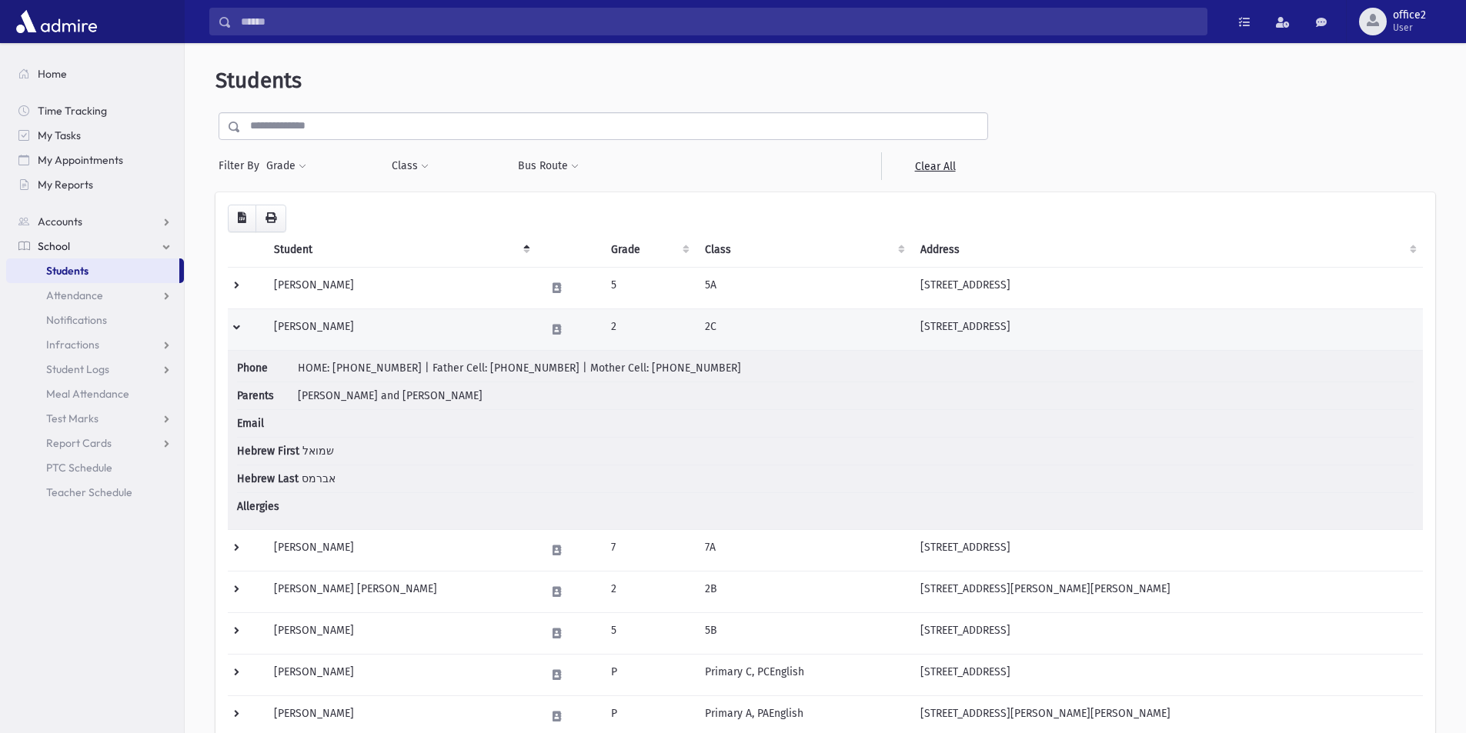
click at [236, 331] on td at bounding box center [246, 330] width 37 height 42
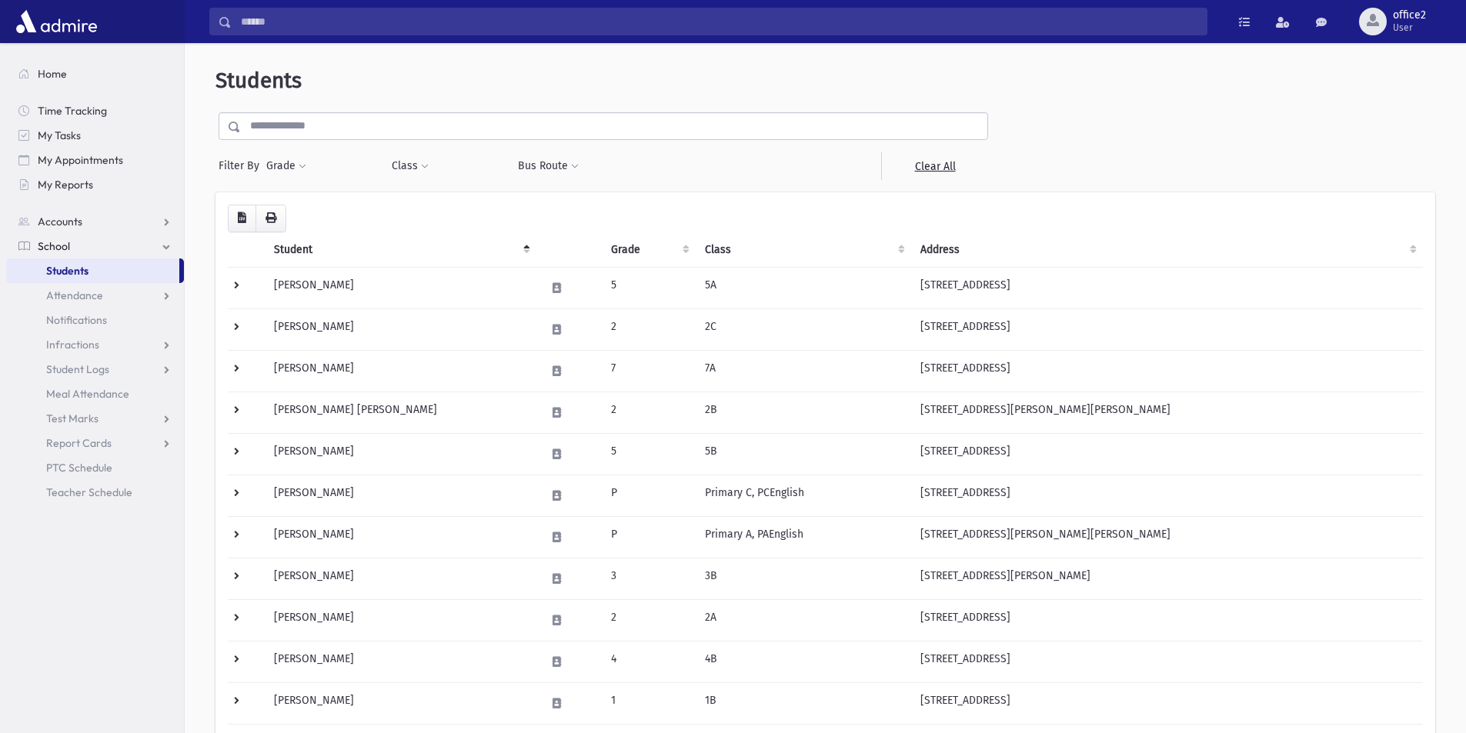
click at [366, 126] on input "text" at bounding box center [614, 126] width 746 height 28
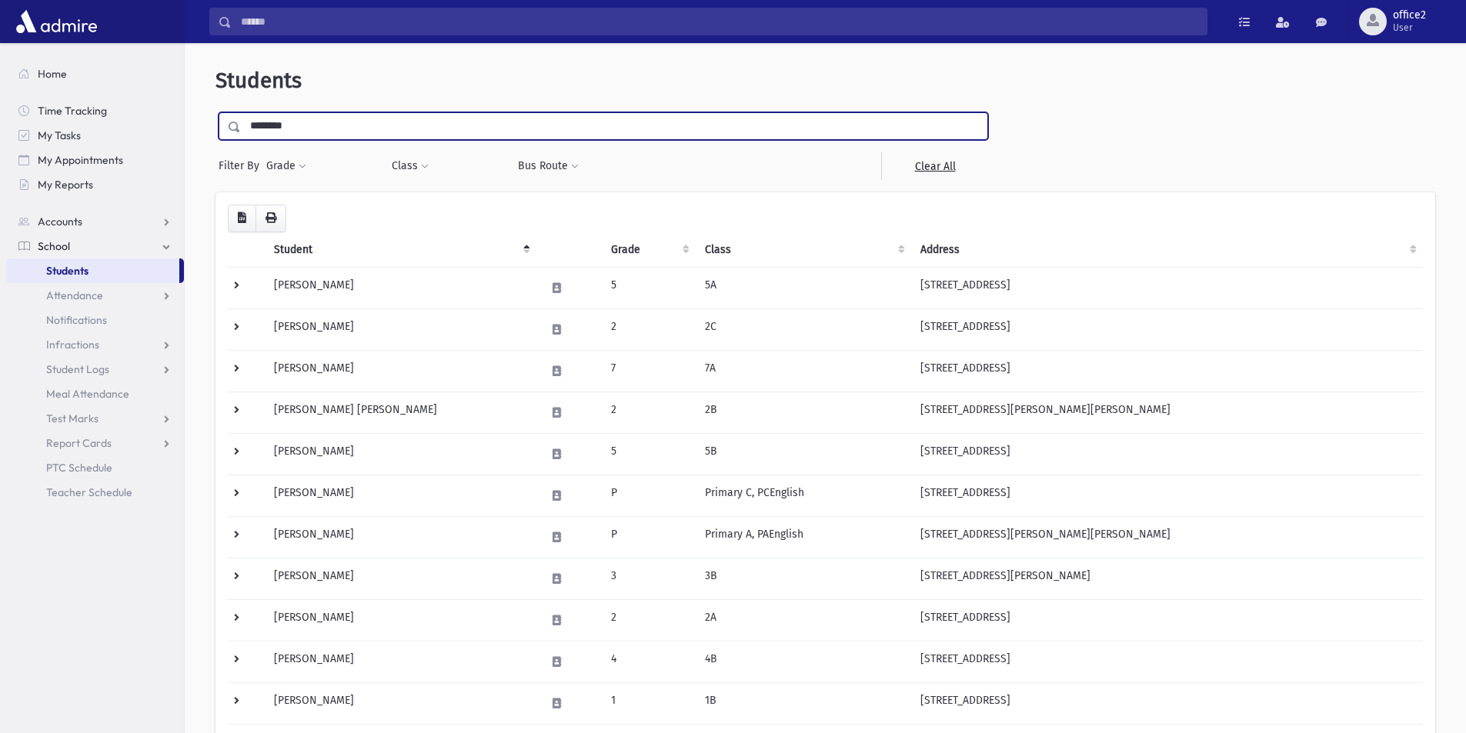
type input "********"
click at [215, 112] on input "submit" at bounding box center [236, 122] width 43 height 21
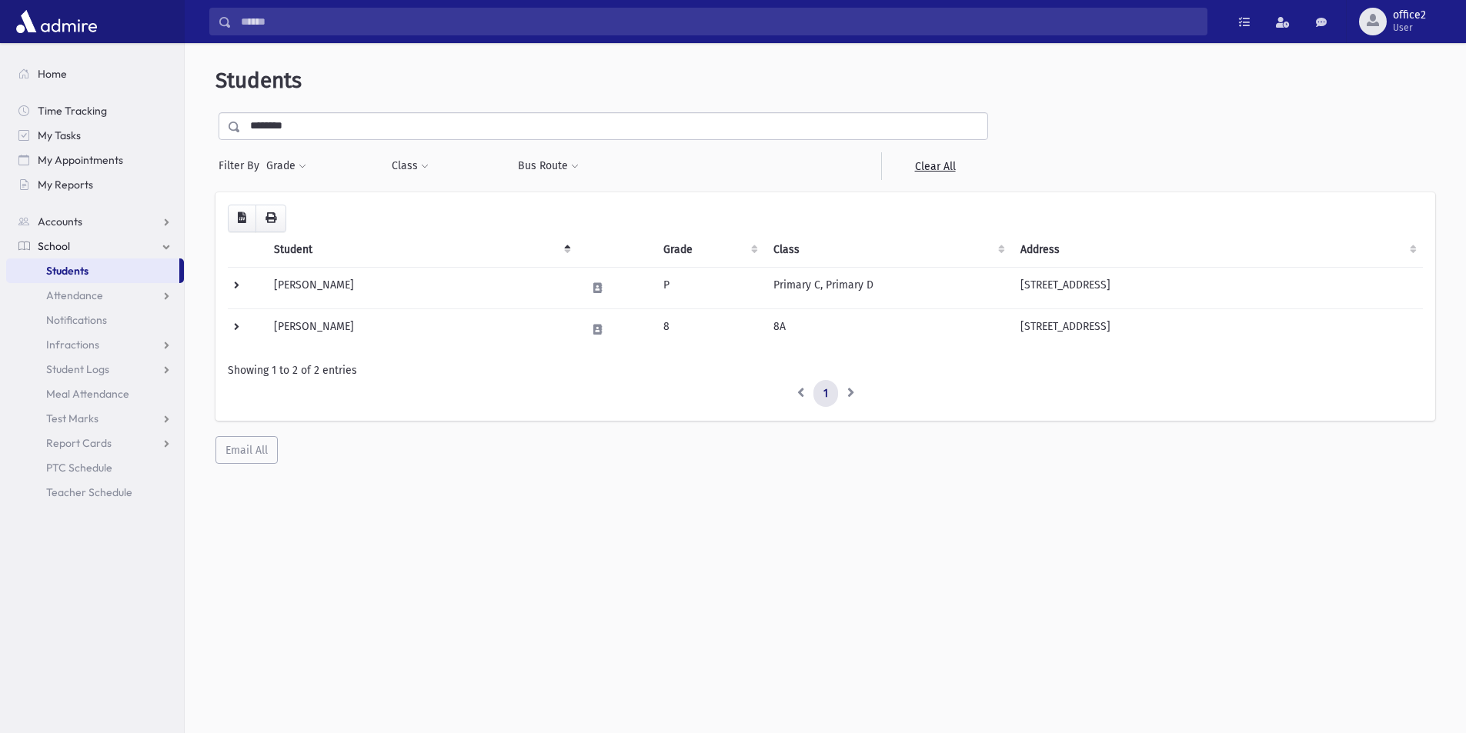
drag, startPoint x: 366, startPoint y: 128, endPoint x: 5, endPoint y: 126, distance: 361.6
click at [0, 128] on div "Search Results All Accounts" at bounding box center [733, 387] width 1466 height 774
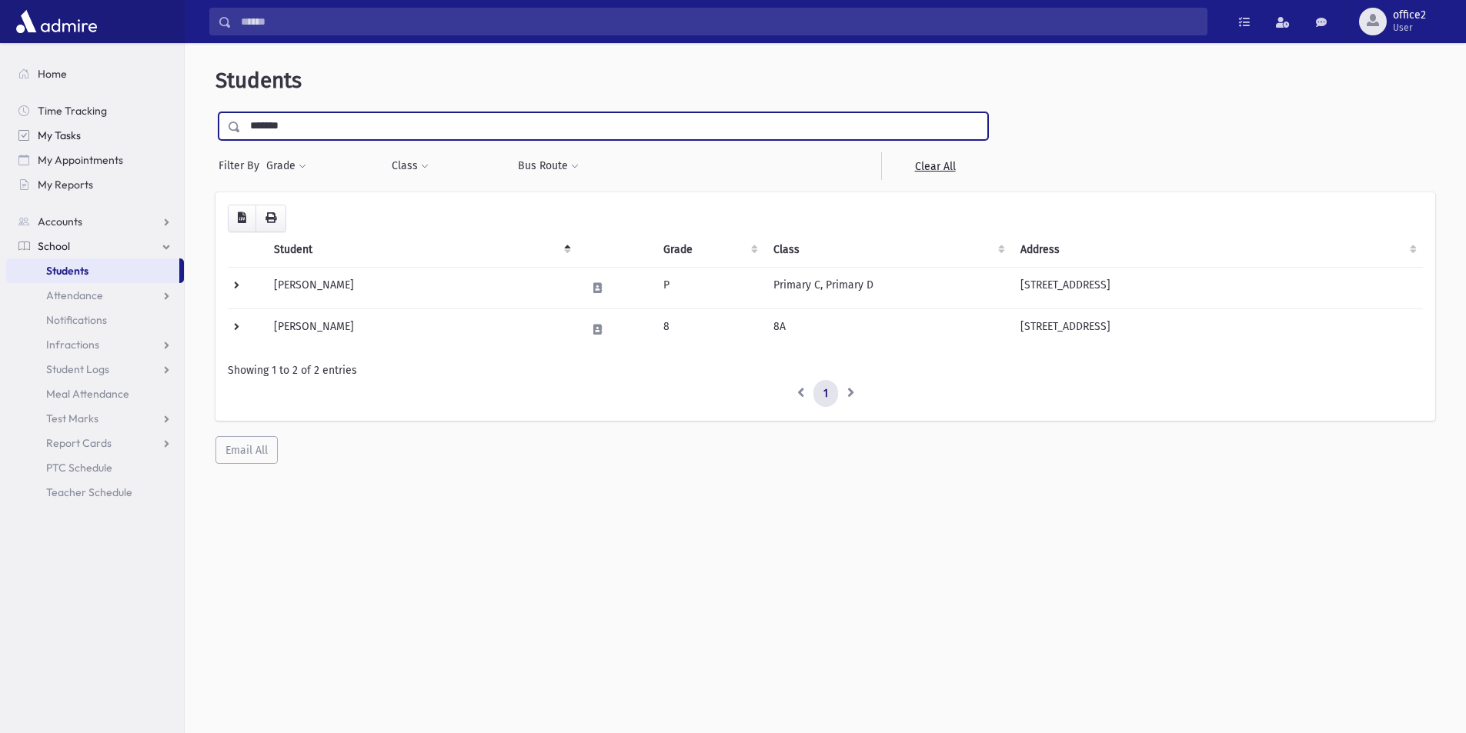
type input "*******"
click at [215, 112] on input "submit" at bounding box center [236, 122] width 43 height 21
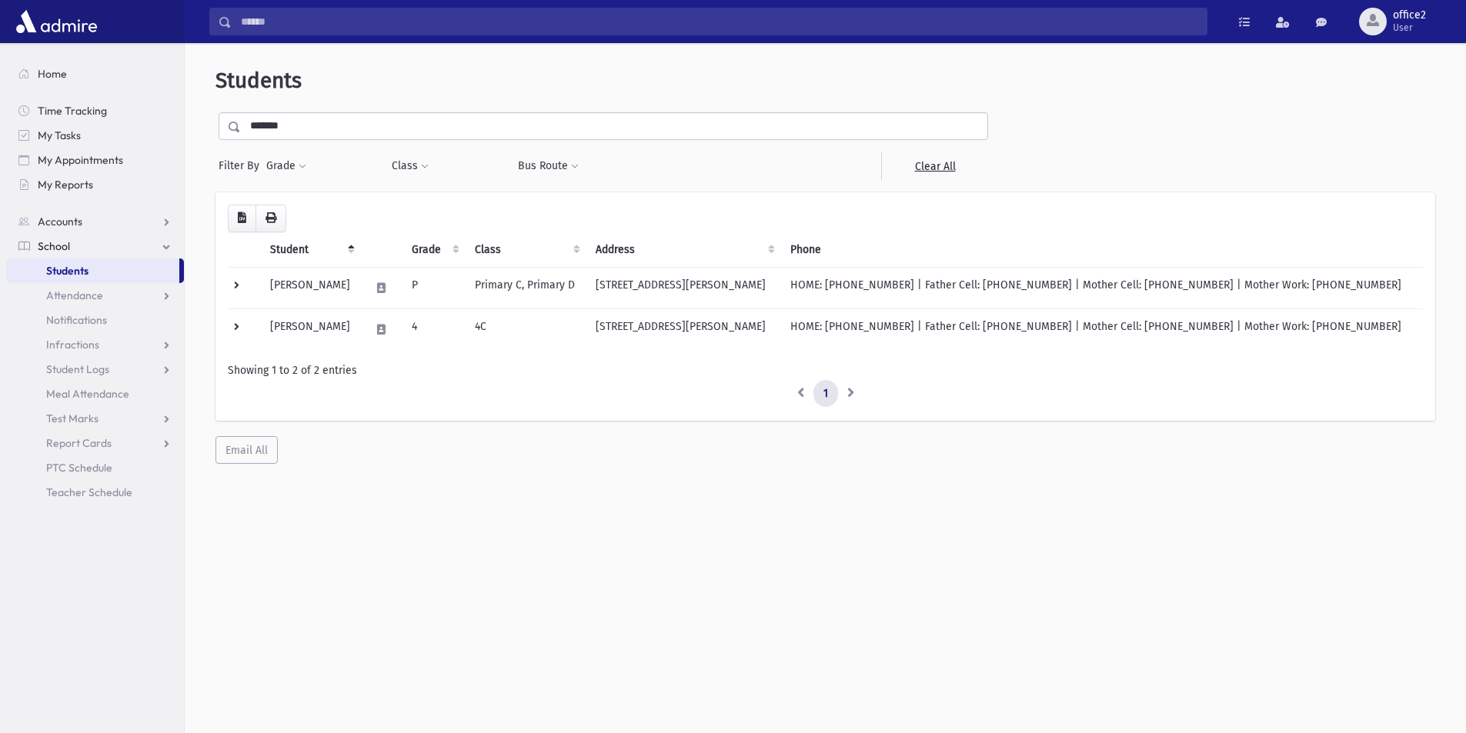
drag, startPoint x: 332, startPoint y: 131, endPoint x: 229, endPoint y: 129, distance: 103.9
click at [229, 129] on div "*******" at bounding box center [603, 126] width 769 height 28
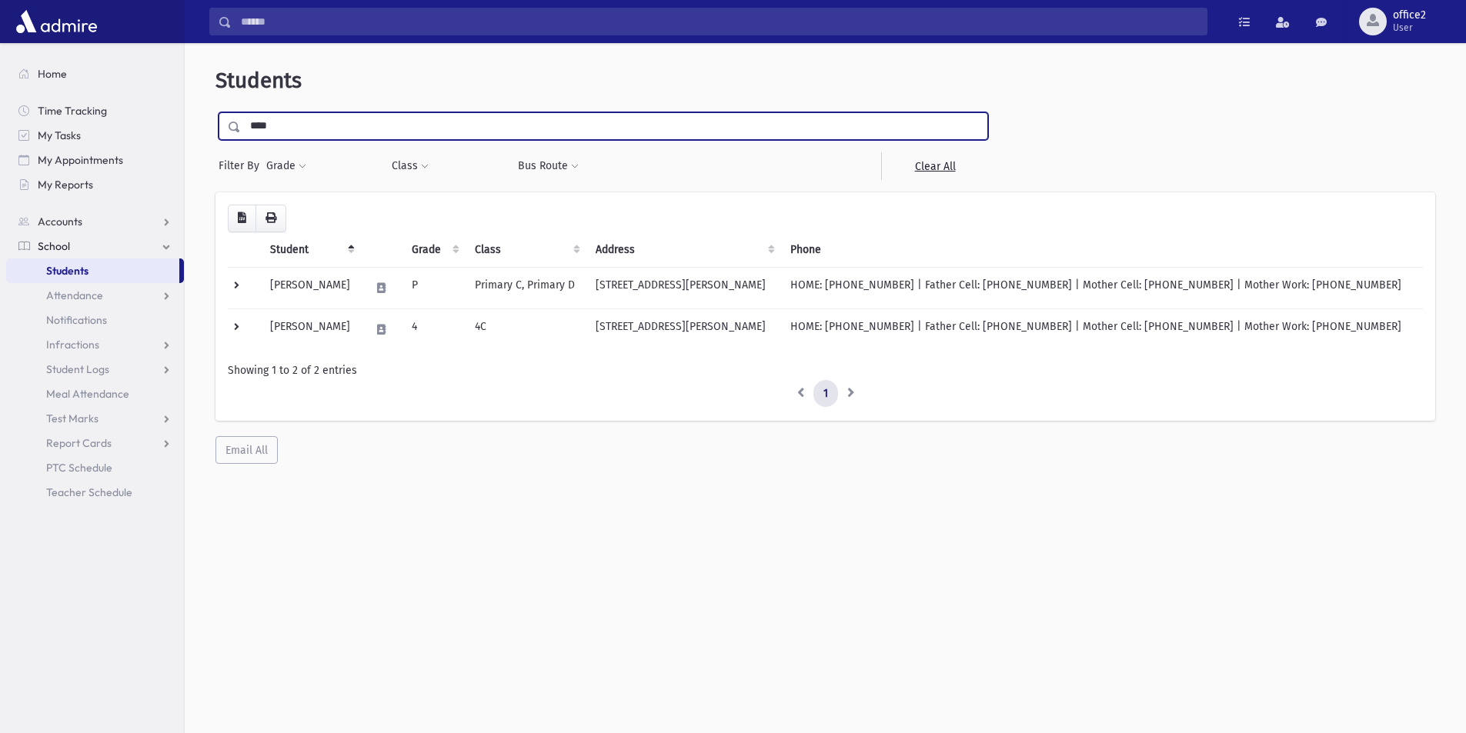
type input "****"
click at [215, 112] on input "submit" at bounding box center [236, 122] width 43 height 21
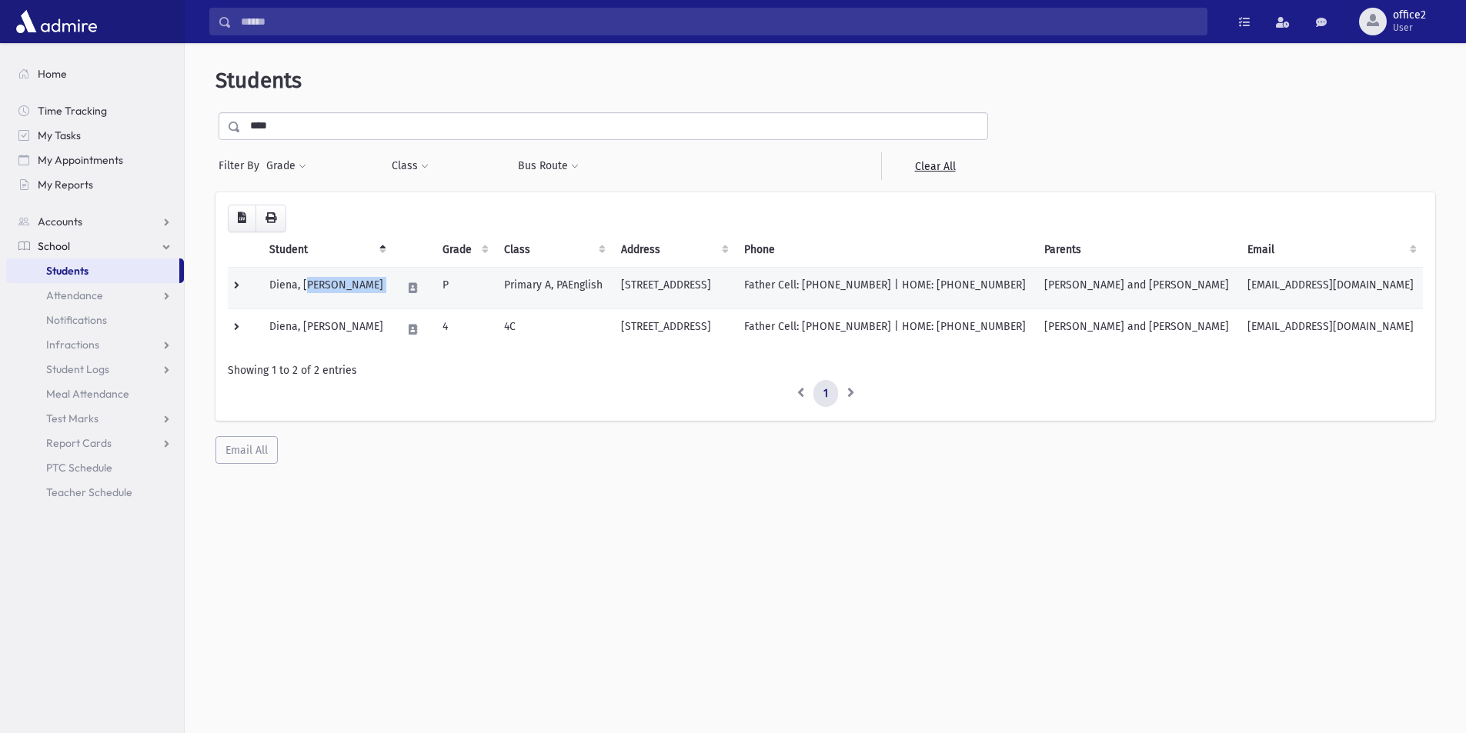
drag, startPoint x: 365, startPoint y: 283, endPoint x: 402, endPoint y: 282, distance: 37.0
click at [402, 282] on tr "Diena, [PERSON_NAME][GEOGRAPHIC_DATA], PAEnglish [STREET_ADDRESS] Father Cell: …" at bounding box center [825, 288] width 1195 height 42
click at [352, 279] on td "Diena, [PERSON_NAME]" at bounding box center [326, 288] width 132 height 42
click at [350, 282] on td "Diena, [PERSON_NAME]" at bounding box center [326, 288] width 132 height 42
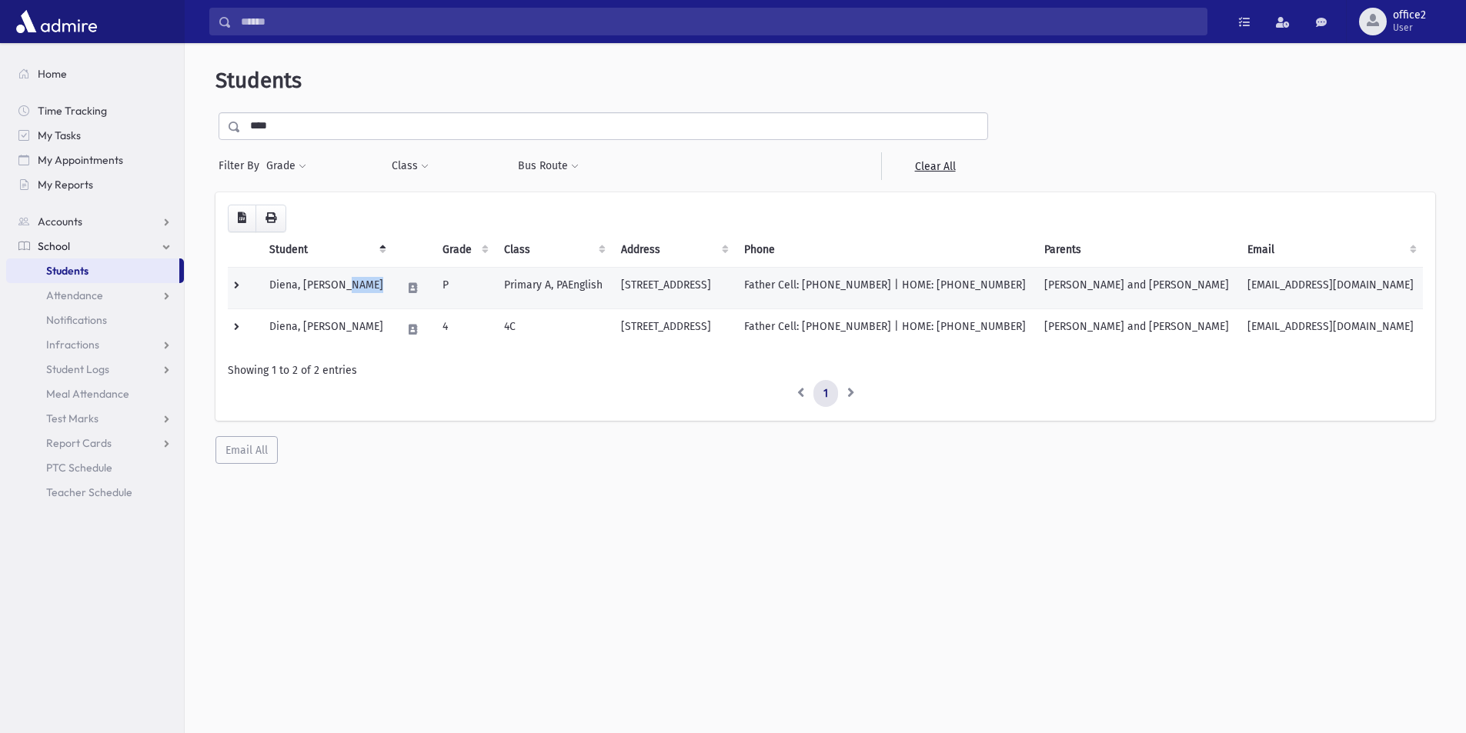
click at [350, 282] on td "Diena, [PERSON_NAME]" at bounding box center [326, 288] width 132 height 42
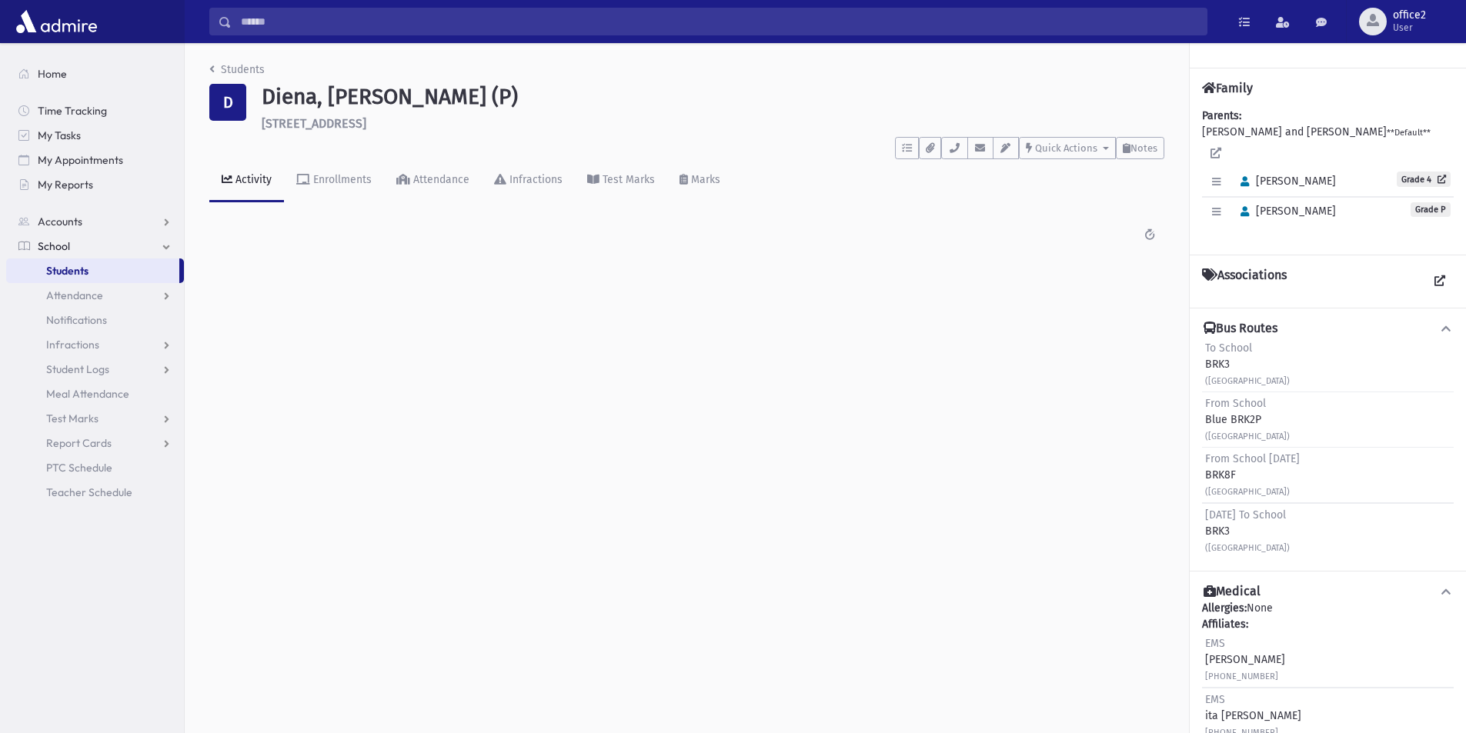
click at [102, 270] on link "Students" at bounding box center [92, 271] width 173 height 25
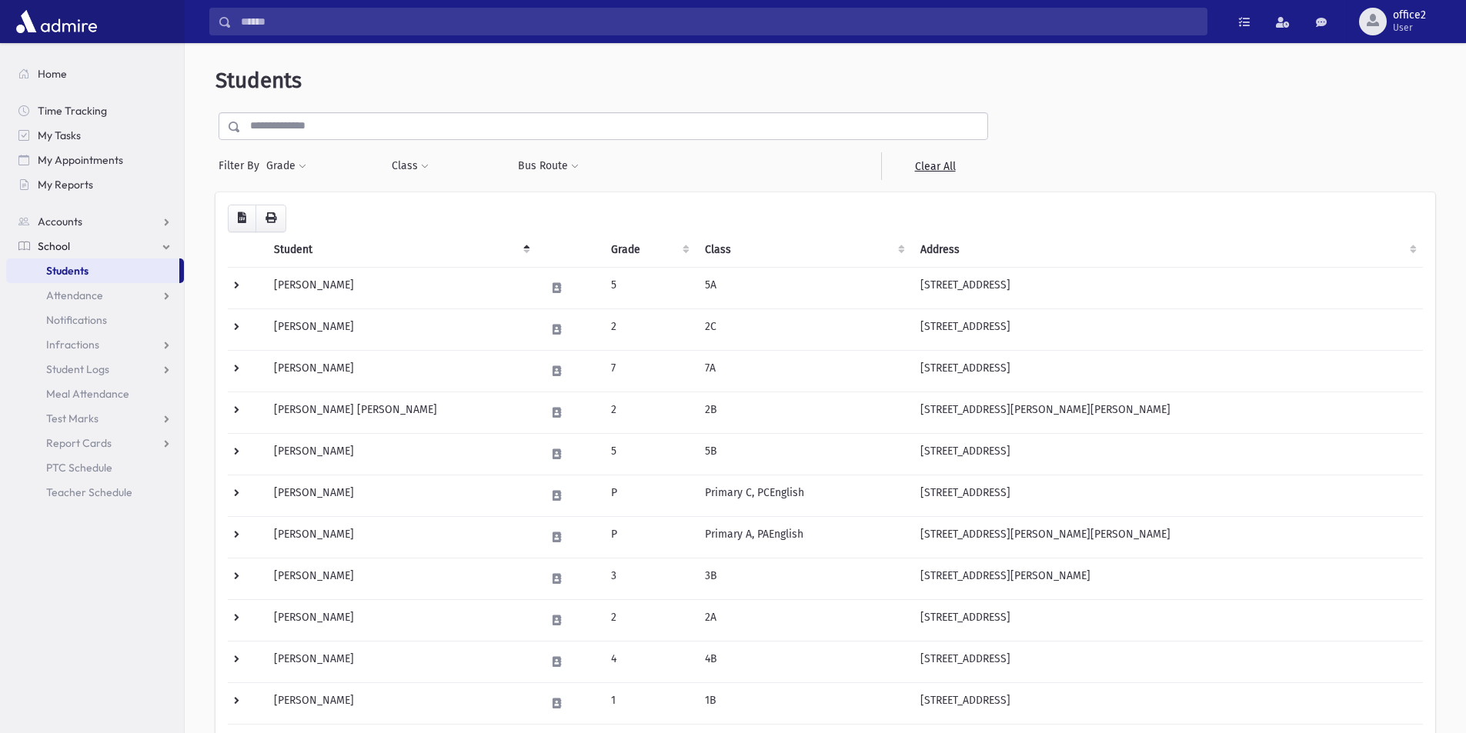
click at [346, 108] on div "Students Filter By Grade * * * * * * * * * Filter Class ********* ********* ***…" at bounding box center [825, 743] width 1269 height 1389
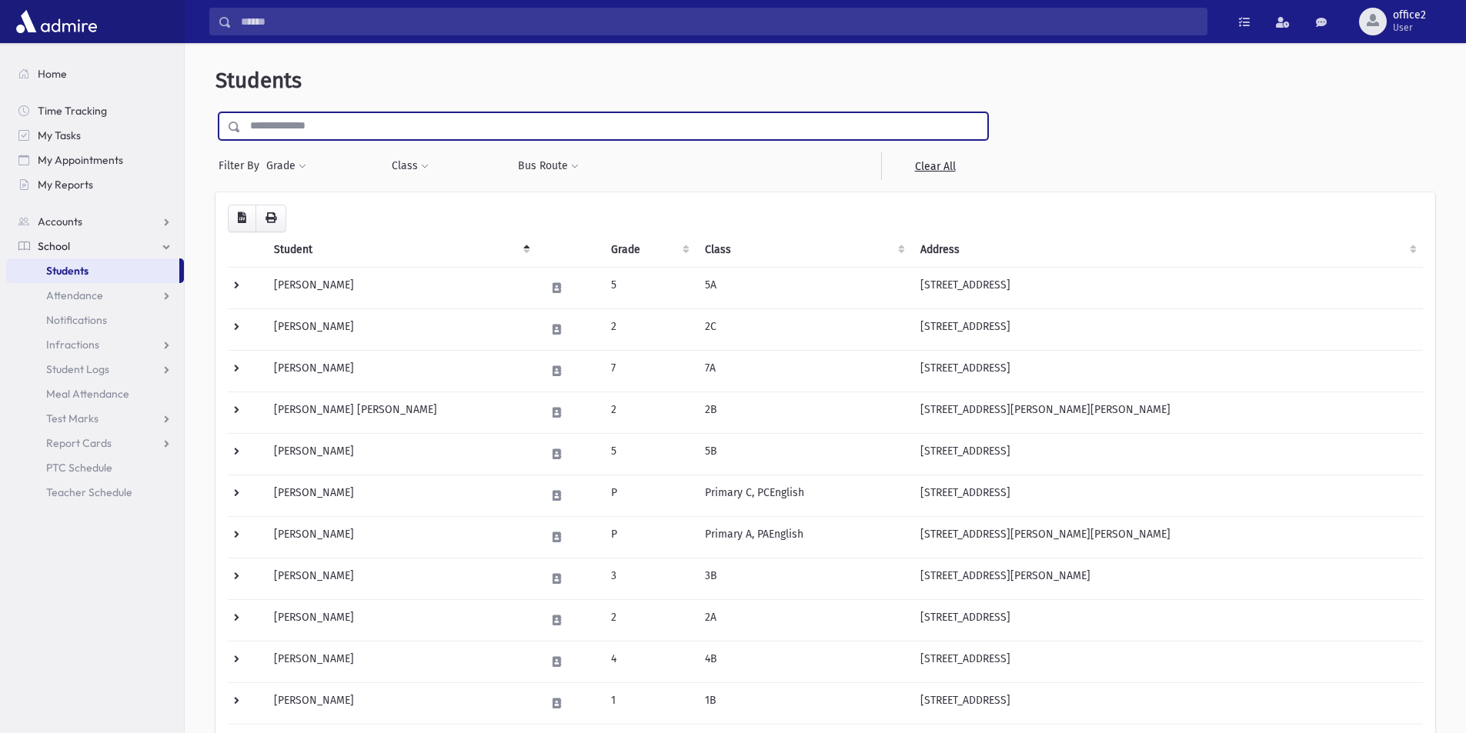
click at [344, 131] on input "text" at bounding box center [614, 126] width 746 height 28
type input "*****"
click at [215, 112] on input "submit" at bounding box center [236, 122] width 43 height 21
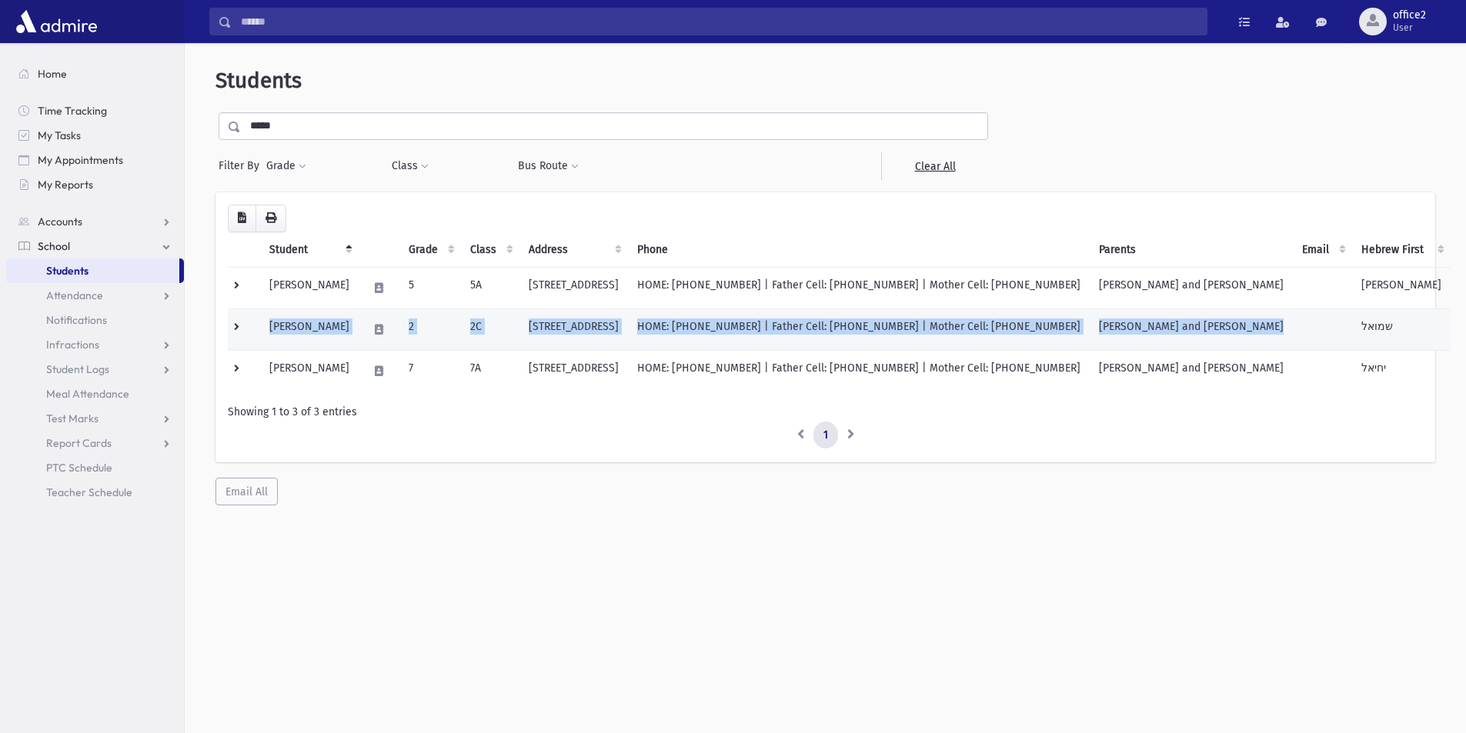
drag, startPoint x: 271, startPoint y: 329, endPoint x: 1296, endPoint y: 319, distance: 1024.9
click at [1296, 319] on tr "[PERSON_NAME] 2 [GEOGRAPHIC_DATA][STREET_ADDRESS] HOME: [PHONE_NUMBER] | Father…" at bounding box center [839, 330] width 1223 height 42
drag, startPoint x: 996, startPoint y: 326, endPoint x: 636, endPoint y: 329, distance: 360.1
click at [628, 329] on td "[STREET_ADDRESS]" at bounding box center [573, 330] width 108 height 42
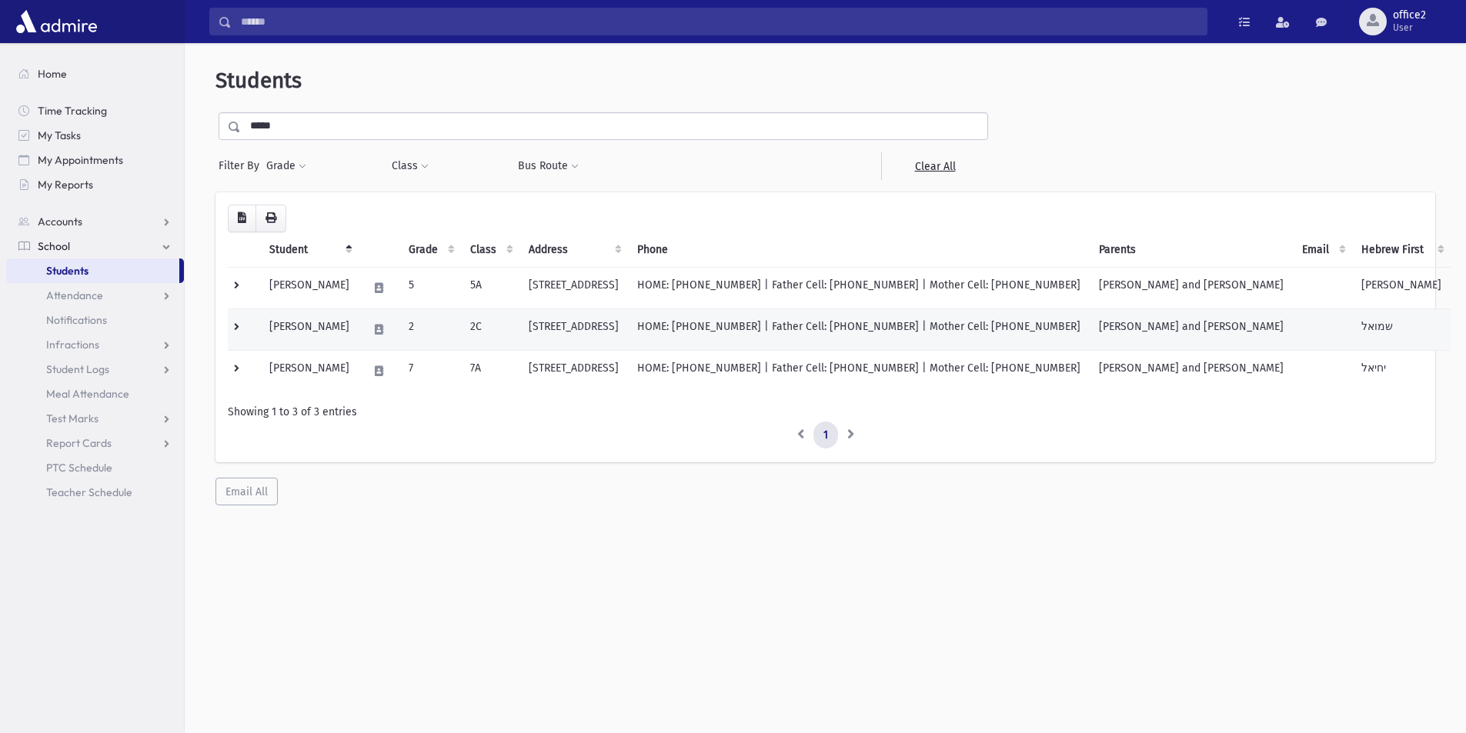
click at [628, 329] on td "[STREET_ADDRESS]" at bounding box center [573, 330] width 108 height 42
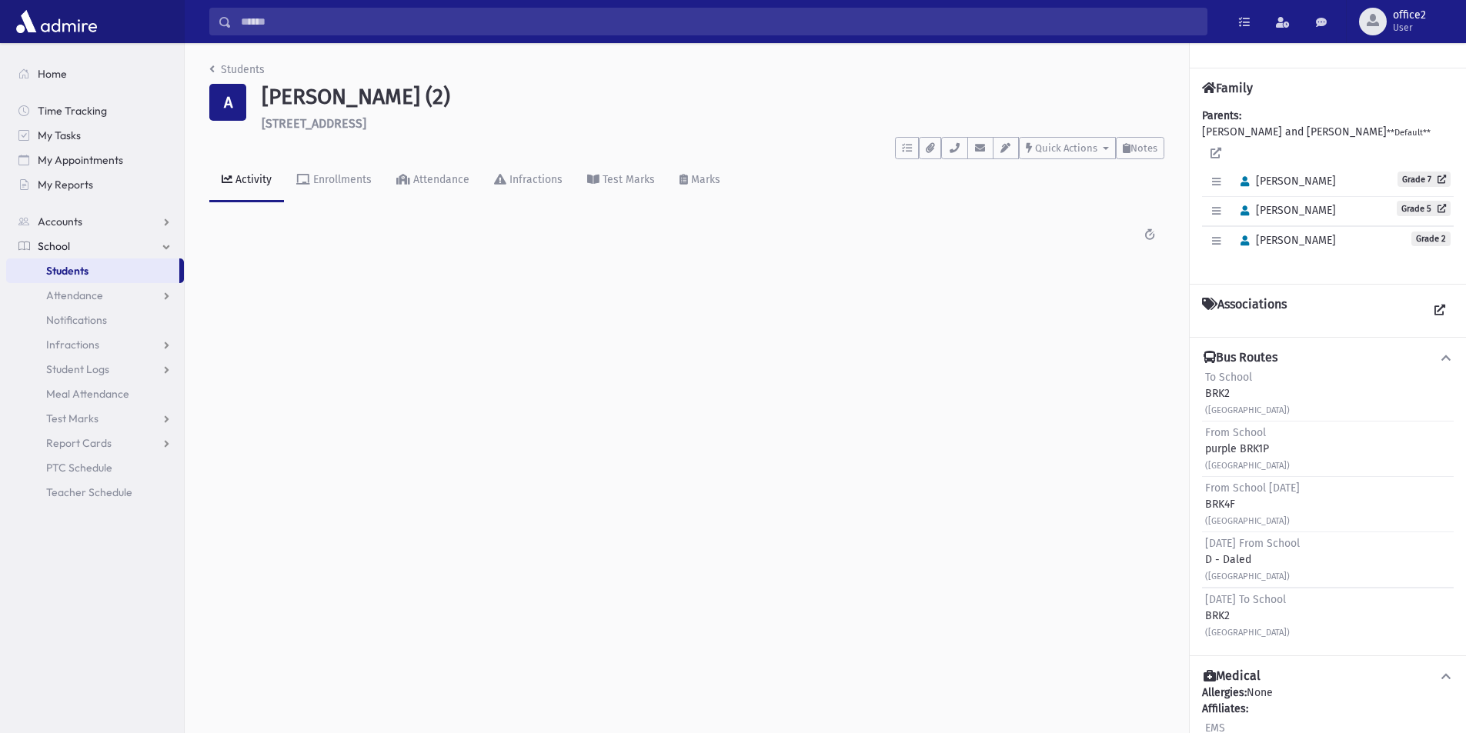
click at [129, 275] on link "Students" at bounding box center [92, 271] width 173 height 25
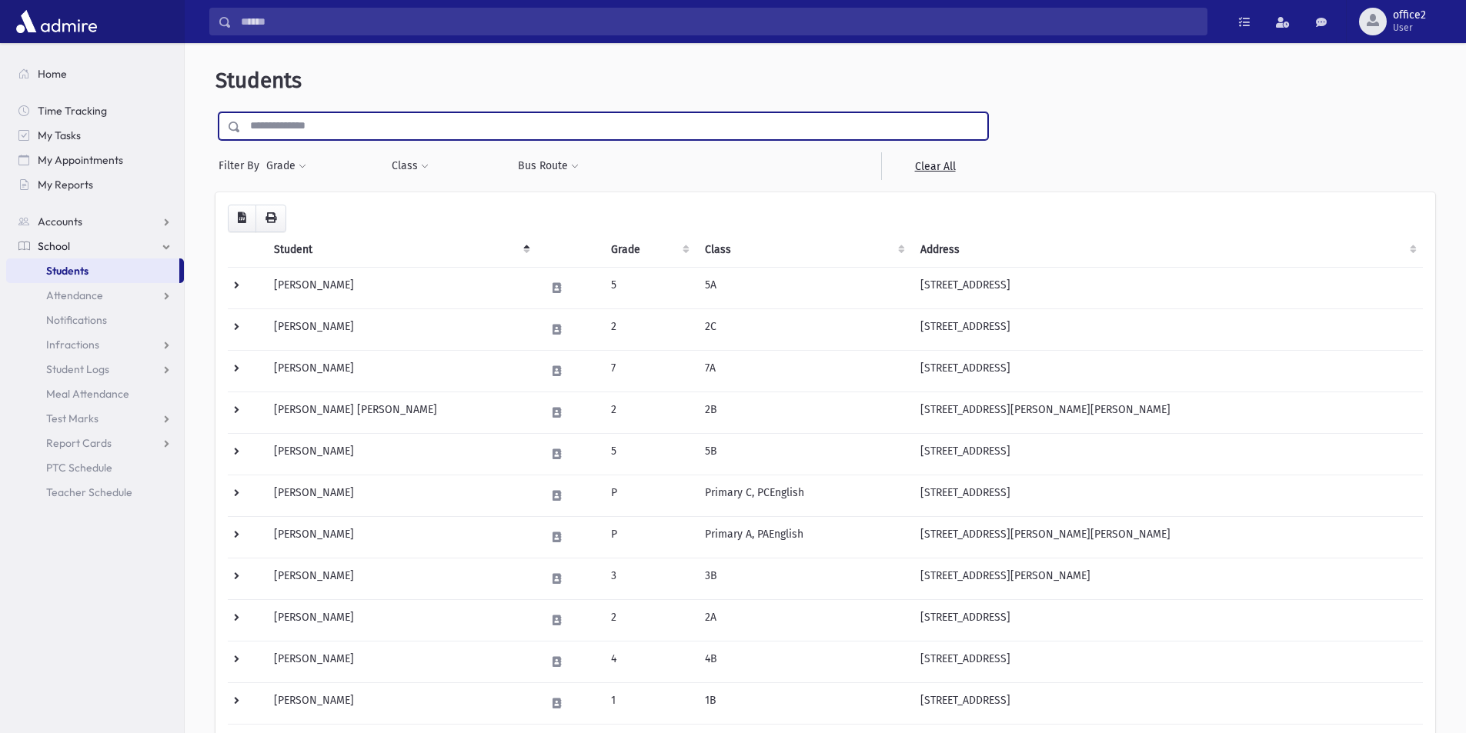
click at [346, 122] on input "text" at bounding box center [614, 126] width 746 height 28
type input "*****"
click at [215, 112] on input "submit" at bounding box center [236, 122] width 43 height 21
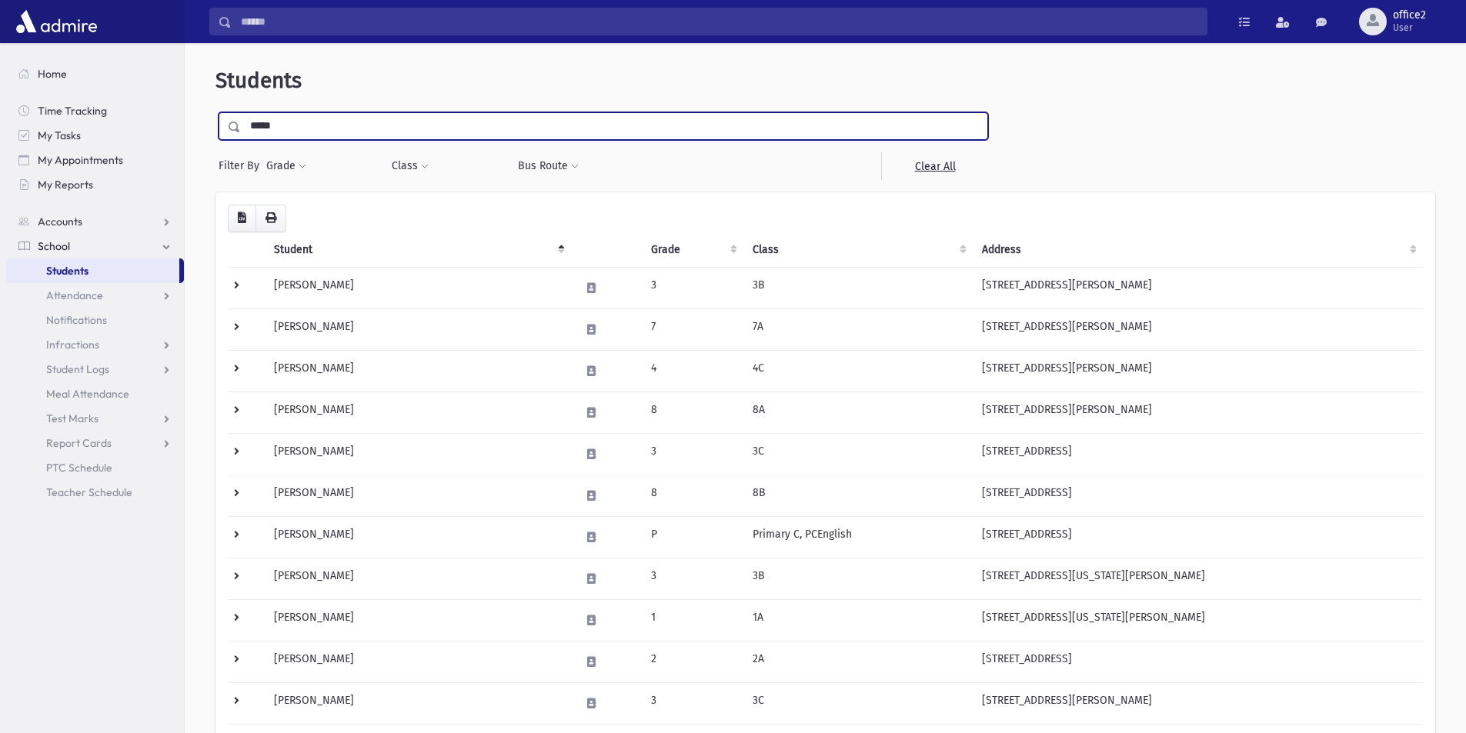
click at [446, 122] on input "*****" at bounding box center [614, 126] width 746 height 28
type input "*******"
click at [215, 112] on input "submit" at bounding box center [236, 122] width 43 height 21
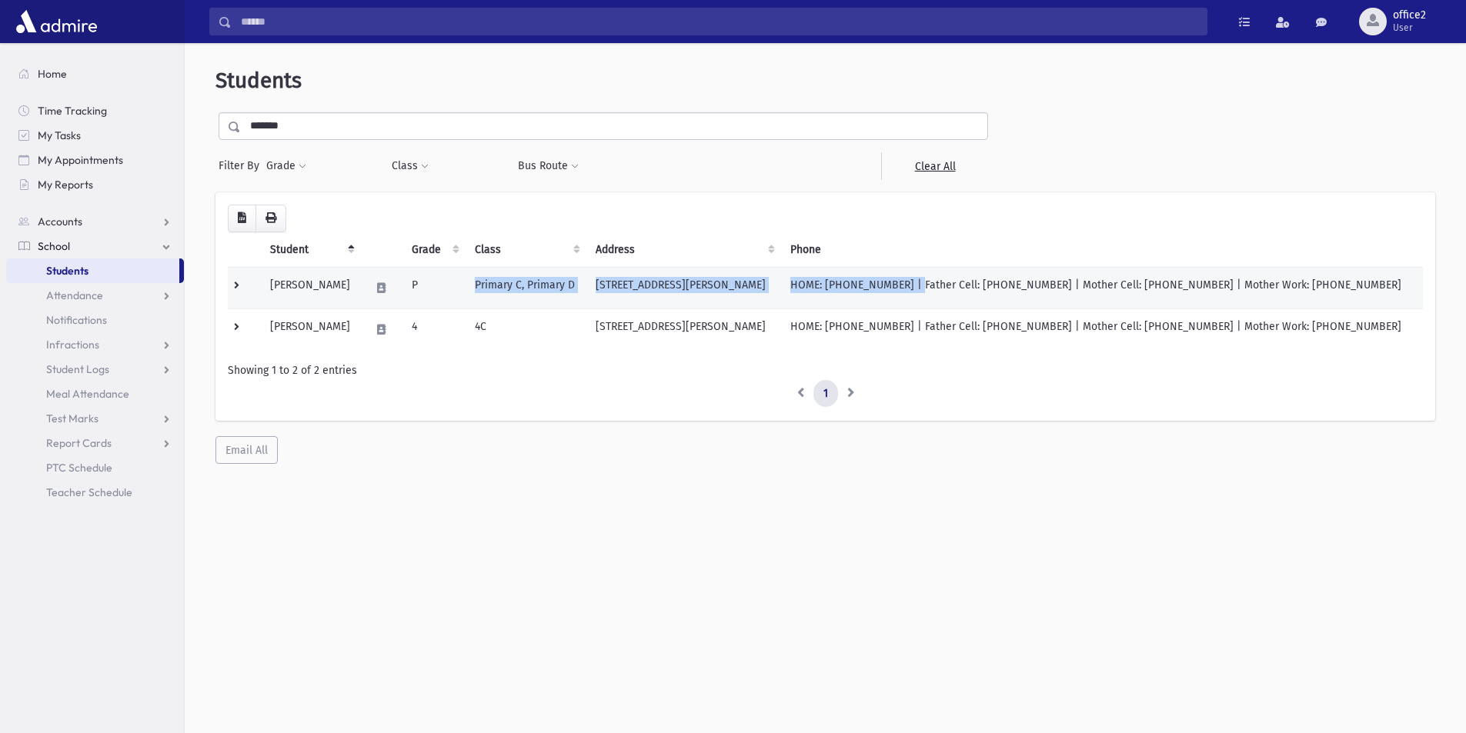
drag, startPoint x: 482, startPoint y: 279, endPoint x: 946, endPoint y: 282, distance: 464.0
click at [946, 282] on tr "Steinharter, Shua P Primary C, Primary D 21 Newberry Court Lakewood, NJ 08701 H…" at bounding box center [825, 288] width 1195 height 42
drag, startPoint x: 257, startPoint y: 285, endPoint x: 1387, endPoint y: 275, distance: 1129.6
click at [1387, 275] on tr "Steinharter, Shua P Primary C, Primary D 21 Newberry Court Lakewood, NJ 08701 H…" at bounding box center [825, 288] width 1195 height 42
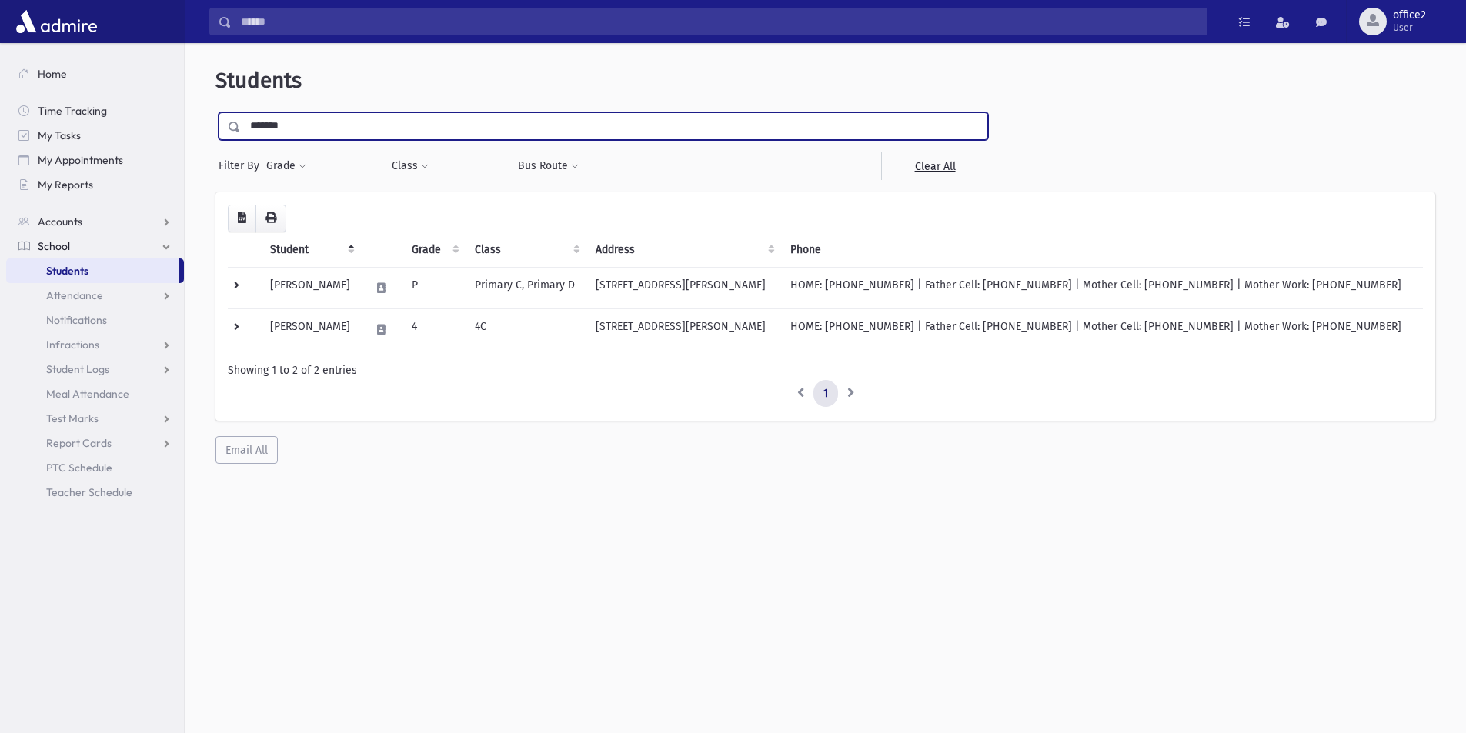
click at [343, 126] on input "*******" at bounding box center [614, 126] width 746 height 28
click at [342, 129] on input "text" at bounding box center [614, 126] width 746 height 28
drag, startPoint x: 342, startPoint y: 129, endPoint x: 304, endPoint y: 118, distance: 40.0
click at [304, 118] on input "text" at bounding box center [614, 126] width 746 height 28
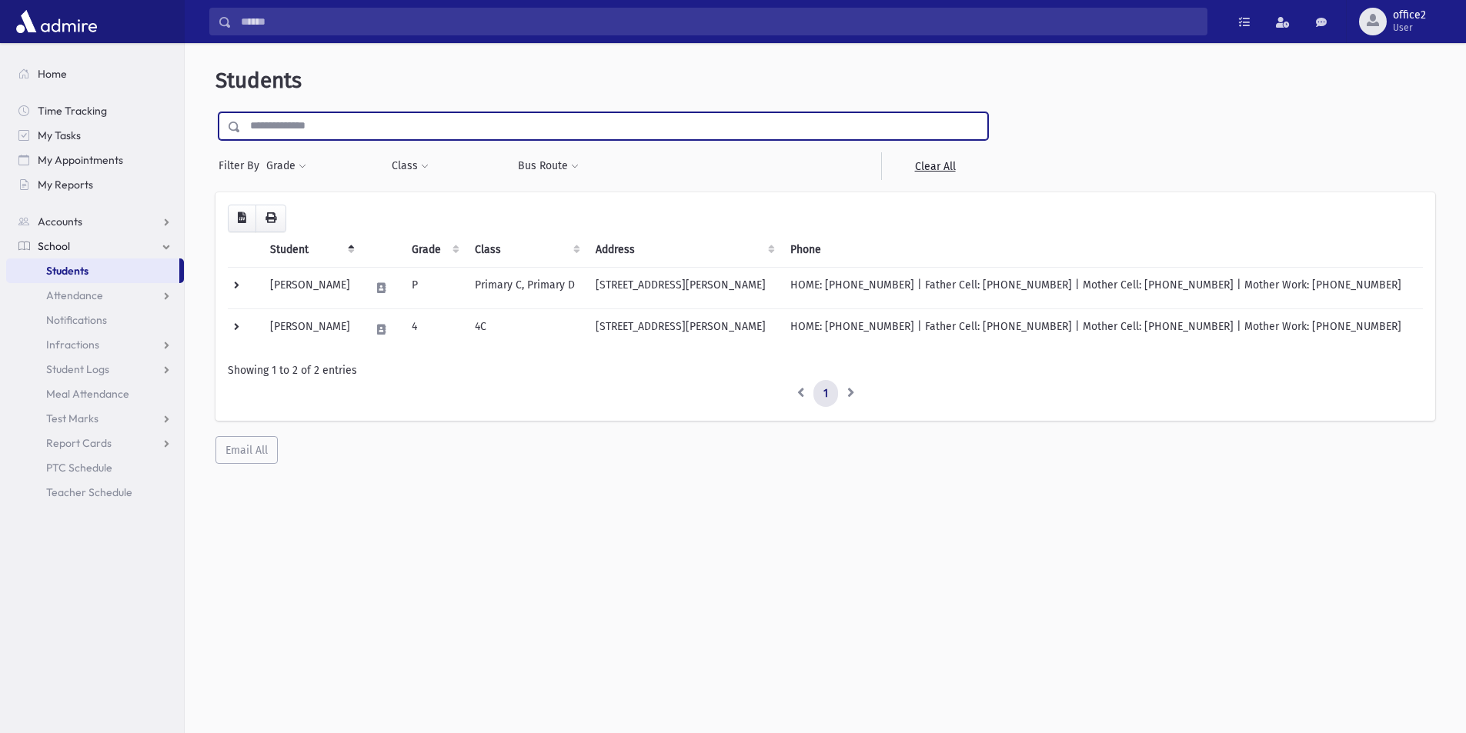
drag, startPoint x: 304, startPoint y: 118, endPoint x: 278, endPoint y: 127, distance: 27.5
click at [278, 127] on input "text" at bounding box center [614, 126] width 746 height 28
click at [292, 132] on input "text" at bounding box center [614, 126] width 746 height 28
type input "*****"
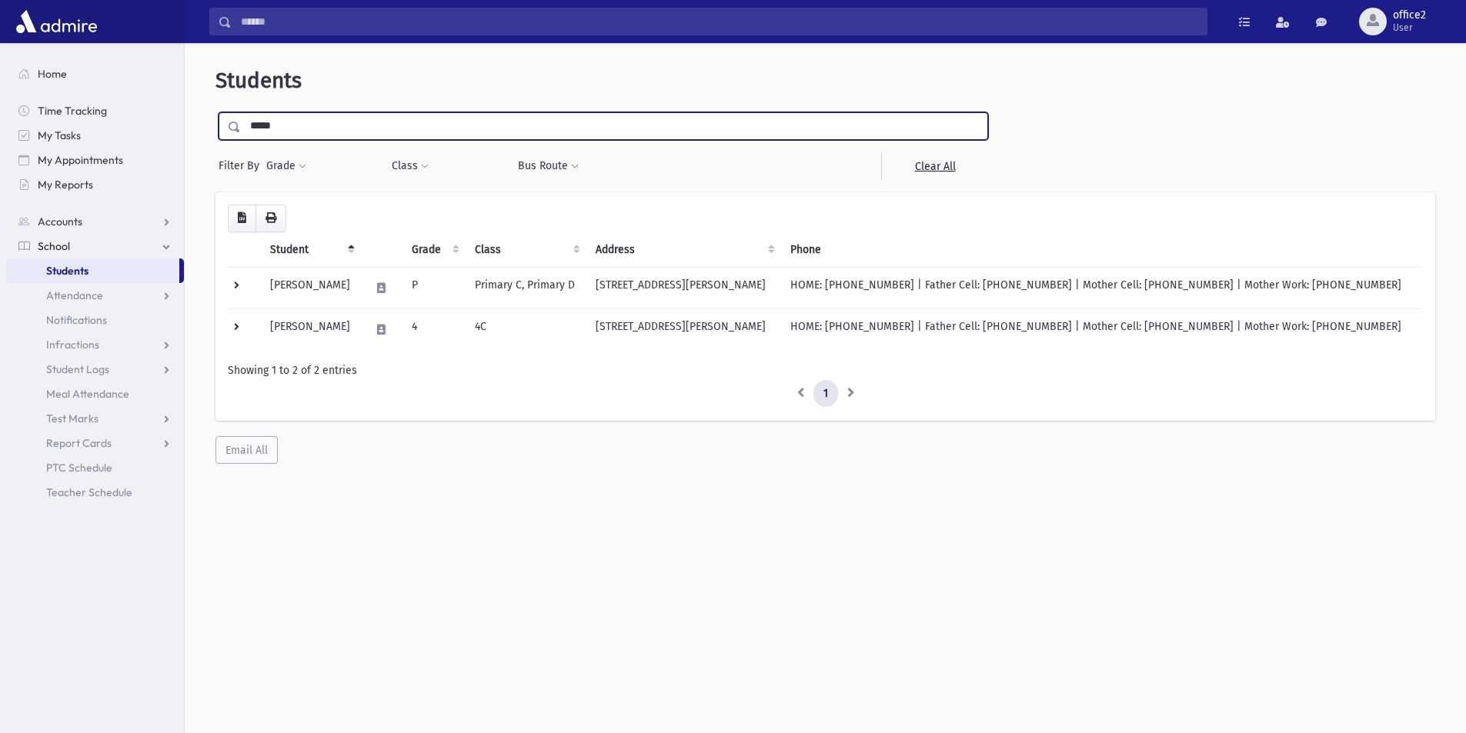
click at [215, 112] on input "submit" at bounding box center [236, 122] width 43 height 21
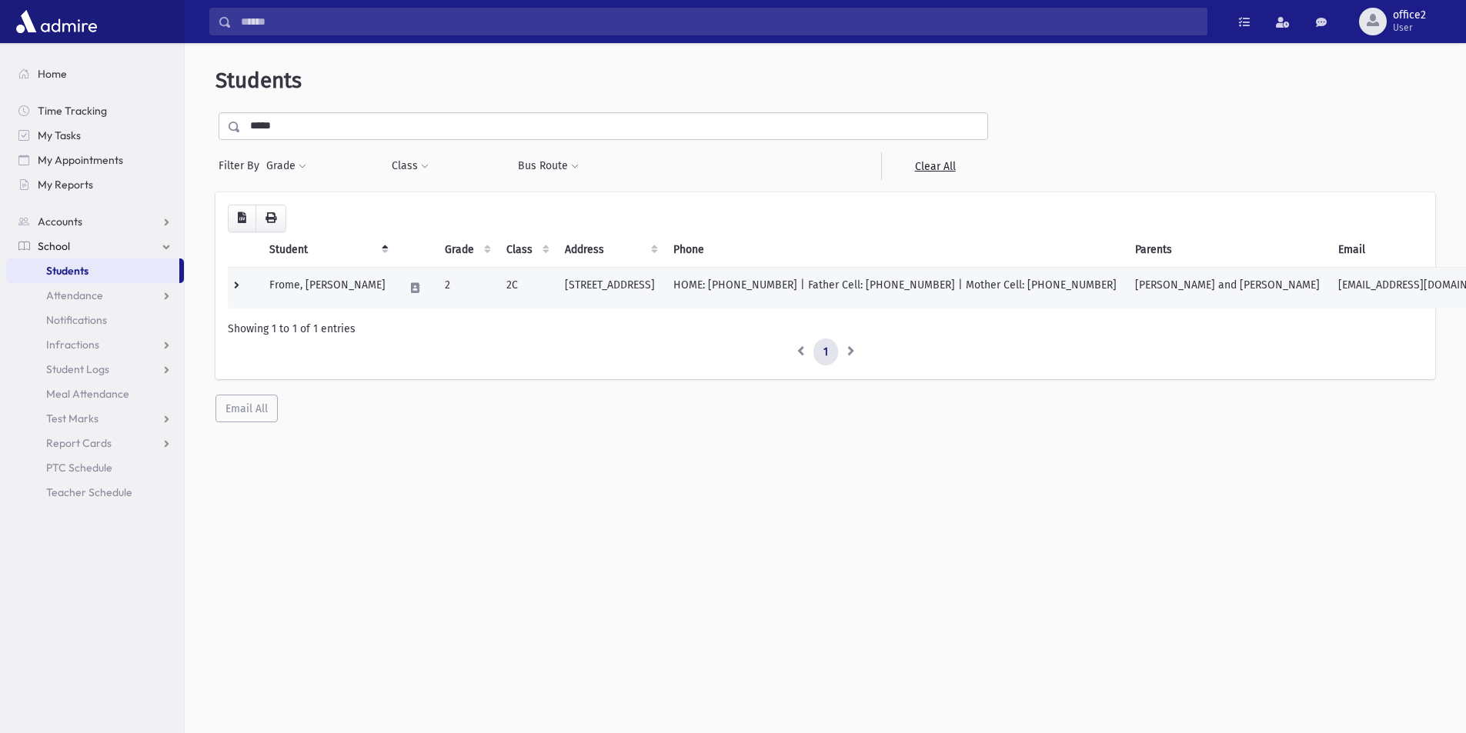
click at [234, 285] on td at bounding box center [244, 288] width 32 height 42
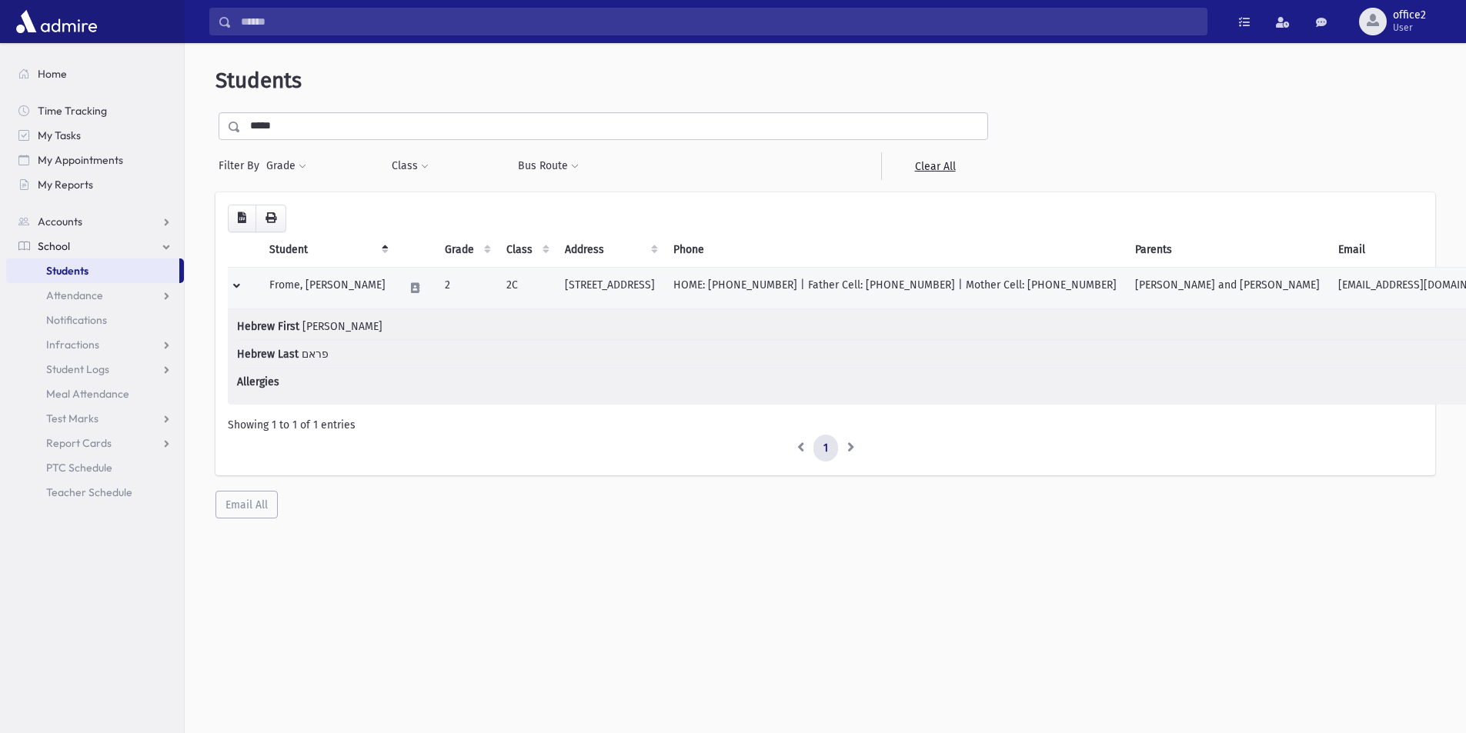
drag, startPoint x: 532, startPoint y: 284, endPoint x: 717, endPoint y: 288, distance: 185.5
click at [717, 288] on tr "Frome, [PERSON_NAME] 2 2C [STREET_ADDRESS] HOME: [PHONE_NUMBER] | Father Cell: …" at bounding box center [871, 288] width 1286 height 42
copy tr "186 Vine Street Lakewood, NJ 08701"
click at [619, 285] on td "186 Vine Street Lakewood, NJ 08701" at bounding box center [610, 288] width 108 height 42
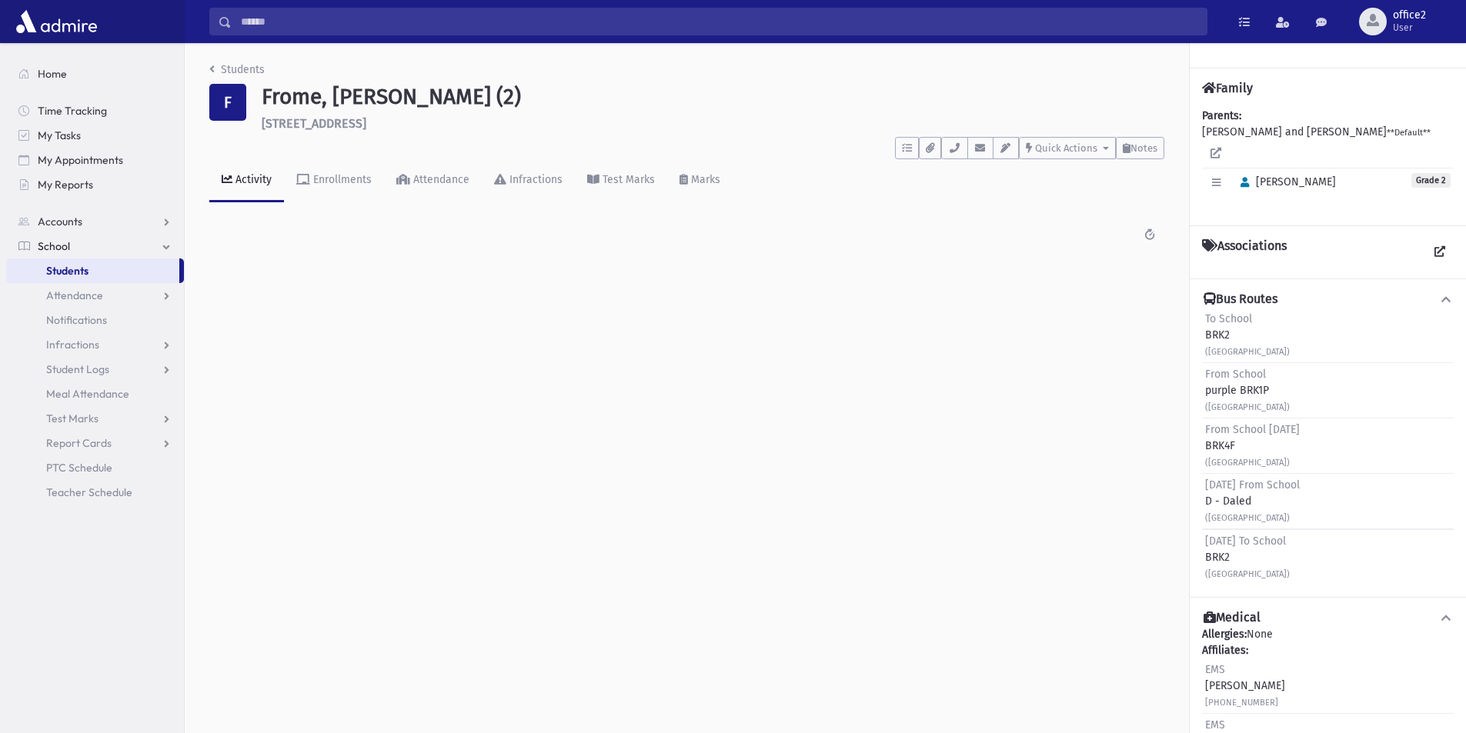
click at [226, 192] on link "Activity" at bounding box center [246, 180] width 75 height 43
click at [125, 280] on link "Students" at bounding box center [92, 271] width 173 height 25
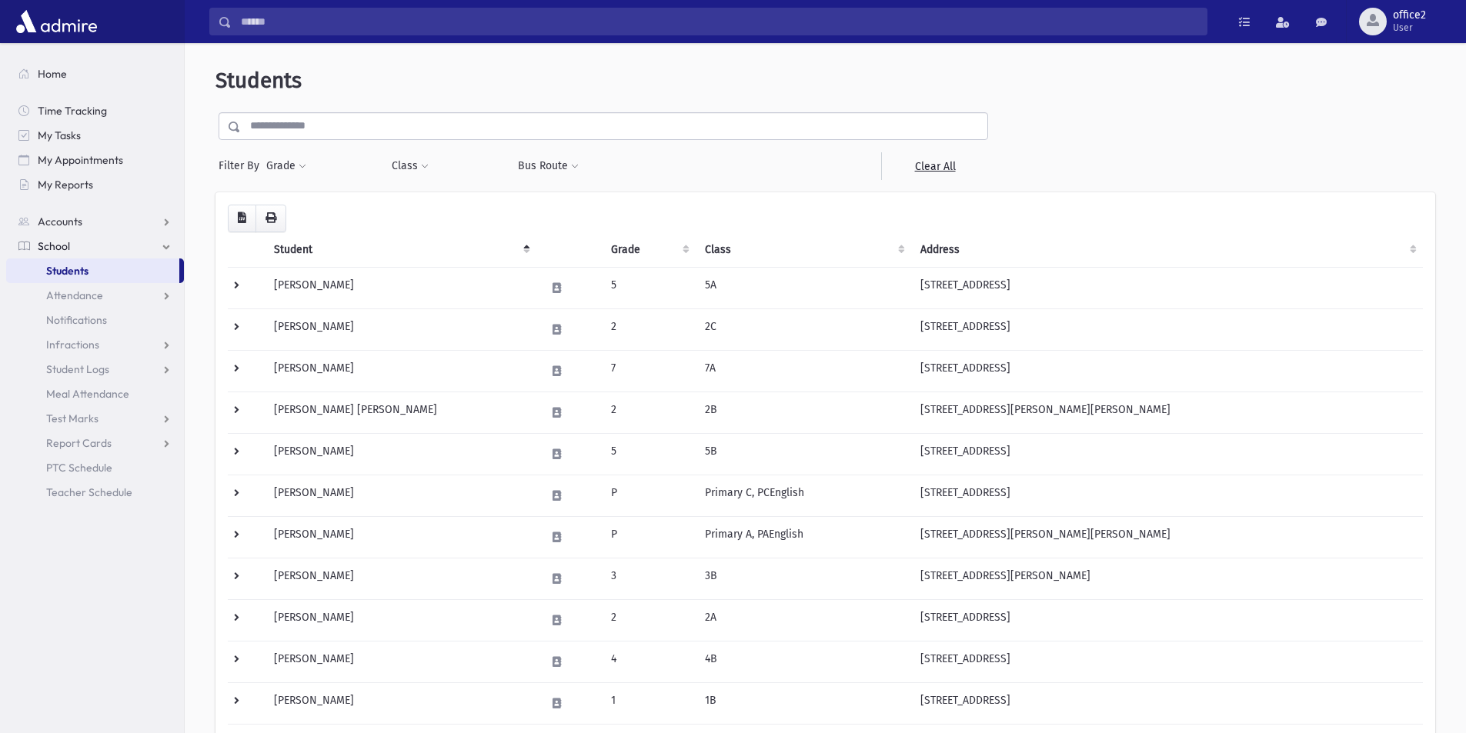
click at [289, 133] on input "text" at bounding box center [614, 126] width 746 height 28
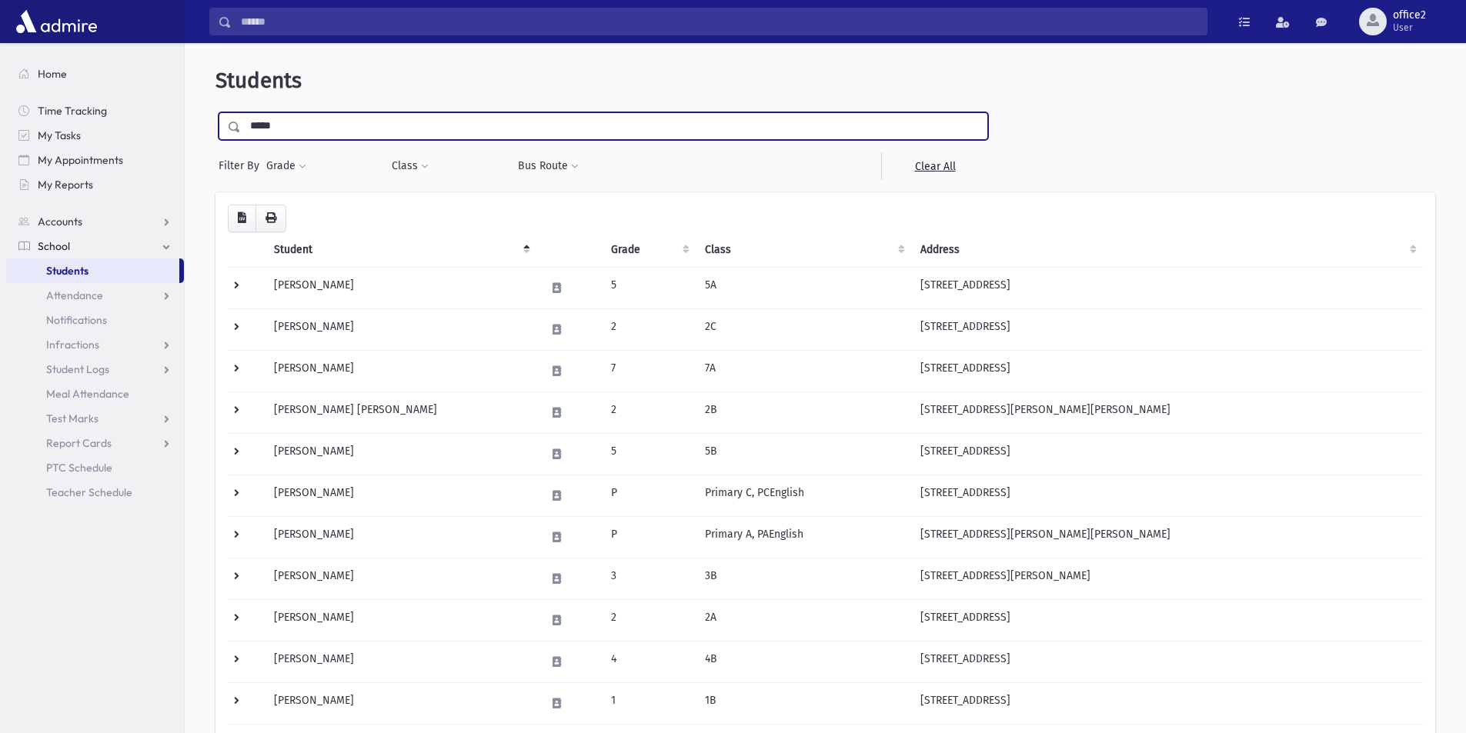
type input "*****"
click at [215, 112] on input "submit" at bounding box center [236, 122] width 43 height 21
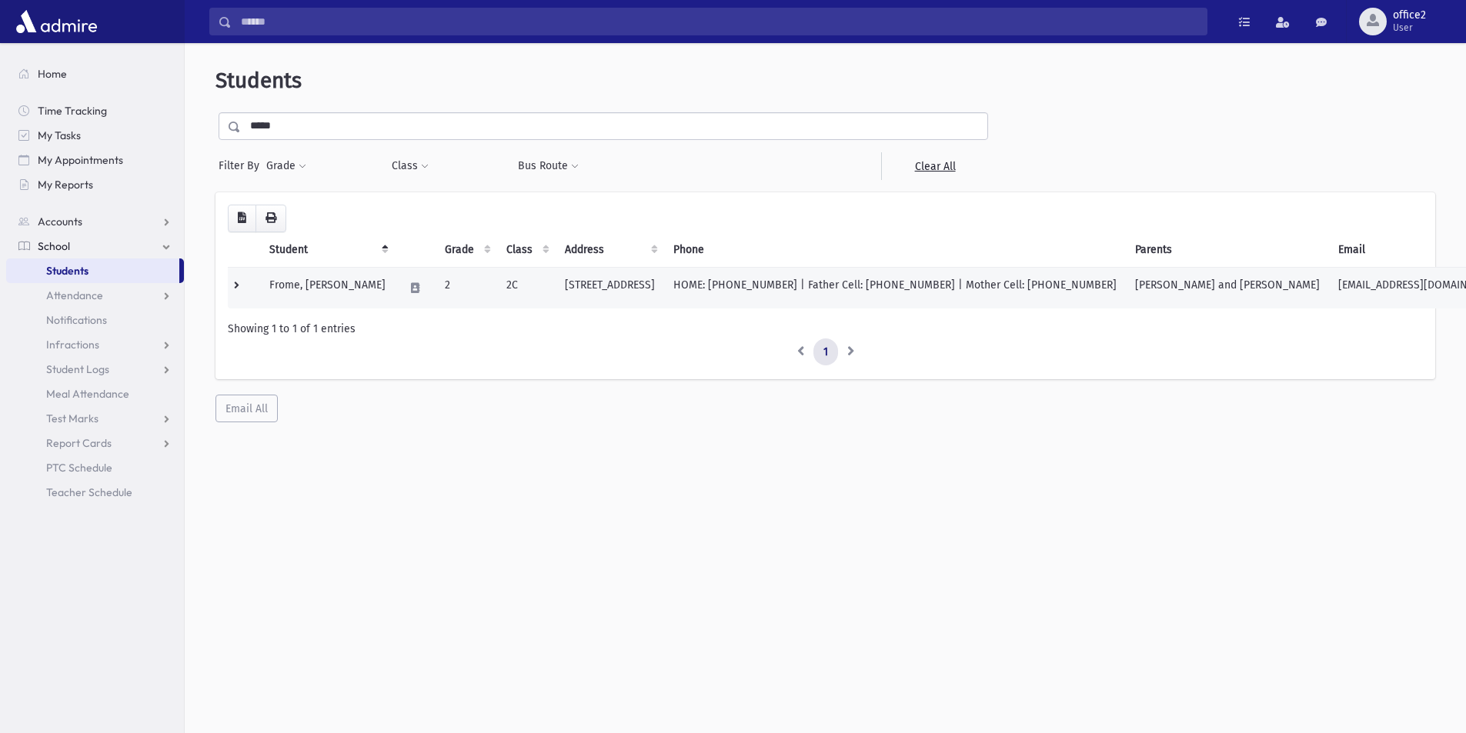
drag, startPoint x: 512, startPoint y: 289, endPoint x: 717, endPoint y: 287, distance: 205.4
click at [717, 287] on tr "Frome, [PERSON_NAME] 2 2C [STREET_ADDRESS] HOME: [PHONE_NUMBER] | Father Cell: …" at bounding box center [871, 288] width 1286 height 42
copy tr "[STREET_ADDRESS]"
drag, startPoint x: 753, startPoint y: 286, endPoint x: 269, endPoint y: 300, distance: 484.2
click at [269, 300] on tr "Frome, [PERSON_NAME] 2 2C [STREET_ADDRESS] HOME: [PHONE_NUMBER] | Father Cell: …" at bounding box center [871, 288] width 1286 height 42
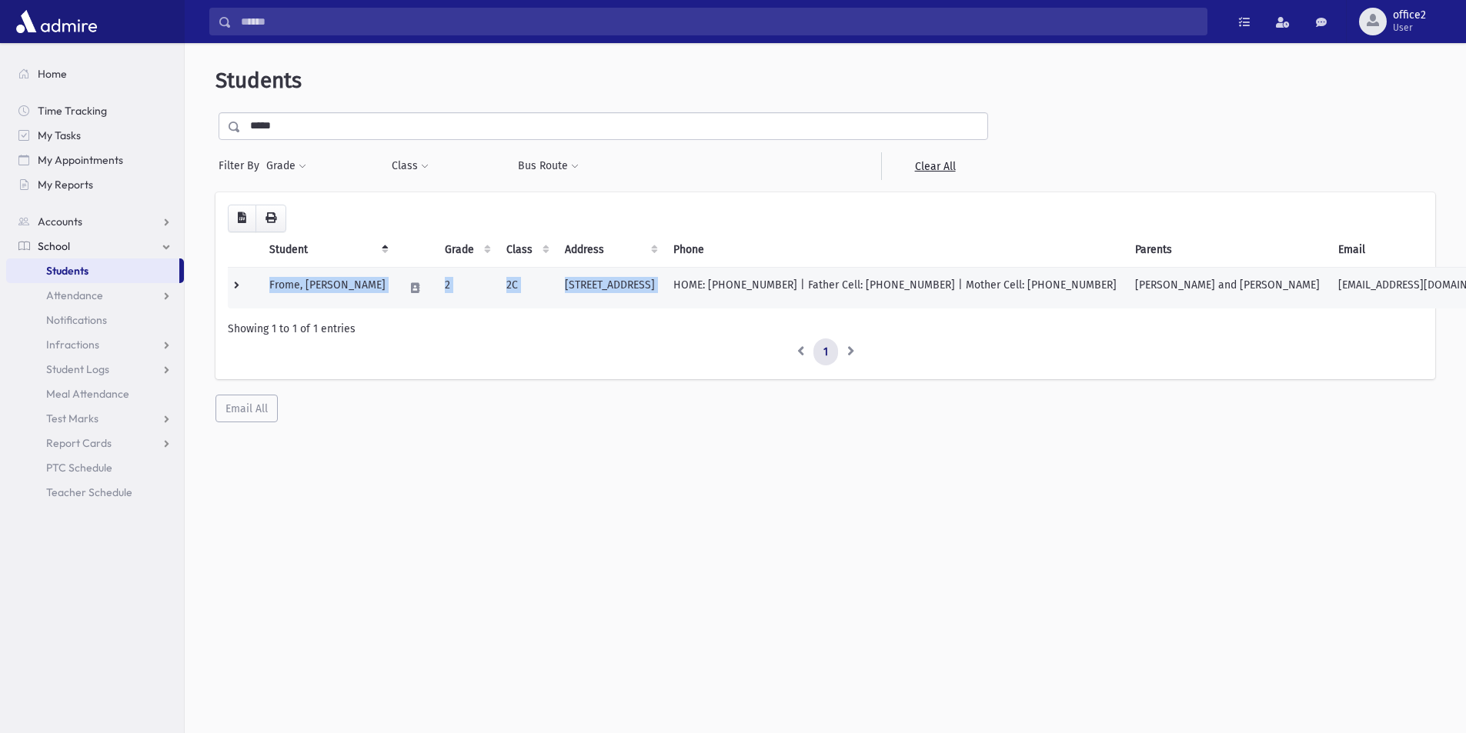
copy tr "Frome, [PERSON_NAME] 2 2C [STREET_ADDRESS]"
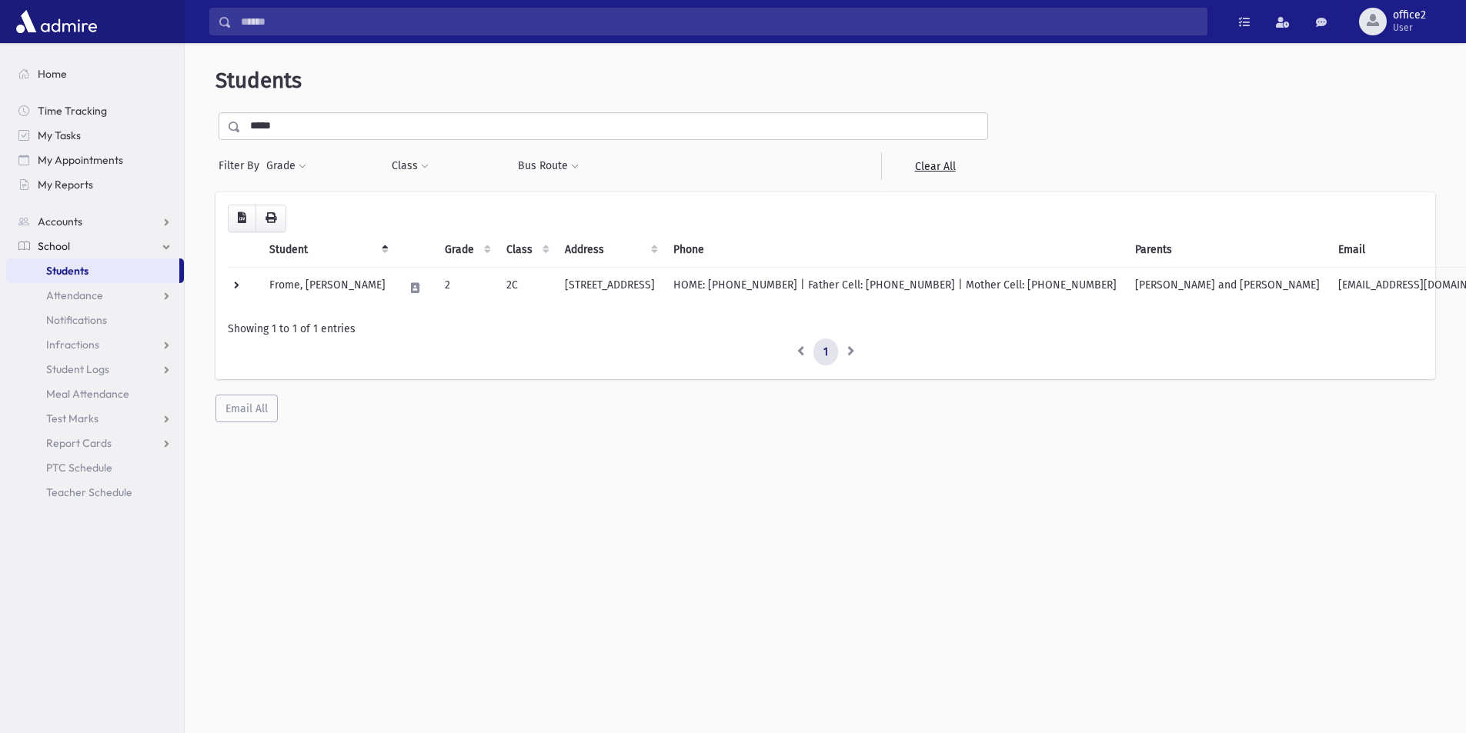
click at [331, 124] on input "*****" at bounding box center [614, 126] width 746 height 28
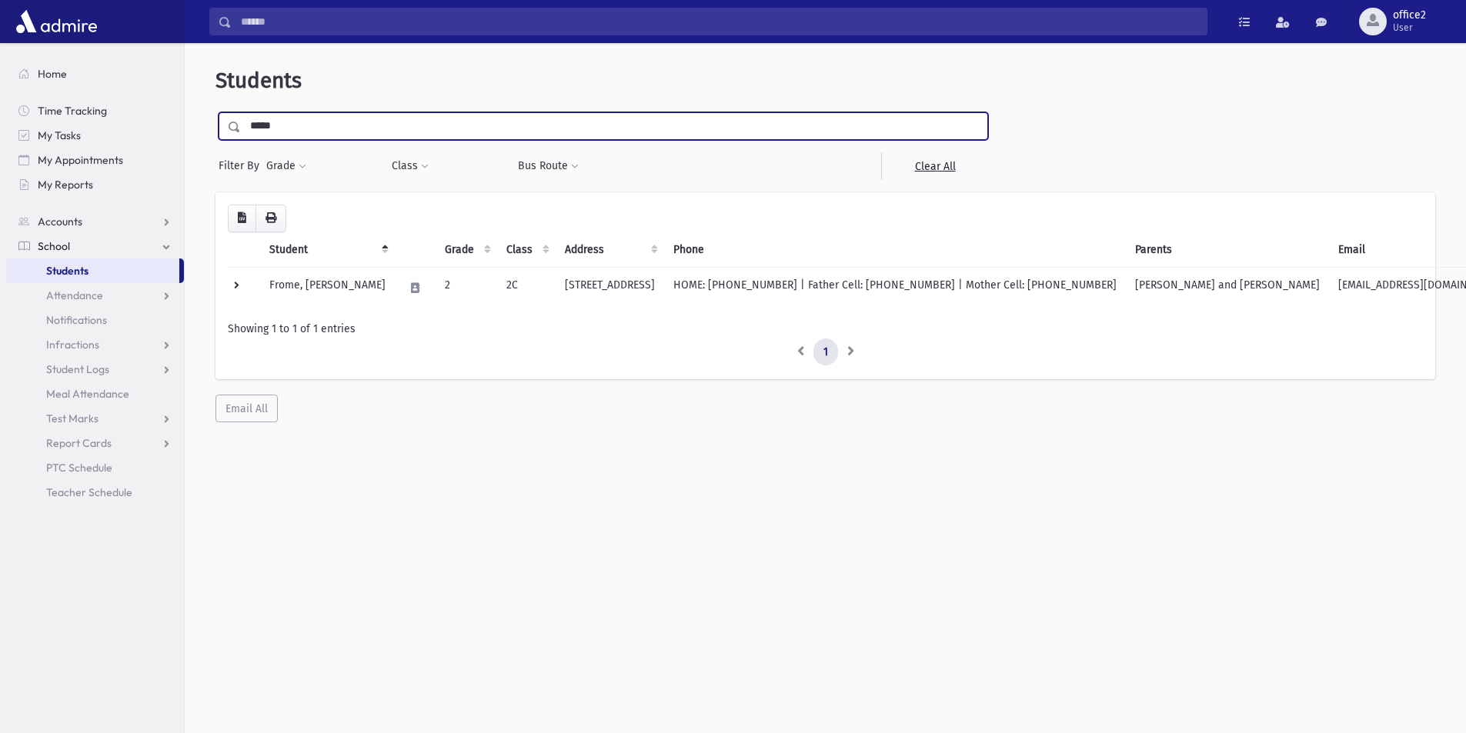
click at [331, 124] on input "*****" at bounding box center [614, 126] width 746 height 28
click at [329, 124] on input "*****" at bounding box center [614, 126] width 746 height 28
drag, startPoint x: 291, startPoint y: 122, endPoint x: 314, endPoint y: 125, distance: 23.2
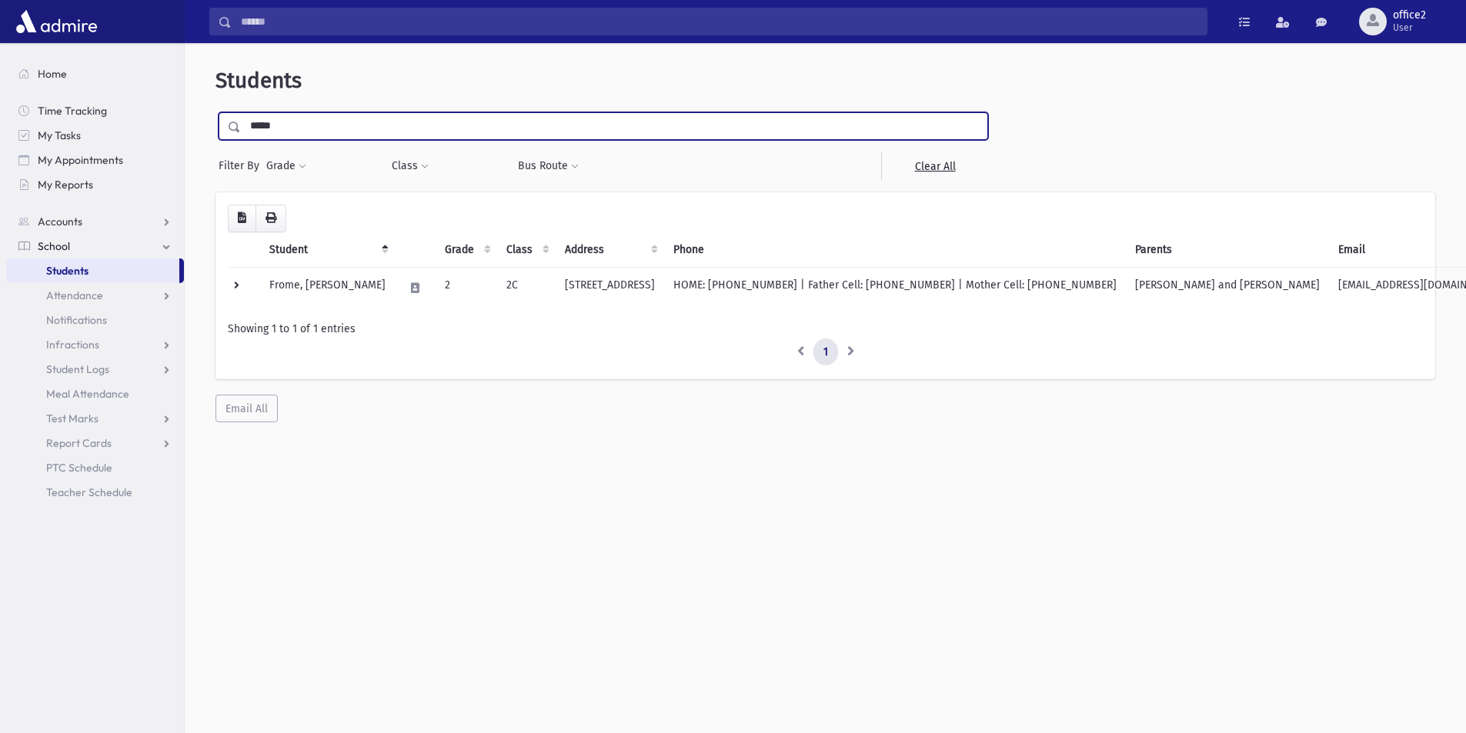
click at [293, 123] on input "*****" at bounding box center [614, 126] width 746 height 28
type input "******"
click at [215, 112] on input "submit" at bounding box center [236, 122] width 43 height 21
drag, startPoint x: 319, startPoint y: 135, endPoint x: 0, endPoint y: 194, distance: 323.9
click at [0, 188] on div "Search Results All Accounts" at bounding box center [733, 387] width 1466 height 774
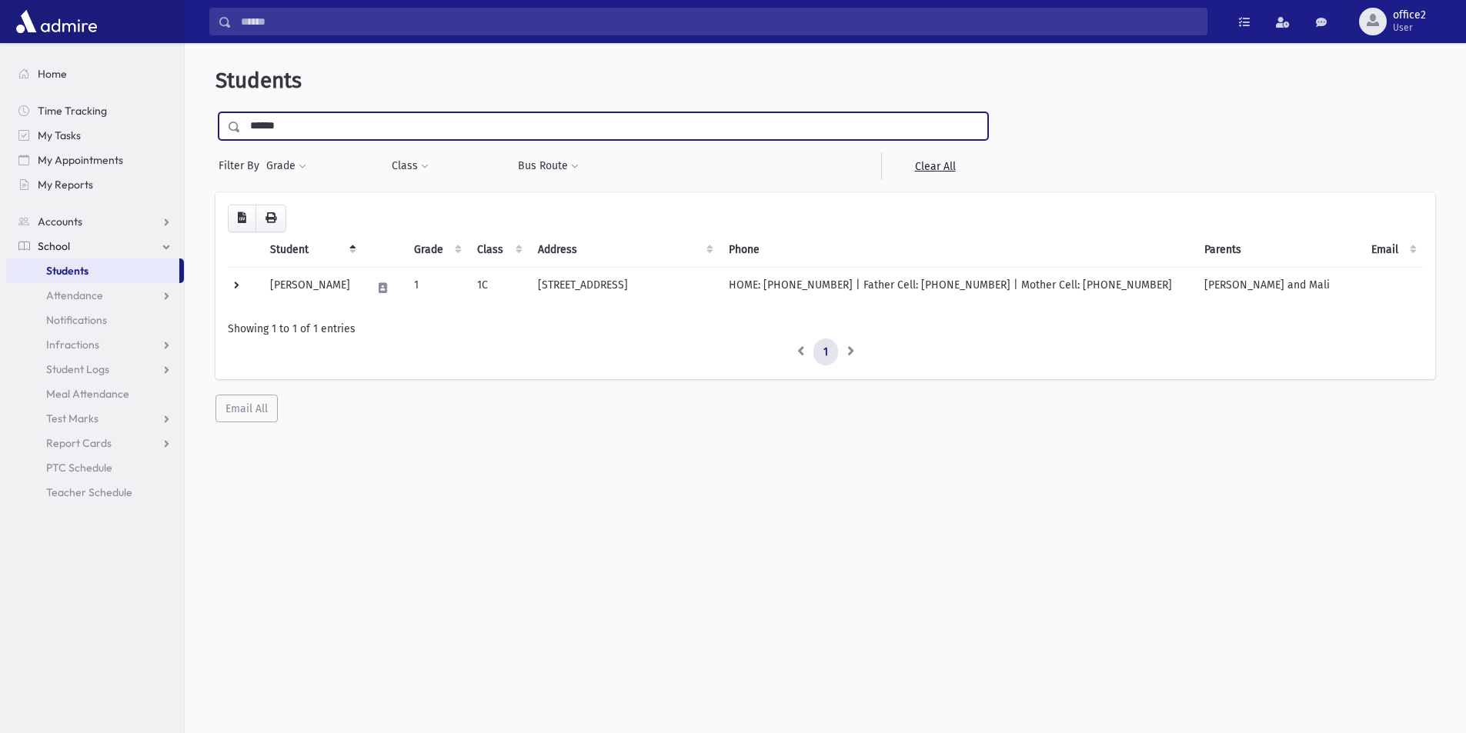
type input "******"
click at [215, 112] on input "submit" at bounding box center [236, 122] width 43 height 21
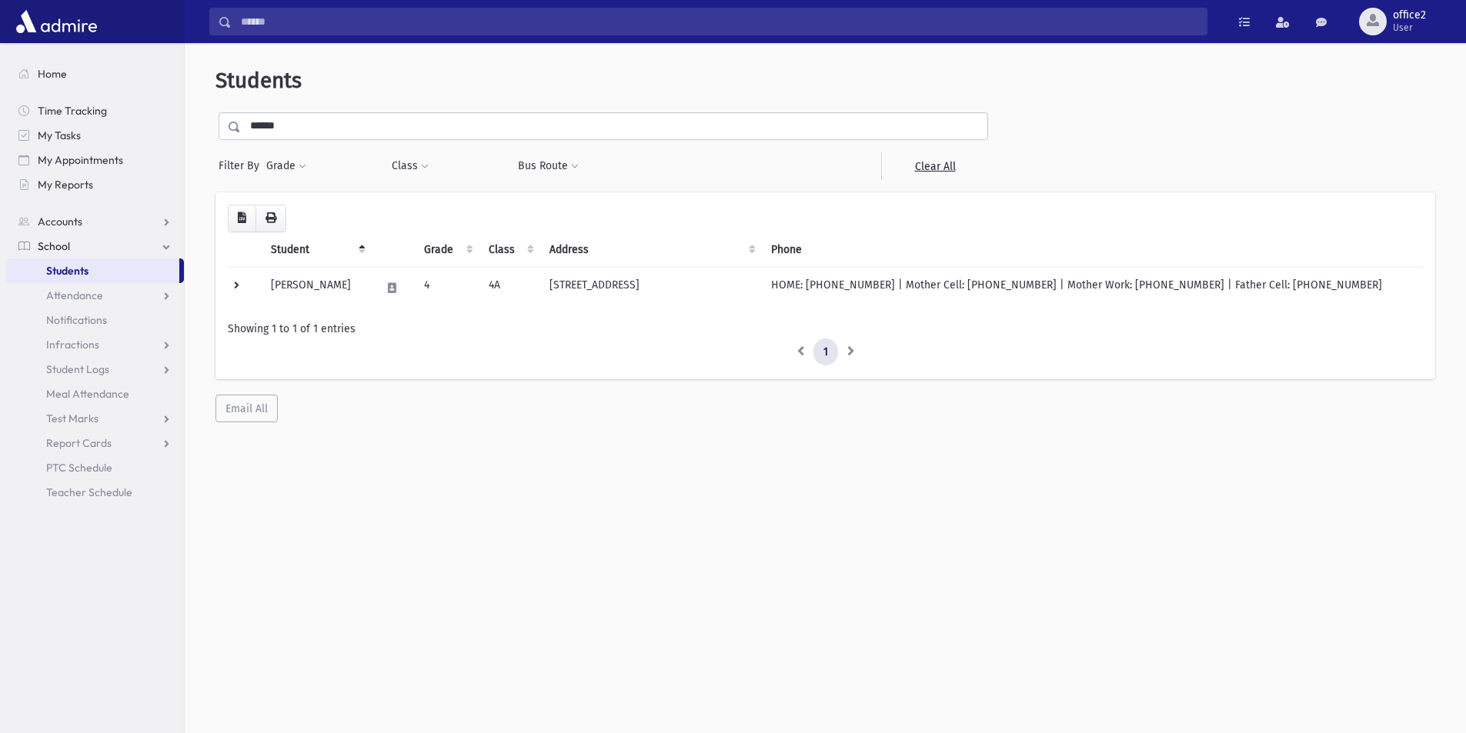
click at [840, 353] on li at bounding box center [851, 353] width 26 height 28
drag, startPoint x: 846, startPoint y: 349, endPoint x: 809, endPoint y: 349, distance: 36.2
click at [846, 349] on li at bounding box center [851, 353] width 26 height 28
click at [830, 349] on link "1" at bounding box center [825, 353] width 25 height 28
drag, startPoint x: 769, startPoint y: 286, endPoint x: 570, endPoint y: 285, distance: 198.5
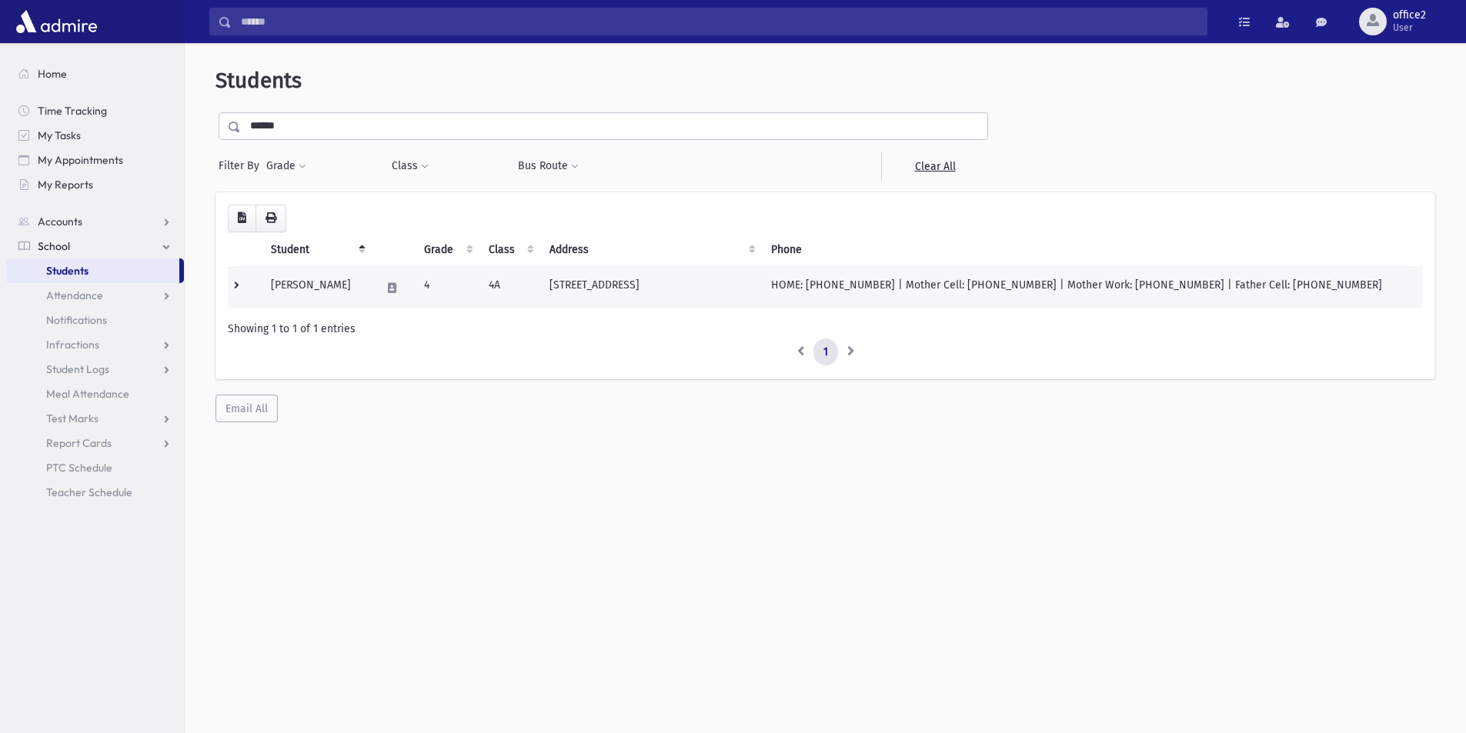
click at [570, 285] on td "9 Branchwood Drive Lakewood, NJ 08701" at bounding box center [651, 288] width 222 height 42
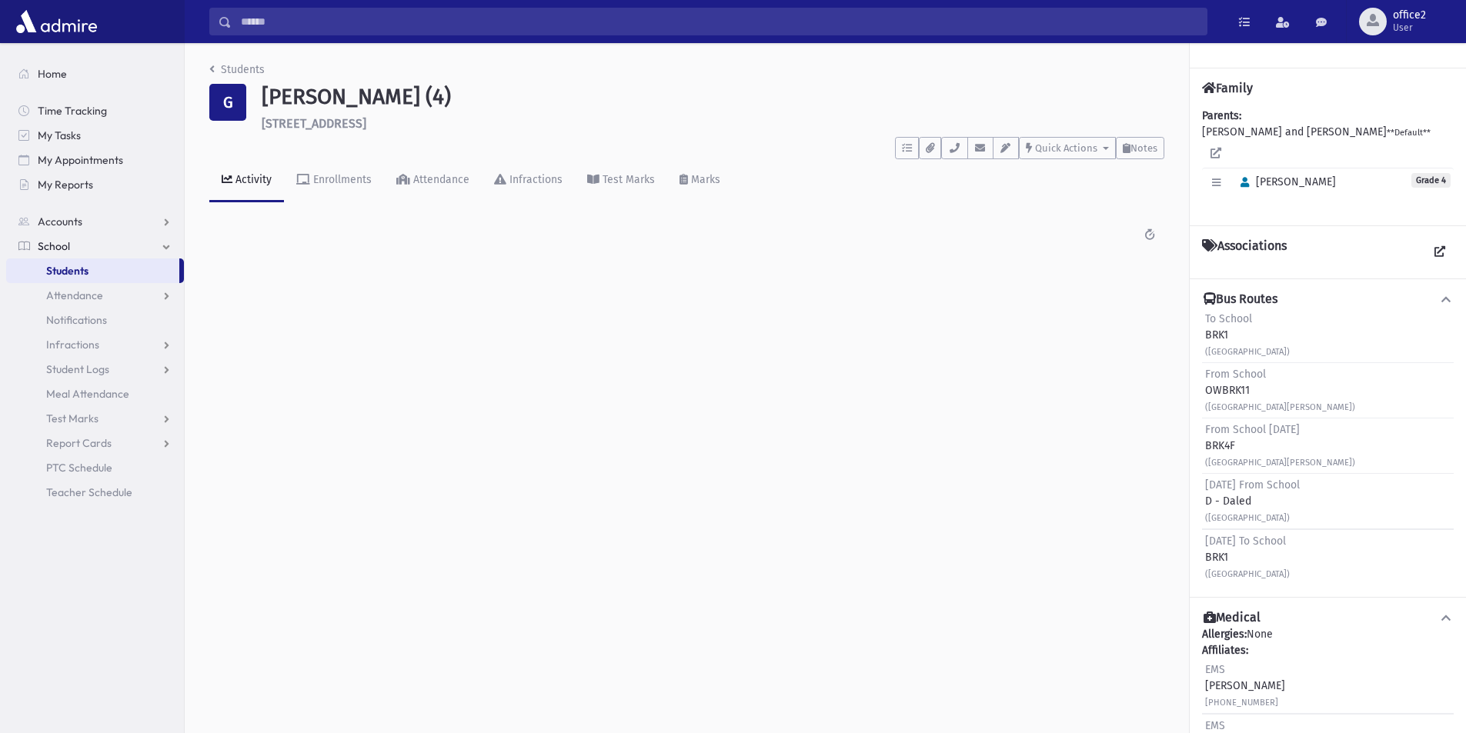
drag, startPoint x: 263, startPoint y: 95, endPoint x: 476, endPoint y: 127, distance: 214.7
click at [476, 127] on div "[PERSON_NAME] (4) [STREET_ADDRESS]" at bounding box center [713, 107] width 918 height 47
drag, startPoint x: 389, startPoint y: 118, endPoint x: 144, endPoint y: 238, distance: 273.2
click at [144, 238] on link "School" at bounding box center [95, 246] width 178 height 25
